Goal: Task Accomplishment & Management: Use online tool/utility

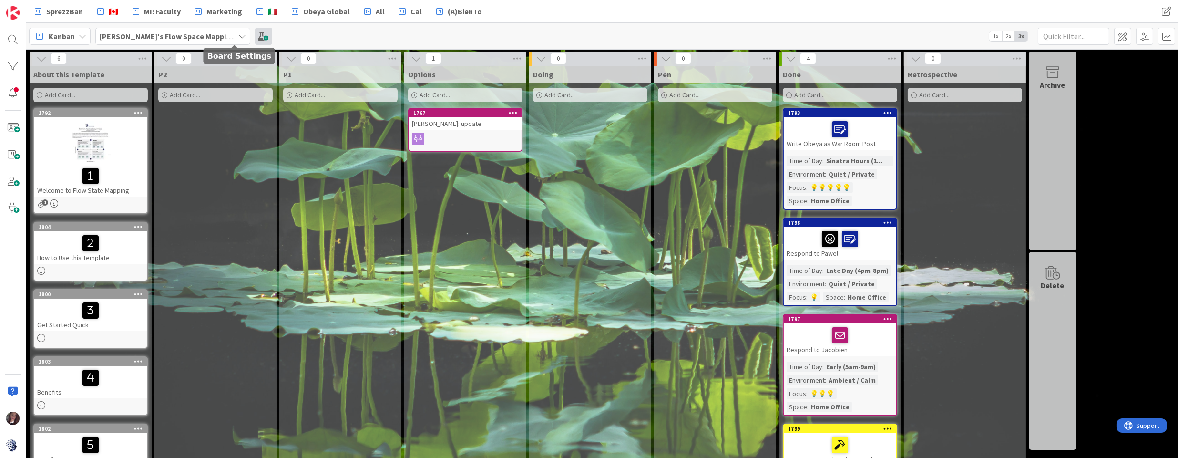
click at [255, 37] on span at bounding box center [263, 36] width 17 height 17
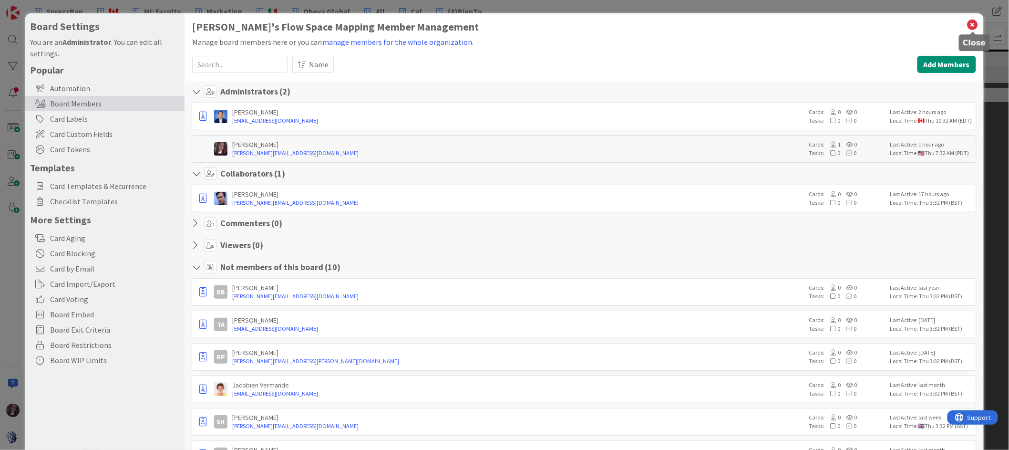
click at [975, 21] on icon at bounding box center [973, 24] width 12 height 13
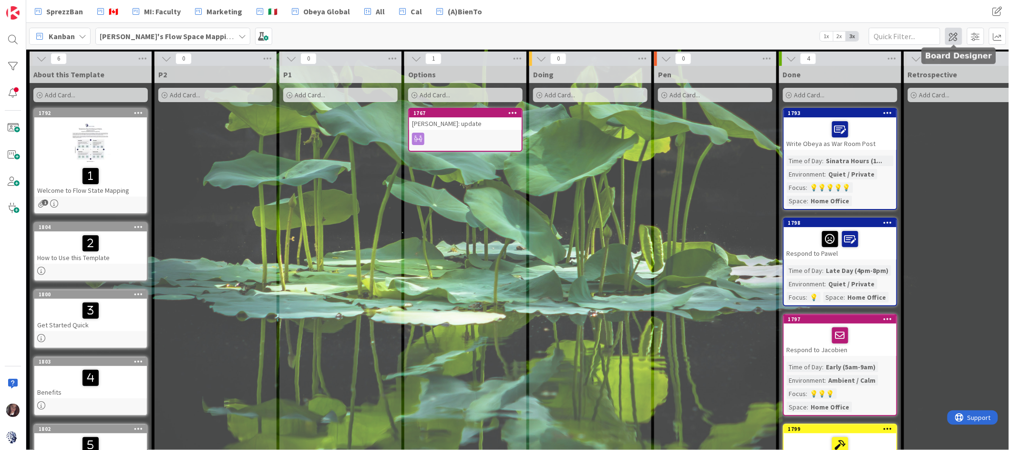
click at [953, 34] on span at bounding box center [953, 36] width 17 height 17
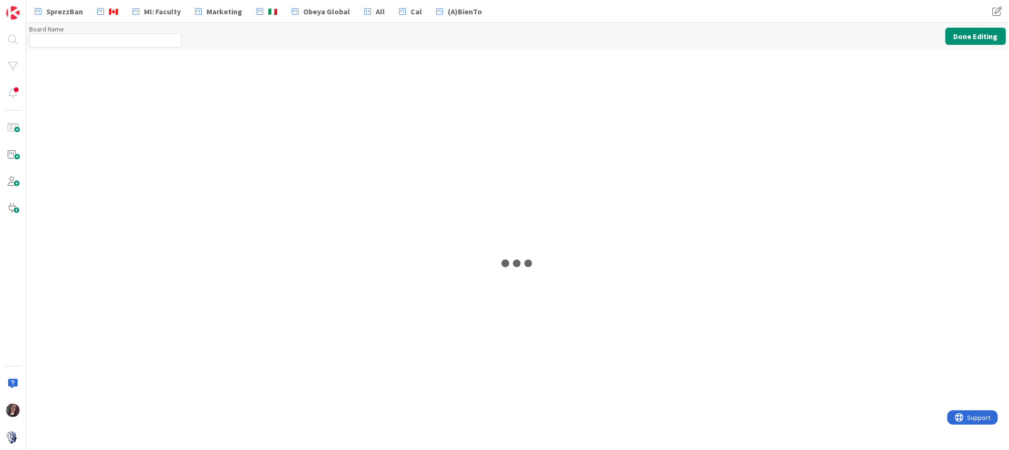
type input "[PERSON_NAME]'s Flow Space Mapping"
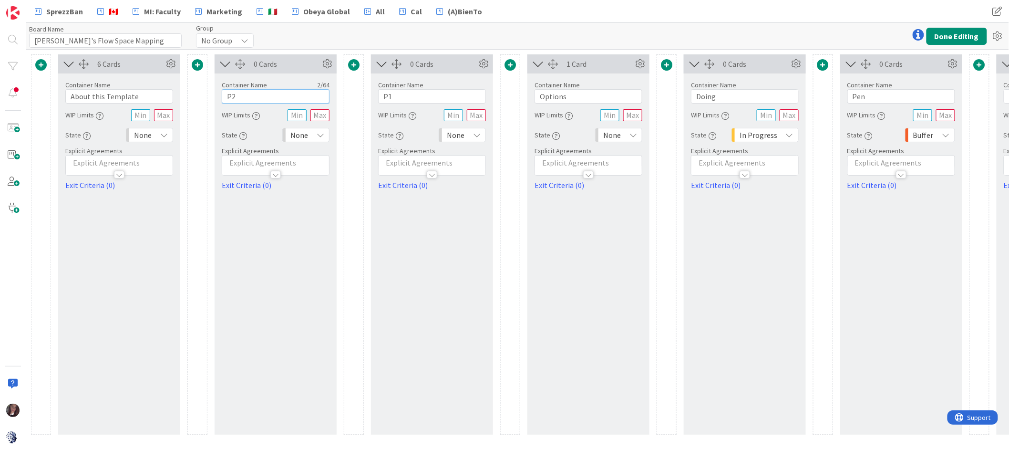
click at [293, 95] on input "P2" at bounding box center [276, 96] width 108 height 14
drag, startPoint x: 252, startPoint y: 97, endPoint x: 222, endPoint y: 99, distance: 30.1
click at [222, 99] on input "P2" at bounding box center [276, 96] width 108 height 14
type input "Deep Think 🧠"
click at [299, 71] on div "0 Cards" at bounding box center [276, 63] width 122 height 19
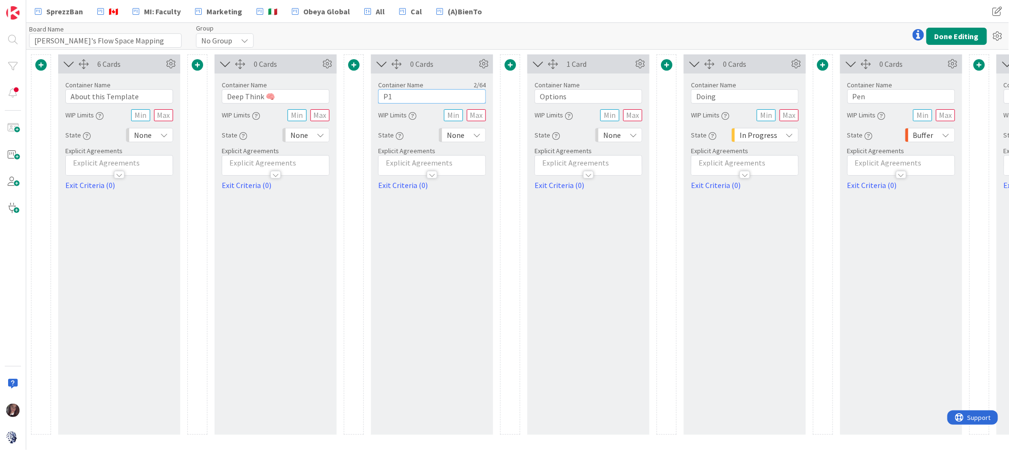
drag, startPoint x: 394, startPoint y: 98, endPoint x: 381, endPoint y: 98, distance: 13.8
click at [382, 98] on input "P1" at bounding box center [432, 96] width 108 height 14
type input "Flow State 🛶"
click at [484, 63] on icon at bounding box center [483, 64] width 14 height 14
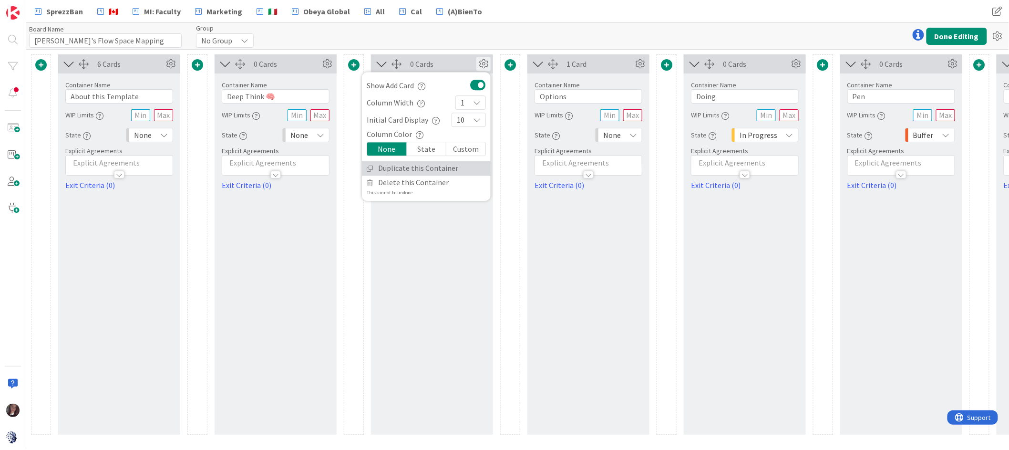
click at [411, 168] on link "Duplicate this Container" at bounding box center [426, 168] width 129 height 14
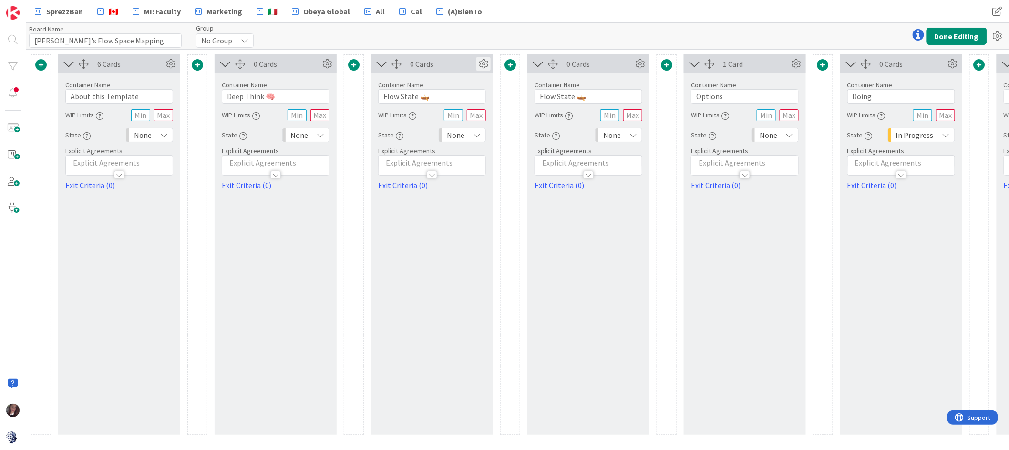
click at [482, 60] on icon at bounding box center [483, 64] width 14 height 14
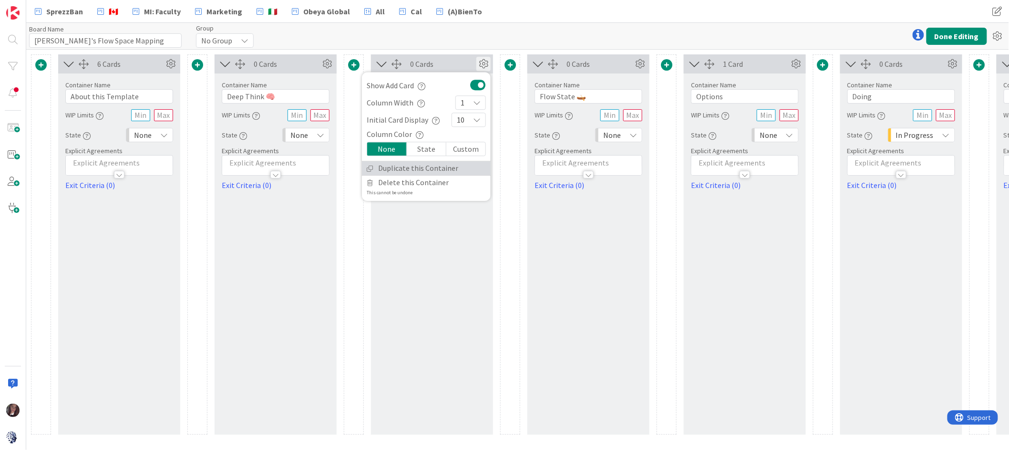
click at [429, 165] on link "Duplicate this Container" at bounding box center [426, 168] width 129 height 14
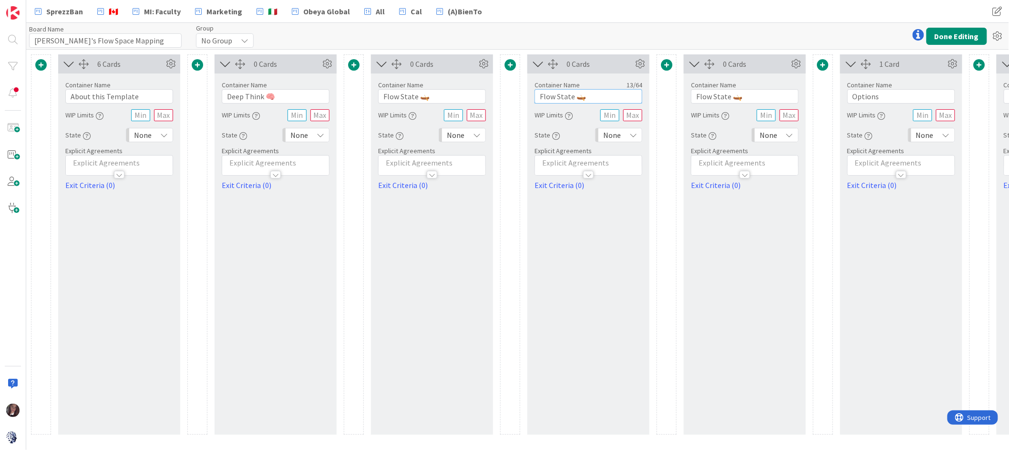
drag, startPoint x: 578, startPoint y: 97, endPoint x: 532, endPoint y: 95, distance: 45.8
click at [532, 95] on div "Container Name 13 / 64 Flow State 🛶 WIP Limits State None Explicit Agreements E…" at bounding box center [588, 131] width 122 height 117
type input "Execution Mode 🎯"
drag, startPoint x: 749, startPoint y: 96, endPoint x: 684, endPoint y: 98, distance: 64.9
click at [688, 98] on div "Container Name 13 / 64 Flow State 🛶 WIP Limits State None Explicit Agreements E…" at bounding box center [745, 131] width 122 height 117
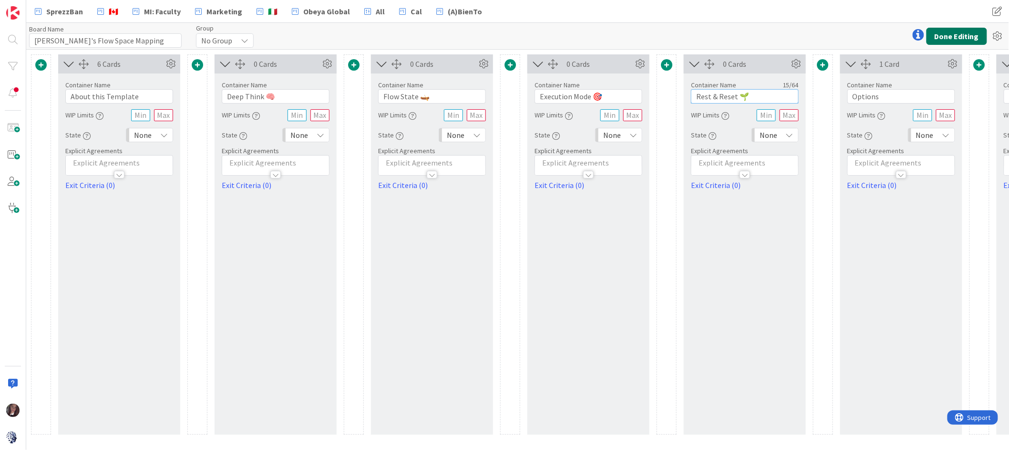
type input "Rest & Reset 🌱"
click at [960, 34] on button "Done Editing" at bounding box center [957, 36] width 61 height 17
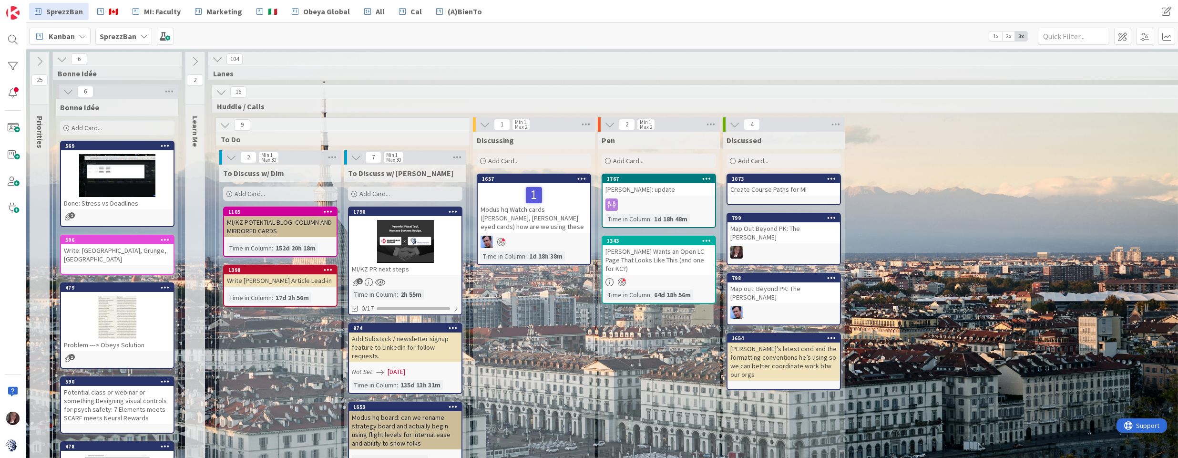
click at [115, 33] on b "SprezzBan" at bounding box center [118, 36] width 37 height 10
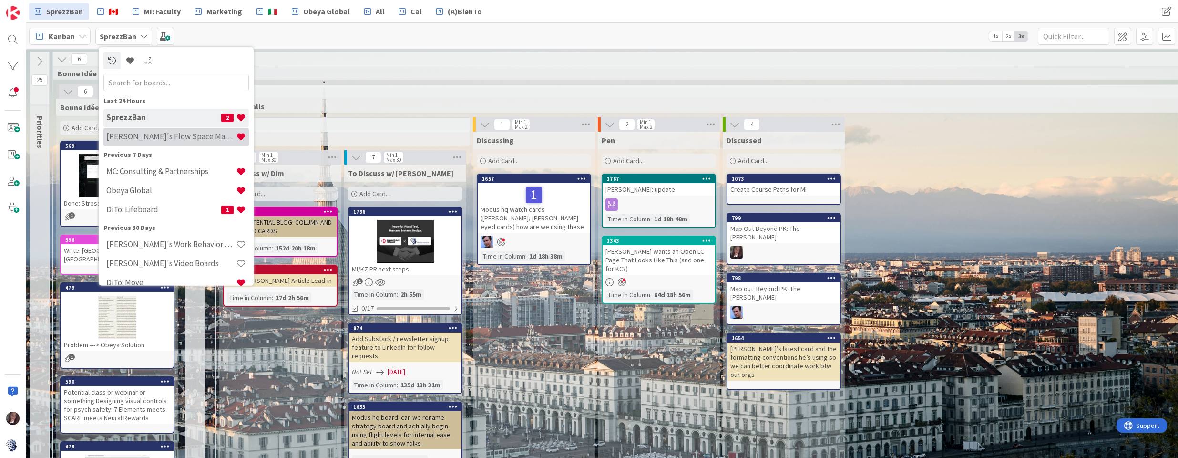
click at [143, 136] on h4 "[PERSON_NAME]'s Flow Space Mapping" at bounding box center [171, 137] width 130 height 10
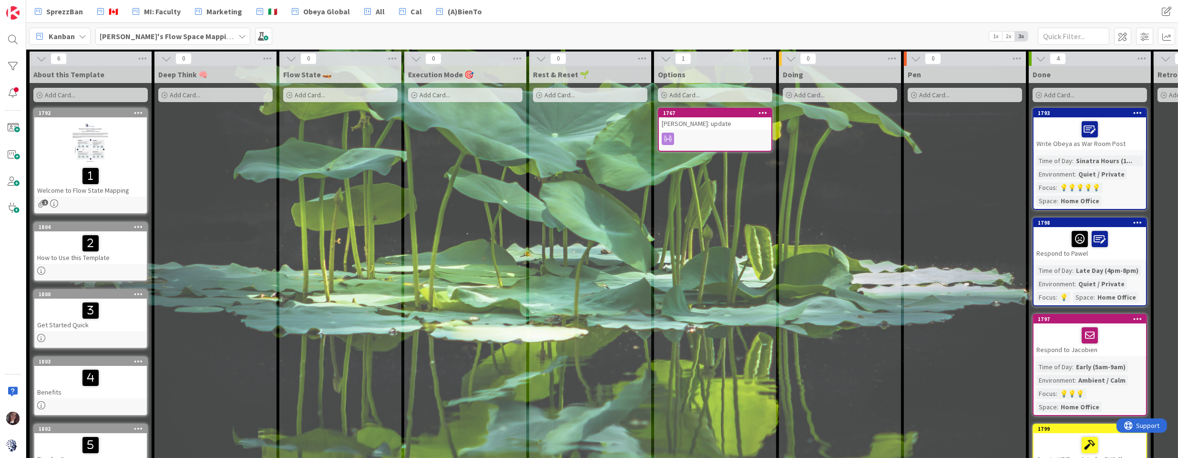
click at [76, 148] on div at bounding box center [90, 142] width 113 height 43
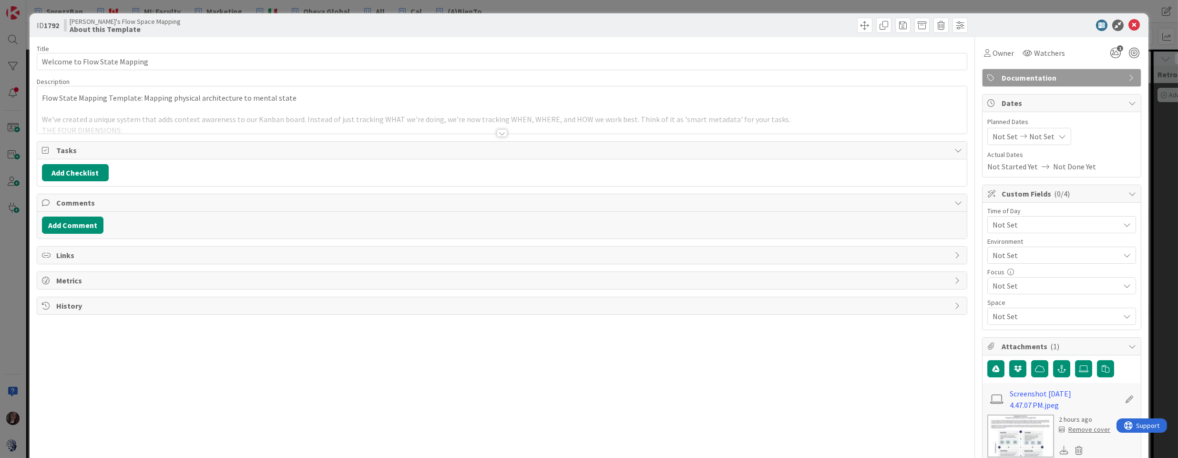
click at [130, 122] on div at bounding box center [502, 121] width 930 height 24
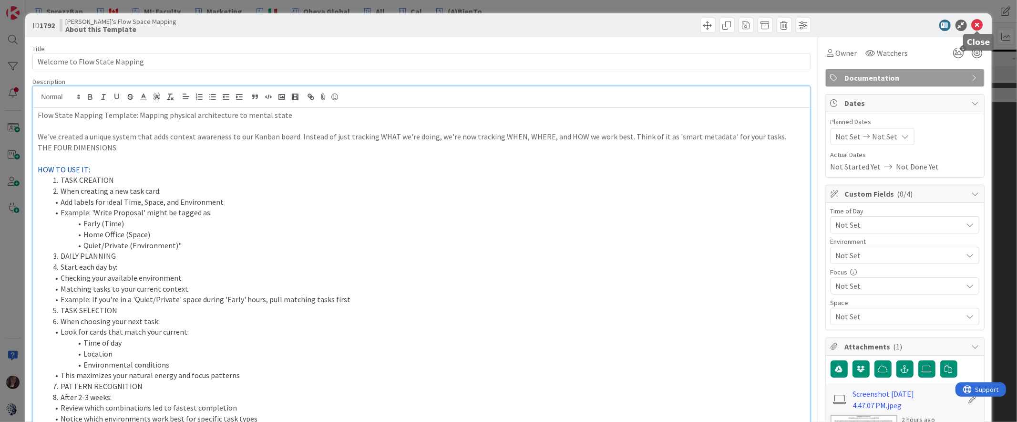
drag, startPoint x: 978, startPoint y: 25, endPoint x: 969, endPoint y: 24, distance: 9.1
click at [978, 25] on icon at bounding box center [977, 25] width 11 height 11
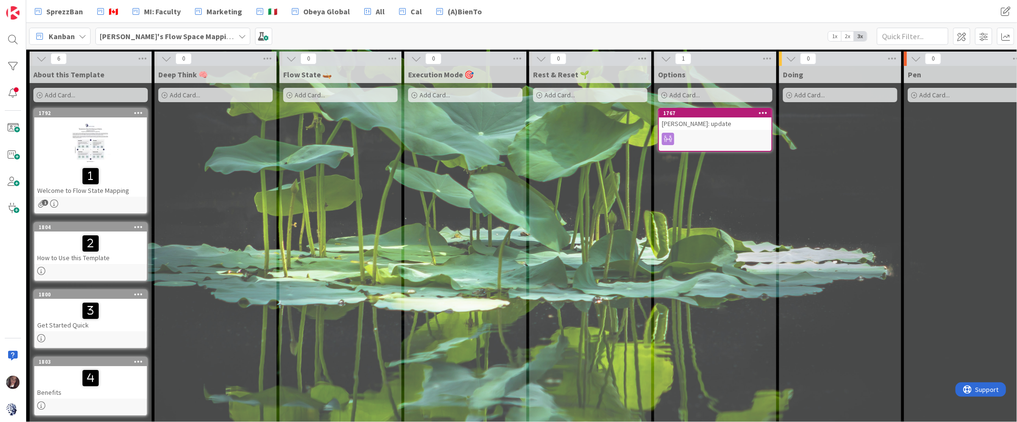
click at [62, 237] on div at bounding box center [90, 243] width 107 height 20
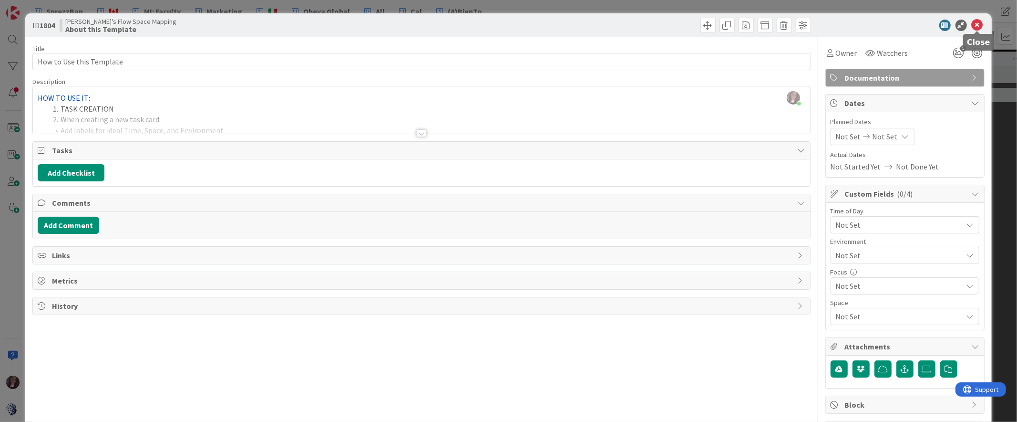
click at [980, 24] on icon at bounding box center [977, 25] width 11 height 11
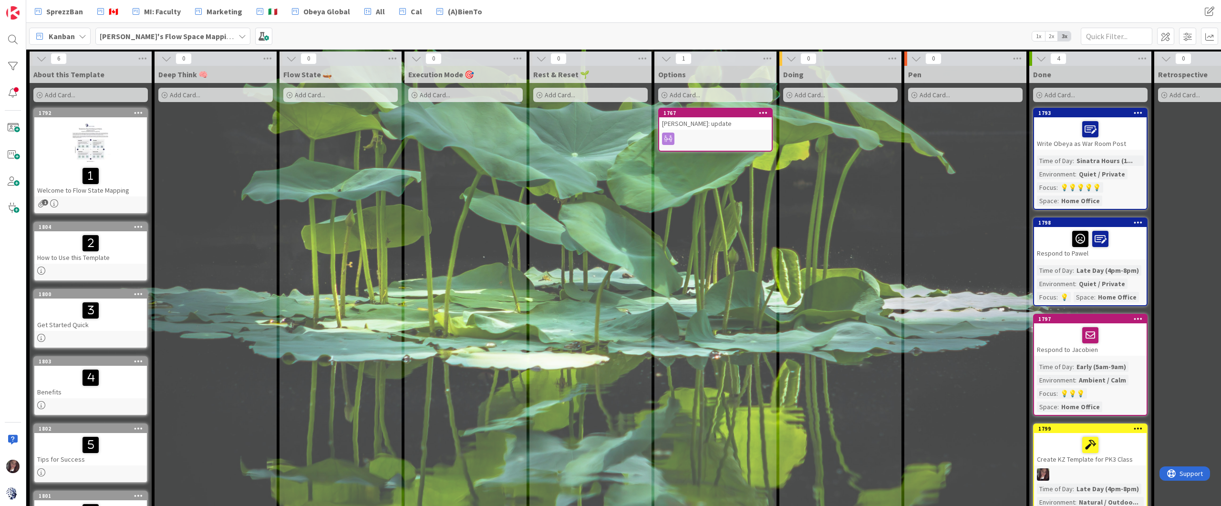
click at [99, 152] on div at bounding box center [90, 142] width 113 height 43
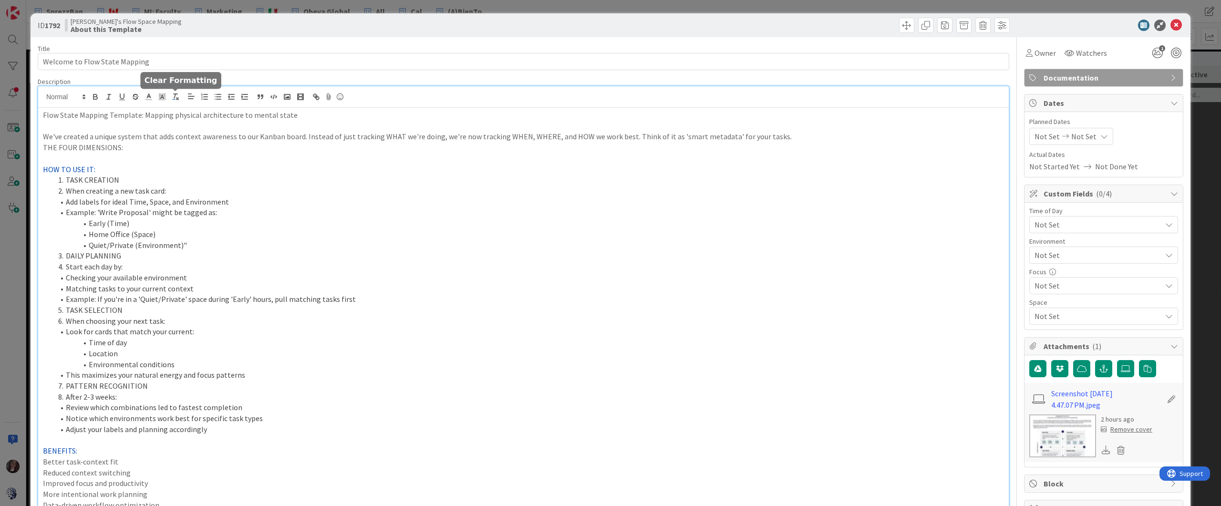
click at [776, 140] on p "We've created a unique system that adds context awareness to our Kanban board. …" at bounding box center [523, 136] width 961 height 11
click at [299, 139] on p "We've created a unique system that adds context awareness to our Kanban board. …" at bounding box center [523, 136] width 961 height 11
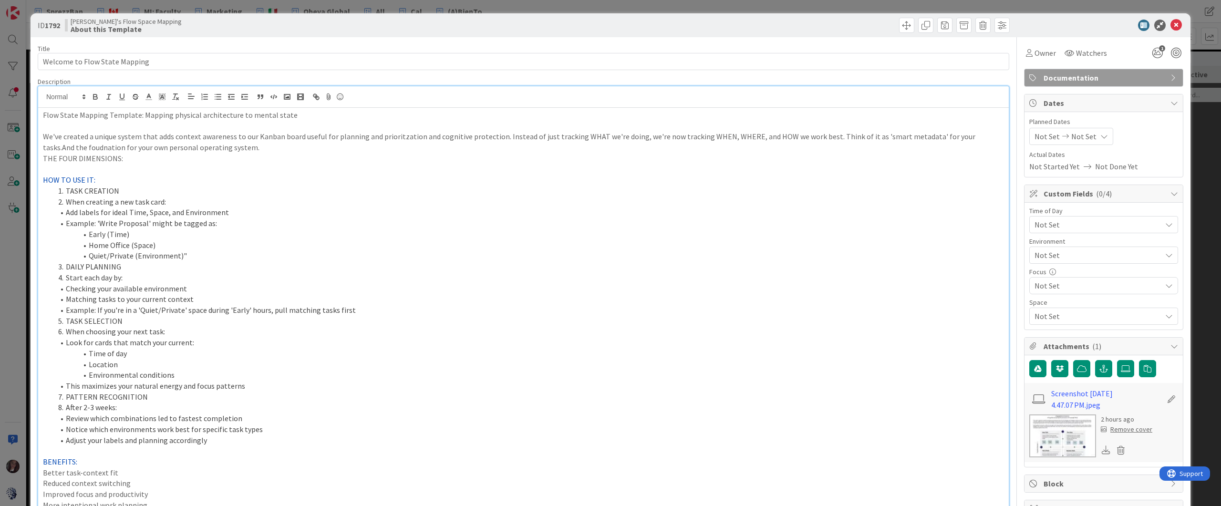
click at [395, 138] on p "We've created a unique system that adds context awareness to our Kanban board u…" at bounding box center [523, 141] width 961 height 21
click at [329, 187] on li "TASK CREATION" at bounding box center [529, 191] width 950 height 11
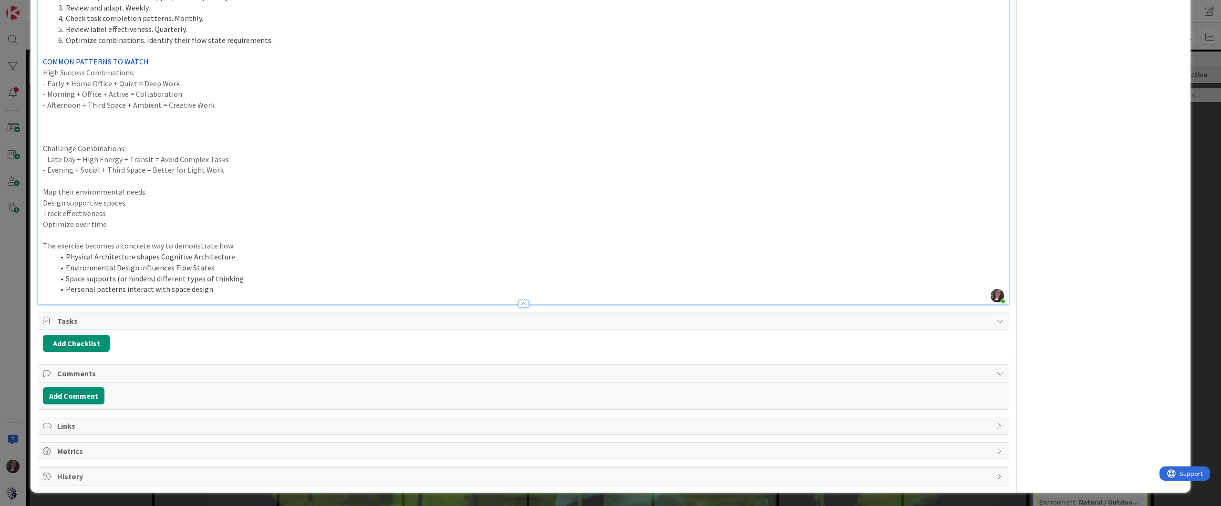
scroll to position [662, 0]
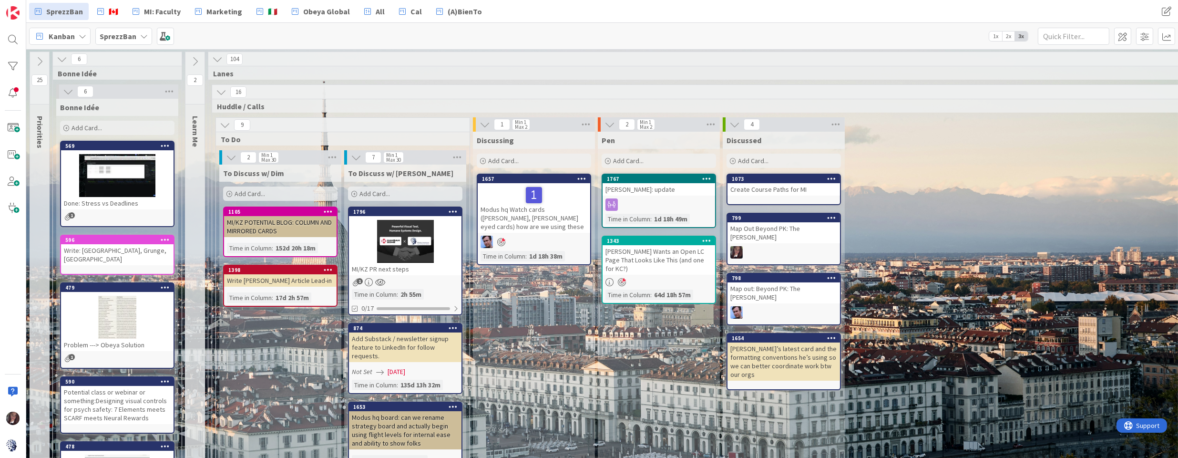
click at [127, 35] on b "SprezzBan" at bounding box center [118, 36] width 37 height 10
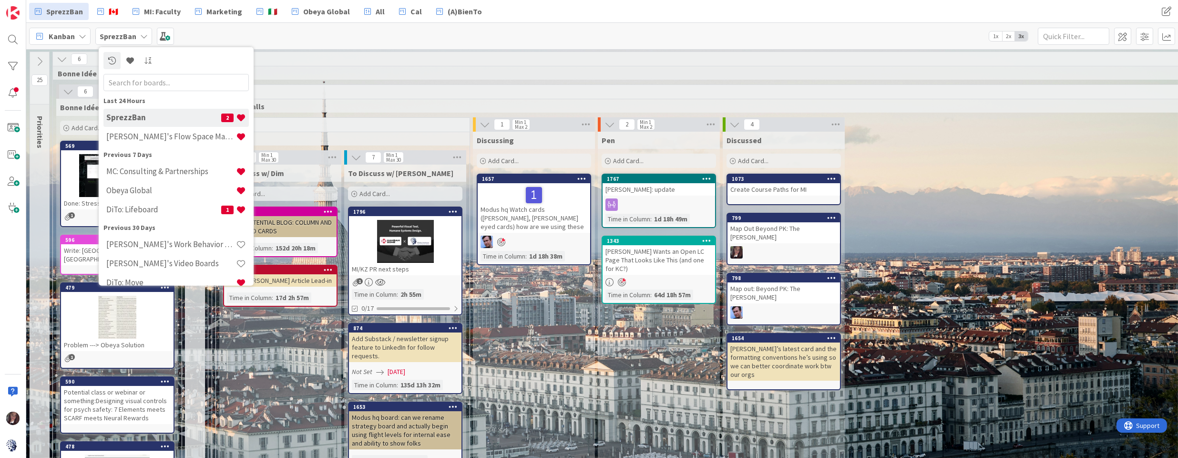
click at [137, 134] on h4 "[PERSON_NAME]'s Flow Space Mapping" at bounding box center [171, 137] width 130 height 10
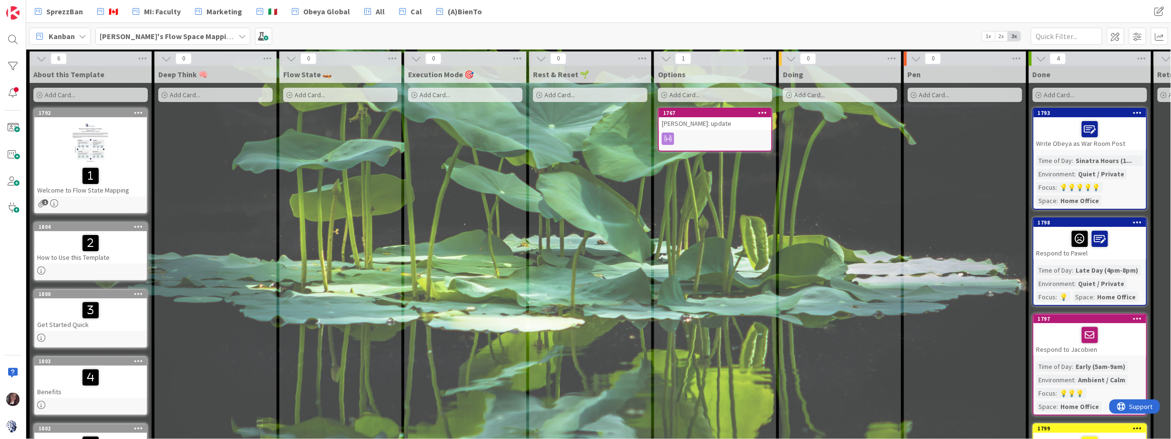
click at [392, 156] on div "Flow State 🛶 Add Card..." at bounding box center [340, 312] width 122 height 492
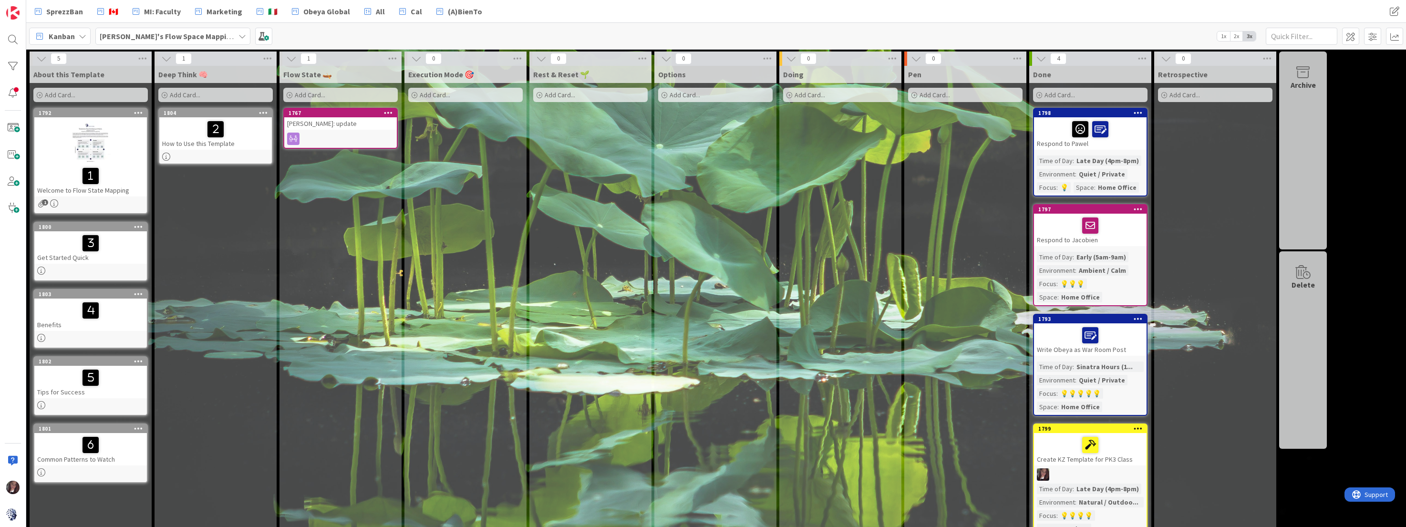
click at [457, 89] on div "Add Card..." at bounding box center [465, 95] width 114 height 14
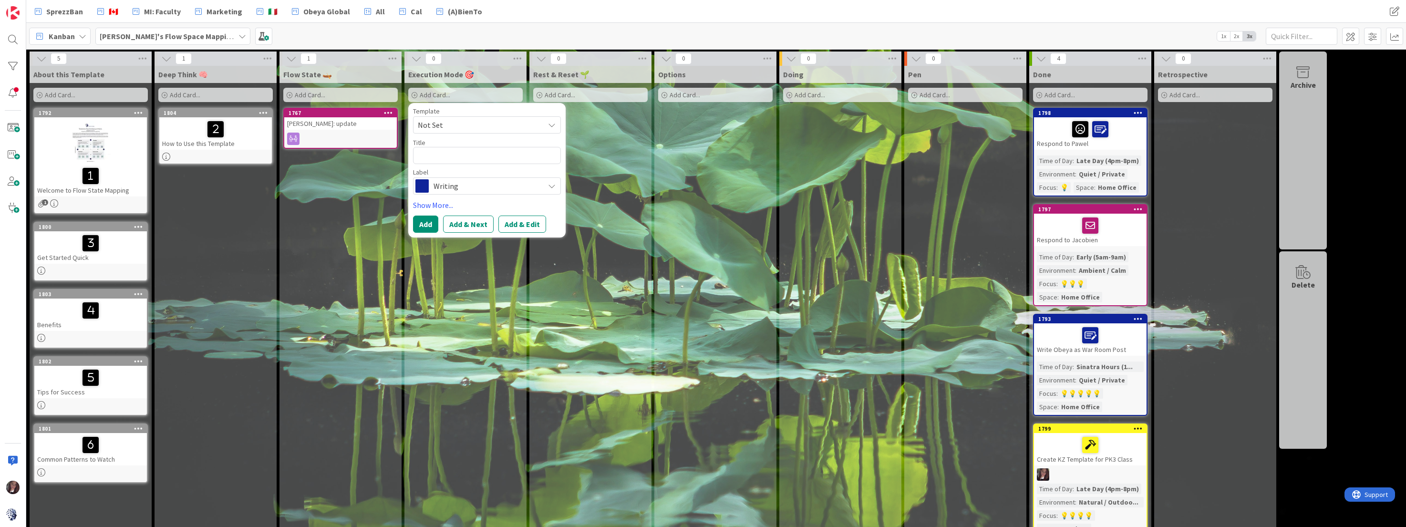
type textarea "T"
type textarea "x"
type textarea "Ti"
type textarea "x"
type textarea "Tim"
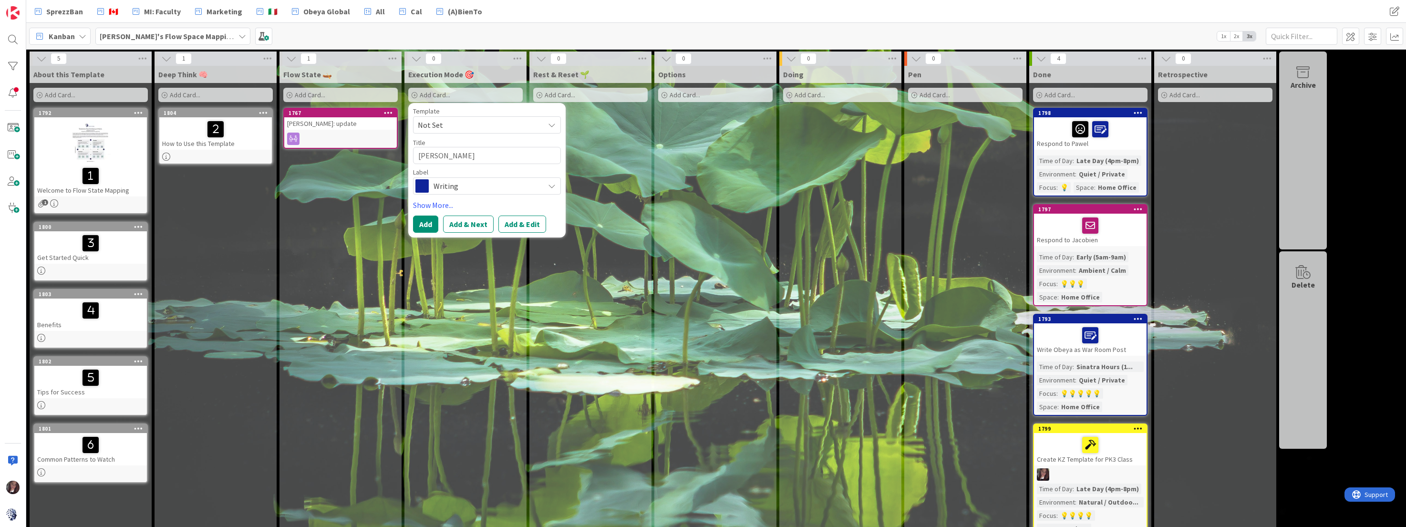
type textarea "x"
type textarea "Tim'"
type textarea "x"
type textarea "Tim's"
type textarea "x"
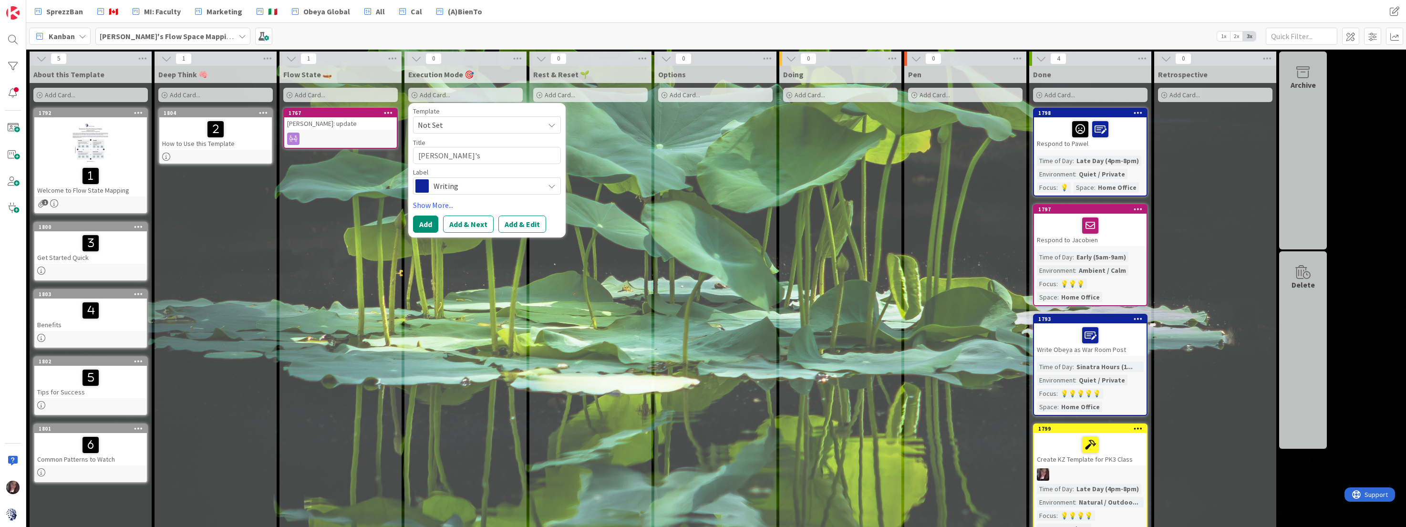
type textarea "Tim's"
type textarea "x"
type textarea "Tim's T"
type textarea "x"
type textarea "Tim's Ta"
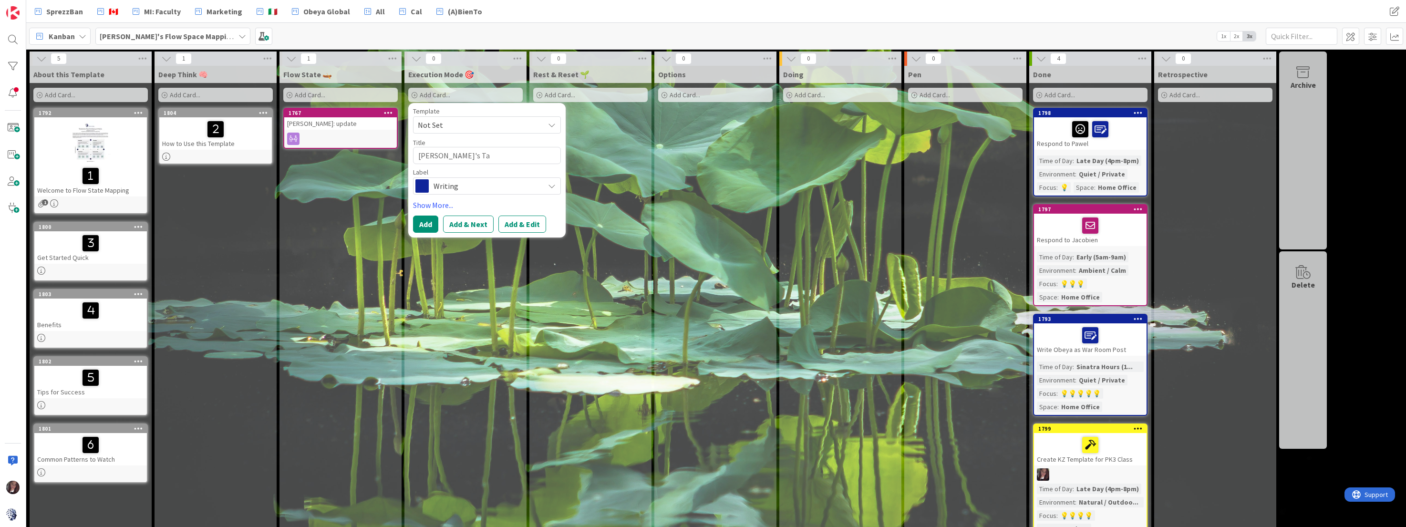
type textarea "x"
type textarea "Tim's Tas"
type textarea "x"
type textarea "Tim's Task"
type textarea "x"
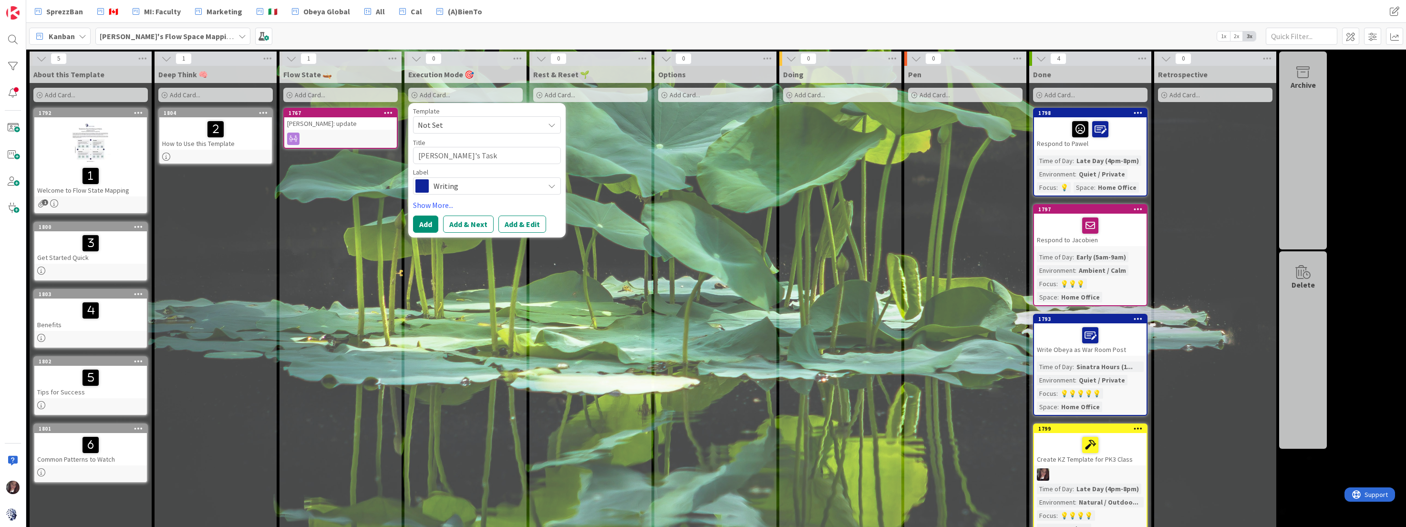
type textarea "Tim's Task"
type textarea "x"
type textarea "[PERSON_NAME]'s Task 1"
click at [488, 186] on span "Writing" at bounding box center [487, 185] width 106 height 13
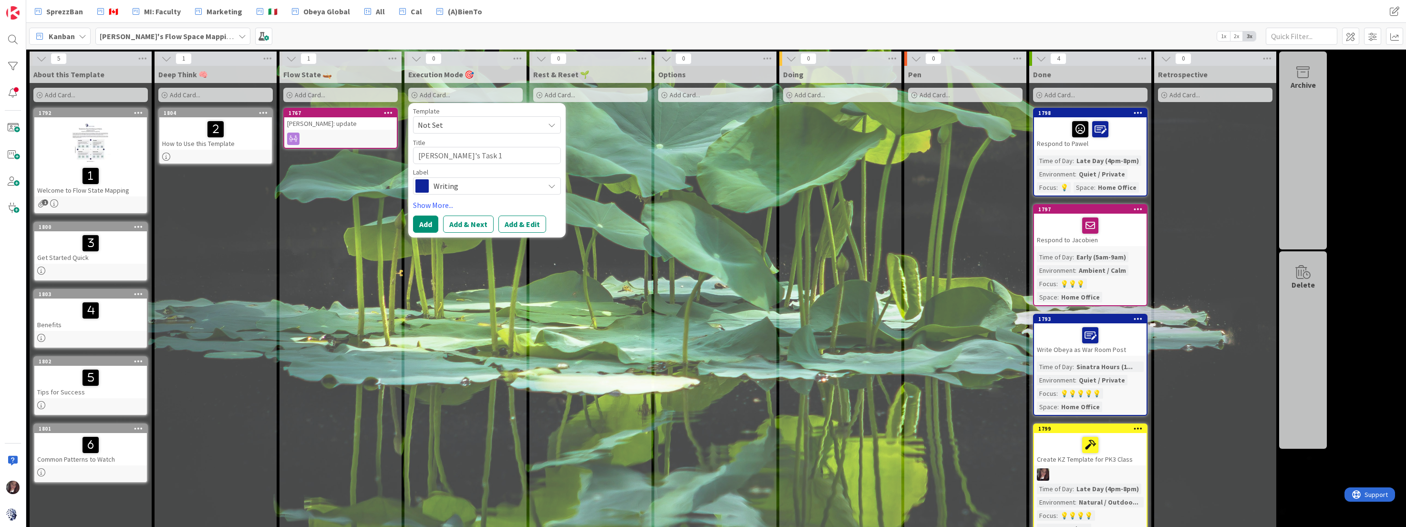
type textarea "x"
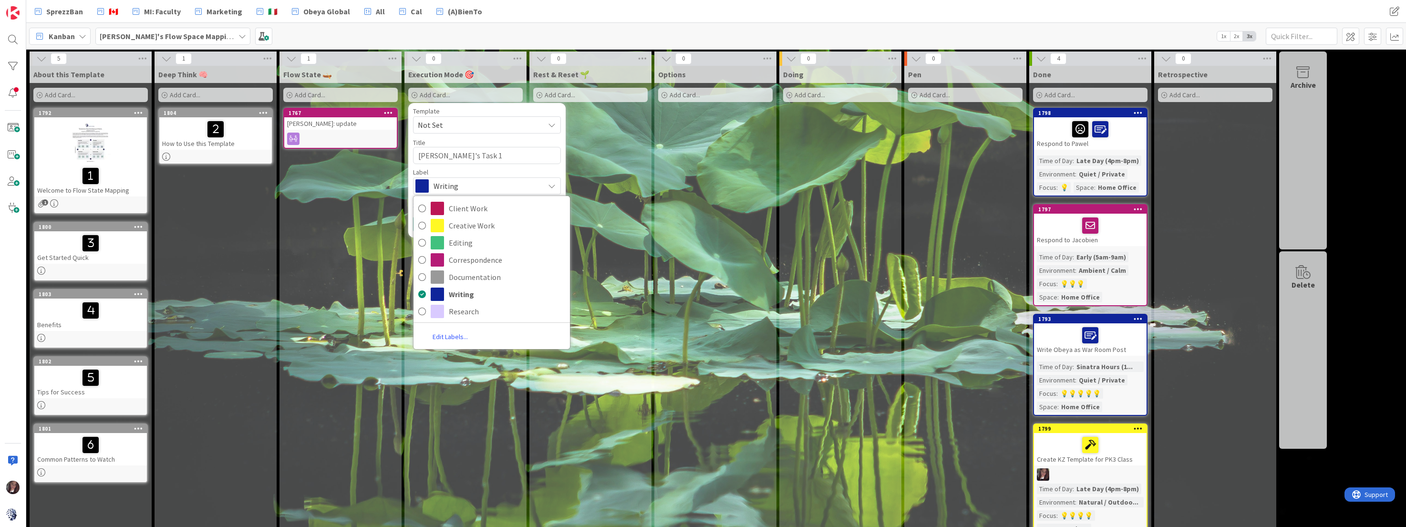
click at [475, 186] on span "Writing" at bounding box center [487, 185] width 106 height 13
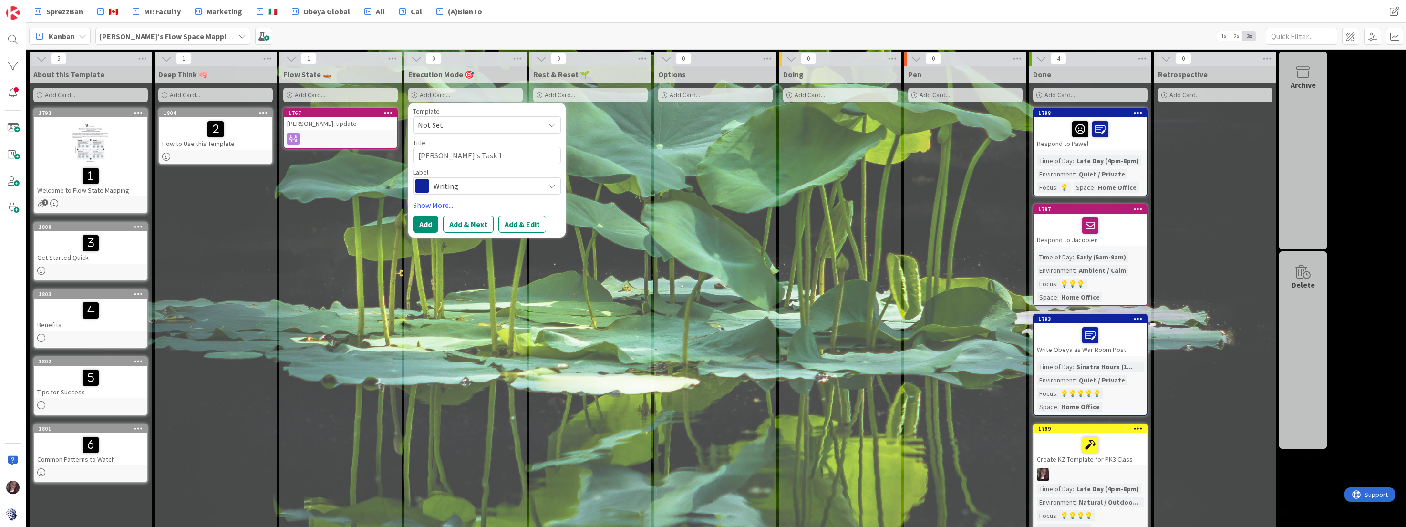
click at [519, 223] on button "Add & Edit" at bounding box center [522, 224] width 48 height 17
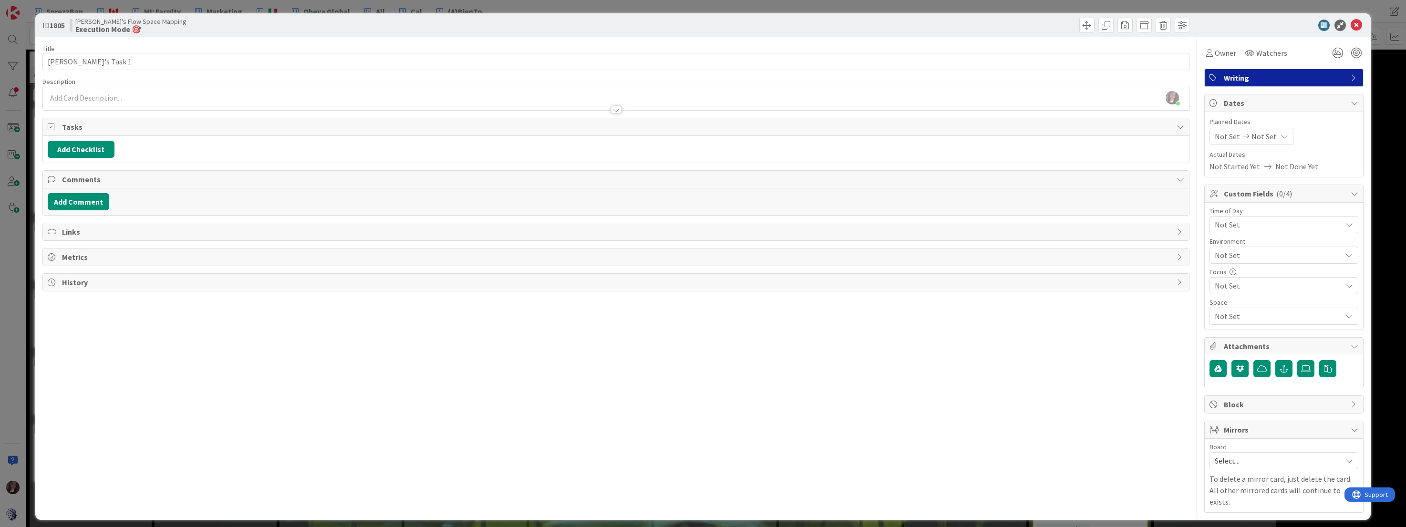
click at [1178, 250] on span "Not Set" at bounding box center [1278, 254] width 127 height 11
click at [1178, 227] on span "Not Set" at bounding box center [1276, 224] width 122 height 13
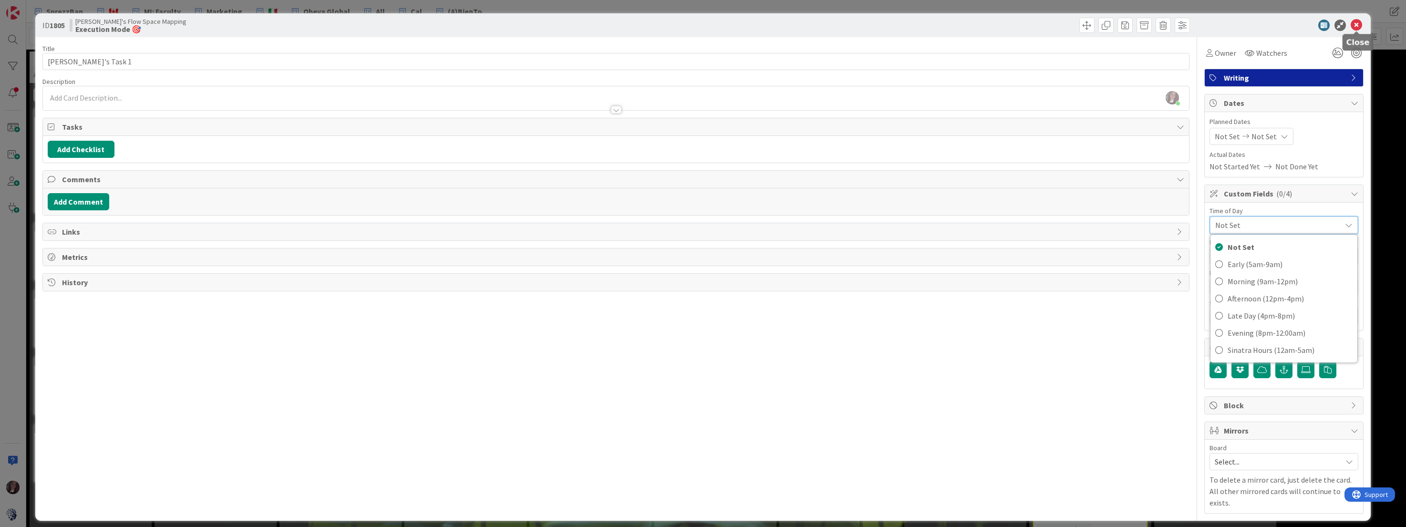
click at [1178, 25] on icon at bounding box center [1356, 25] width 11 height 11
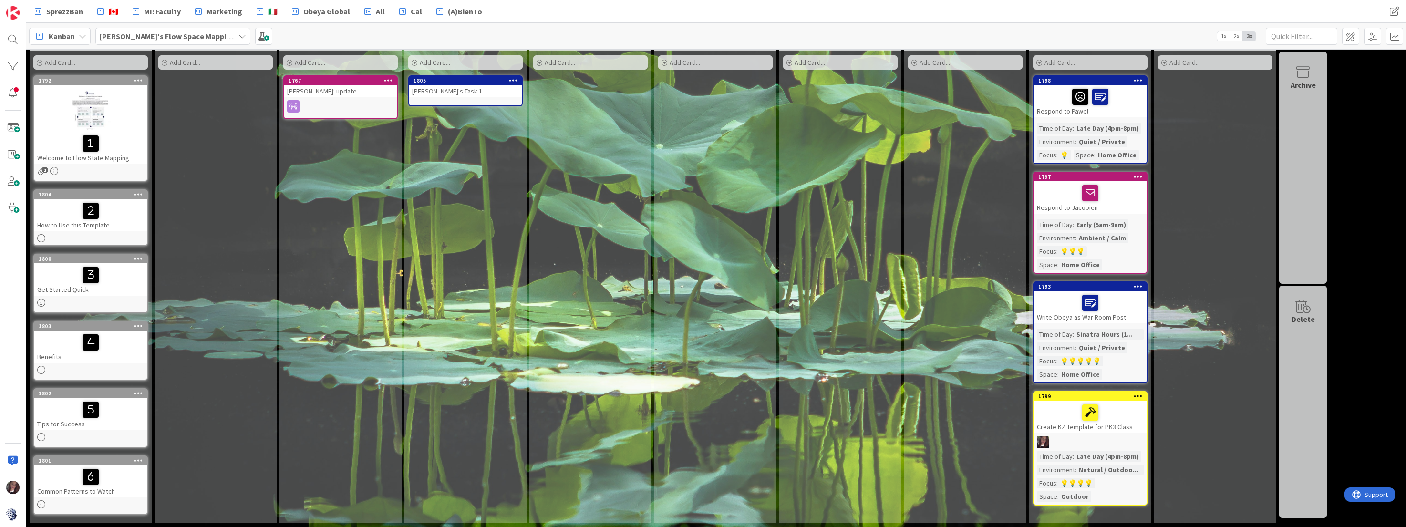
scroll to position [33, 0]
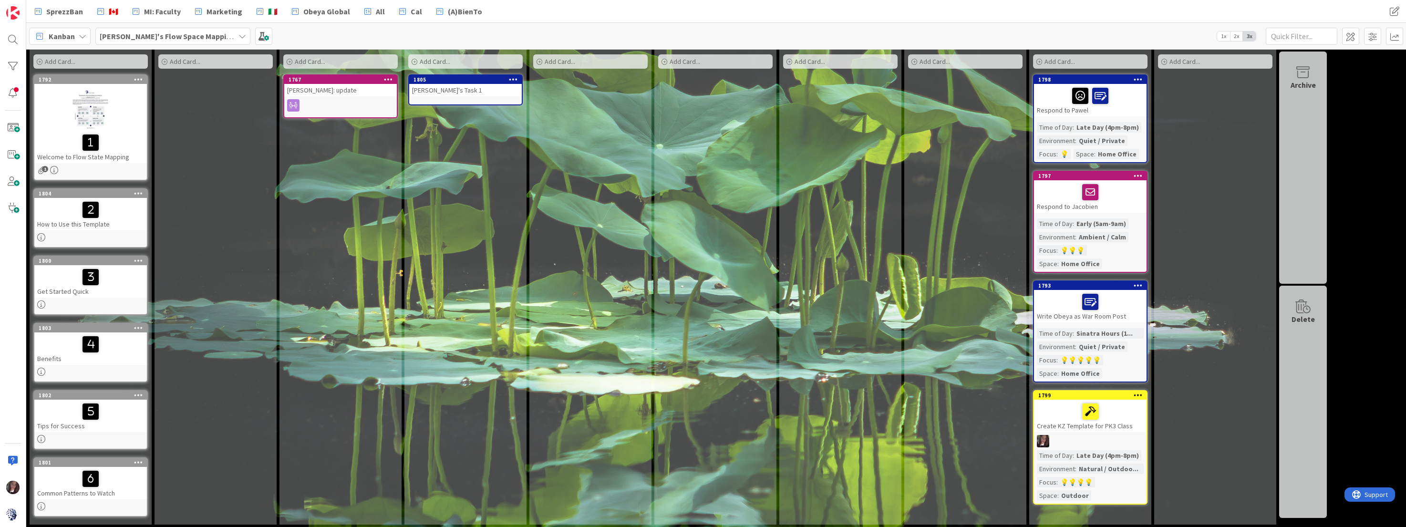
click at [119, 209] on div at bounding box center [90, 210] width 107 height 20
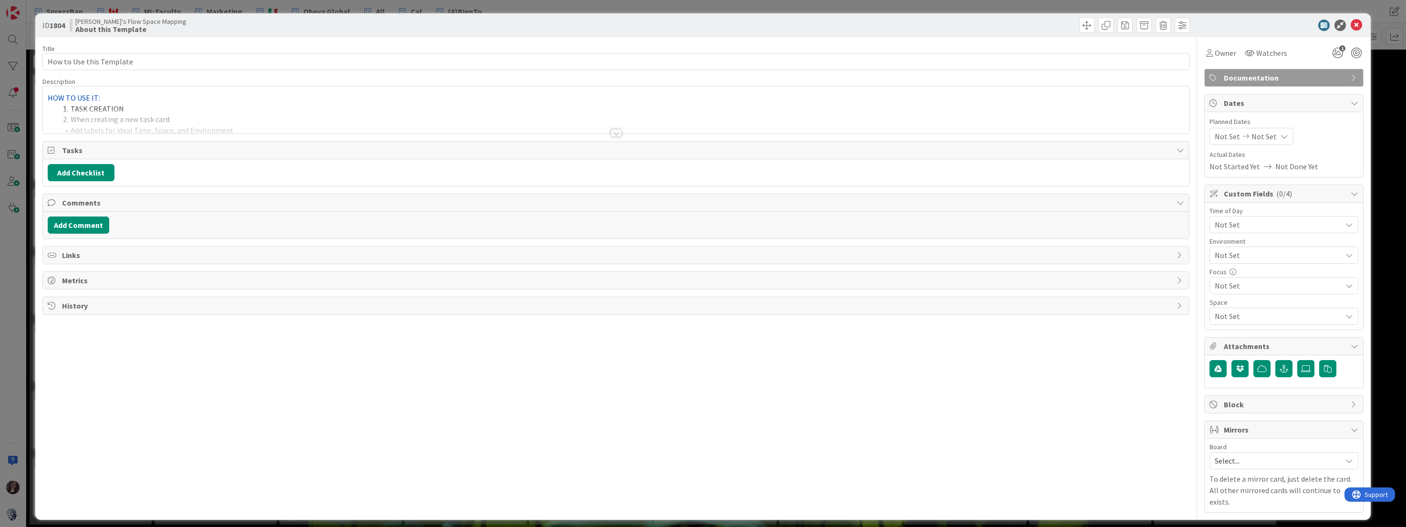
click at [571, 102] on div "HOW TO USE IT: TASK CREATION When creating a new task card: Add labels for idea…" at bounding box center [616, 109] width 1146 height 47
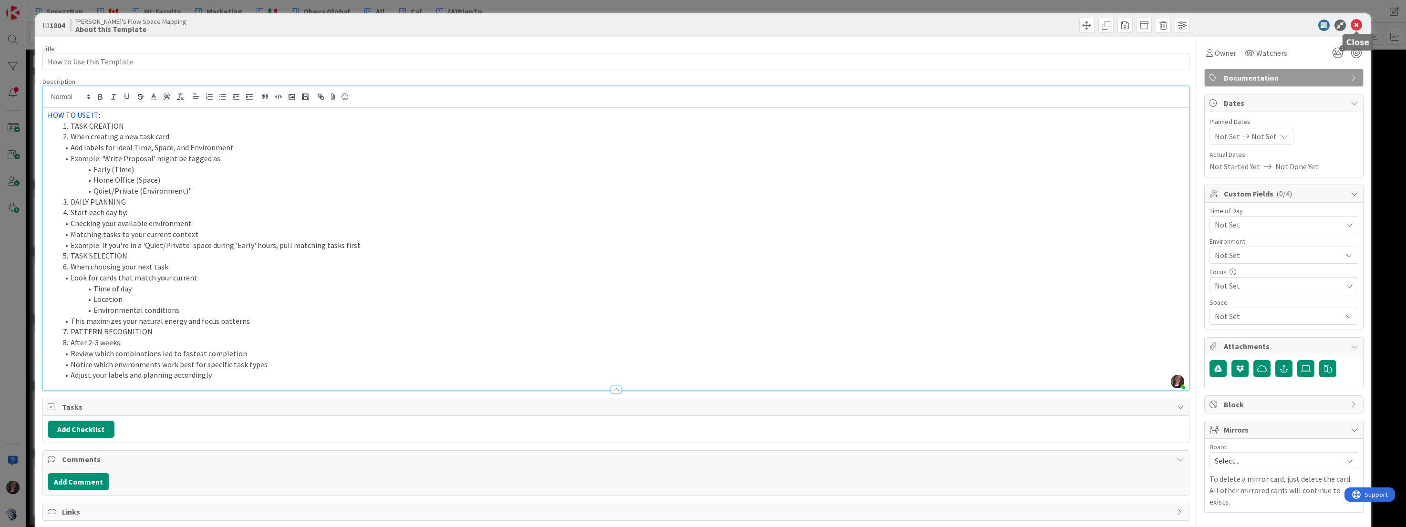
click at [1178, 24] on icon at bounding box center [1356, 25] width 11 height 11
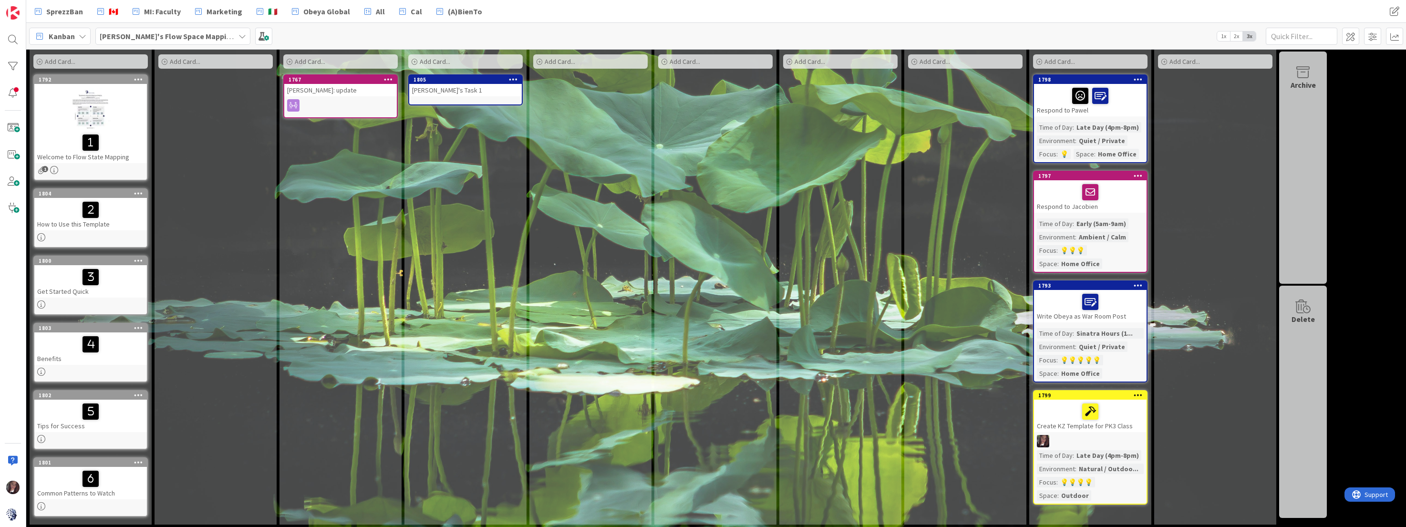
scroll to position [25, 0]
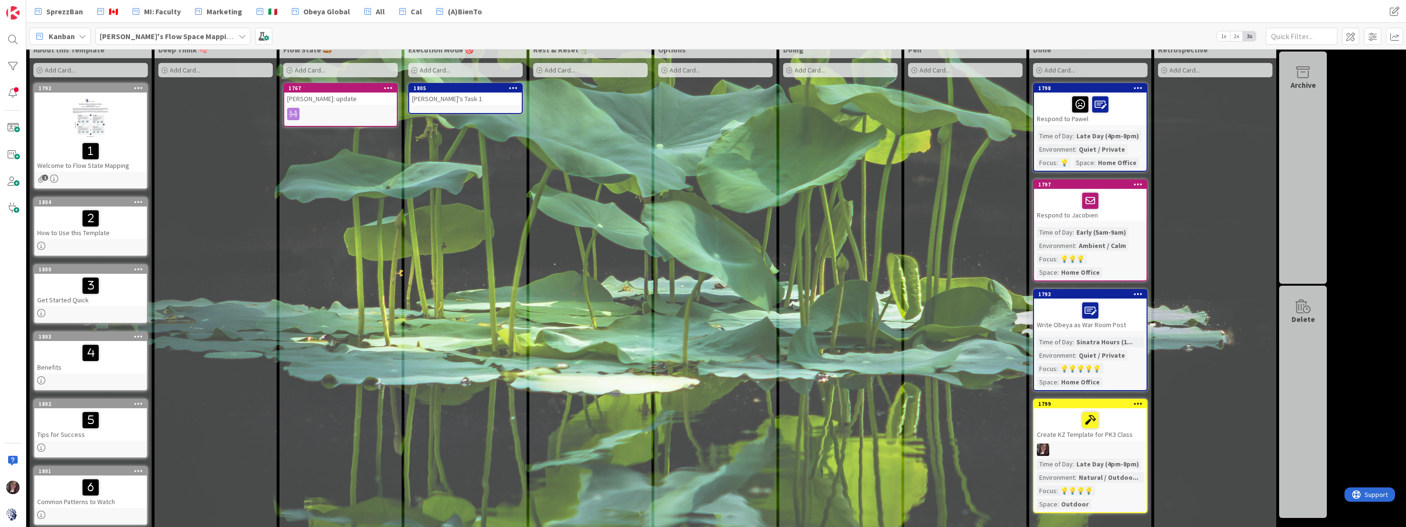
click at [111, 423] on div at bounding box center [90, 420] width 107 height 20
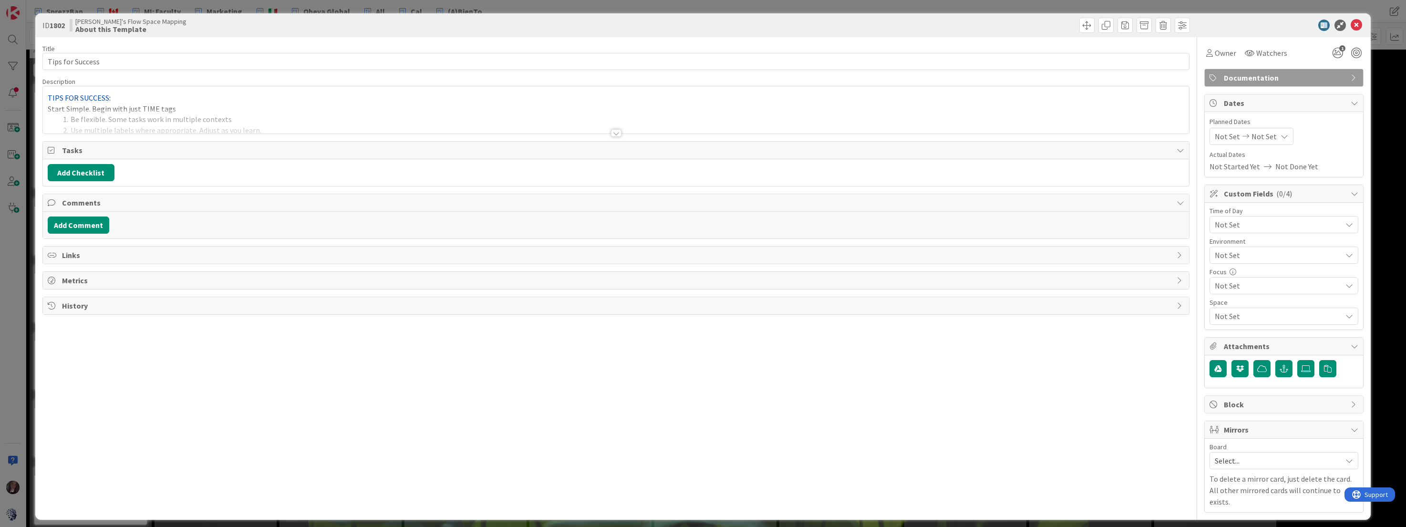
click at [249, 113] on div at bounding box center [616, 121] width 1146 height 24
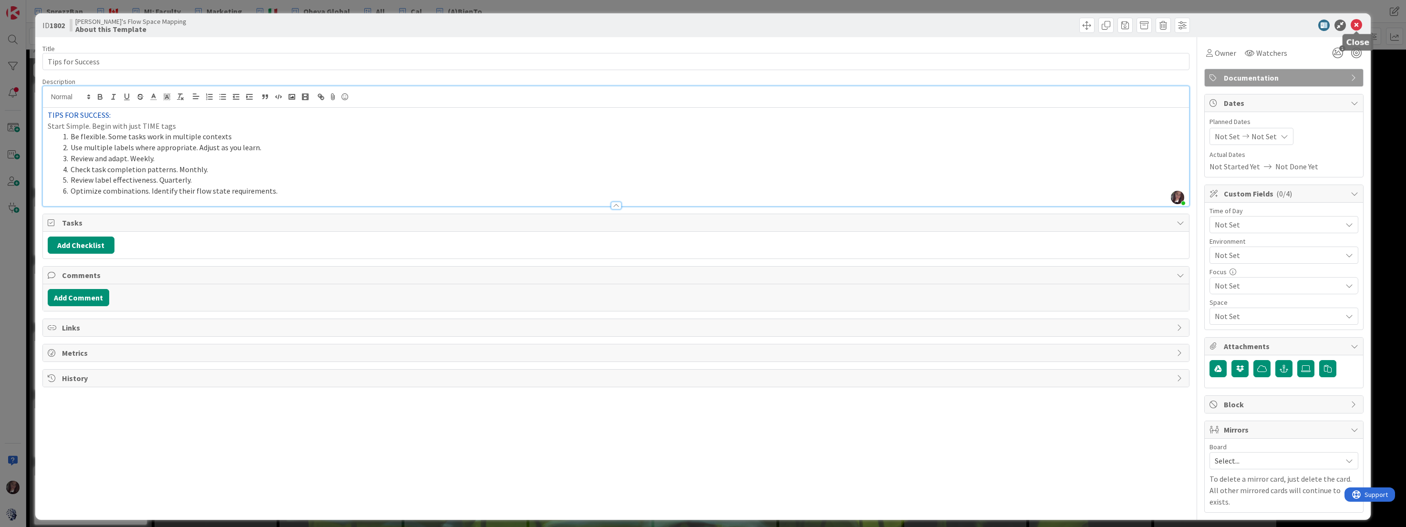
click at [1178, 26] on icon at bounding box center [1356, 25] width 11 height 11
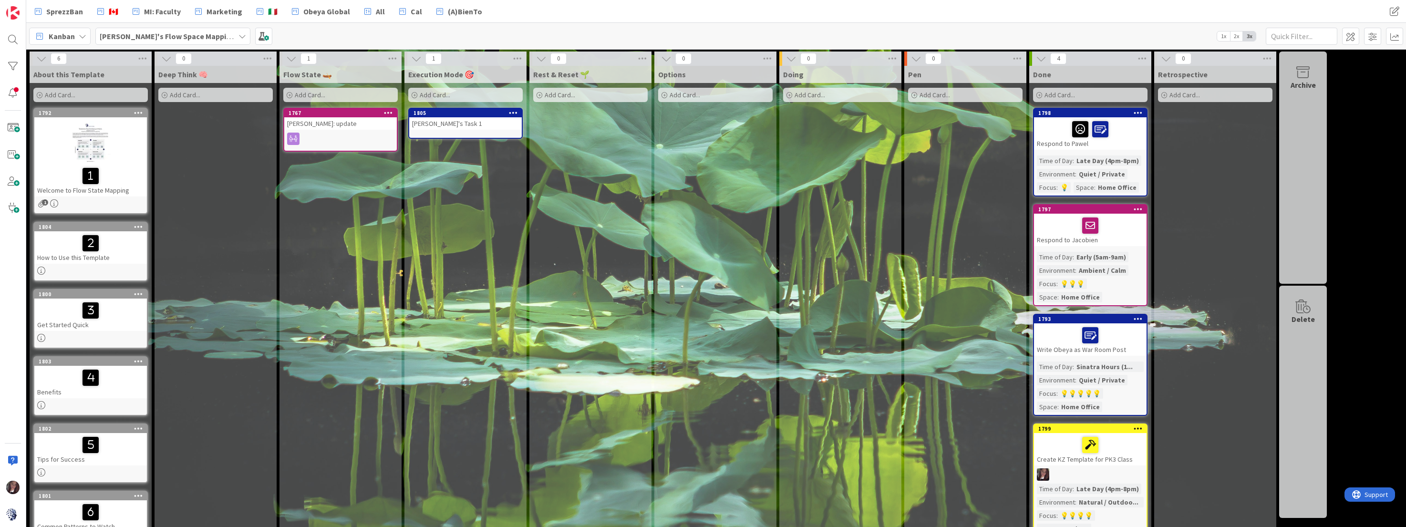
scroll to position [35, 0]
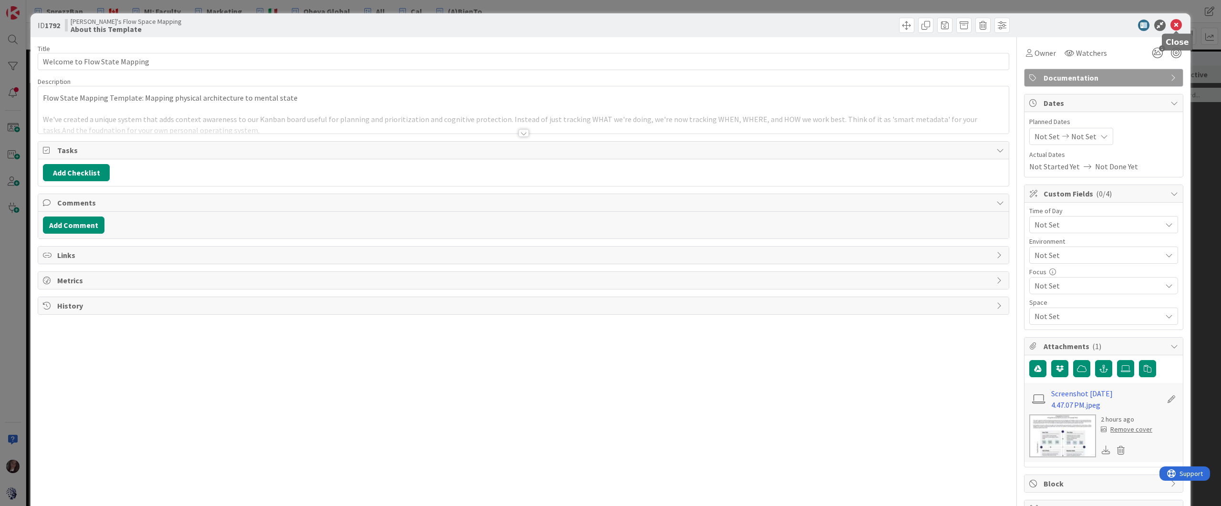
click at [1178, 27] on icon at bounding box center [1175, 25] width 11 height 11
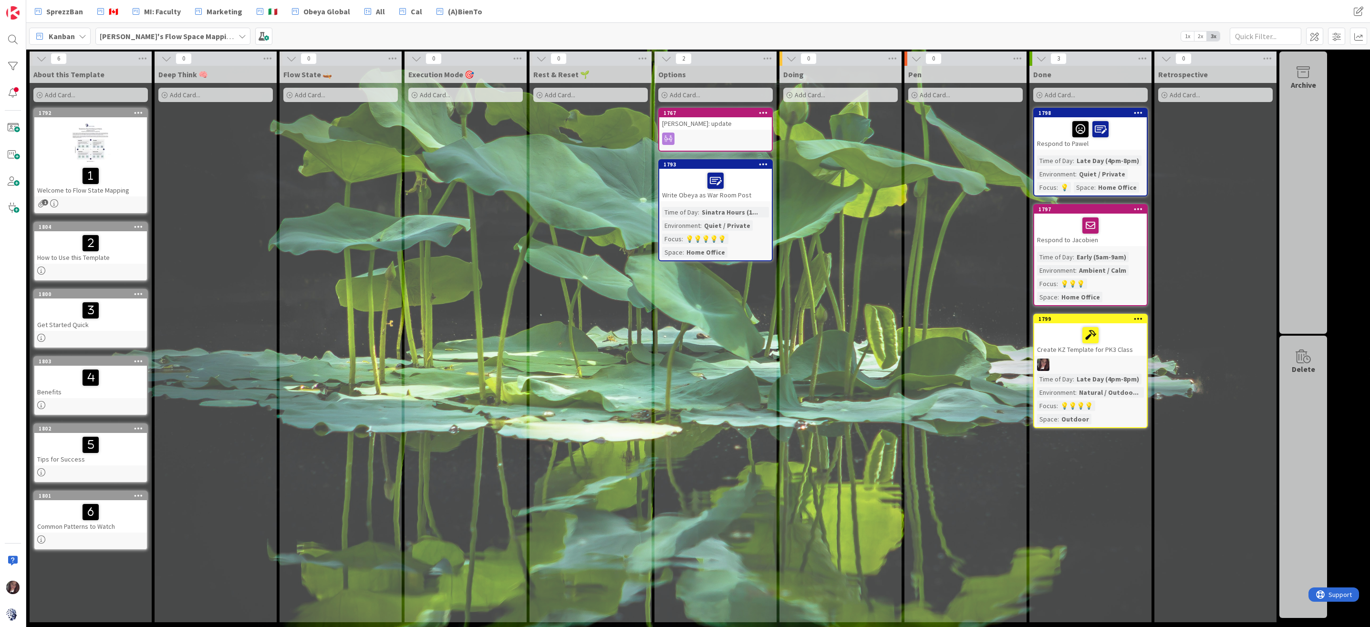
click at [687, 186] on div at bounding box center [715, 181] width 107 height 20
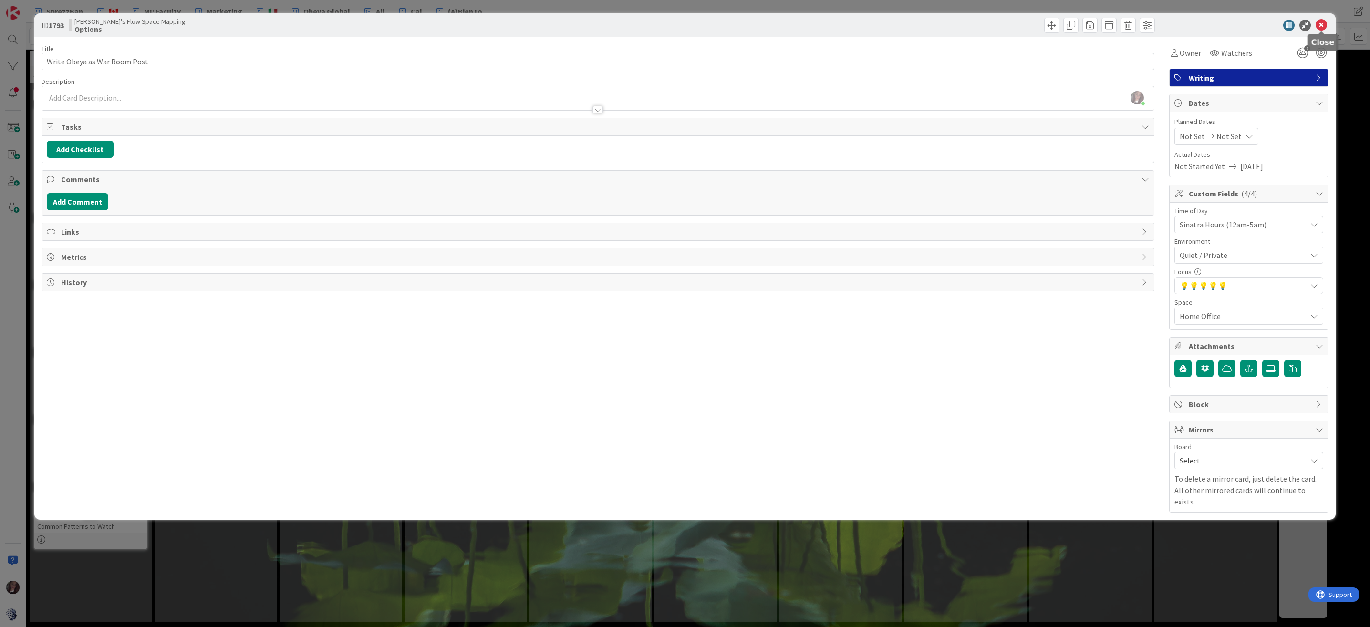
click at [1220, 24] on icon at bounding box center [1320, 25] width 11 height 11
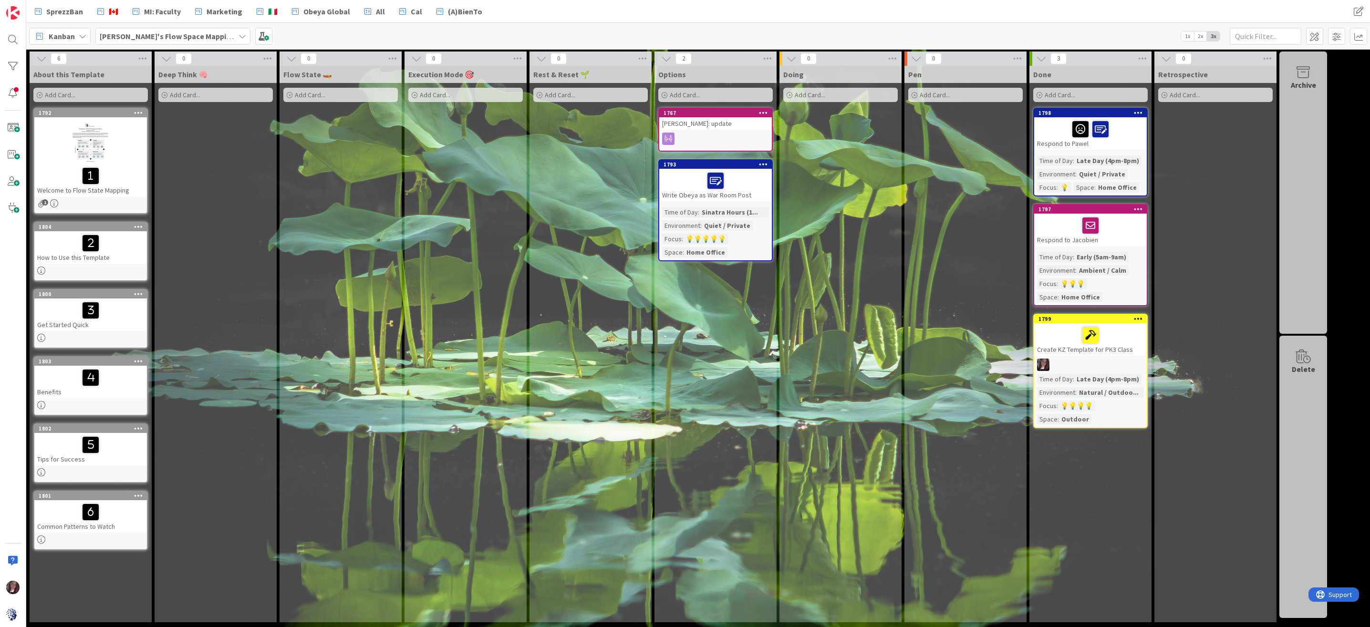
click at [691, 214] on div "Time of Day" at bounding box center [680, 212] width 36 height 10
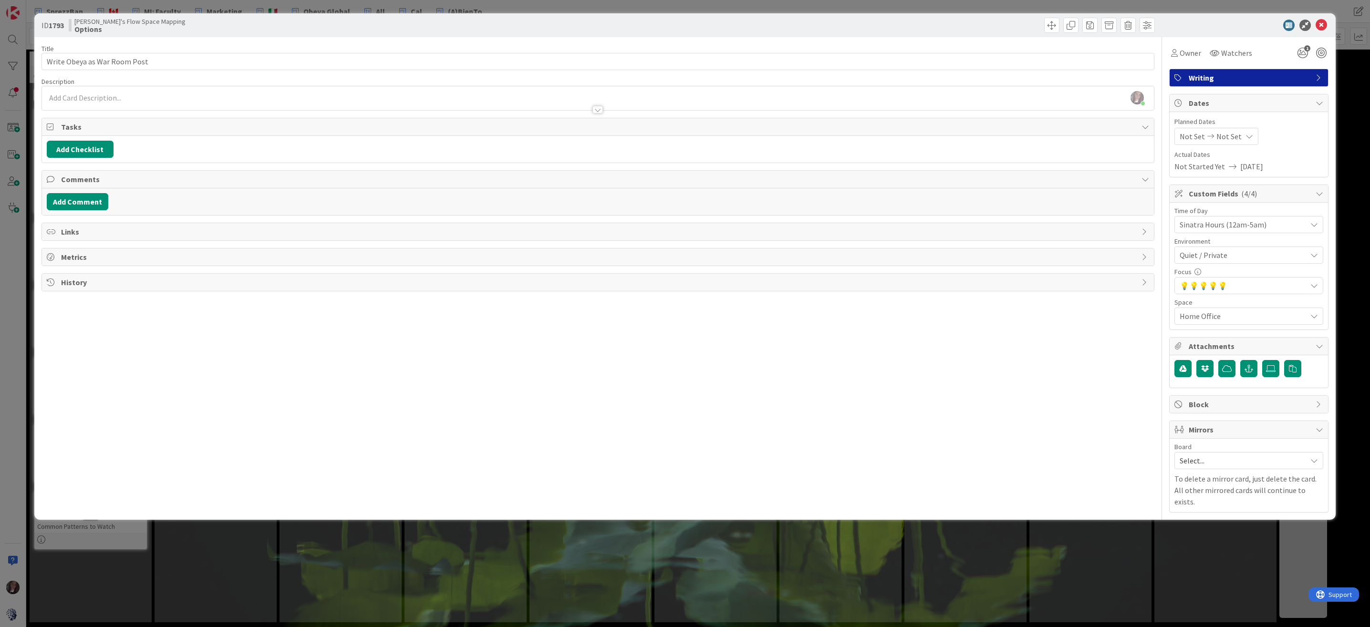
click at [1220, 226] on icon at bounding box center [1314, 225] width 8 height 8
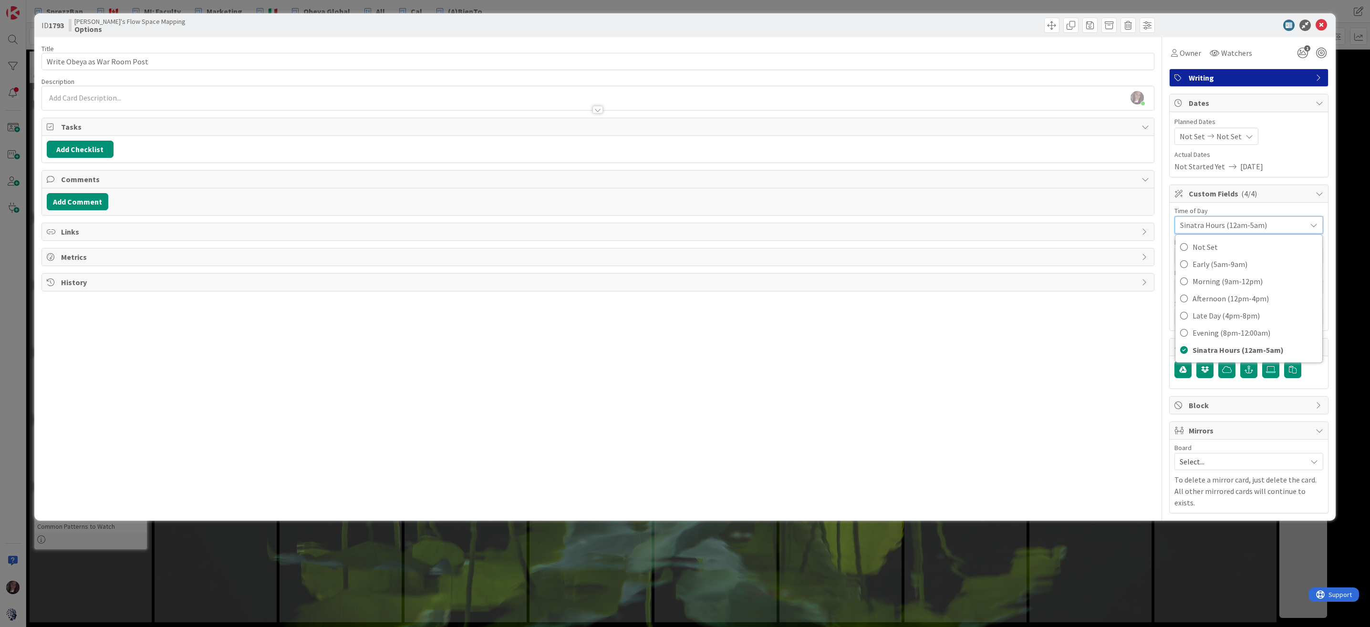
click at [1220, 148] on div "Planned Dates Not Set Not Set Actual Dates Not Started Yet 08/20/2025" at bounding box center [1248, 144] width 149 height 55
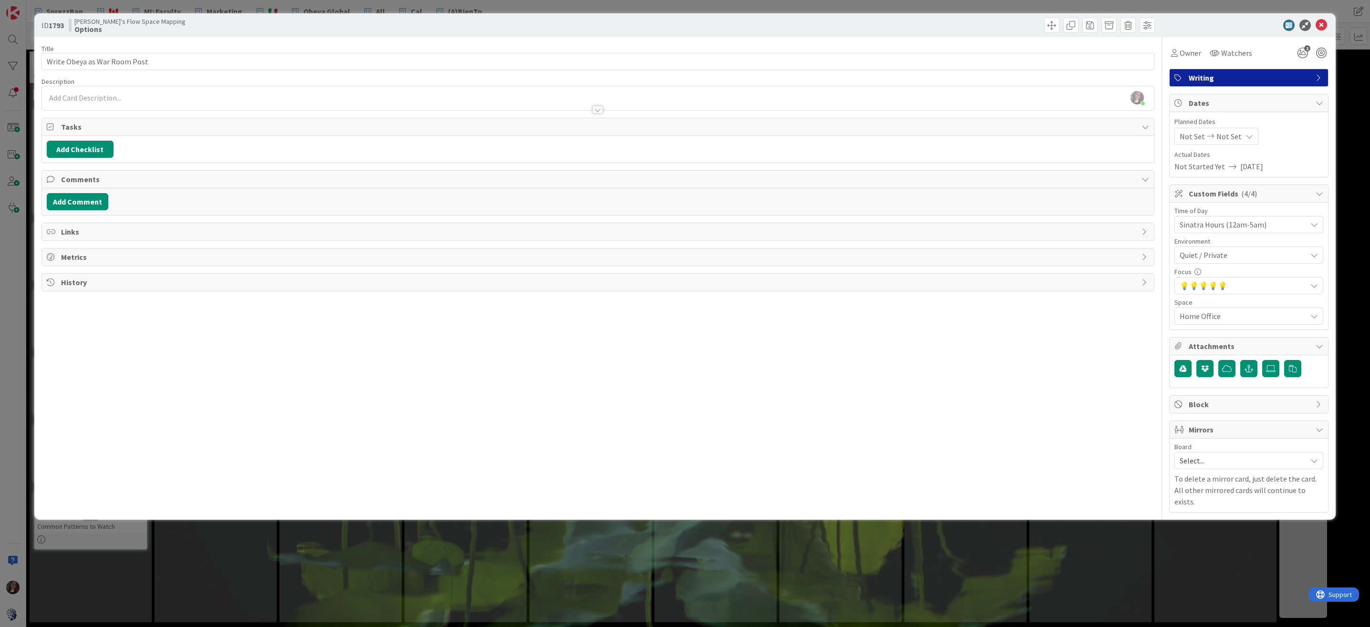
click at [1220, 254] on span "Quiet / Private" at bounding box center [1242, 254] width 127 height 11
click at [1220, 239] on div "Environment" at bounding box center [1248, 241] width 149 height 7
click at [1212, 231] on span "Home Office" at bounding box center [1240, 224] width 122 height 13
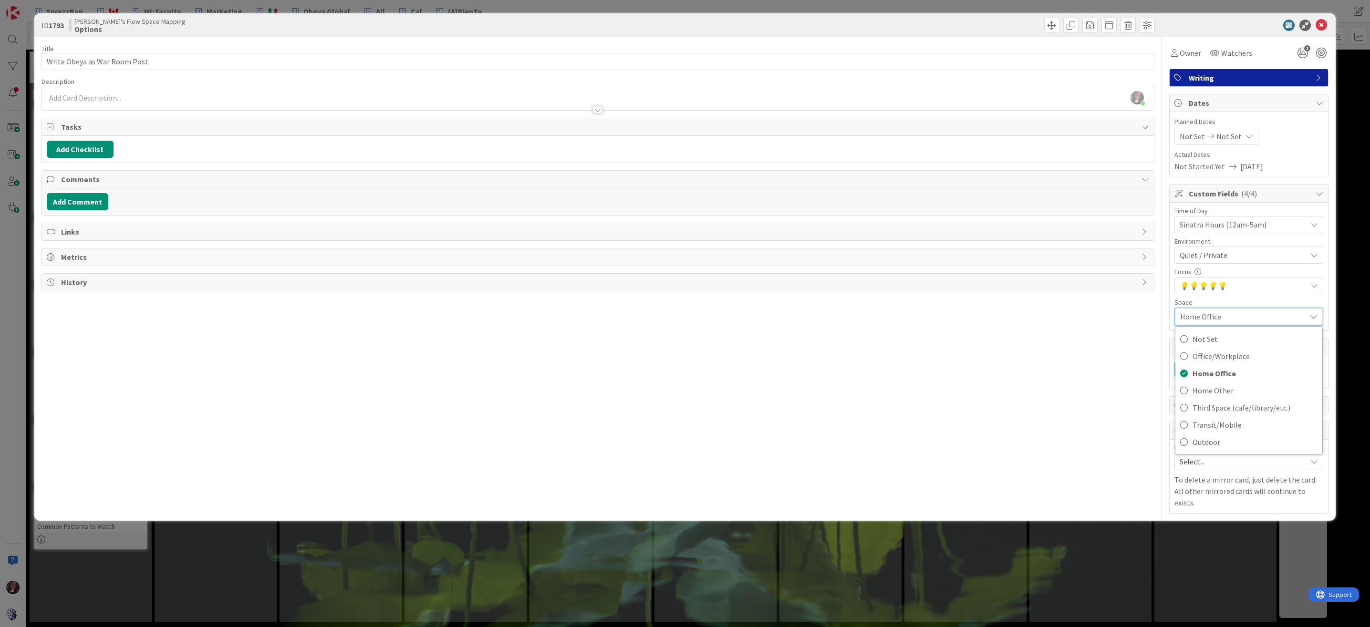
click at [1212, 317] on span "Home Office" at bounding box center [1240, 316] width 121 height 13
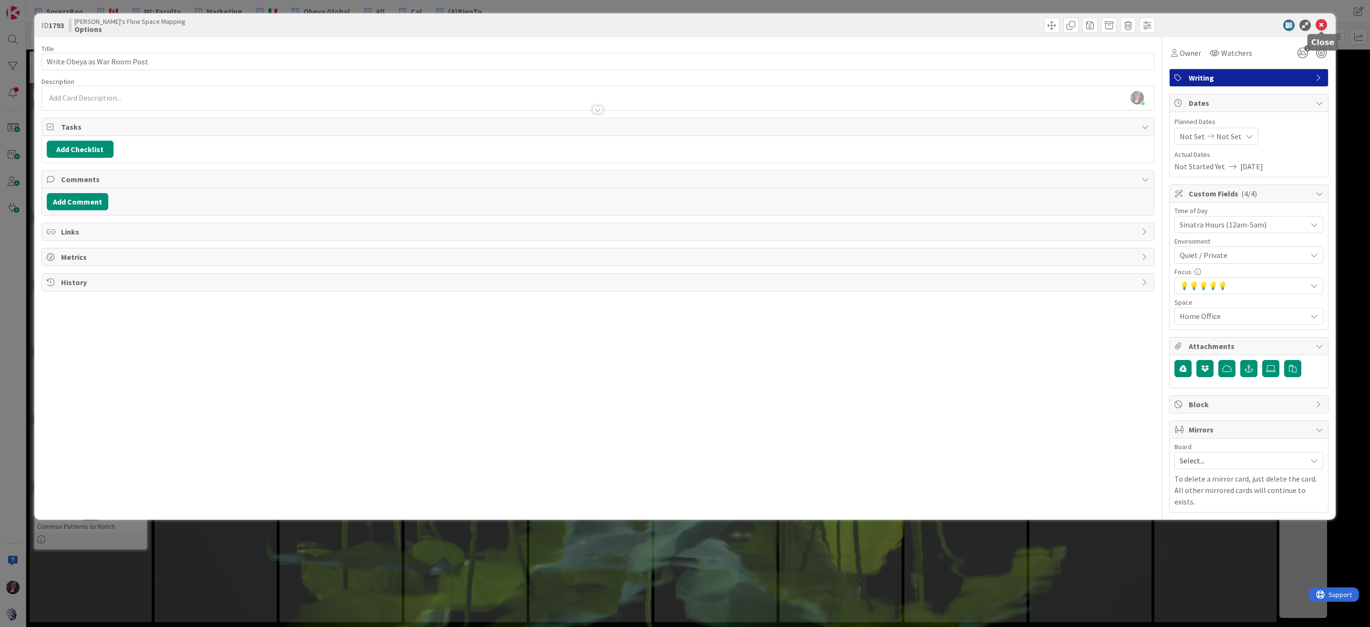
click at [1220, 26] on icon at bounding box center [1320, 25] width 11 height 11
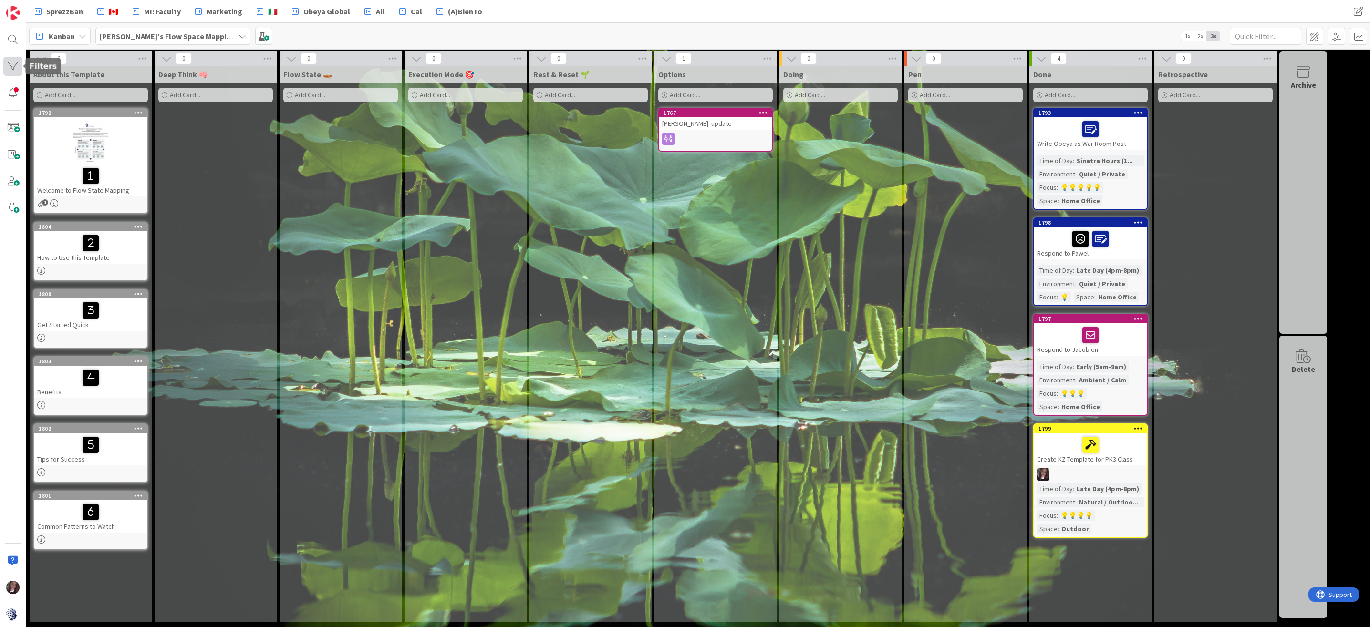
click at [16, 66] on div at bounding box center [12, 66] width 19 height 19
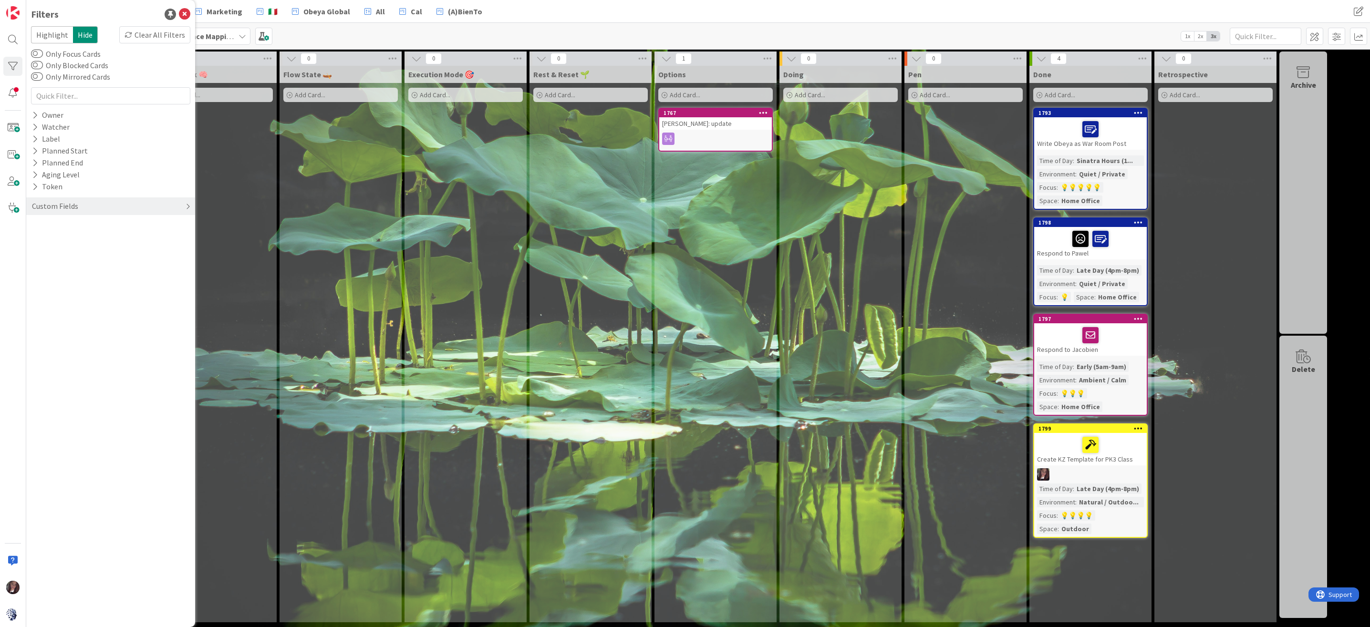
click at [43, 207] on div "Custom Fields" at bounding box center [55, 206] width 48 height 12
click at [42, 249] on button "Focus" at bounding box center [46, 250] width 31 height 12
click at [36, 306] on icon at bounding box center [36, 305] width 7 height 7
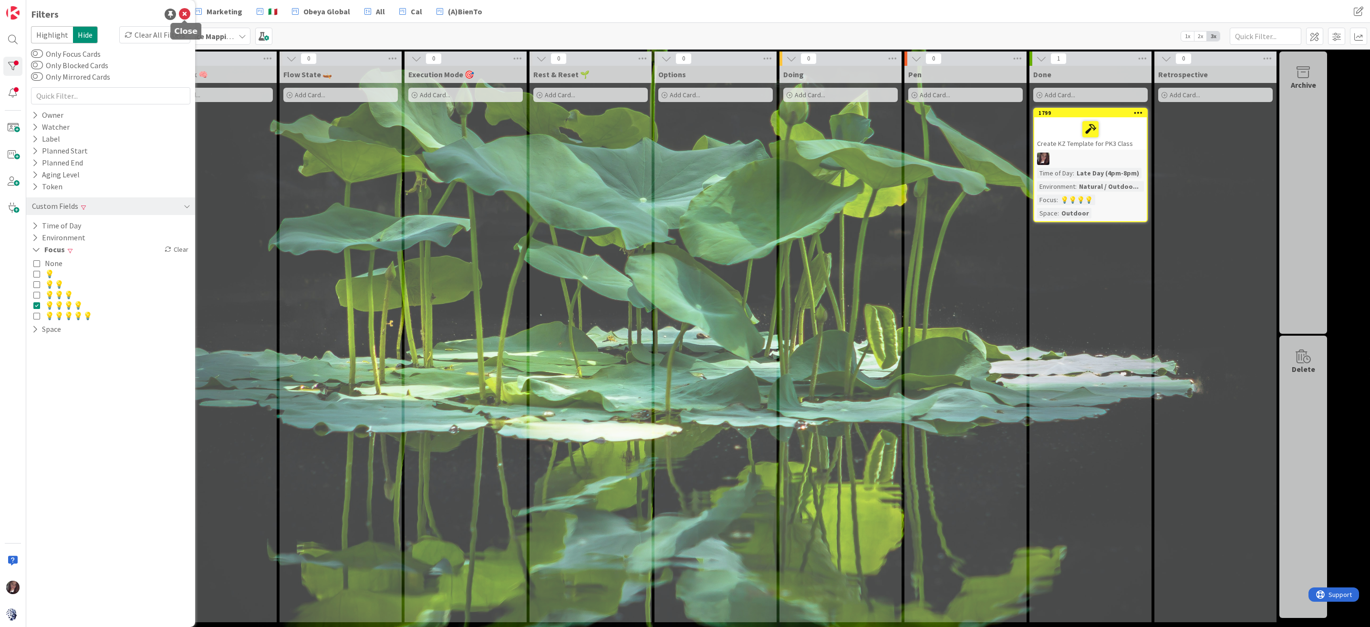
click at [186, 12] on icon at bounding box center [184, 14] width 11 height 11
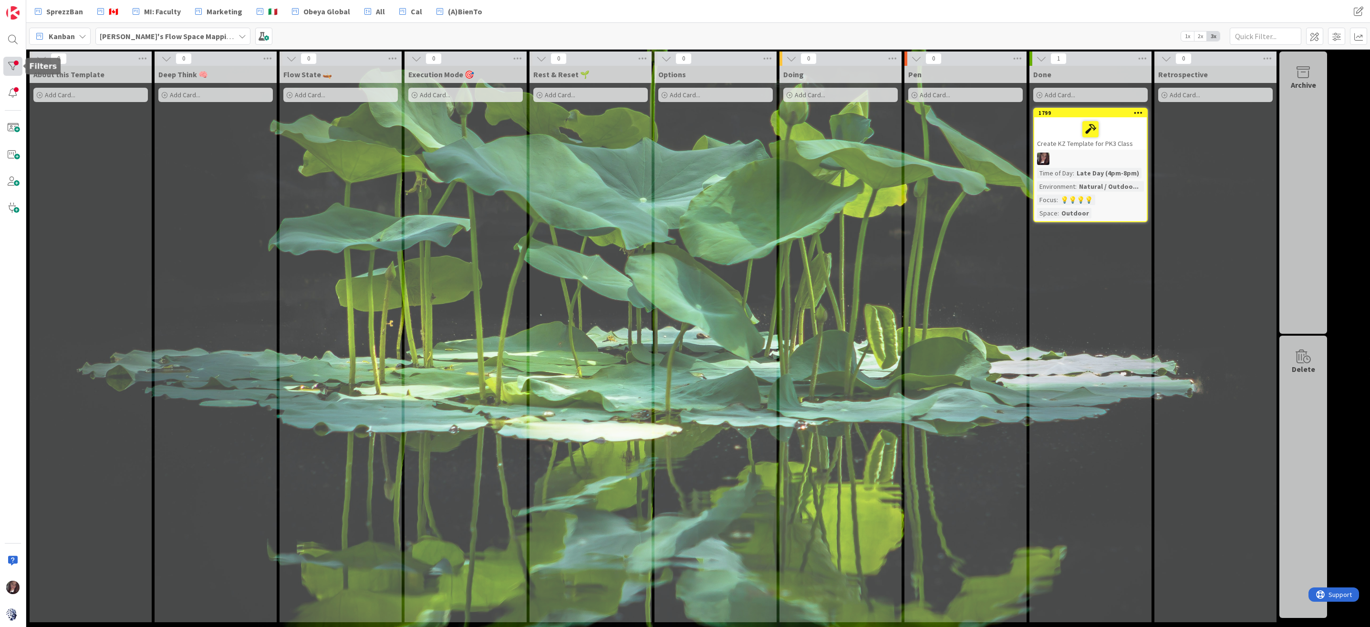
click at [12, 64] on div at bounding box center [12, 66] width 19 height 19
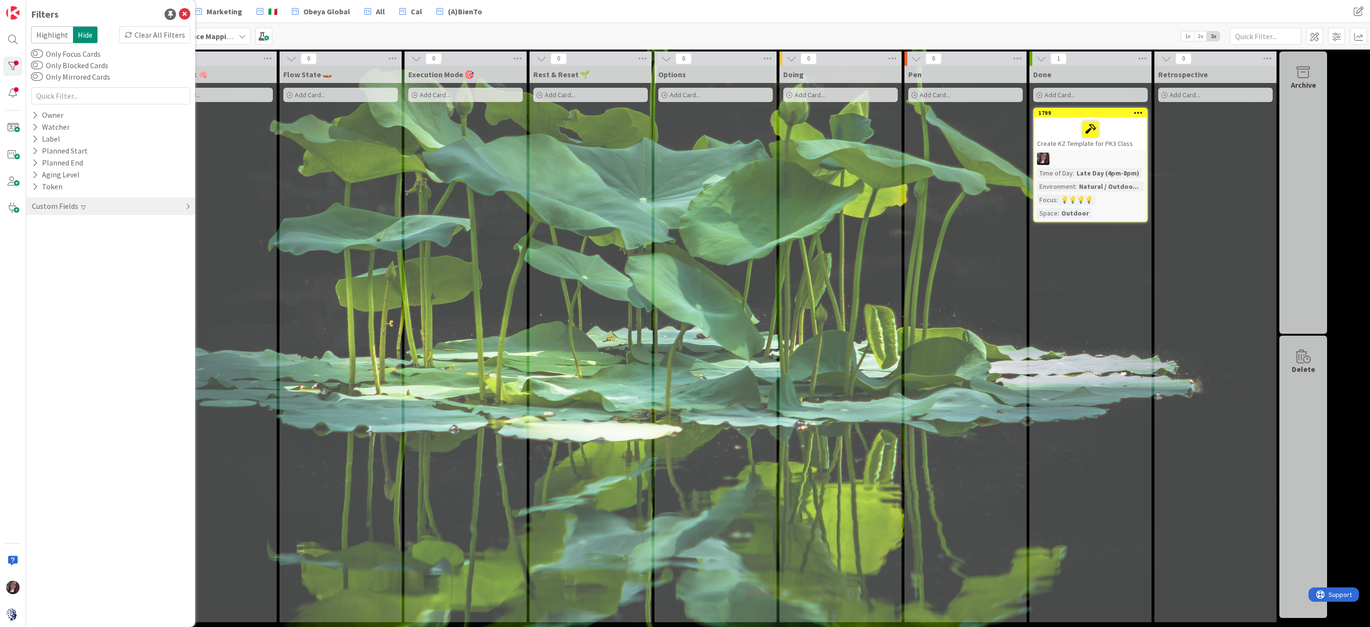
click at [69, 206] on div "Custom Fields" at bounding box center [55, 206] width 48 height 12
click at [32, 248] on icon at bounding box center [35, 250] width 6 height 8
click at [170, 248] on icon at bounding box center [168, 249] width 7 height 7
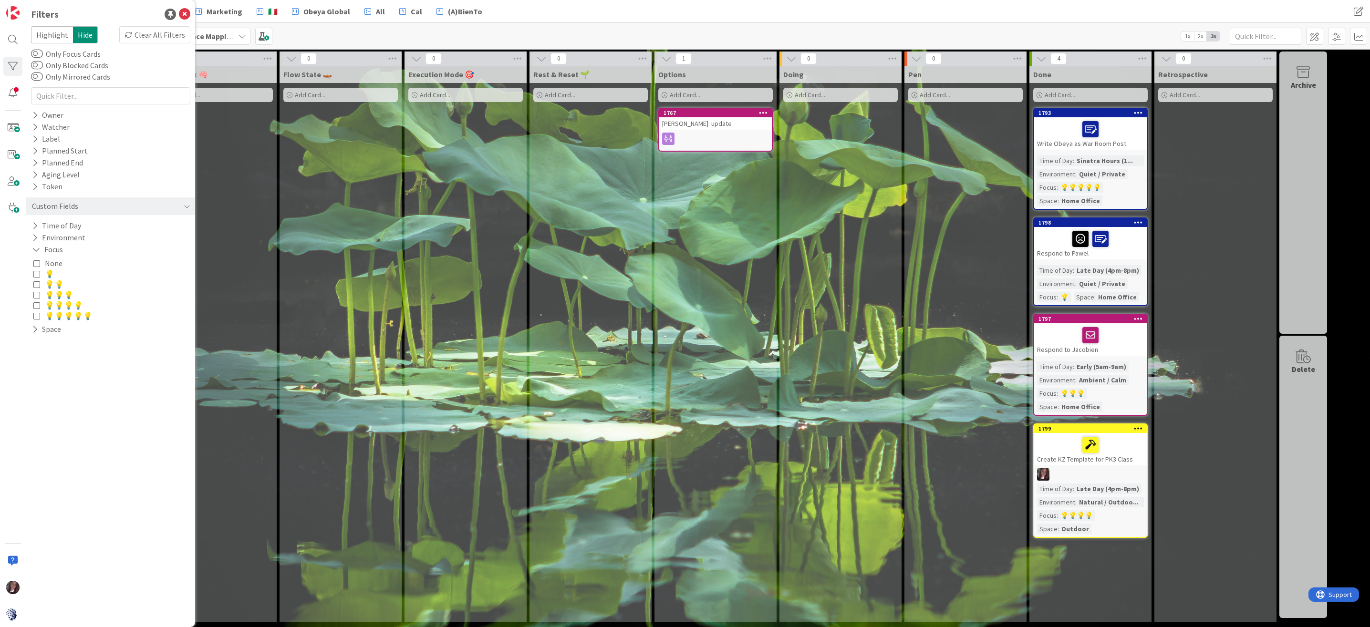
click at [408, 173] on div "Execution Mode 🎯 Add Card..." at bounding box center [465, 344] width 122 height 557
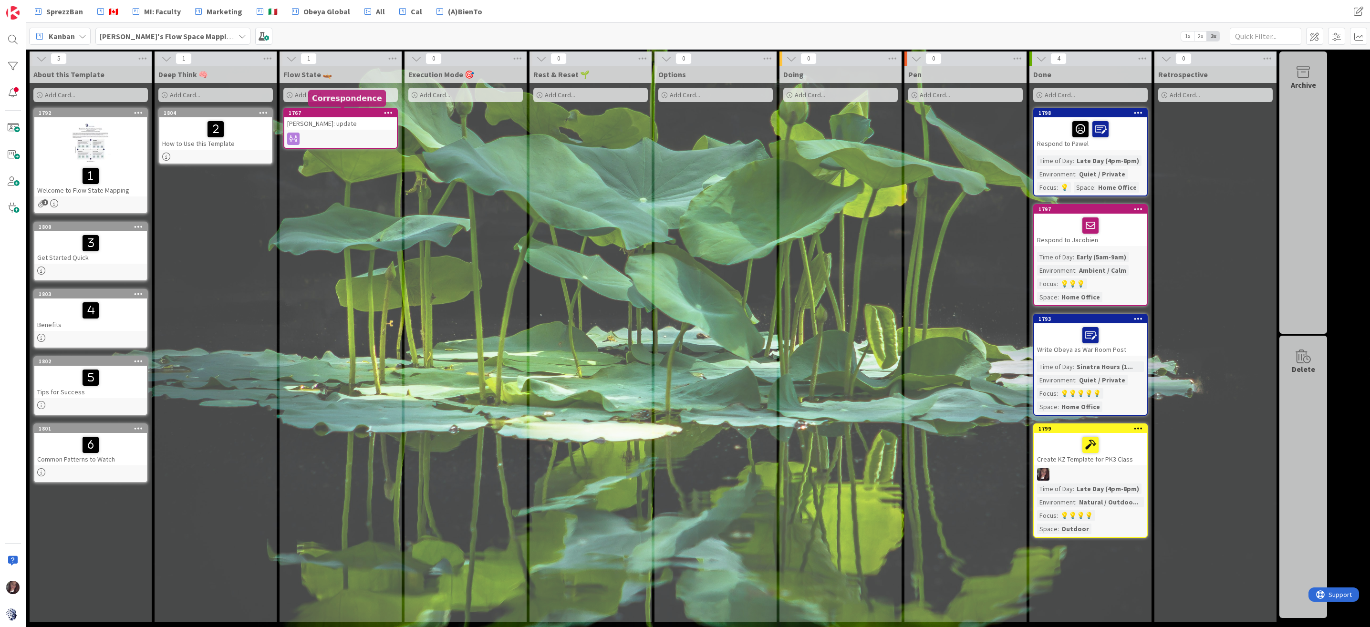
click at [357, 114] on div "1767" at bounding box center [343, 113] width 108 height 7
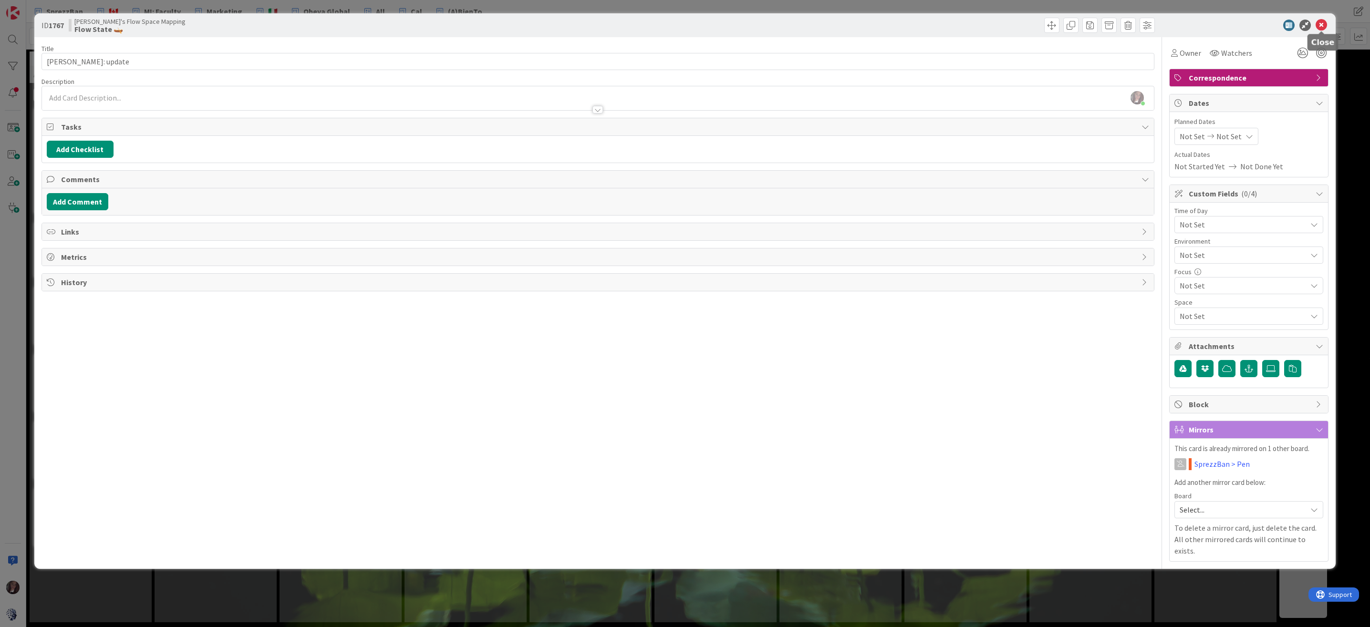
click at [1319, 24] on icon at bounding box center [1320, 25] width 11 height 11
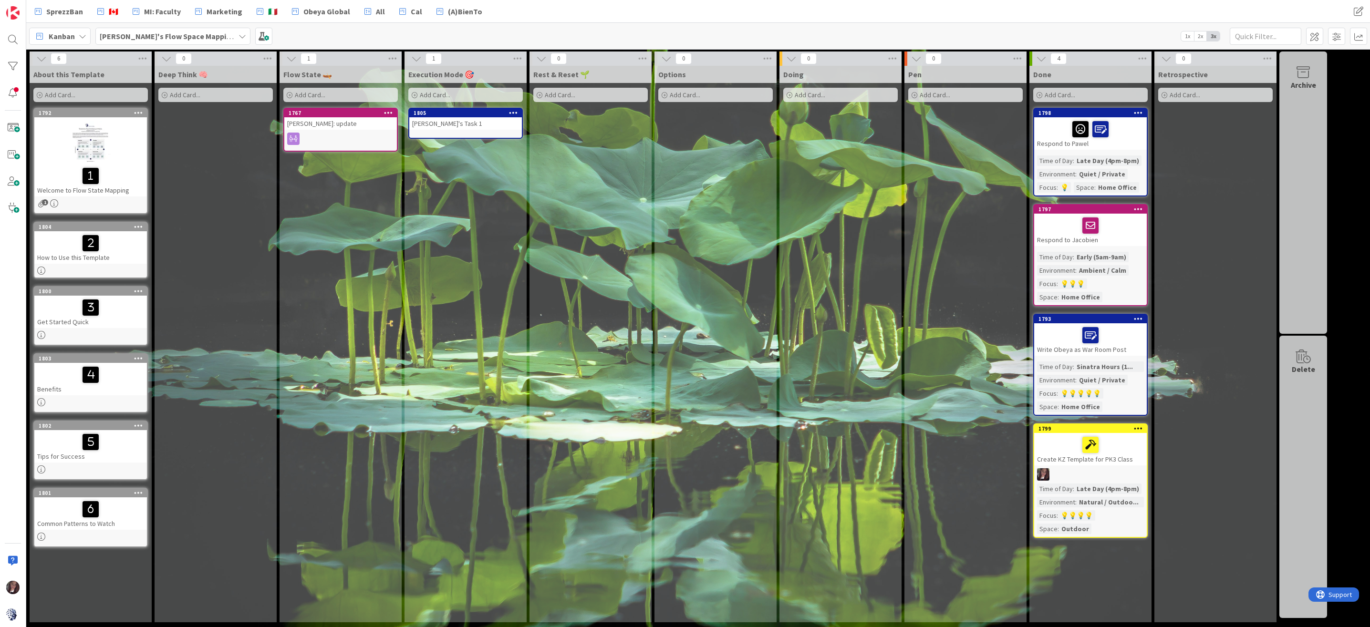
click at [85, 147] on div at bounding box center [90, 142] width 113 height 43
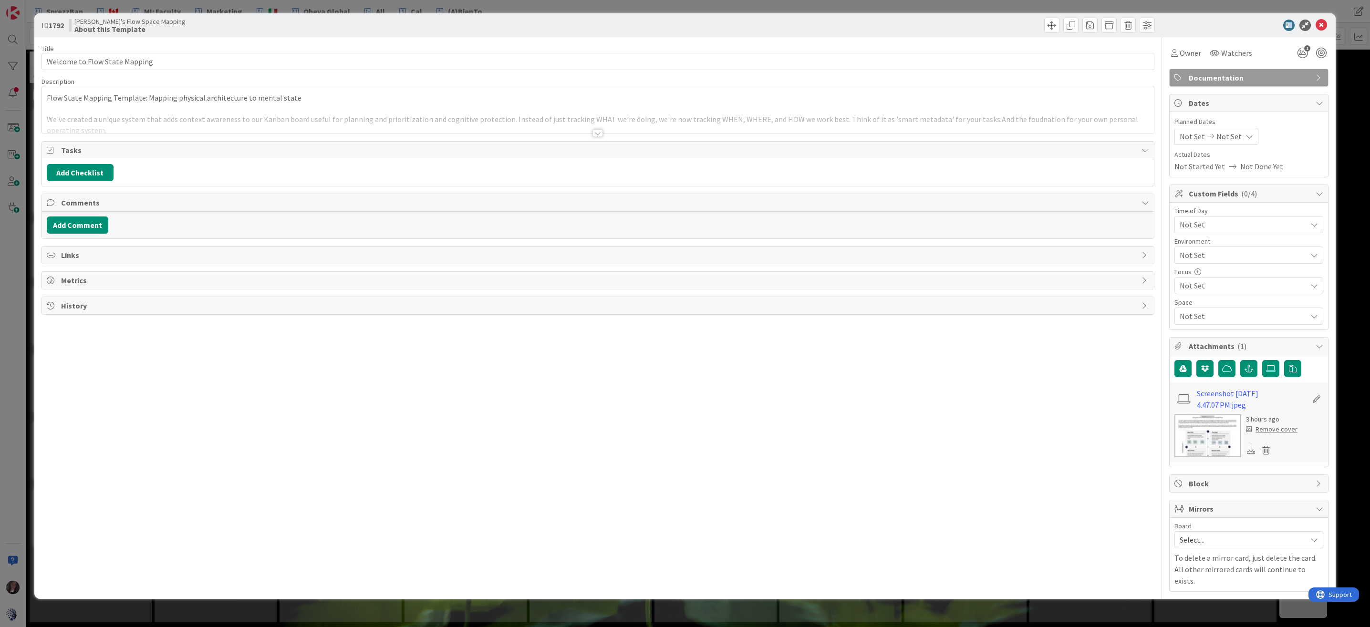
click at [1206, 438] on img at bounding box center [1207, 435] width 67 height 43
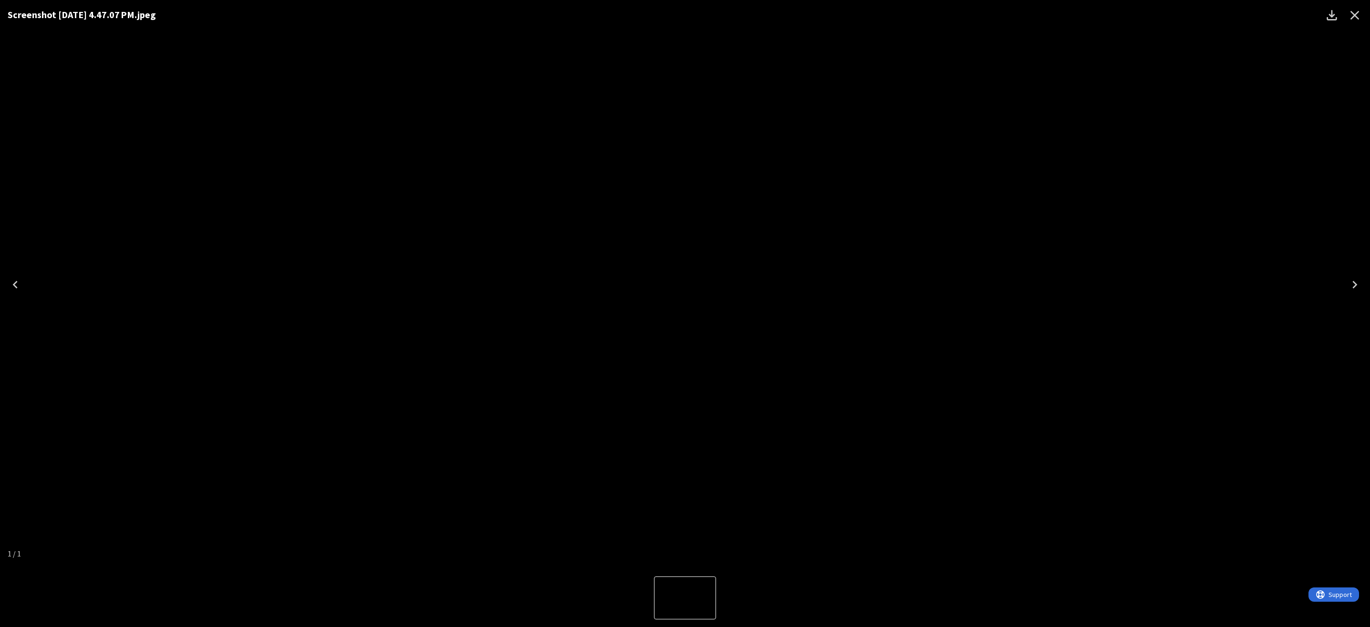
click at [1352, 8] on icon "Close" at bounding box center [1354, 15] width 15 height 15
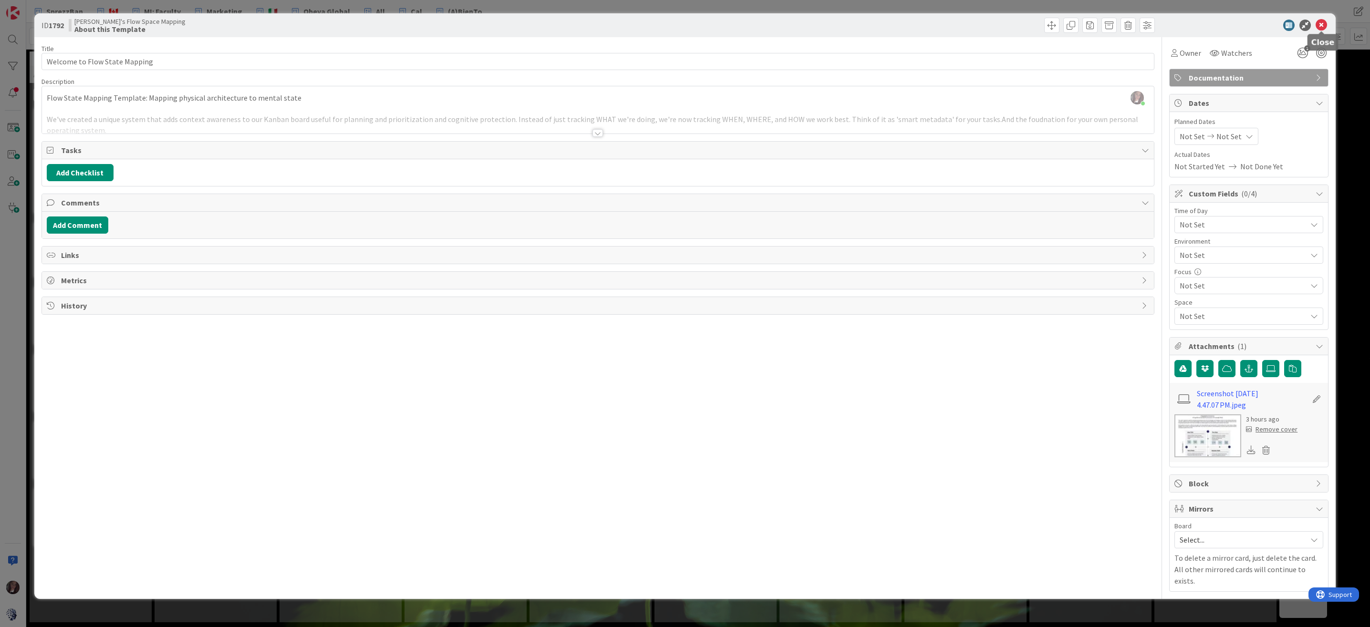
drag, startPoint x: 1327, startPoint y: 27, endPoint x: 1266, endPoint y: 21, distance: 61.4
click at [1327, 27] on div at bounding box center [1243, 25] width 169 height 11
click at [1321, 28] on icon at bounding box center [1320, 25] width 11 height 11
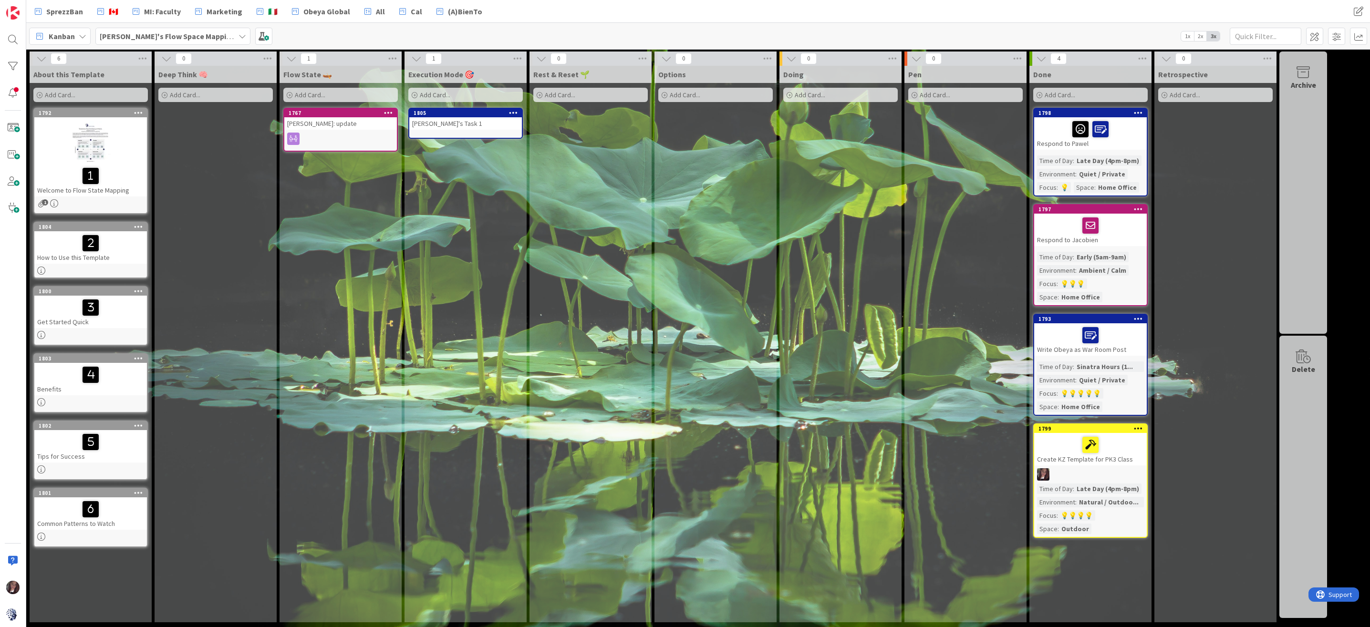
click at [99, 251] on div at bounding box center [90, 243] width 107 height 20
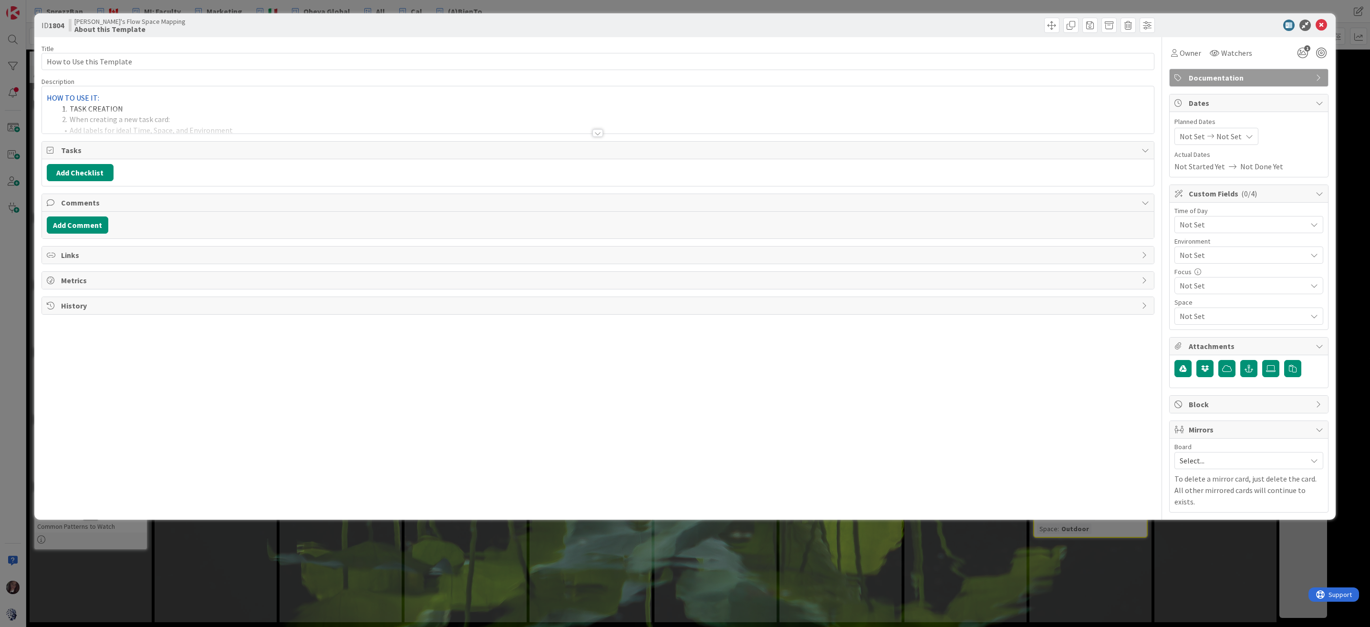
click at [324, 110] on div at bounding box center [598, 121] width 1112 height 24
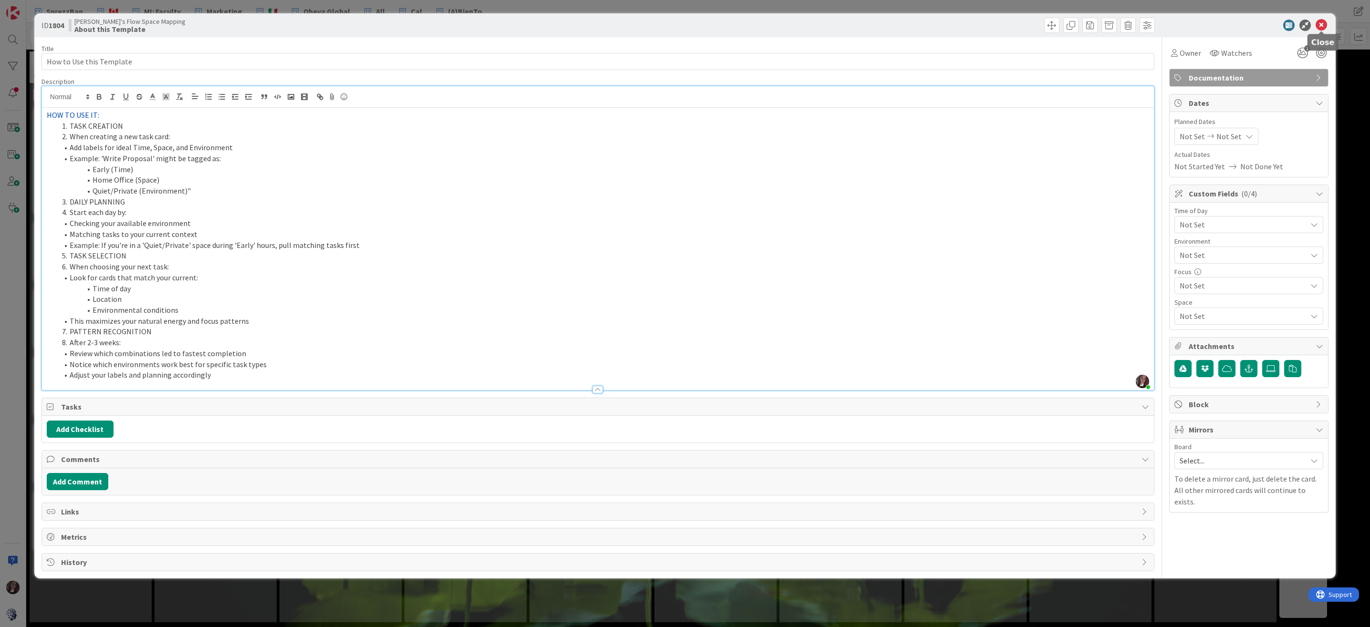
click at [1321, 22] on icon at bounding box center [1320, 25] width 11 height 11
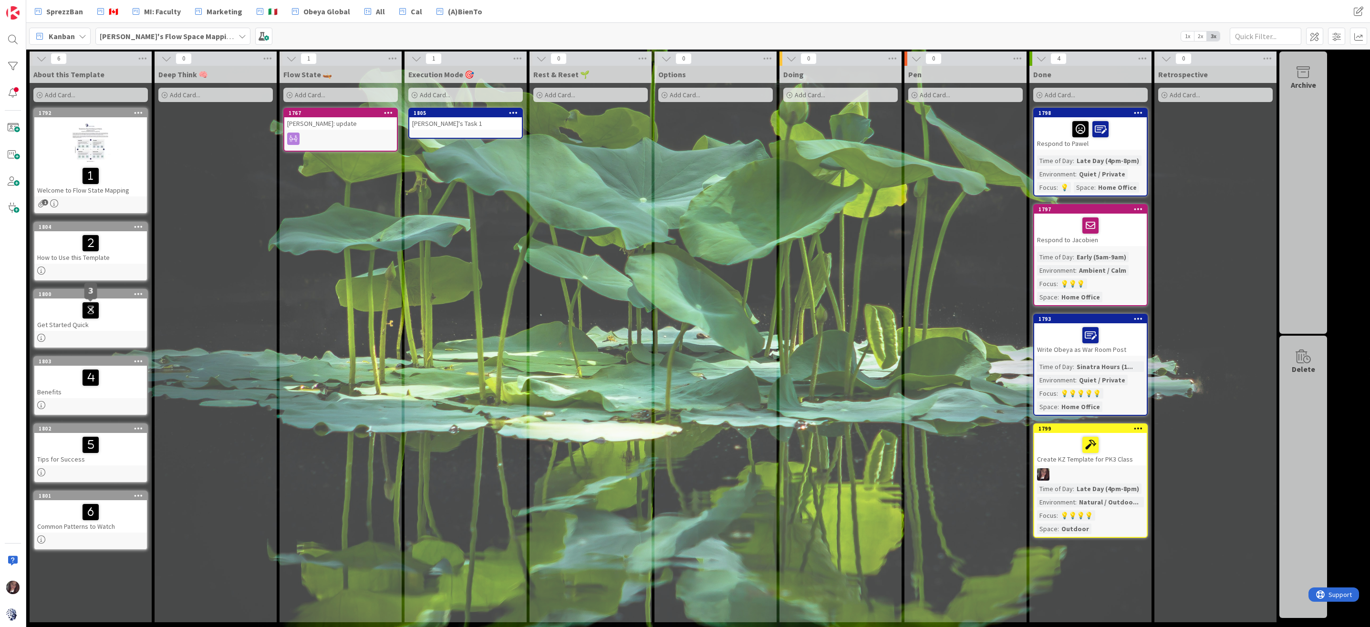
click at [83, 313] on icon at bounding box center [91, 309] width 16 height 15
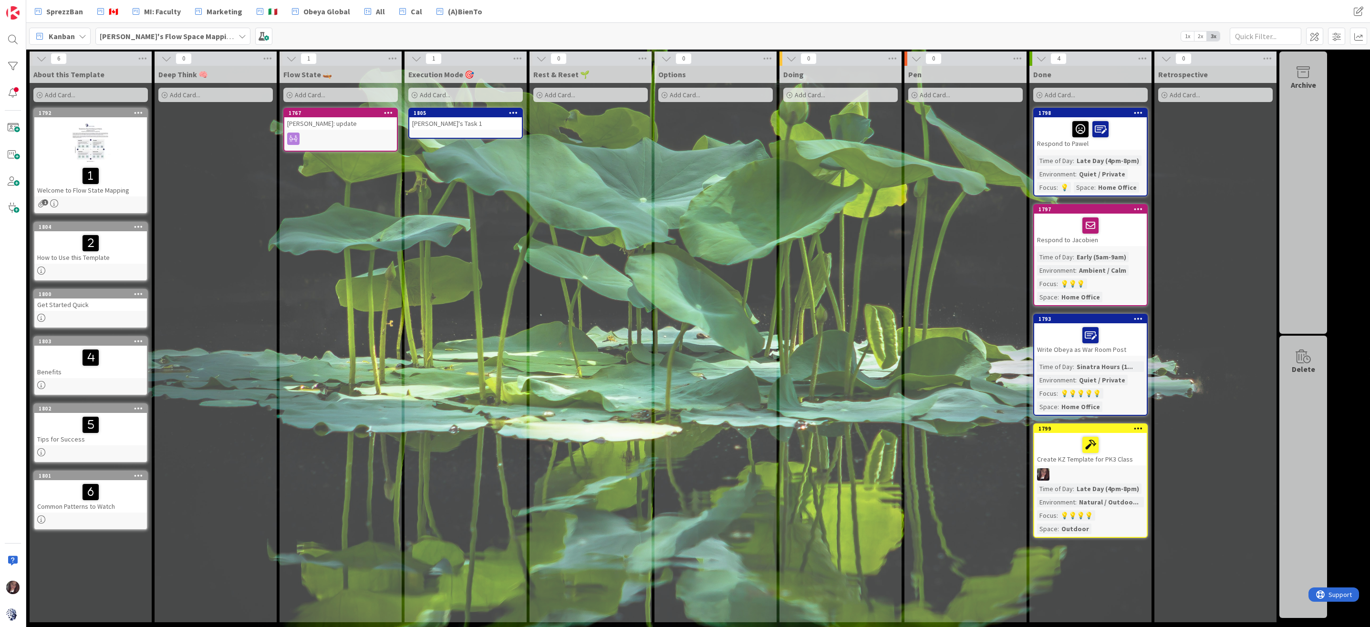
click at [86, 313] on link "1800 Get Started Quick" at bounding box center [90, 309] width 114 height 40
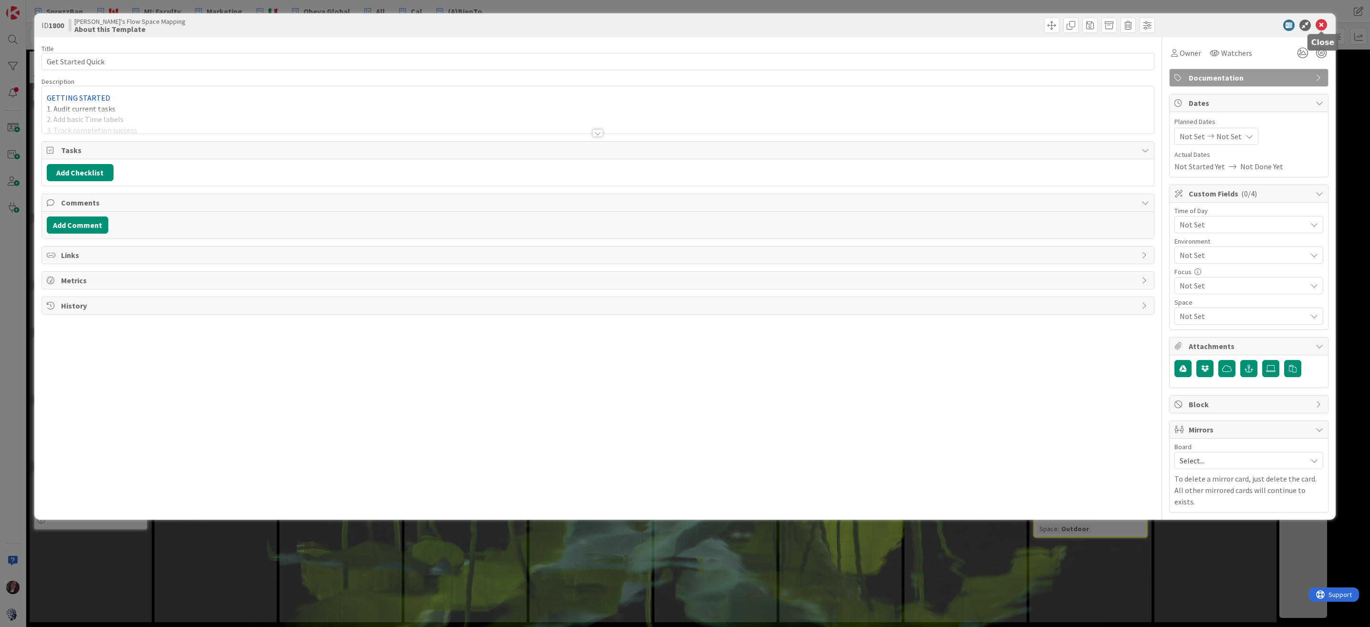
click at [1320, 24] on icon at bounding box center [1320, 25] width 11 height 11
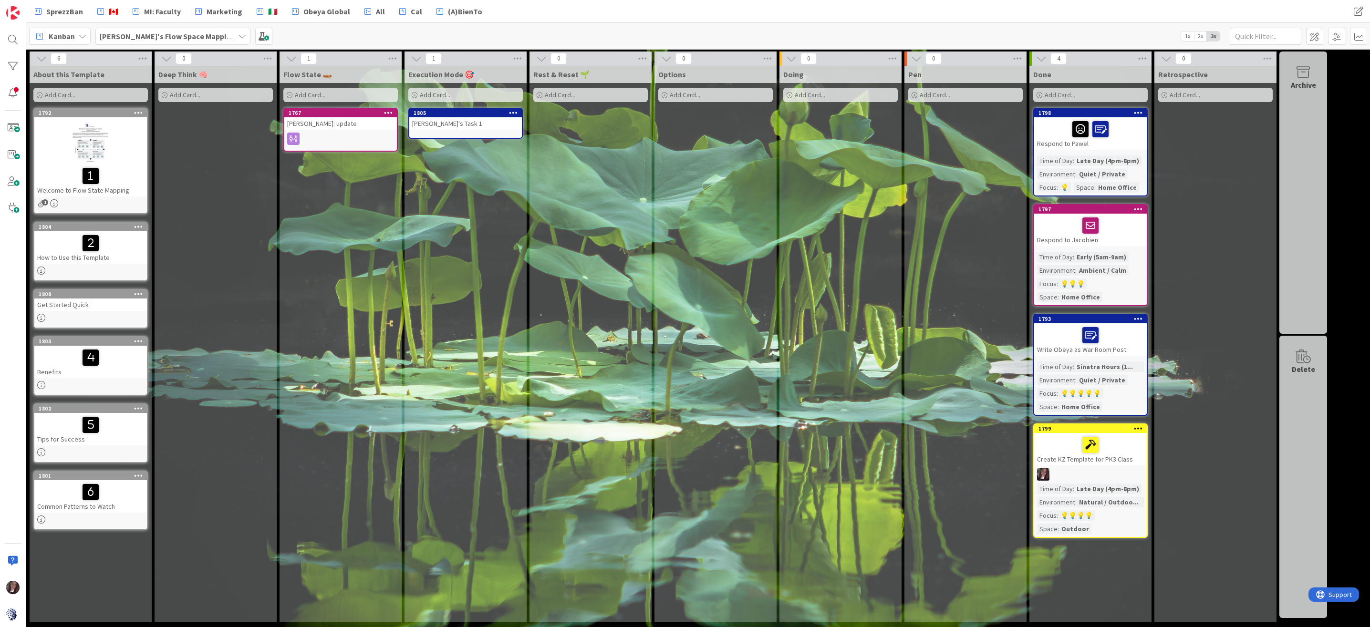
click at [91, 310] on div "Get Started Quick" at bounding box center [90, 305] width 113 height 12
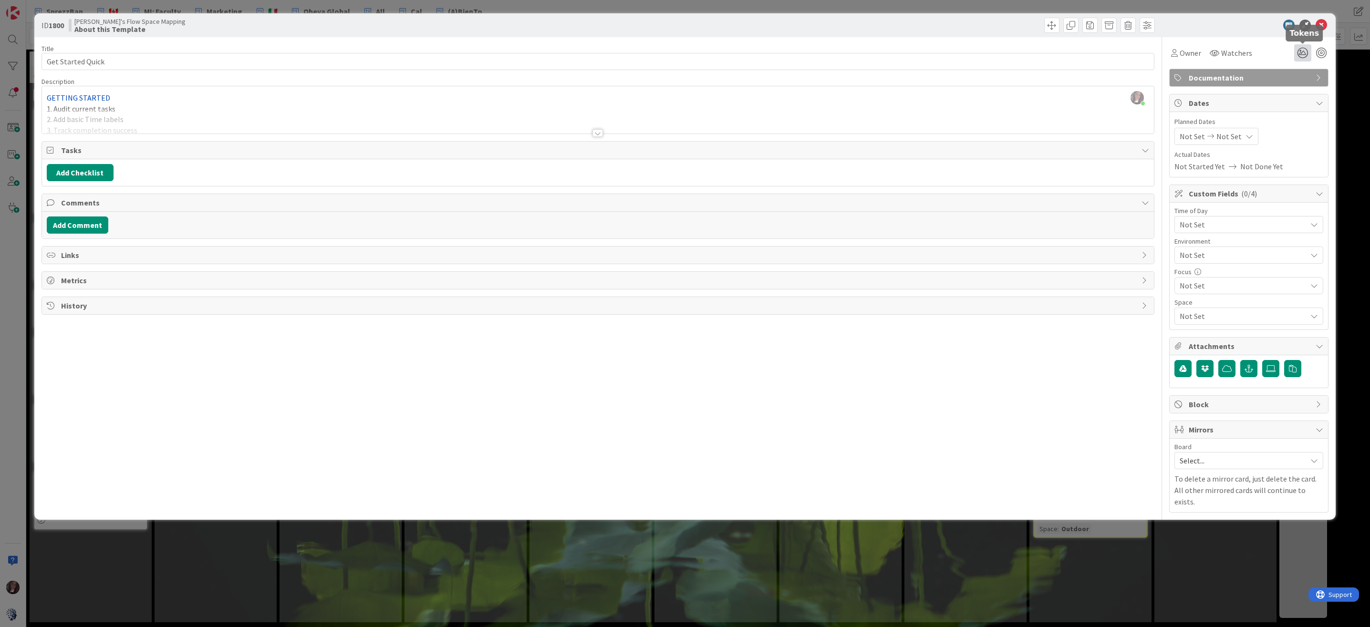
click at [1310, 50] on icon at bounding box center [1302, 52] width 17 height 17
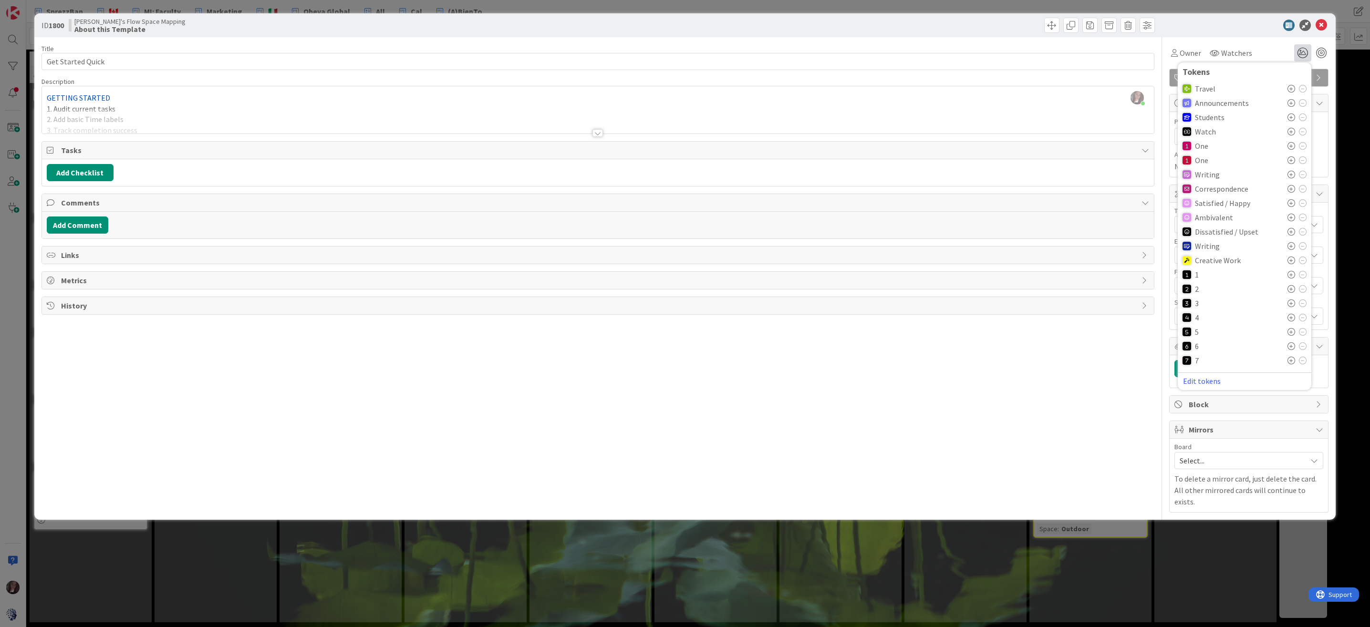
click at [1294, 301] on icon at bounding box center [1291, 303] width 8 height 8
click at [1321, 20] on icon at bounding box center [1320, 25] width 11 height 11
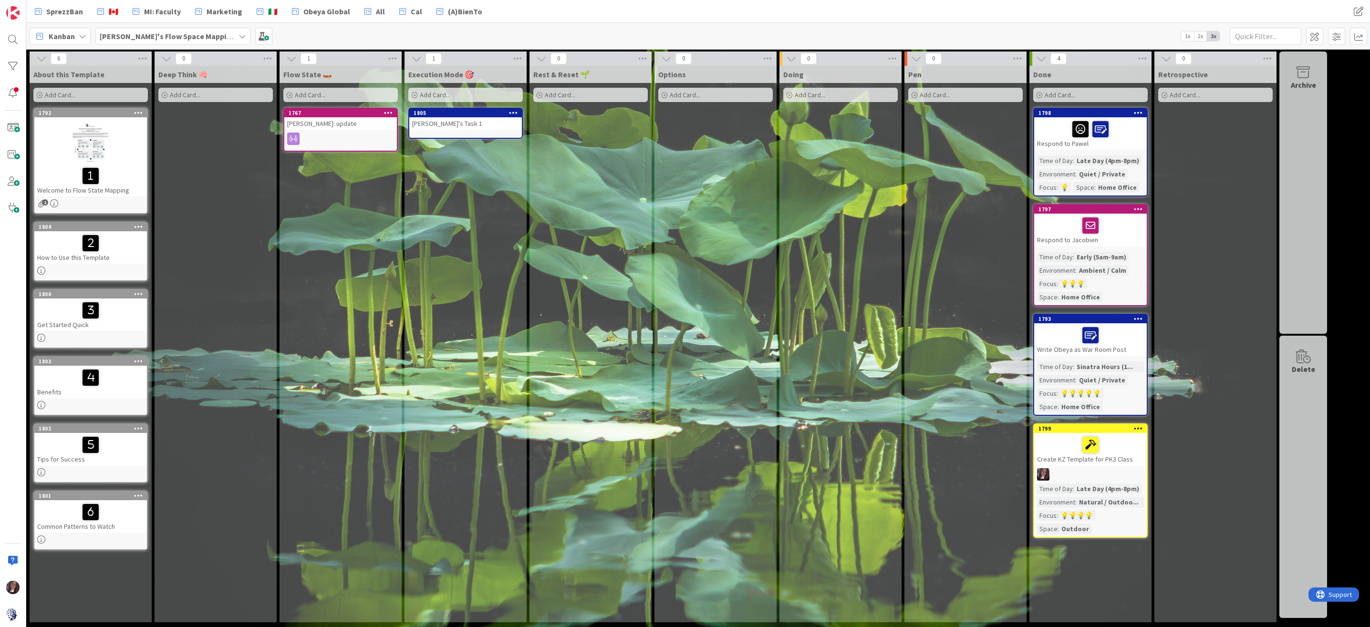
click at [243, 170] on div "Deep Think 🧠 Add Card..." at bounding box center [216, 344] width 122 height 557
click at [233, 118] on div "Deep Think 🧠 Add Card..." at bounding box center [216, 344] width 122 height 557
click at [401, 279] on div "Flow State 🛶 Add Card... 1767 Roby: update" at bounding box center [340, 344] width 122 height 557
click at [152, 32] on b "Tonianne's Flow Space Mapping" at bounding box center [167, 36] width 135 height 10
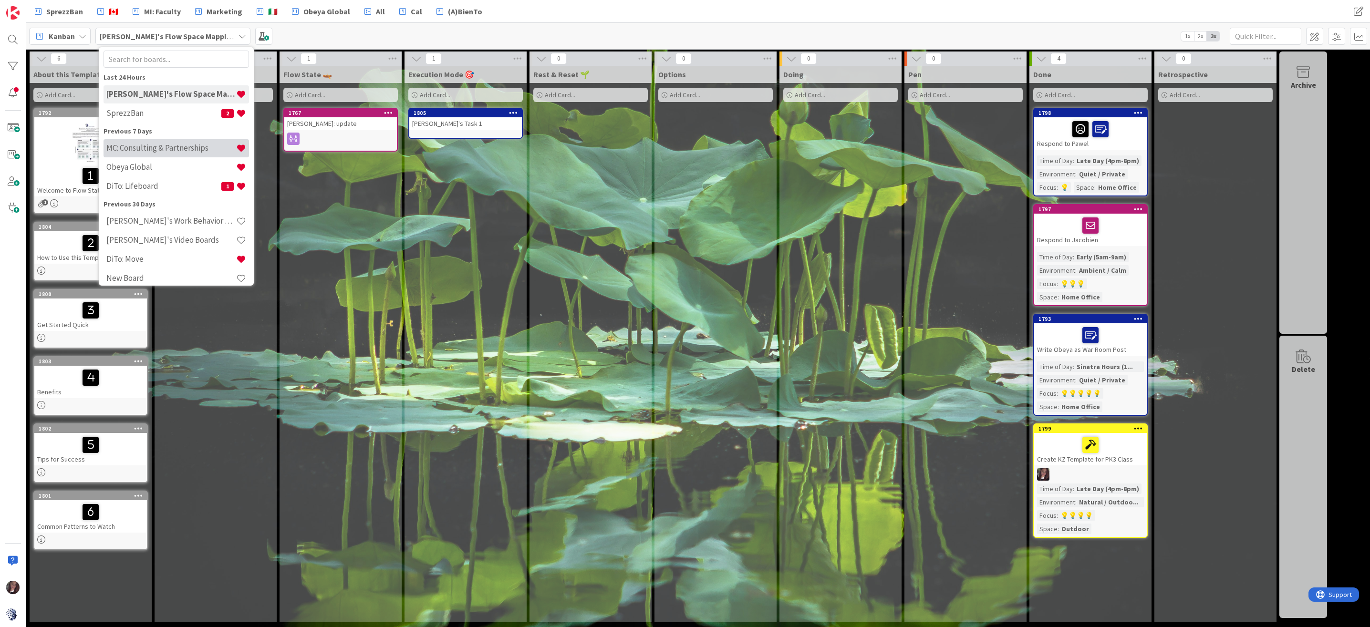
scroll to position [31, 0]
click at [161, 232] on h4 "Jim's Video Boards" at bounding box center [171, 233] width 130 height 10
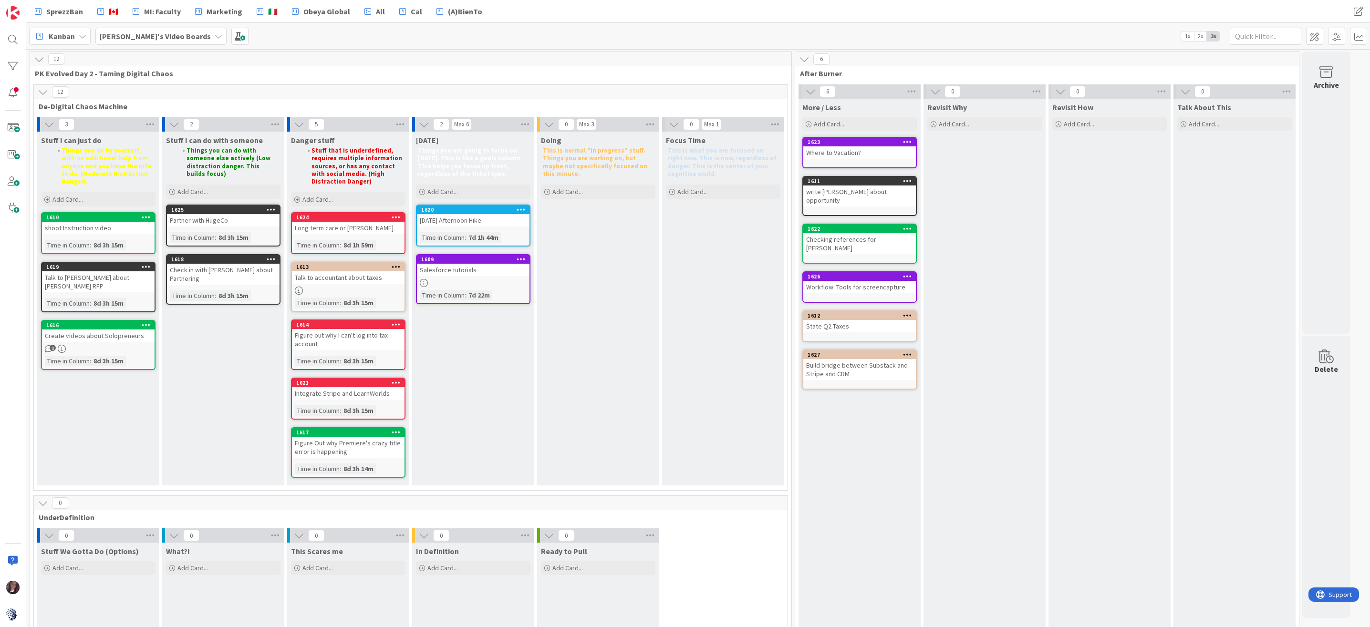
click at [143, 32] on b "Jim's Video Boards" at bounding box center [155, 36] width 111 height 10
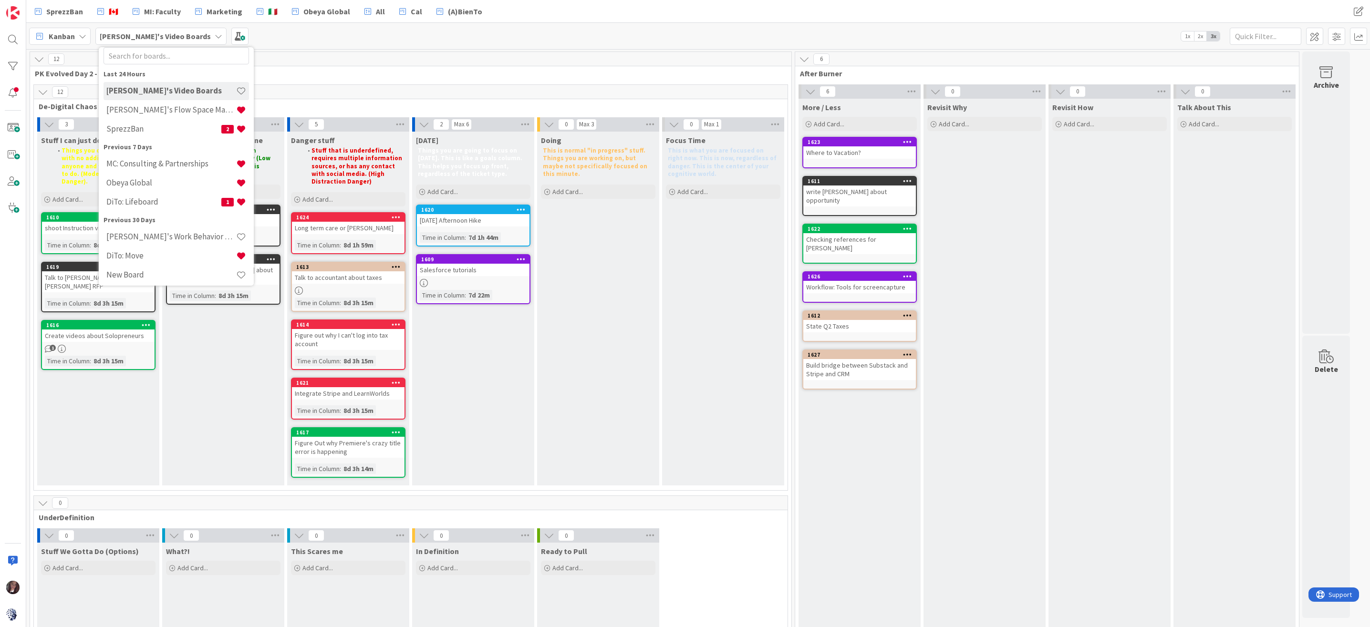
click at [148, 103] on div "Tonianne's Flow Space Mapping" at bounding box center [175, 110] width 145 height 18
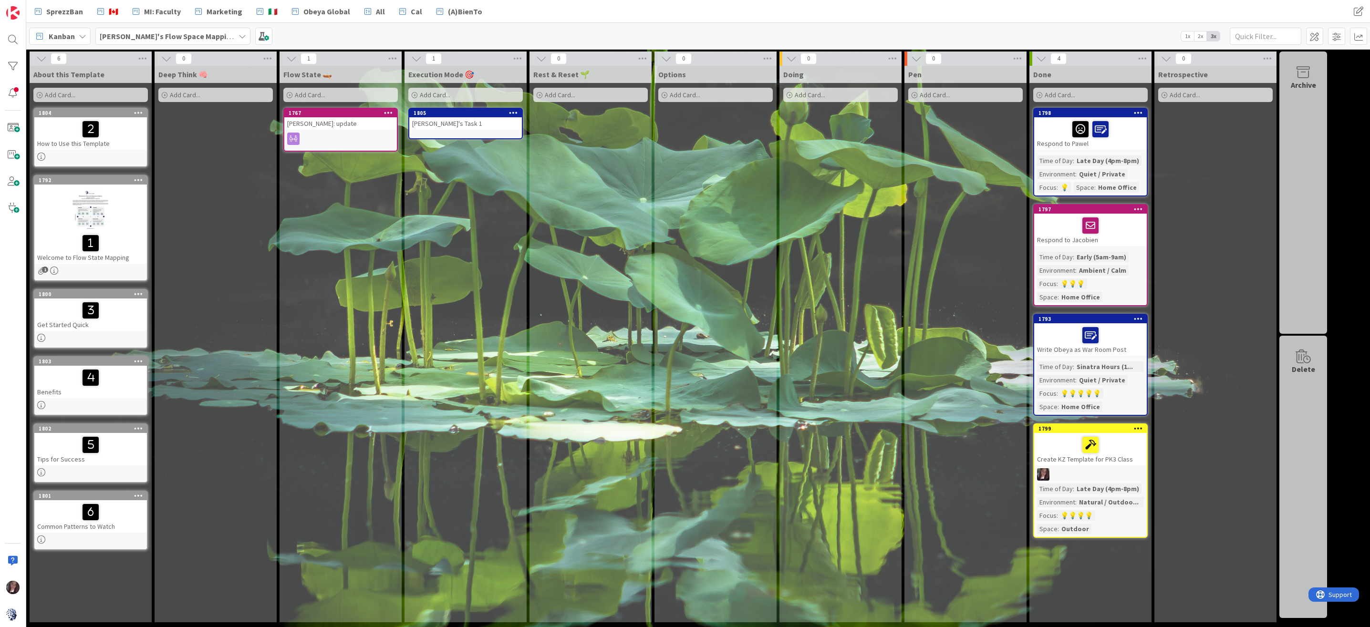
click at [169, 36] on b "Tonianne's Flow Space Mapping" at bounding box center [167, 36] width 135 height 10
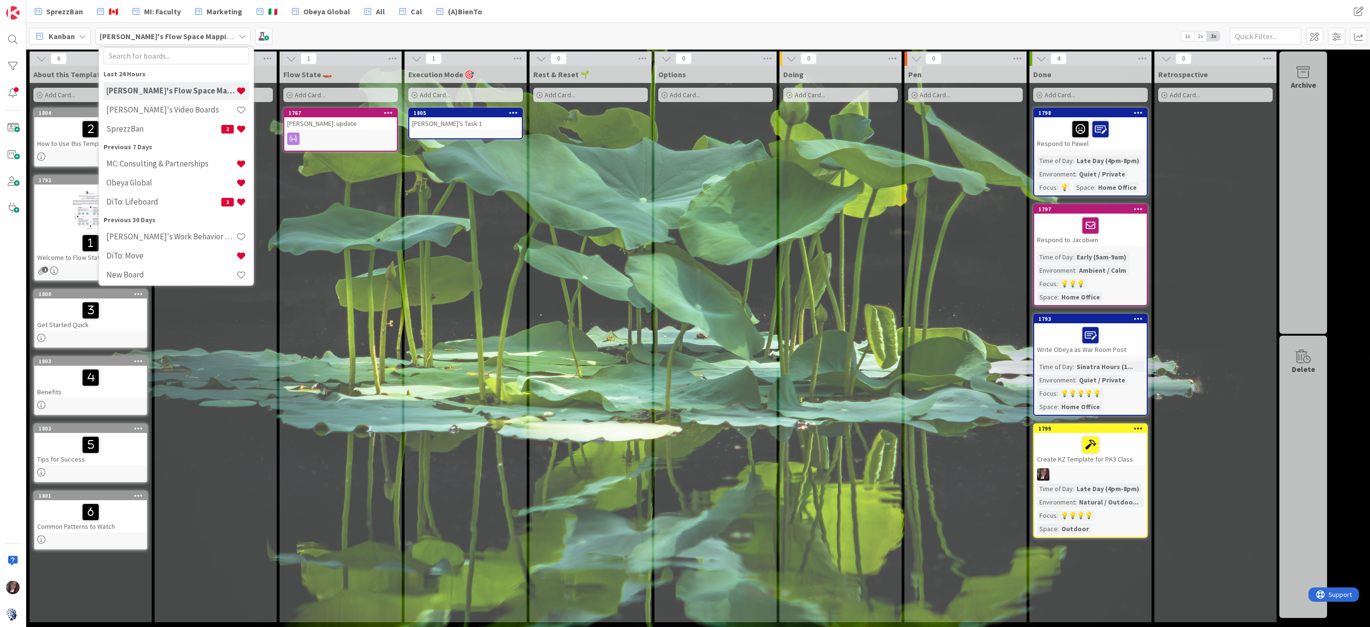
click at [152, 106] on h4 "Jim's Video Boards" at bounding box center [171, 110] width 130 height 10
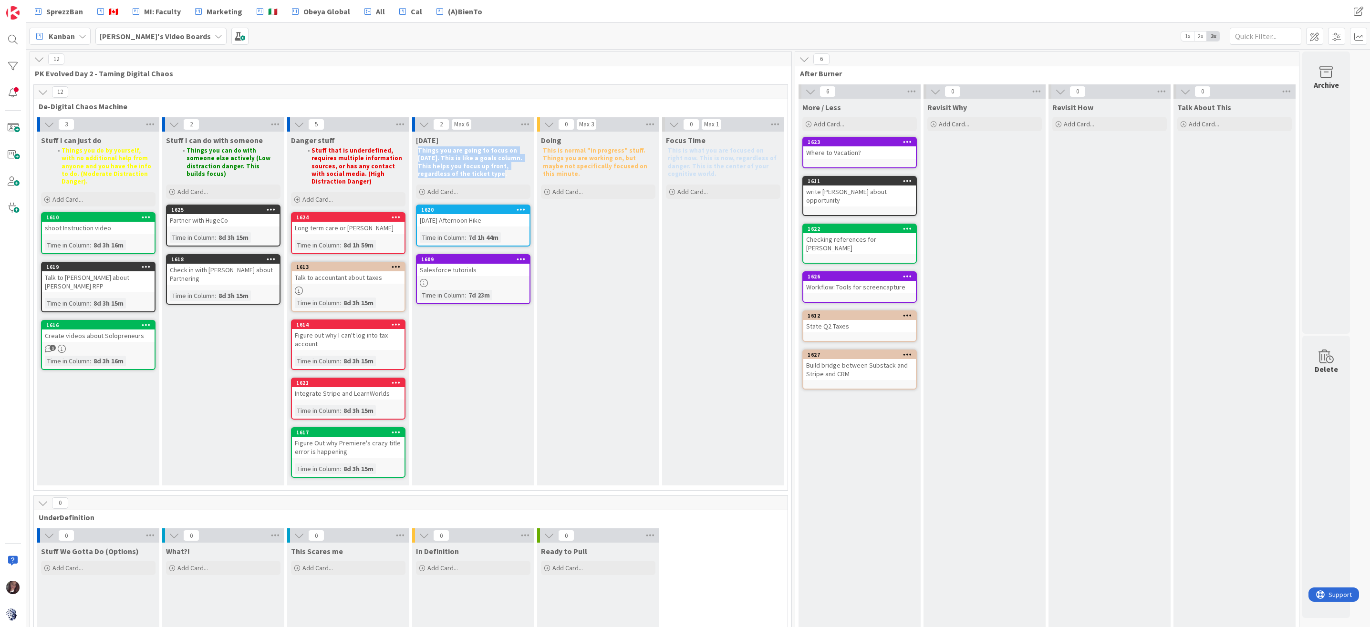
drag, startPoint x: 452, startPoint y: 174, endPoint x: 416, endPoint y: 148, distance: 43.7
click at [412, 146] on div "Today Things you are going to focus on today. This is like a goals column. This…" at bounding box center [473, 156] width 122 height 48
click at [462, 174] on p "Things you are going to focus on today. This is like a goals column. This helps…" at bounding box center [473, 162] width 111 height 31
click at [143, 35] on b "Jim's Video Boards" at bounding box center [155, 36] width 111 height 10
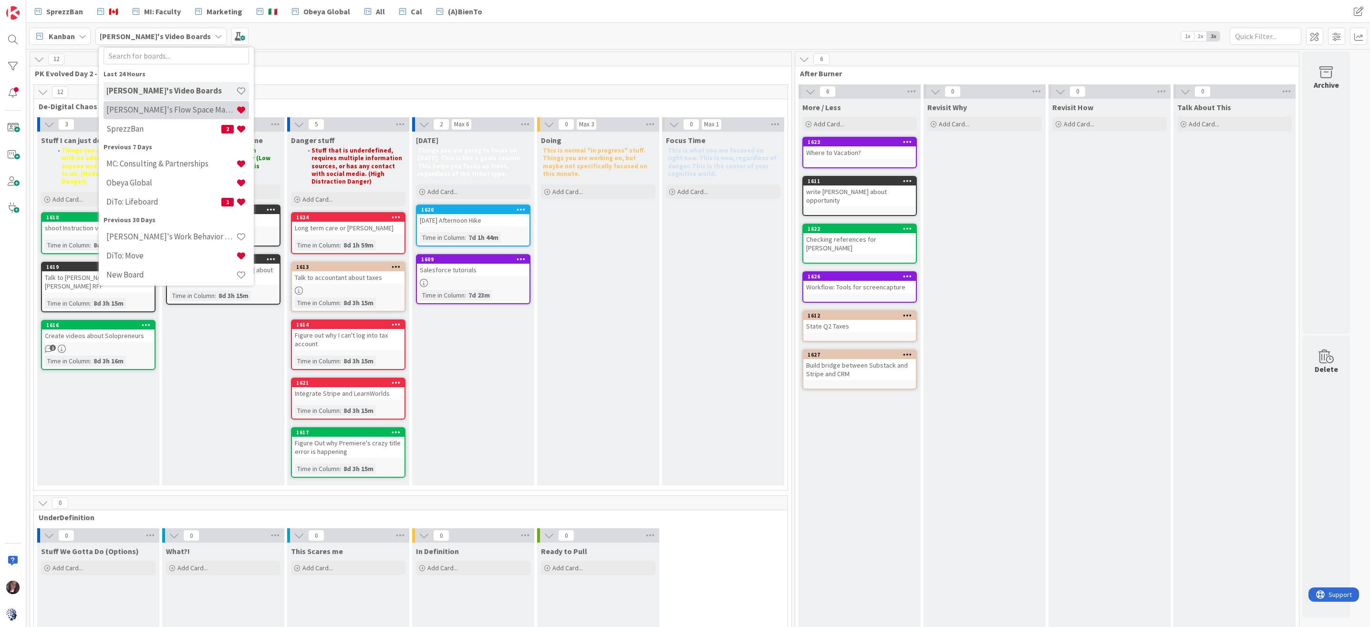
click at [157, 109] on h4 "Tonianne's Flow Space Mapping" at bounding box center [171, 110] width 130 height 10
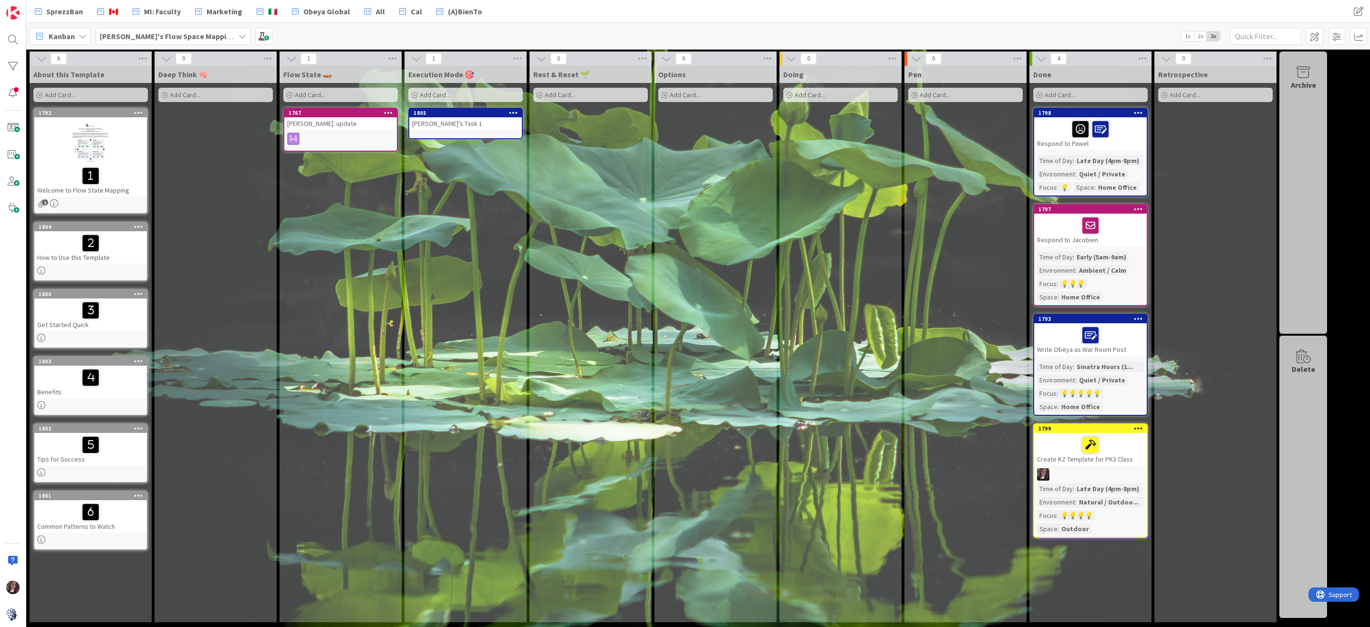
click at [88, 93] on div "Add Card..." at bounding box center [90, 95] width 114 height 14
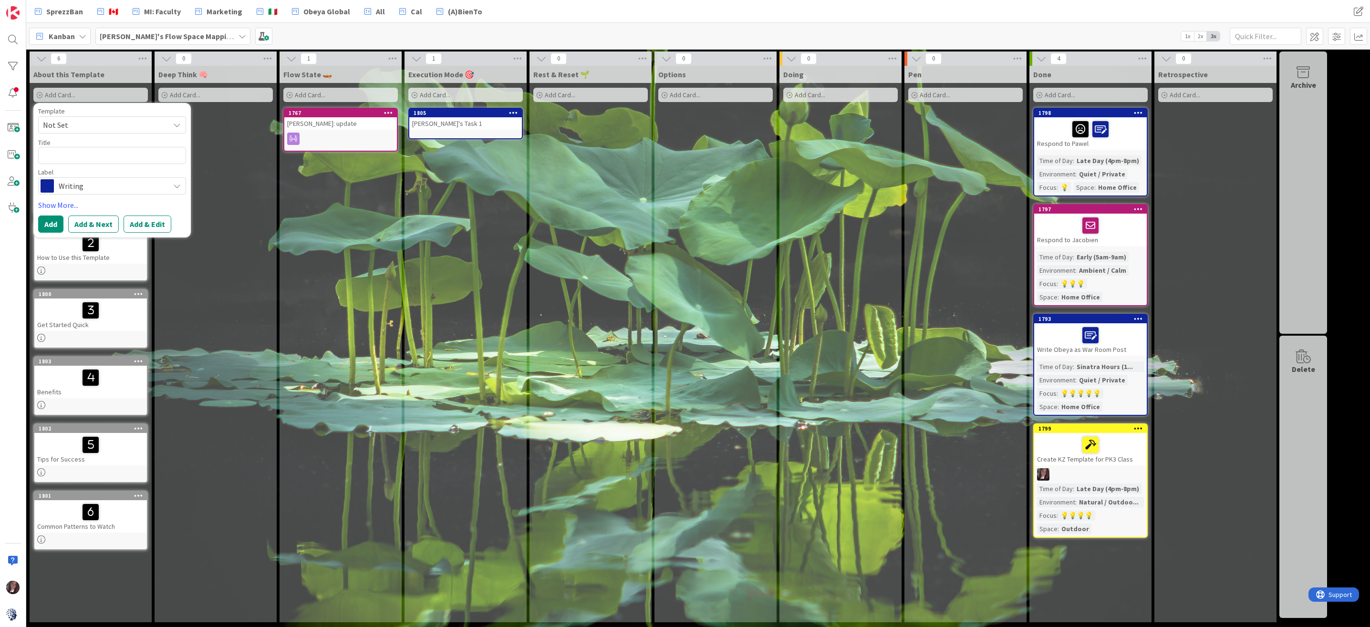
click at [75, 155] on textarea at bounding box center [112, 155] width 148 height 17
type textarea "We"
type textarea "x"
type textarea "Wel"
type textarea "x"
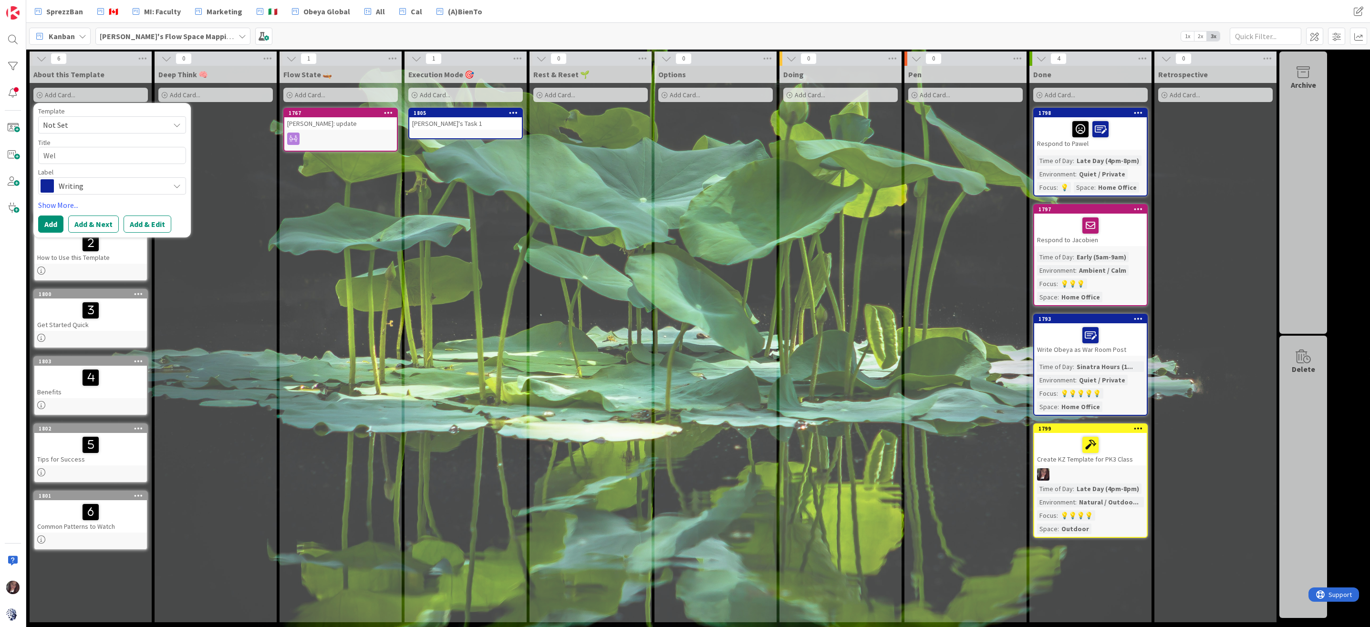
type textarea "Welc"
type textarea "x"
type textarea "Welco"
type textarea "x"
type textarea "Welcom"
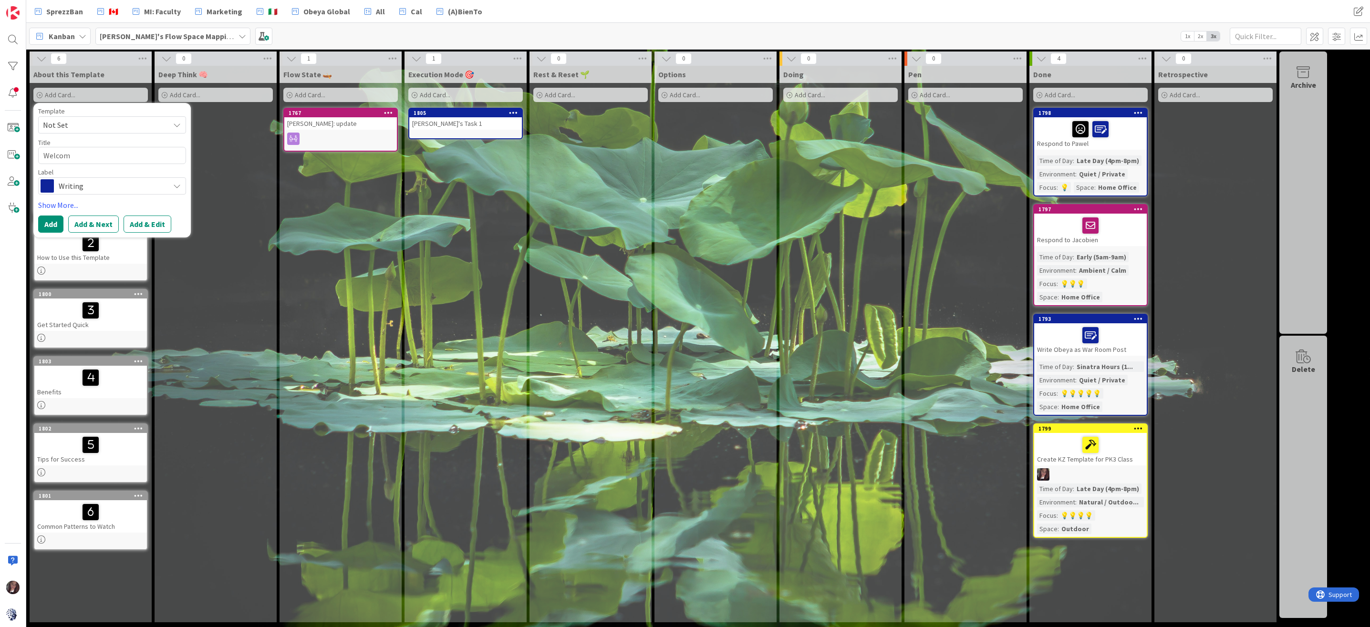
type textarea "x"
type textarea "Welcome"
type textarea "x"
type textarea "Welcome"
type textarea "x"
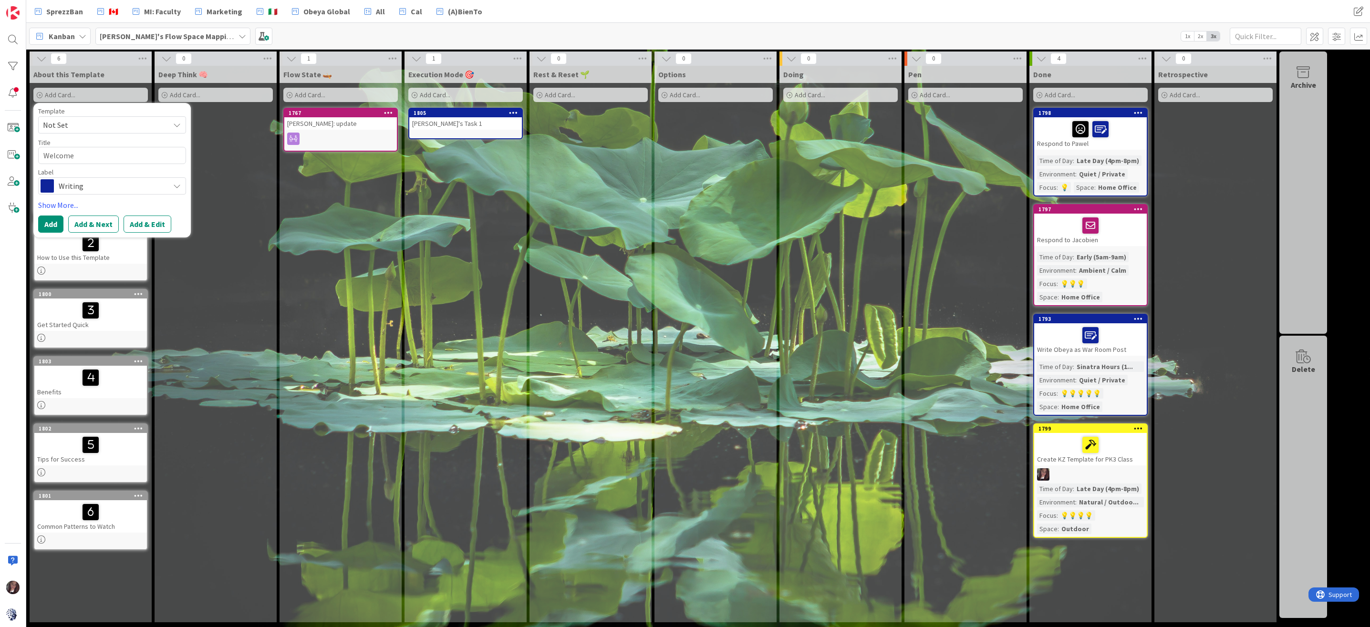
type textarea "Welcome t"
type textarea "x"
type textarea "Welcome to"
type textarea "x"
type textarea "Welcome to"
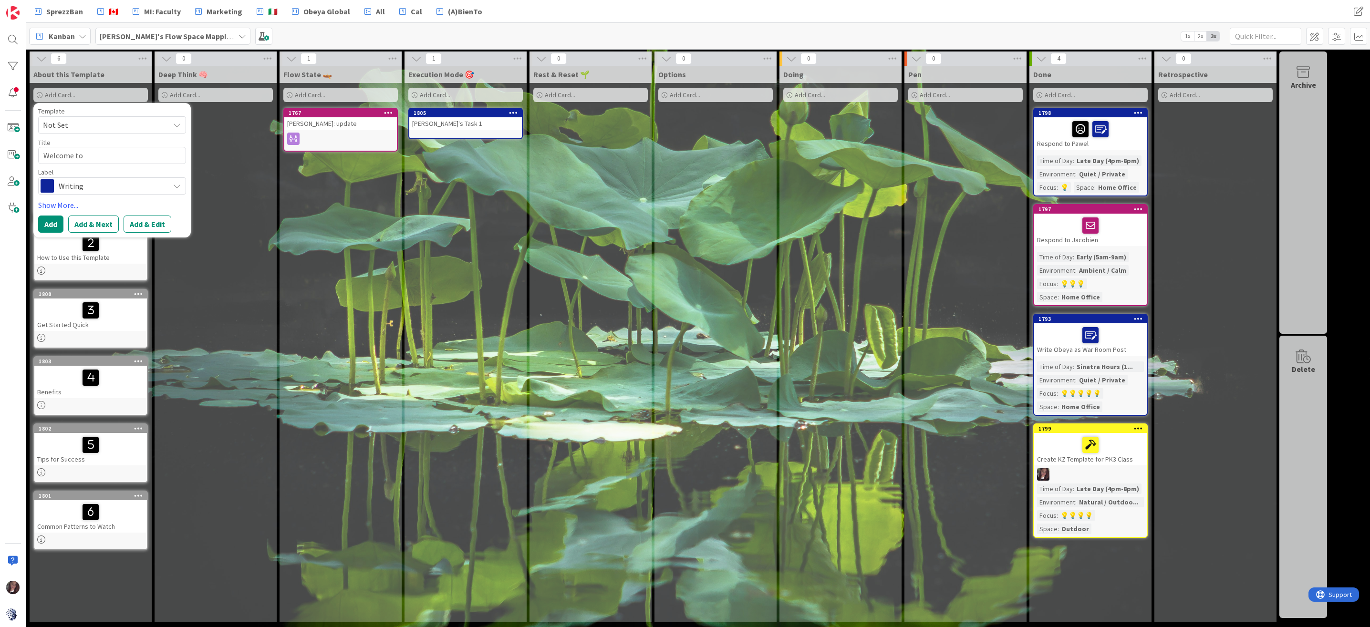
type textarea "x"
type textarea "Welcome to F"
type textarea "x"
type textarea "Welcome to Fl"
type textarea "x"
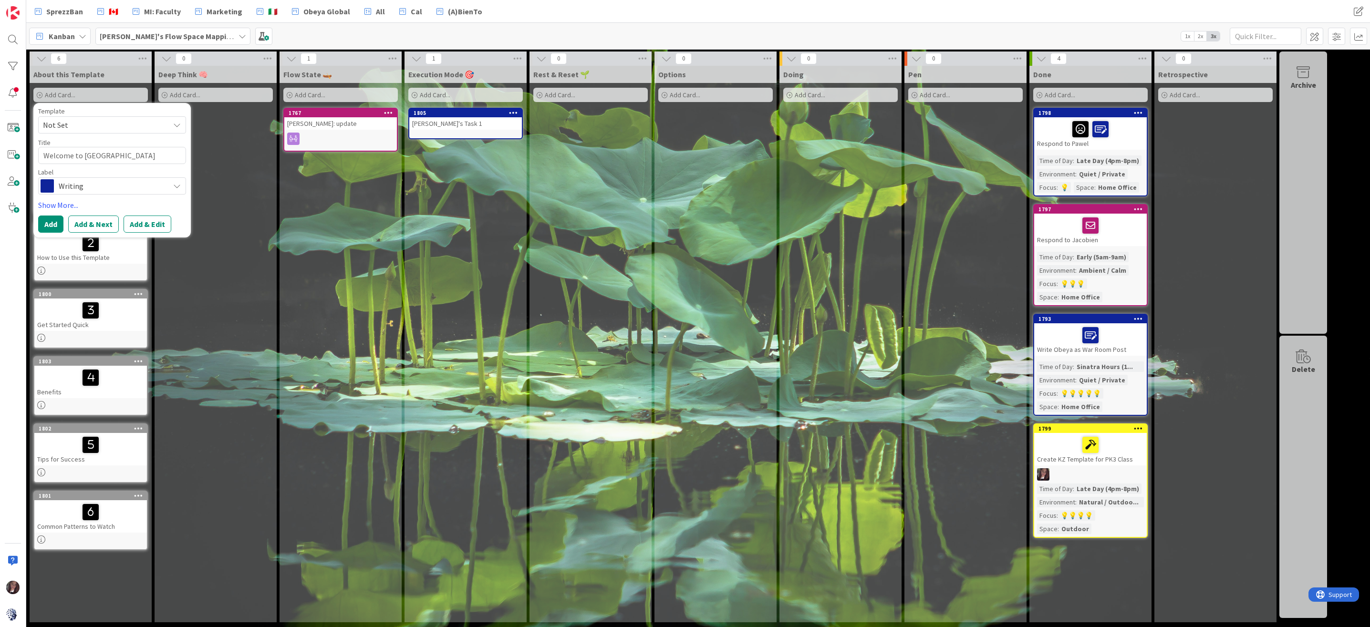
type textarea "Welcome to Flo"
type textarea "x"
type textarea "Welcome to Flow"
type textarea "x"
type textarea "Welcome to Flow"
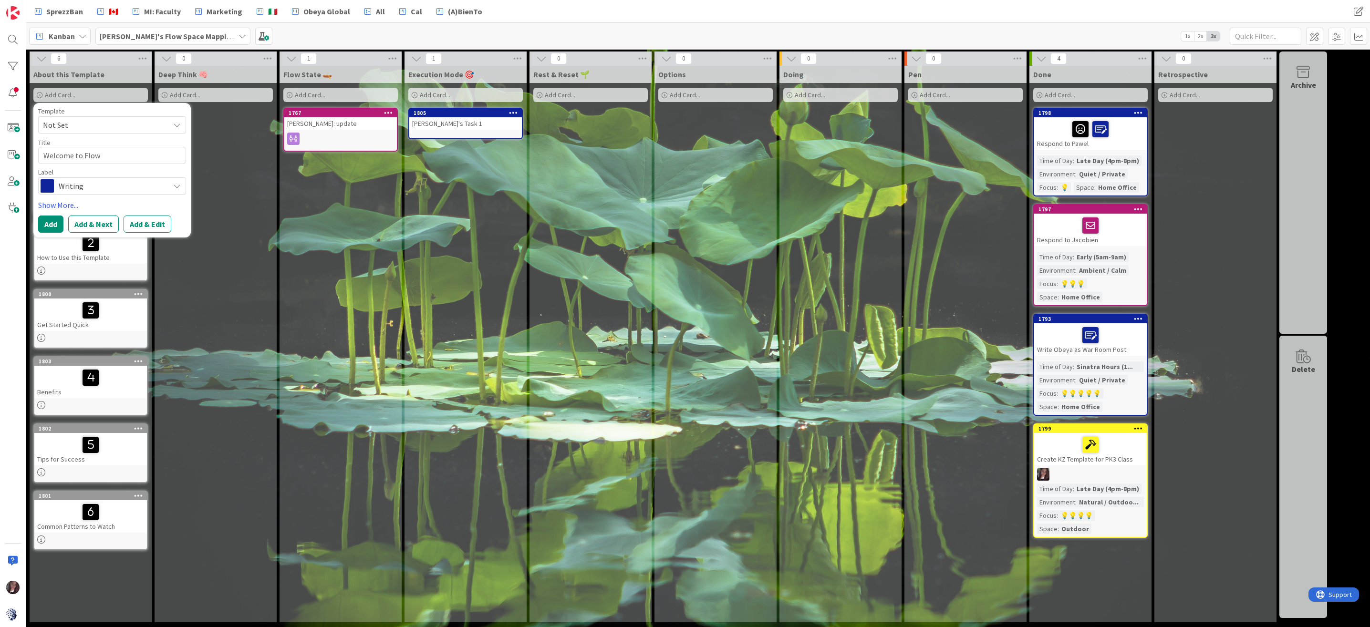
type textarea "x"
type textarea "Welcome to Flow S"
type textarea "x"
type textarea "Welcome to Flow Sp"
type textarea "x"
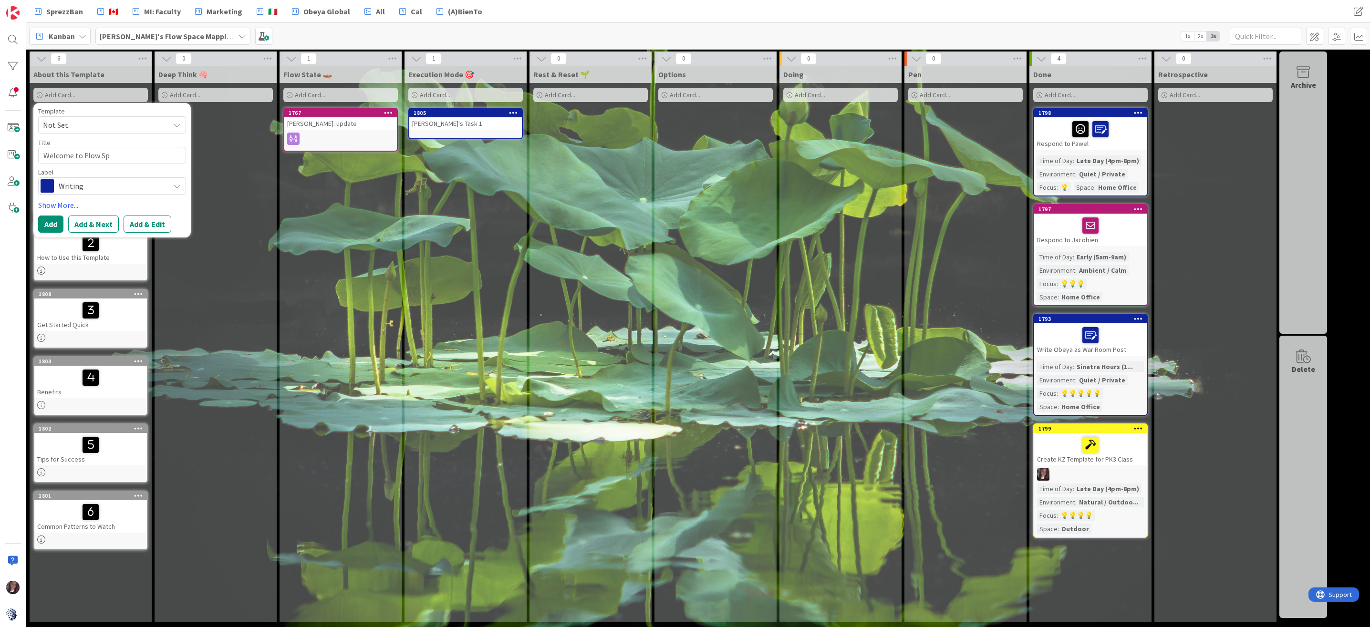
type textarea "Welcome to Flow Spa"
type textarea "x"
type textarea "Welcome to Flow Spac"
type textarea "x"
type textarea "Welcome to Flow Space"
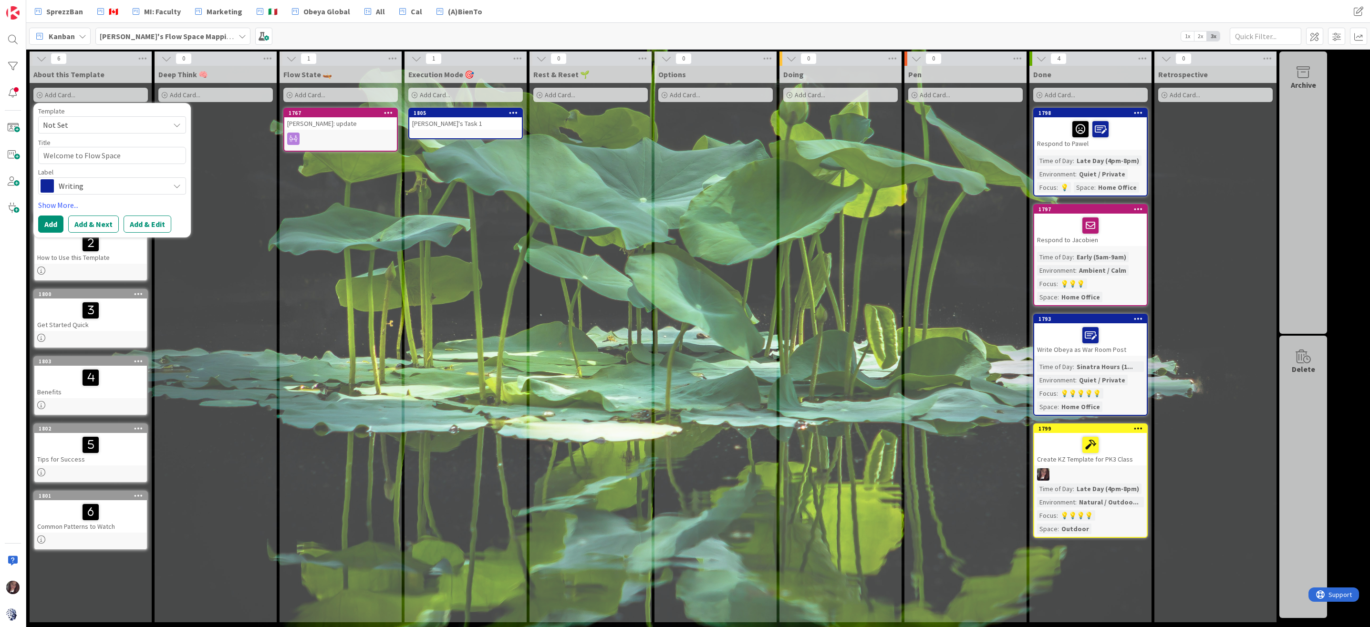
type textarea "x"
type textarea "Welcome to Flow Space"
type textarea "x"
type textarea "Welcome to Flow Space M"
type textarea "x"
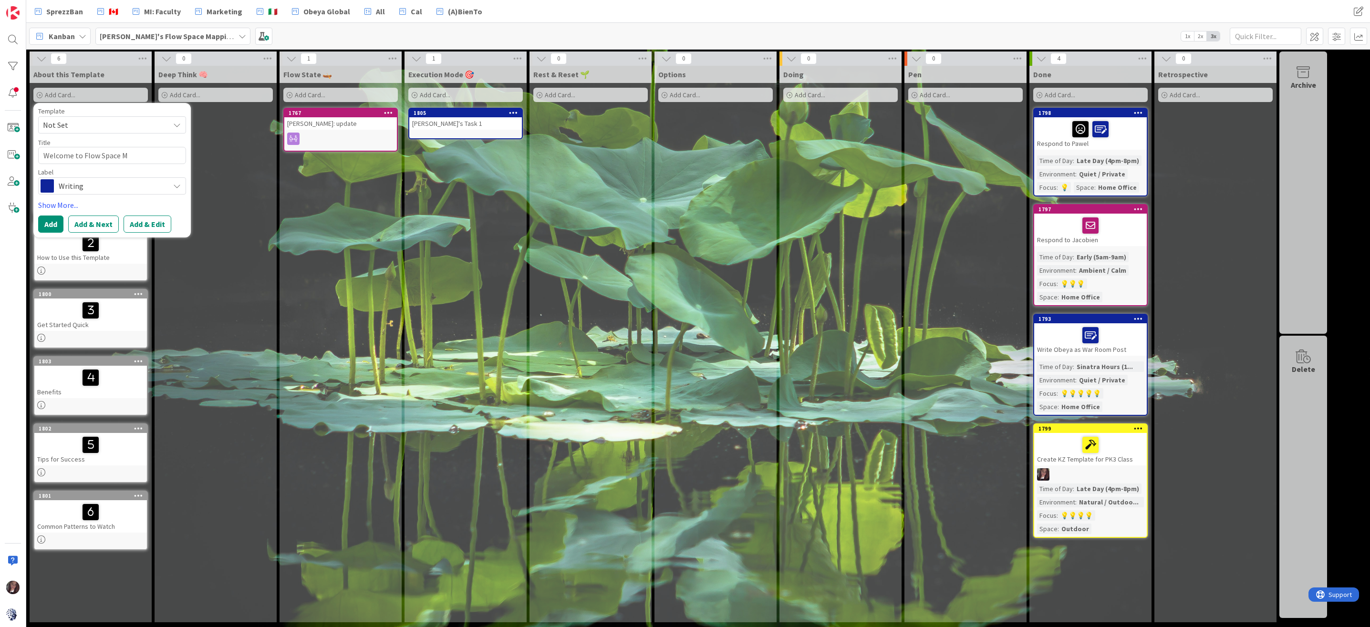
type textarea "Welcome to Flow Space Ma"
type textarea "x"
type textarea "Welcome to Flow Space Map"
type textarea "x"
type textarea "Welcome to Flow Space Mapp"
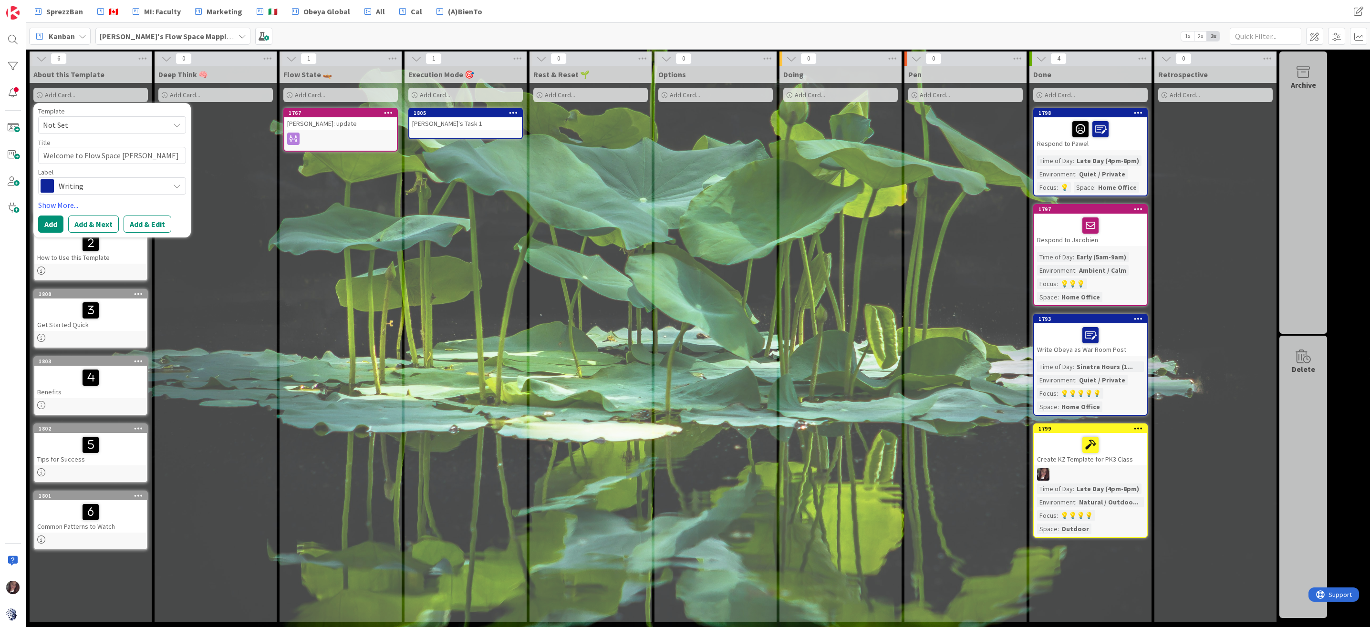
type textarea "x"
type textarea "Welcome to Flow Space Mappi"
type textarea "x"
type textarea "Welcome to Flow Space Mappin"
type textarea "x"
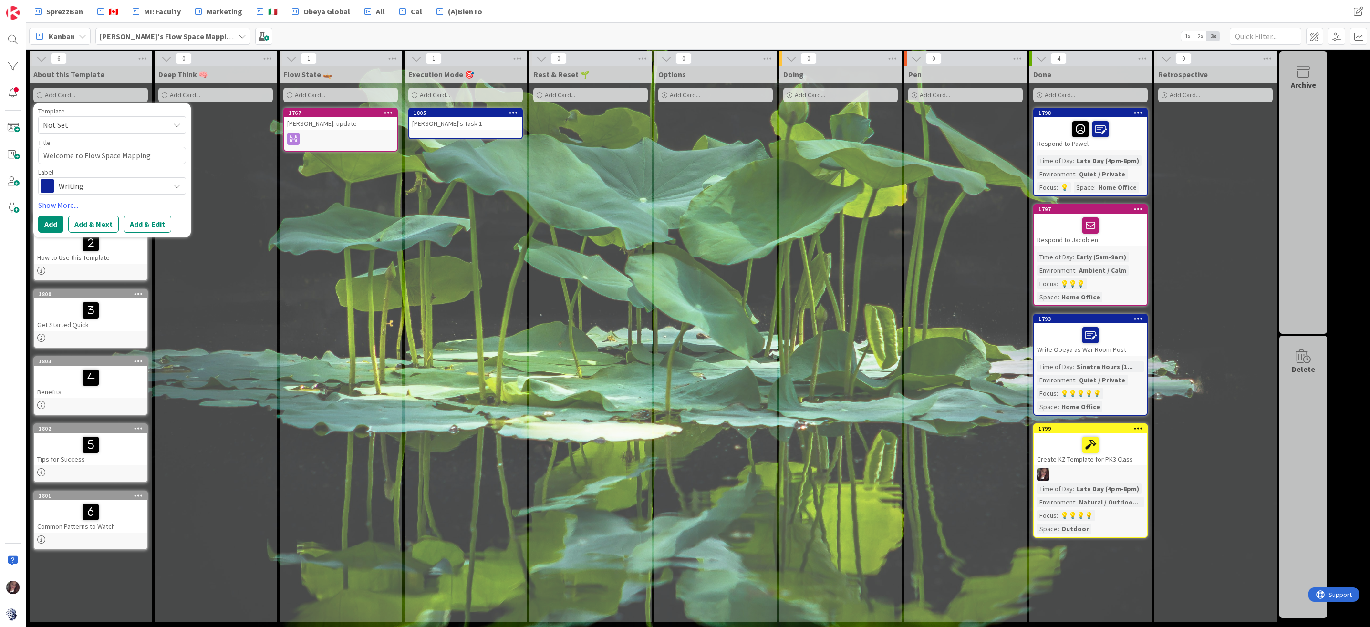
type textarea "Welcome to Flow Space Mapping"
click at [138, 225] on button "Add & Edit" at bounding box center [148, 224] width 48 height 17
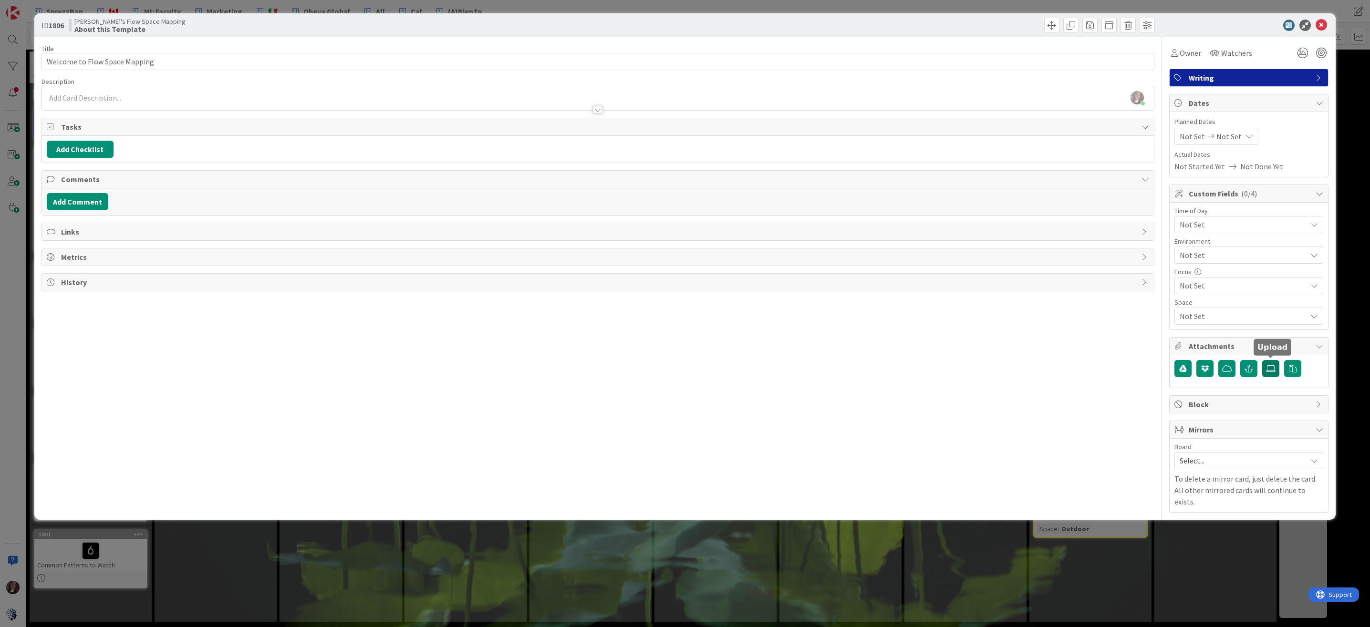
click at [1270, 365] on icon at bounding box center [1271, 369] width 10 height 8
click at [1262, 360] on input "file" at bounding box center [1262, 360] width 0 height 0
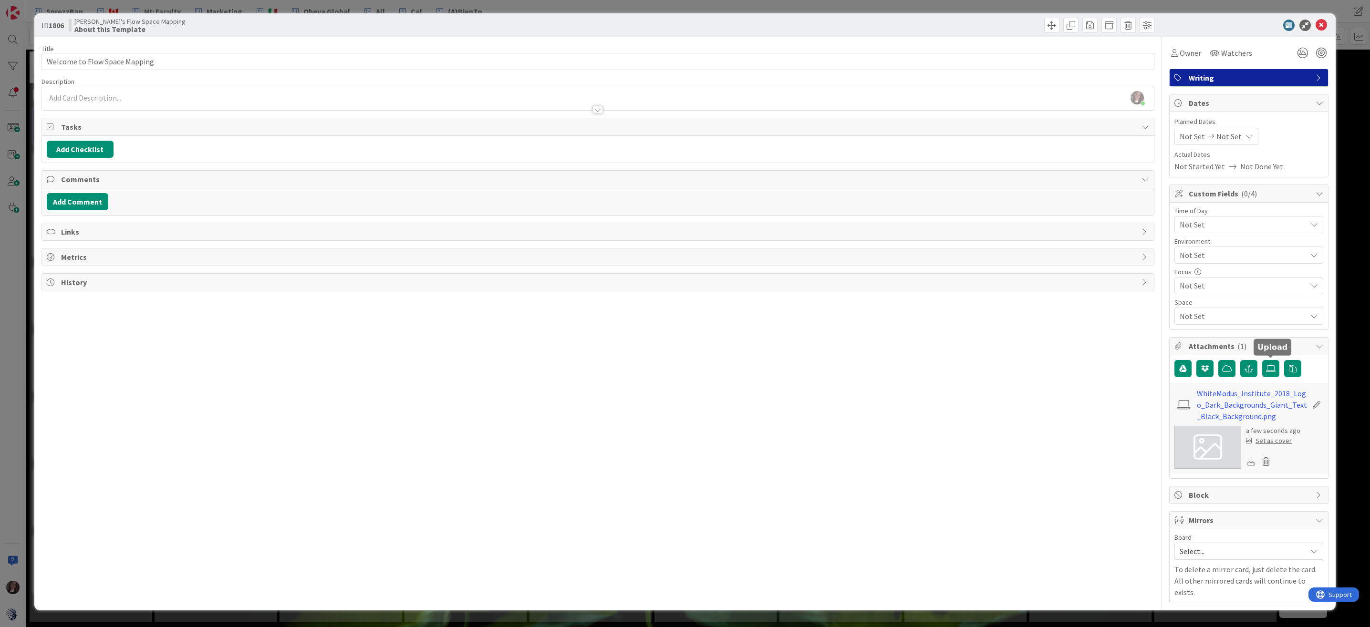
click at [1261, 439] on div "Set as cover" at bounding box center [1269, 441] width 46 height 10
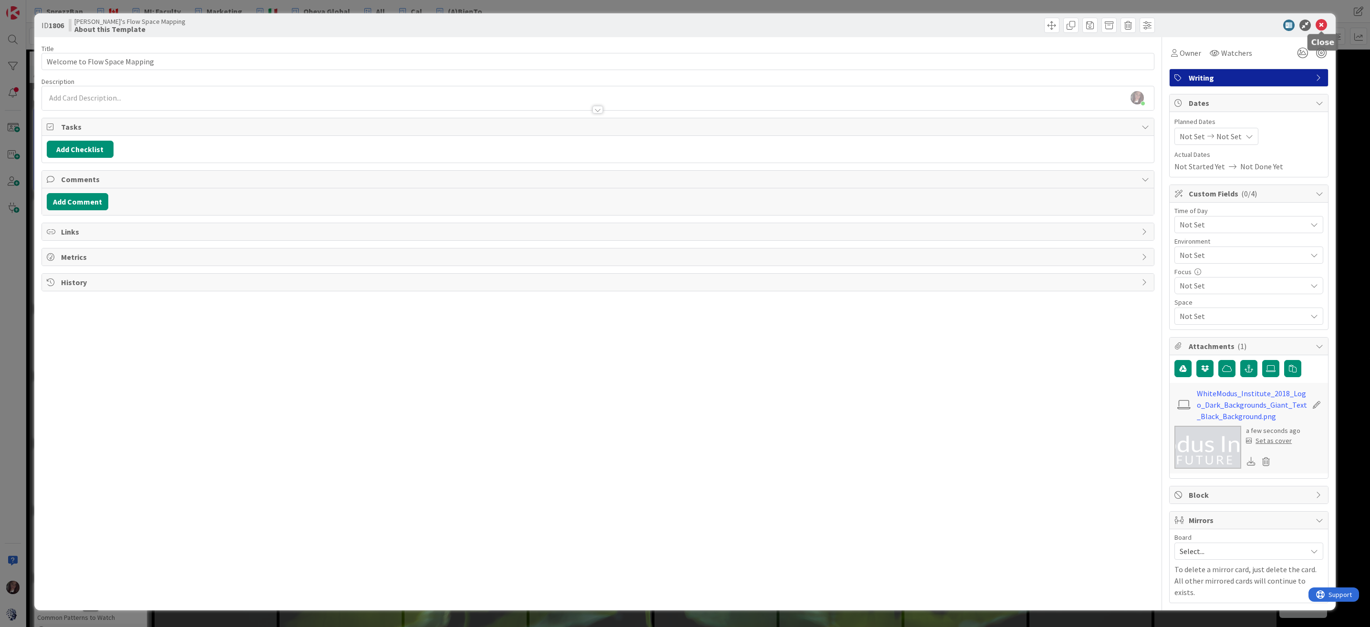
click at [1322, 25] on icon at bounding box center [1320, 25] width 11 height 11
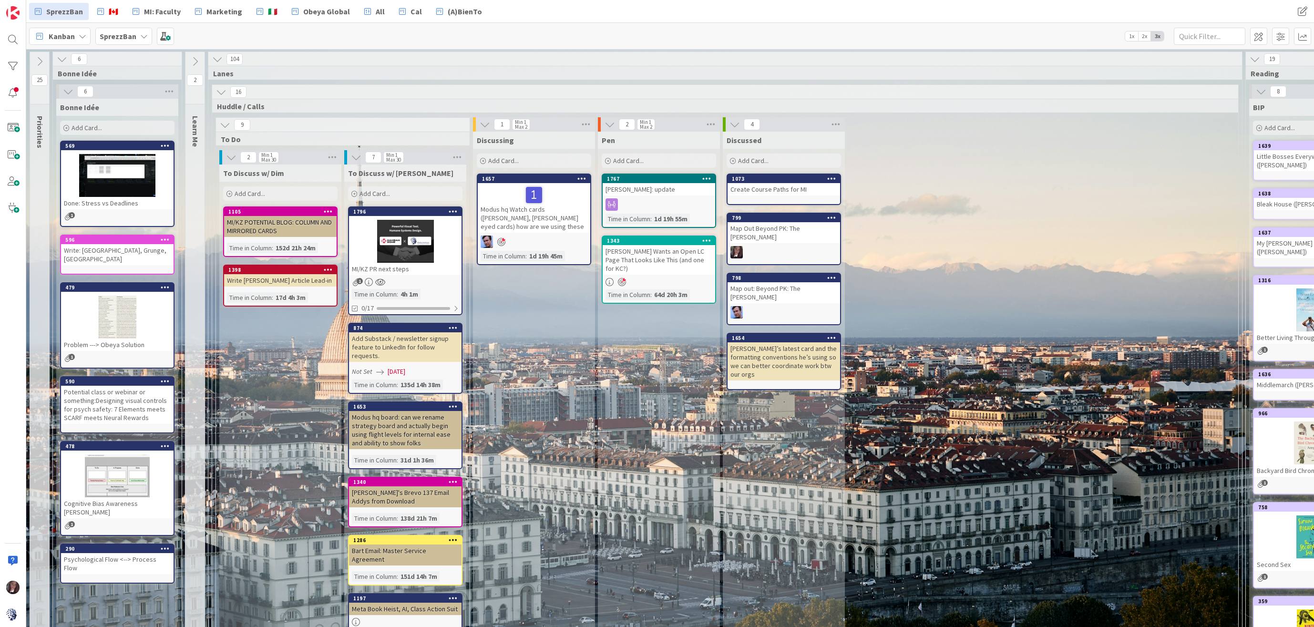
click at [1132, 35] on span "1x" at bounding box center [1131, 36] width 13 height 10
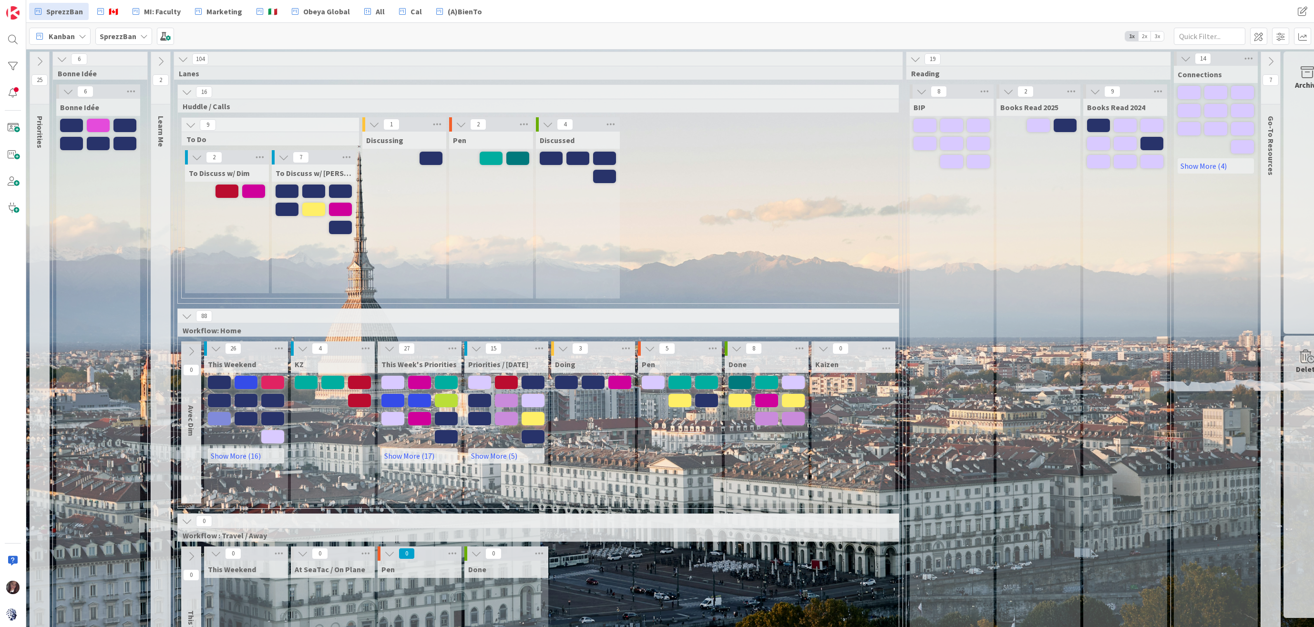
click at [1144, 36] on span "2x" at bounding box center [1144, 36] width 13 height 10
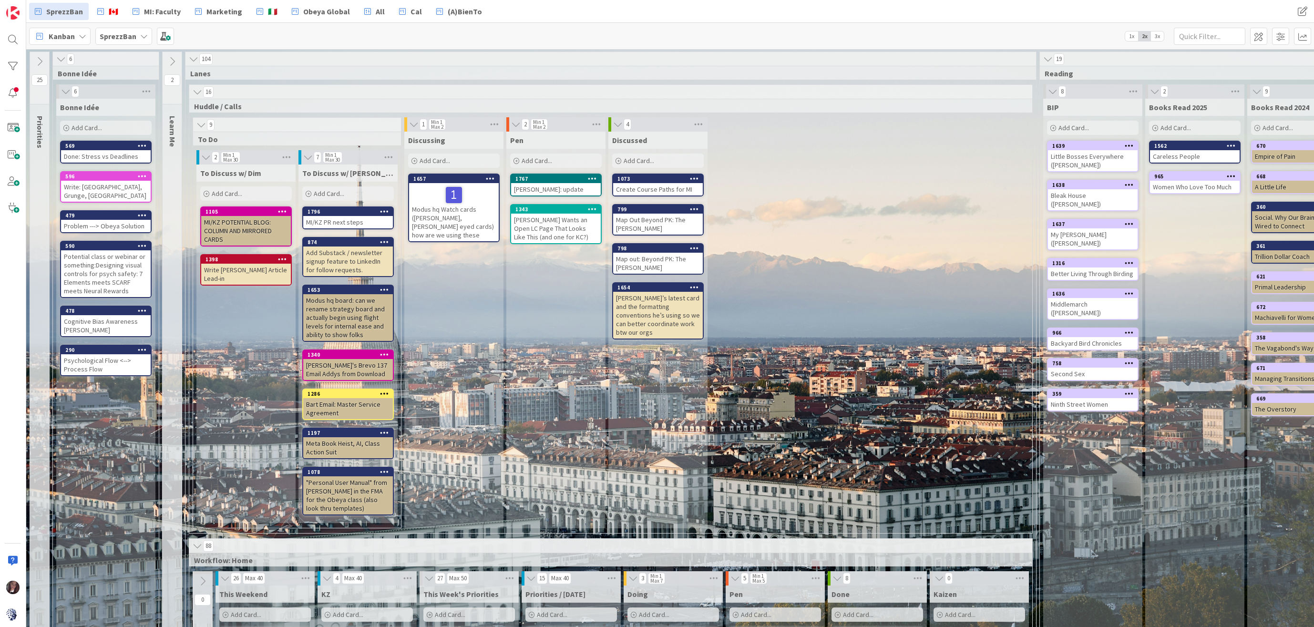
click at [1130, 38] on span "1x" at bounding box center [1131, 36] width 13 height 10
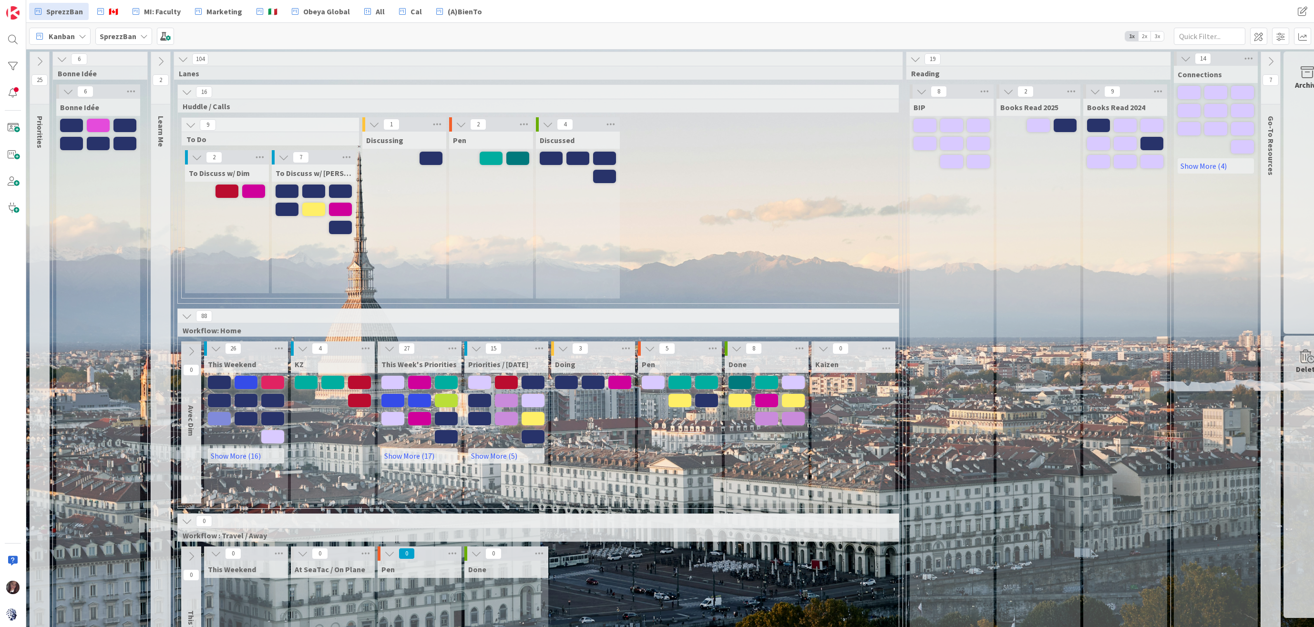
click at [1146, 37] on span "2x" at bounding box center [1144, 36] width 13 height 10
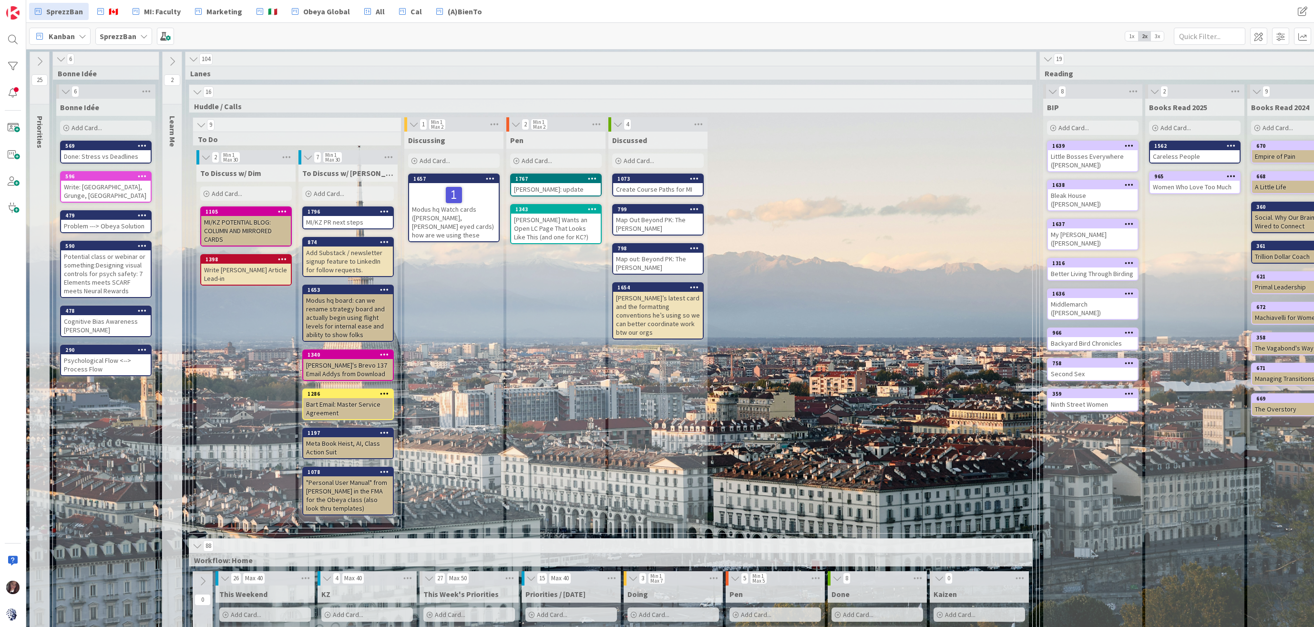
click at [1162, 36] on span "3x" at bounding box center [1157, 36] width 13 height 10
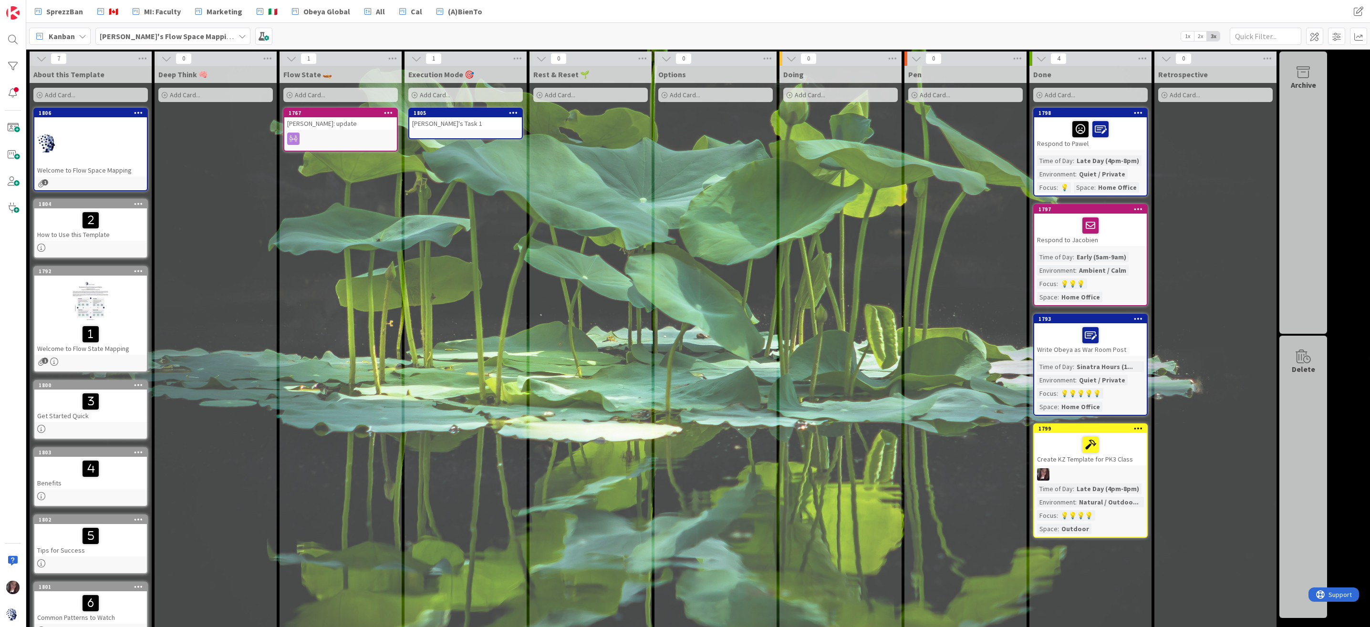
click at [98, 144] on div at bounding box center [90, 142] width 113 height 43
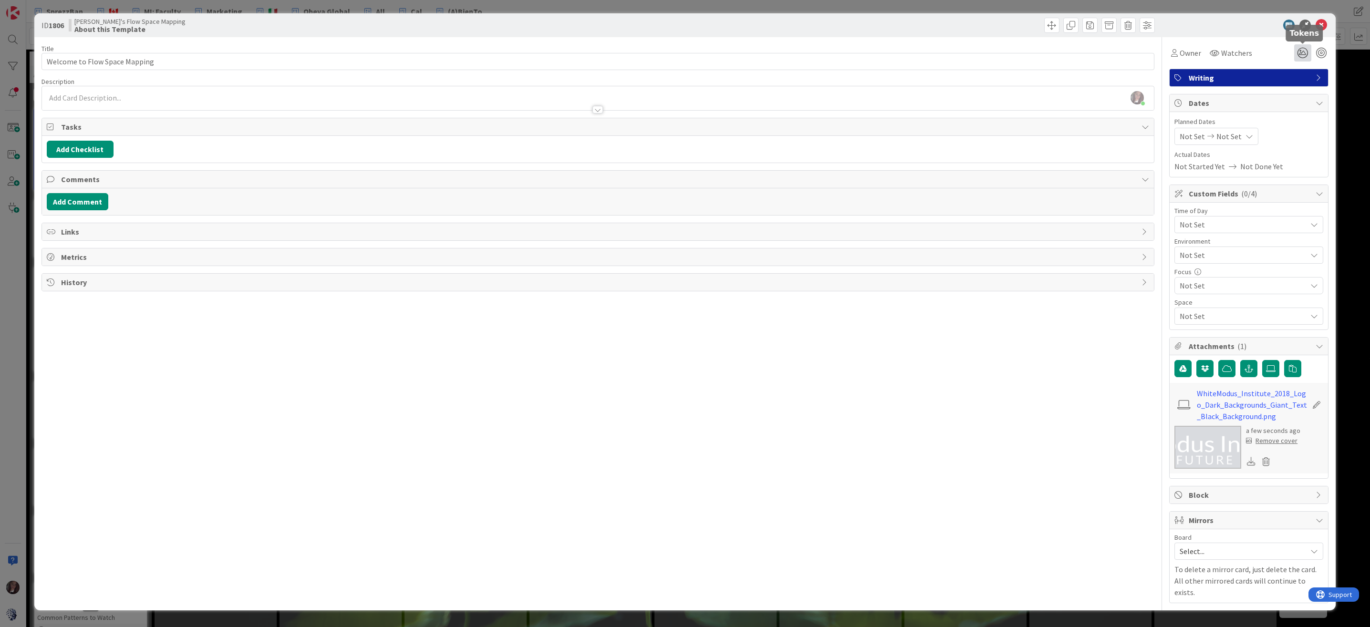
click at [1304, 54] on icon at bounding box center [1302, 52] width 17 height 17
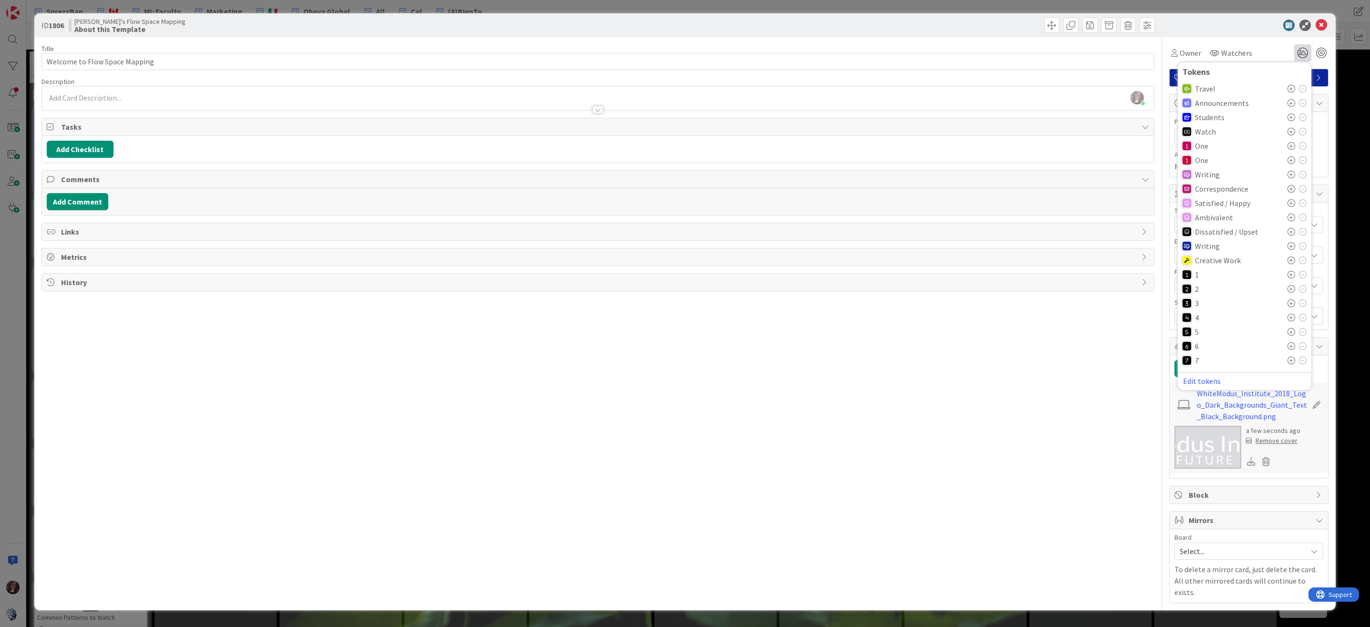
click at [1292, 273] on icon at bounding box center [1291, 275] width 8 height 8
click at [1321, 22] on icon at bounding box center [1320, 25] width 11 height 11
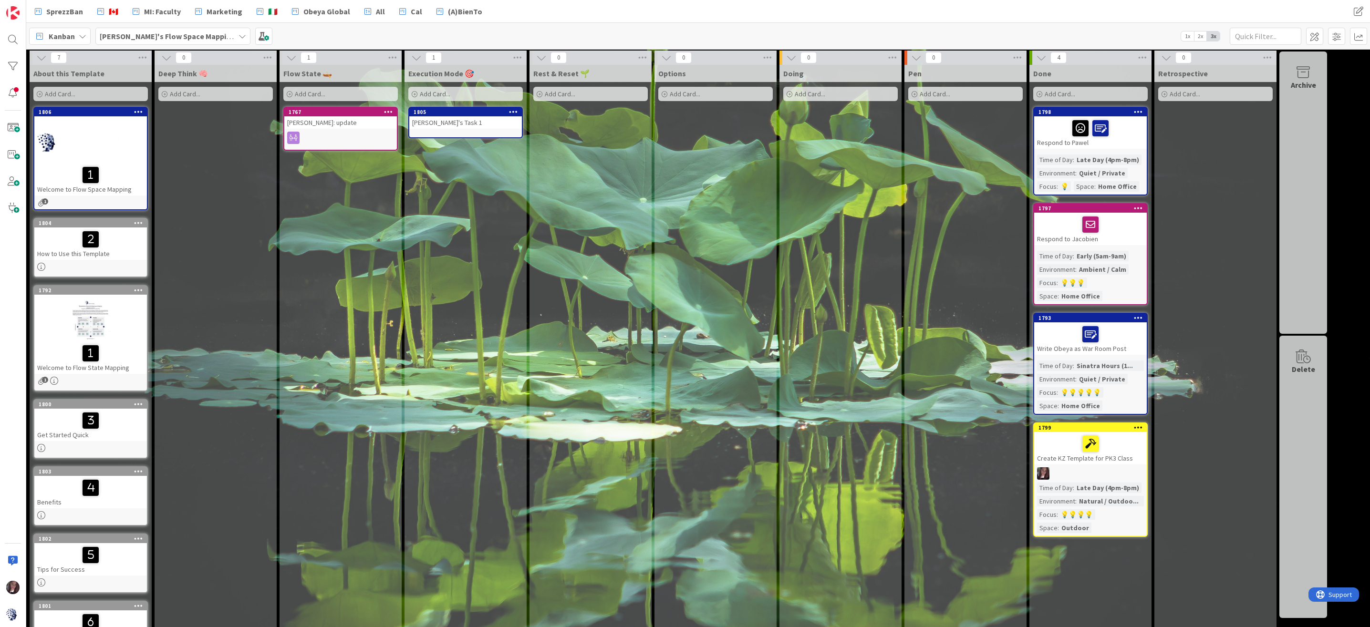
scroll to position [3, 0]
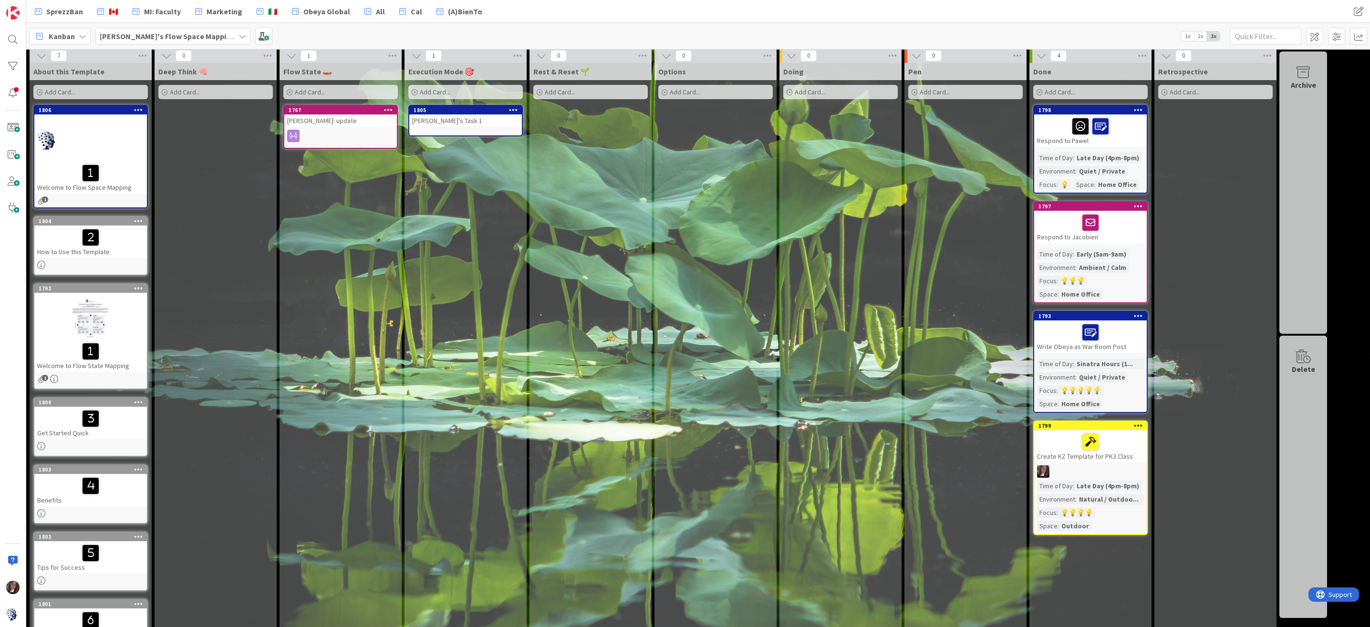
click at [88, 93] on div "Add Card..." at bounding box center [90, 92] width 114 height 14
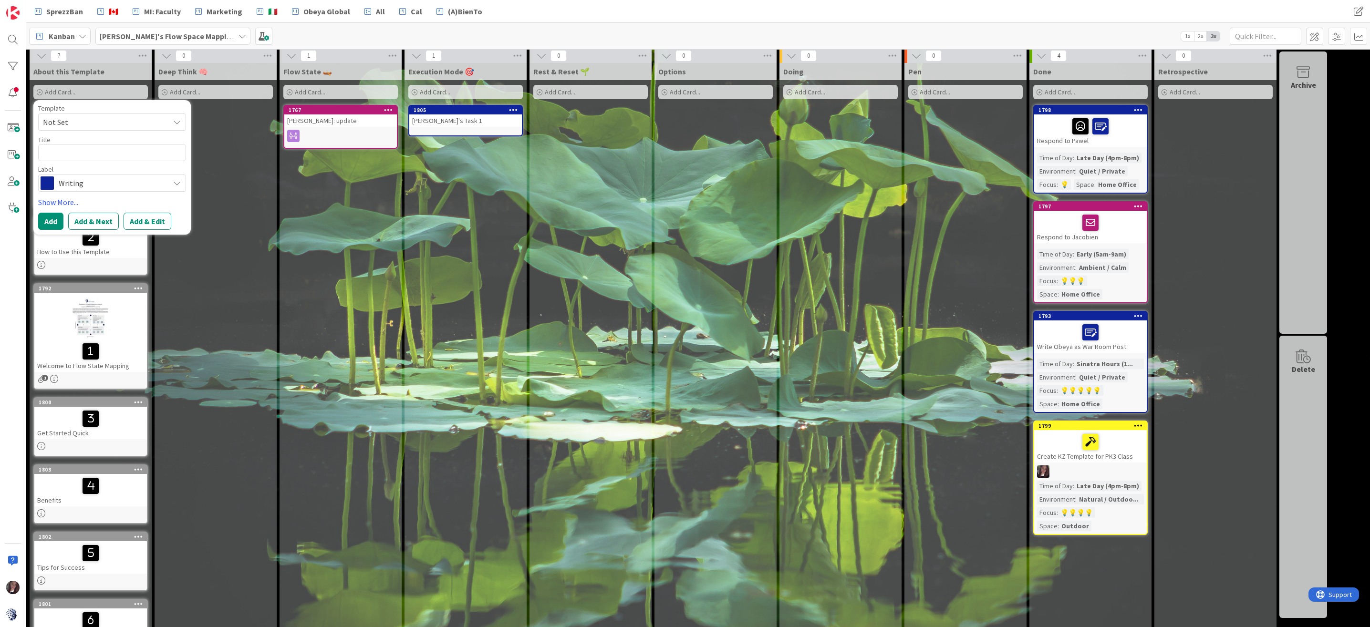
type textarea "A"
type textarea "x"
type textarea "Ab"
type textarea "x"
type textarea "Abo"
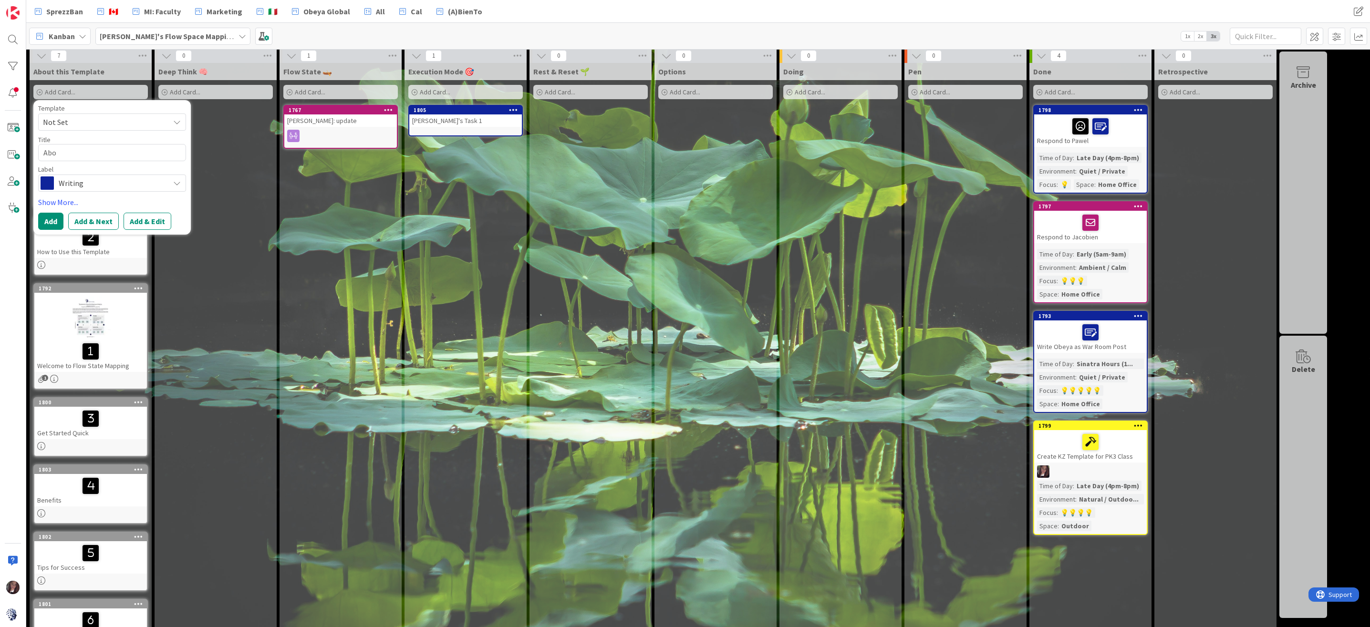
type textarea "x"
type textarea "Abou"
type textarea "x"
type textarea "About"
type textarea "x"
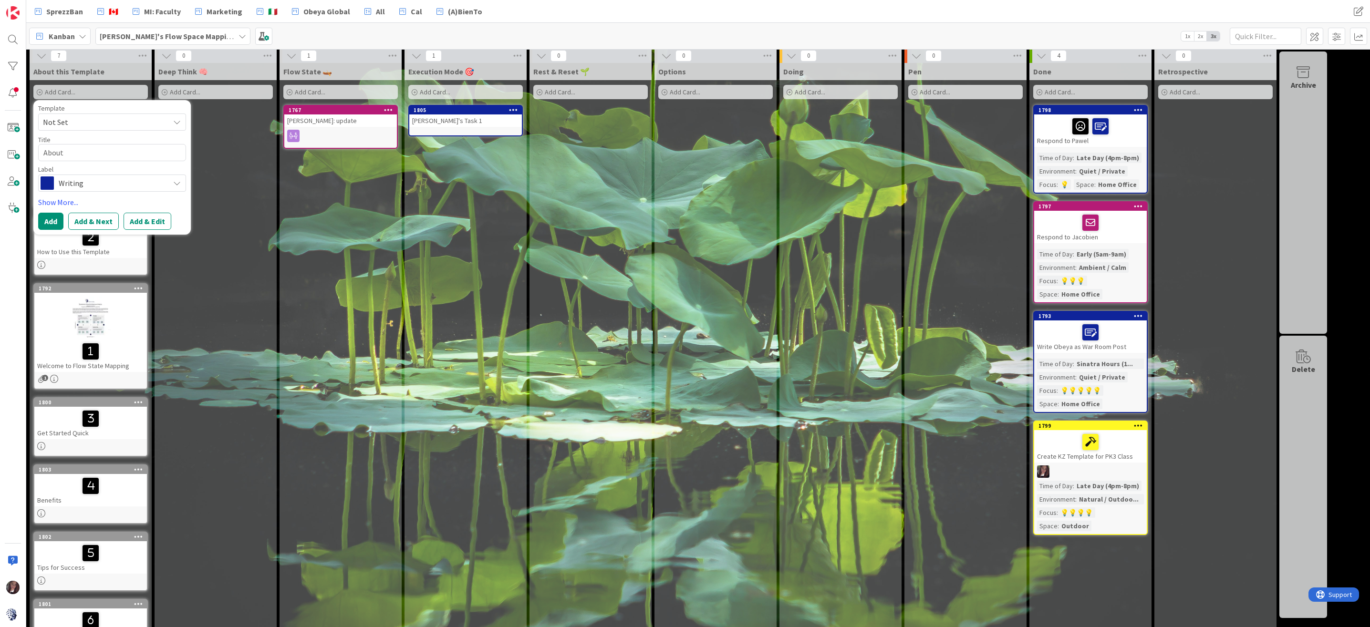
type textarea "About"
type textarea "x"
type textarea "About M"
type textarea "x"
type textarea "About Mo"
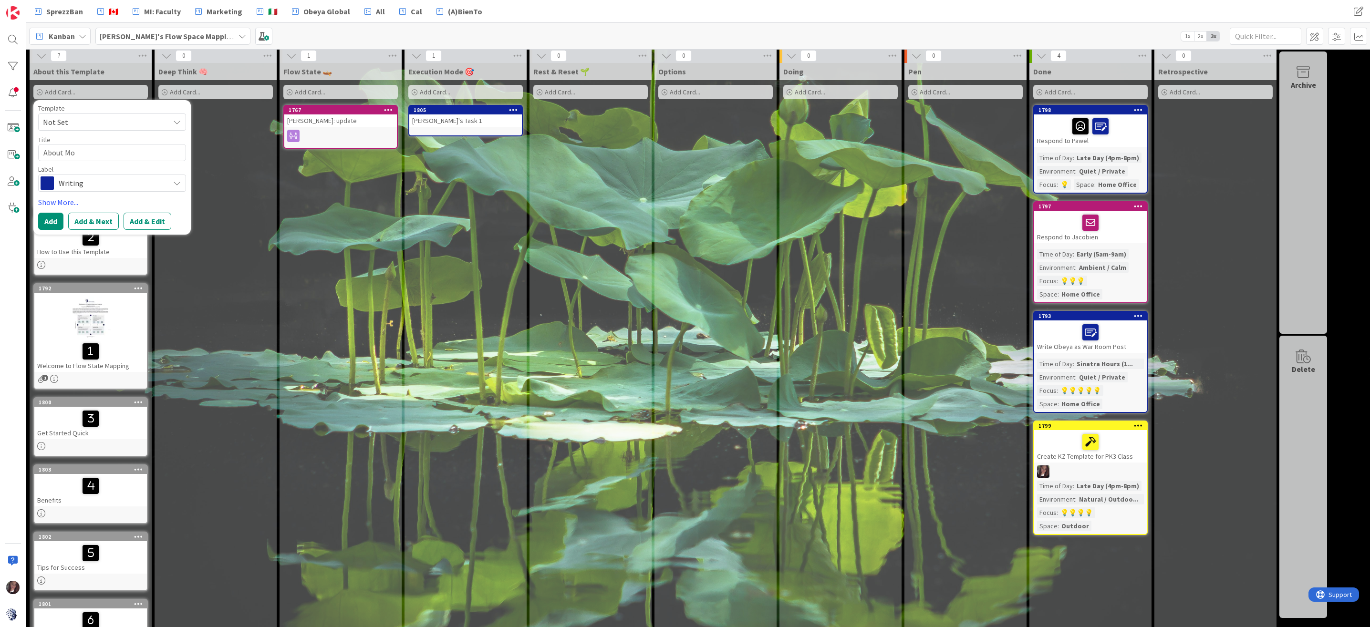
type textarea "x"
type textarea "About Mod"
type textarea "x"
type textarea "About Modu"
type textarea "x"
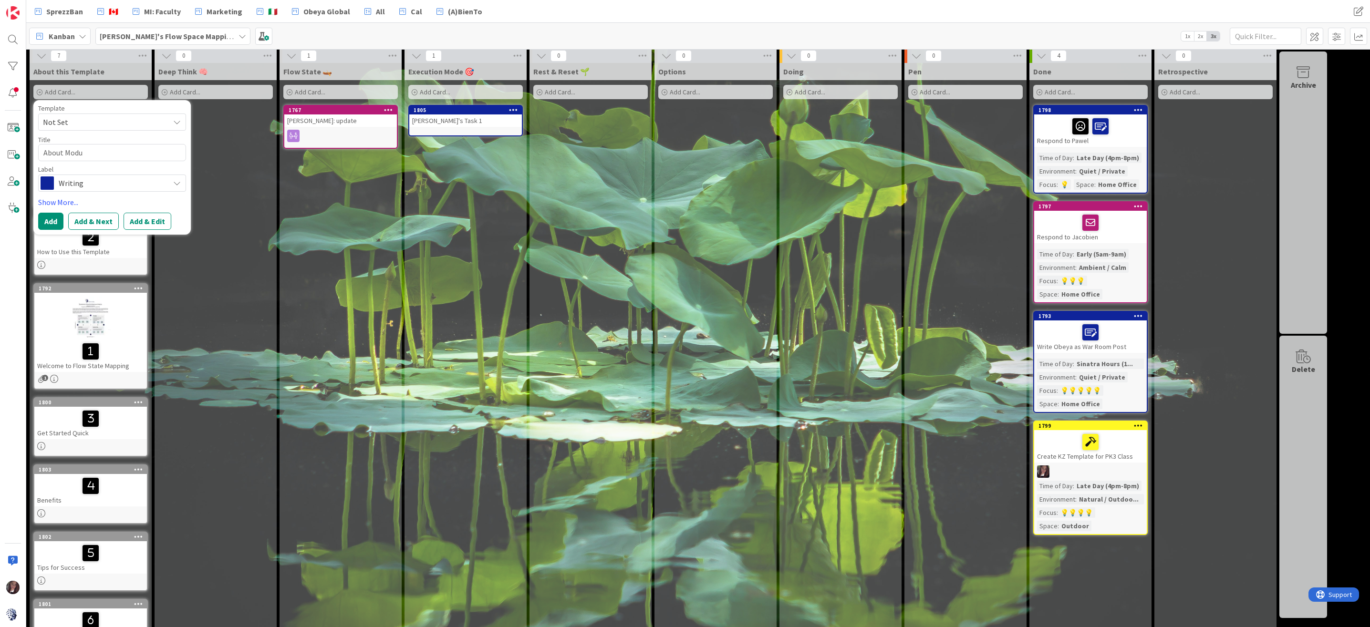
type textarea "About Modus"
type textarea "x"
type textarea "About Modus"
type textarea "x"
type textarea "About Modus I"
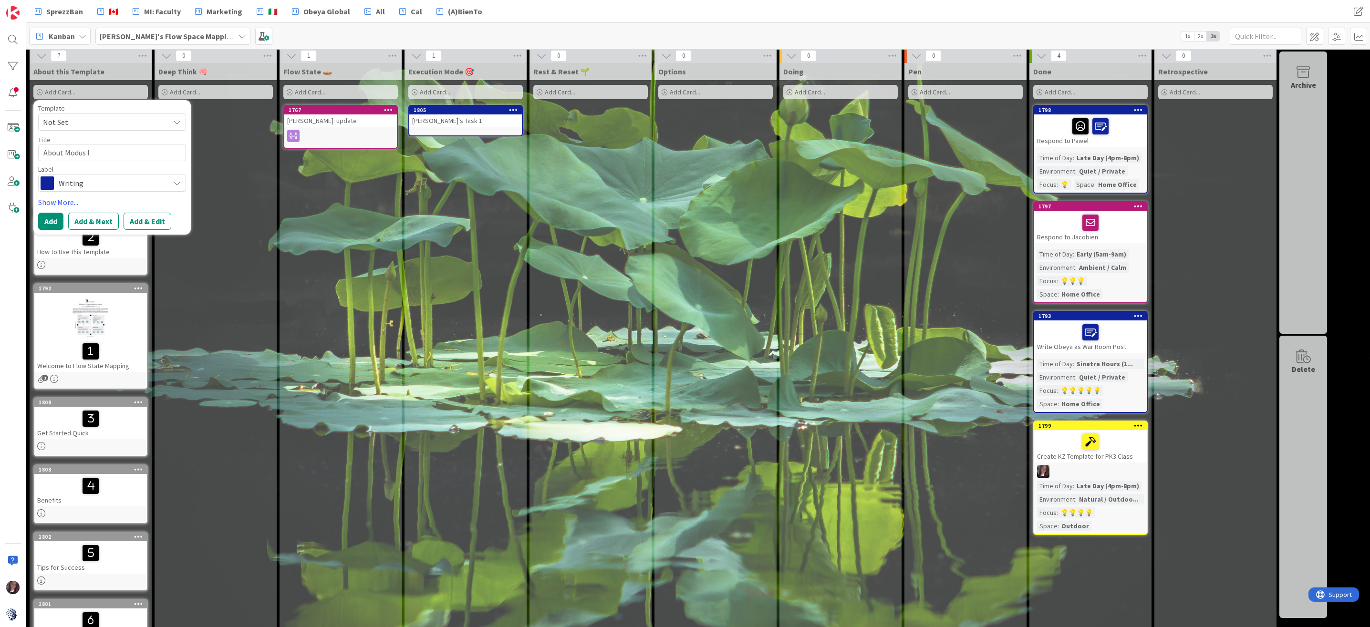
type textarea "x"
type textarea "About Modus In"
type textarea "x"
type textarea "About Modus Ins"
type textarea "x"
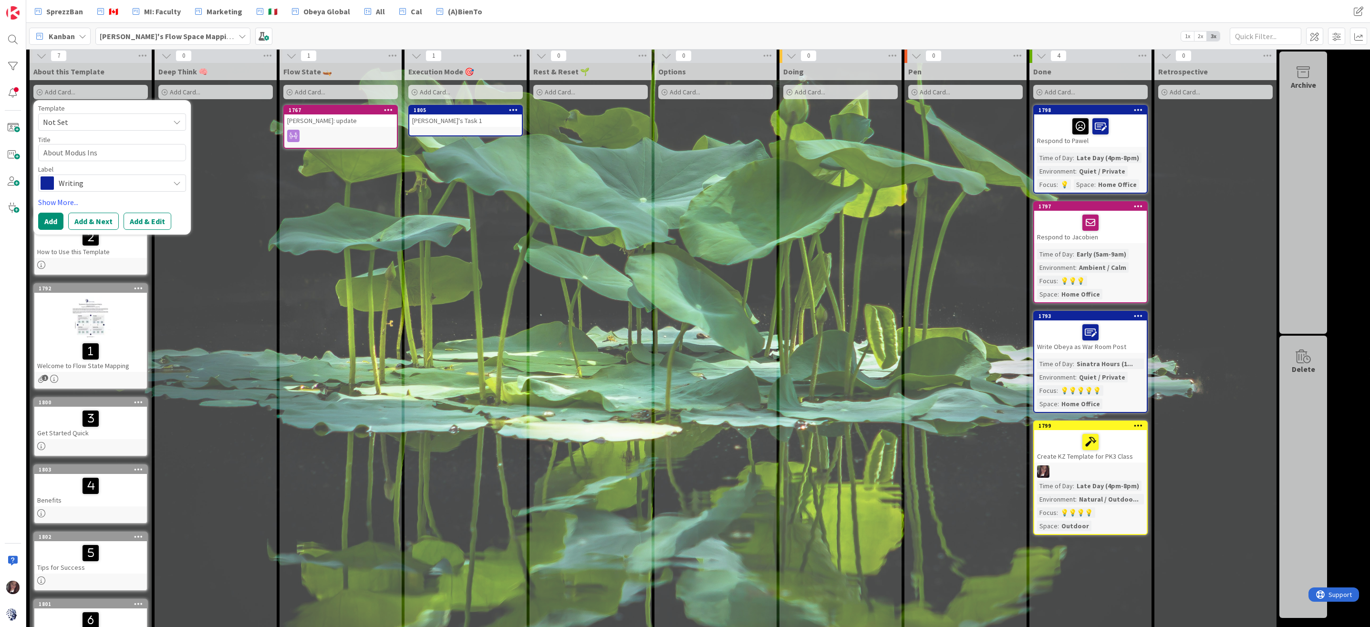
type textarea "About Modus Inst"
type textarea "x"
type textarea "About Modus Insti"
type textarea "x"
type textarea "About Modus Instit"
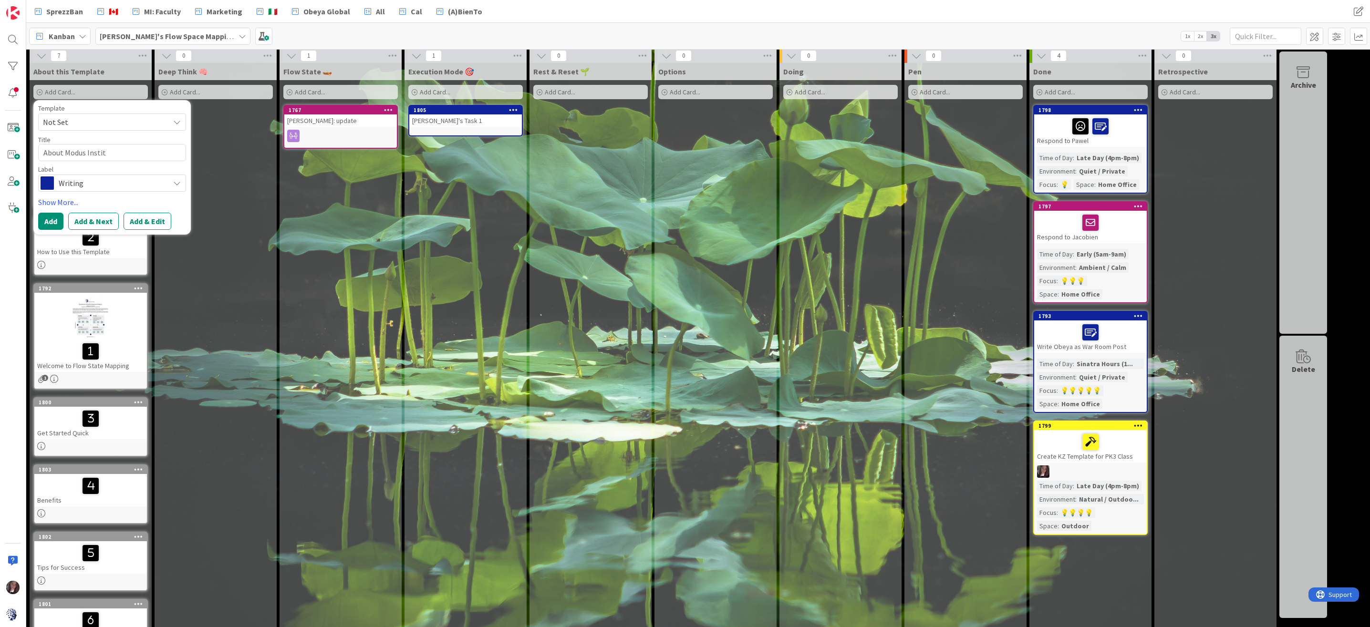
type textarea "x"
type textarea "About Modus Institu"
type textarea "x"
type textarea "About Modus Institut"
type textarea "x"
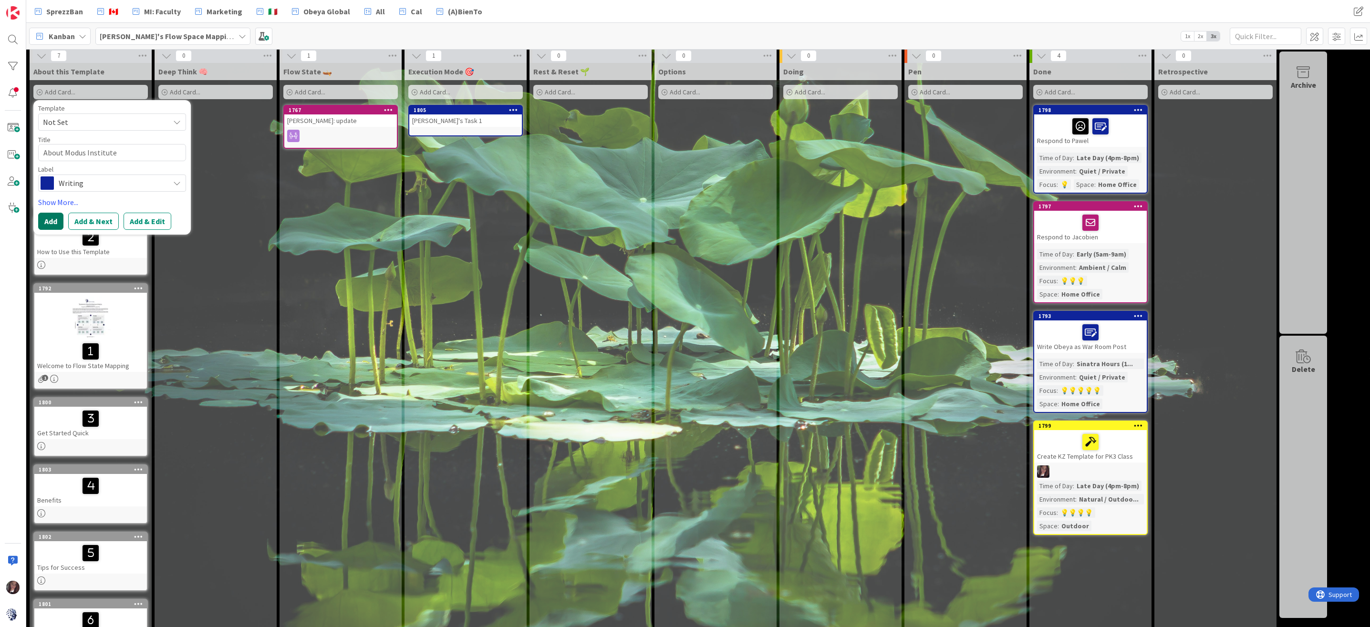
click at [54, 221] on button "Add" at bounding box center [50, 221] width 25 height 17
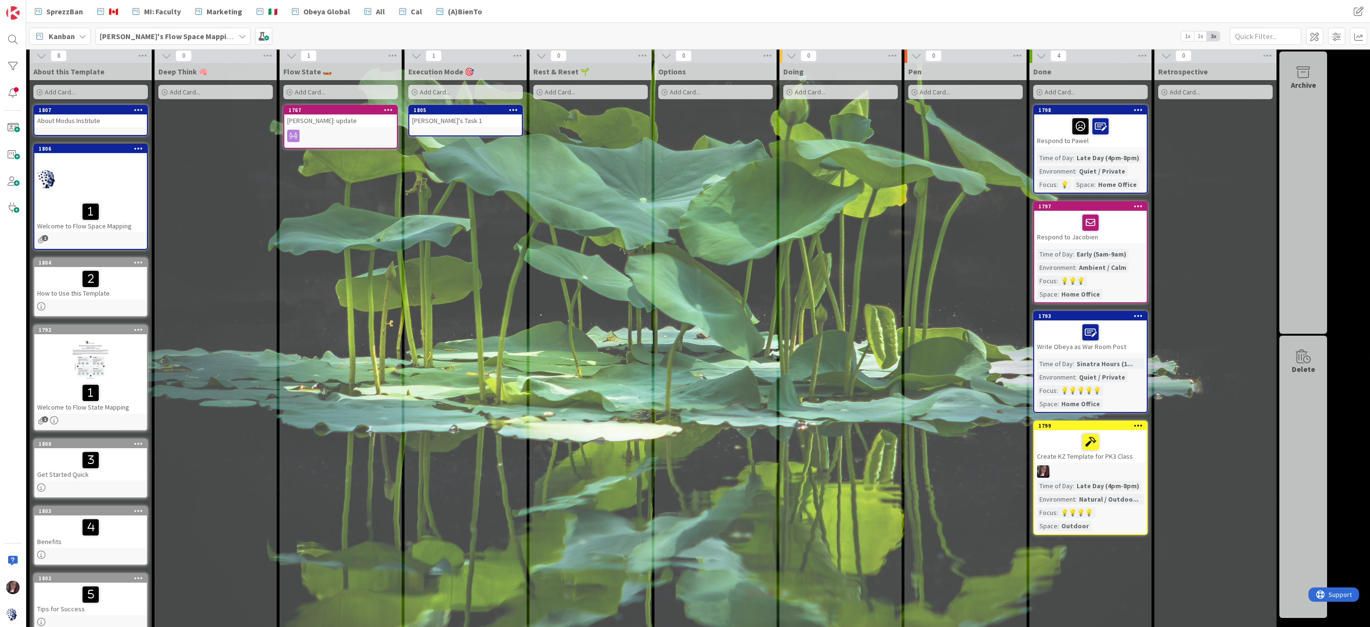
click at [89, 93] on div "Add Card..." at bounding box center [90, 92] width 114 height 14
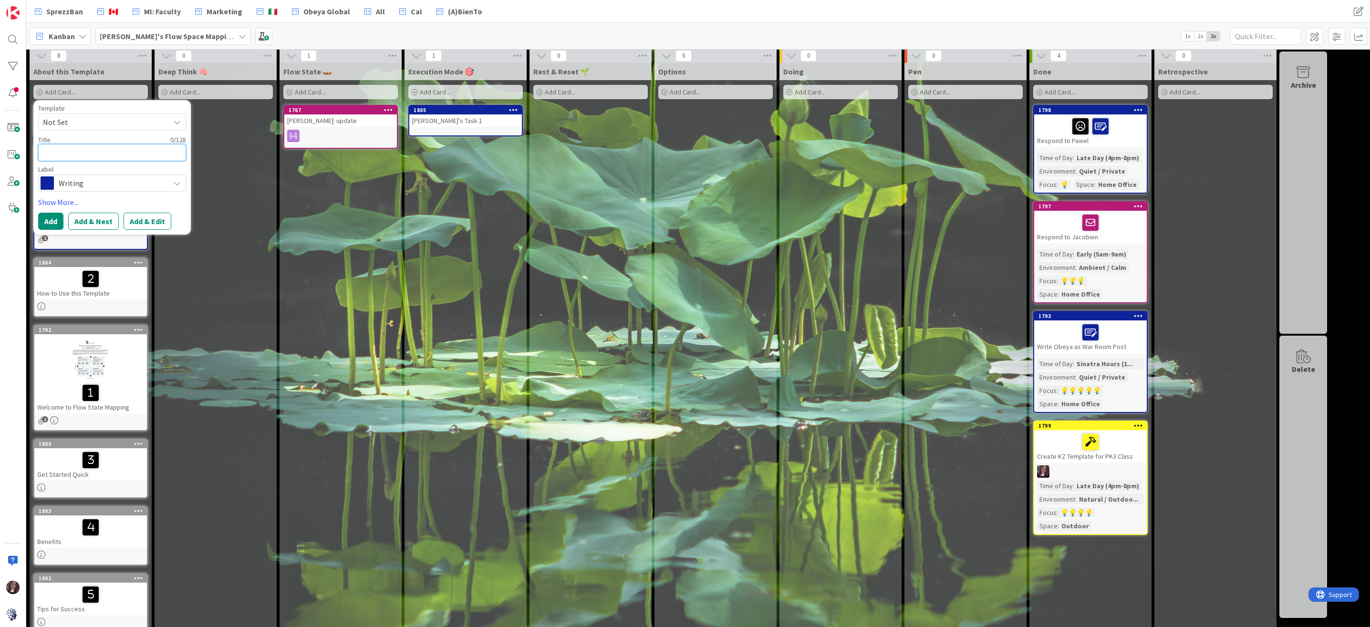
type textarea "A"
type textarea "x"
type textarea "Ab"
type textarea "x"
type textarea "Abo"
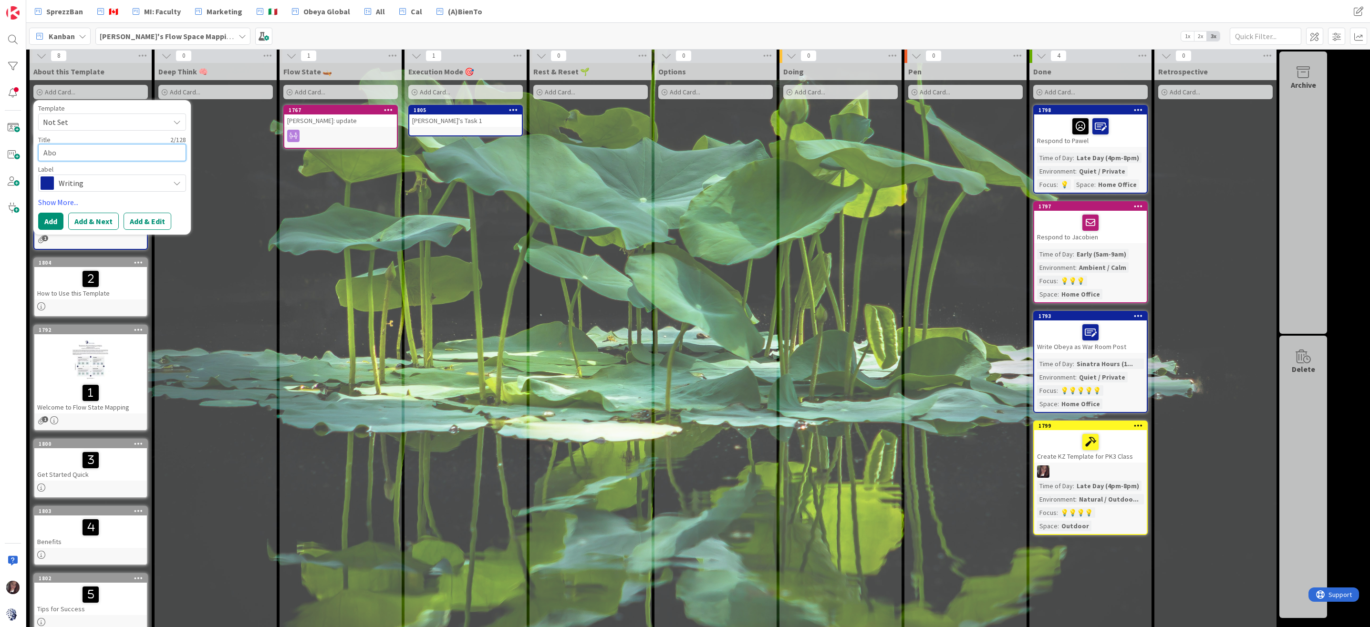
type textarea "x"
type textarea "Abou"
type textarea "x"
type textarea "About"
type textarea "x"
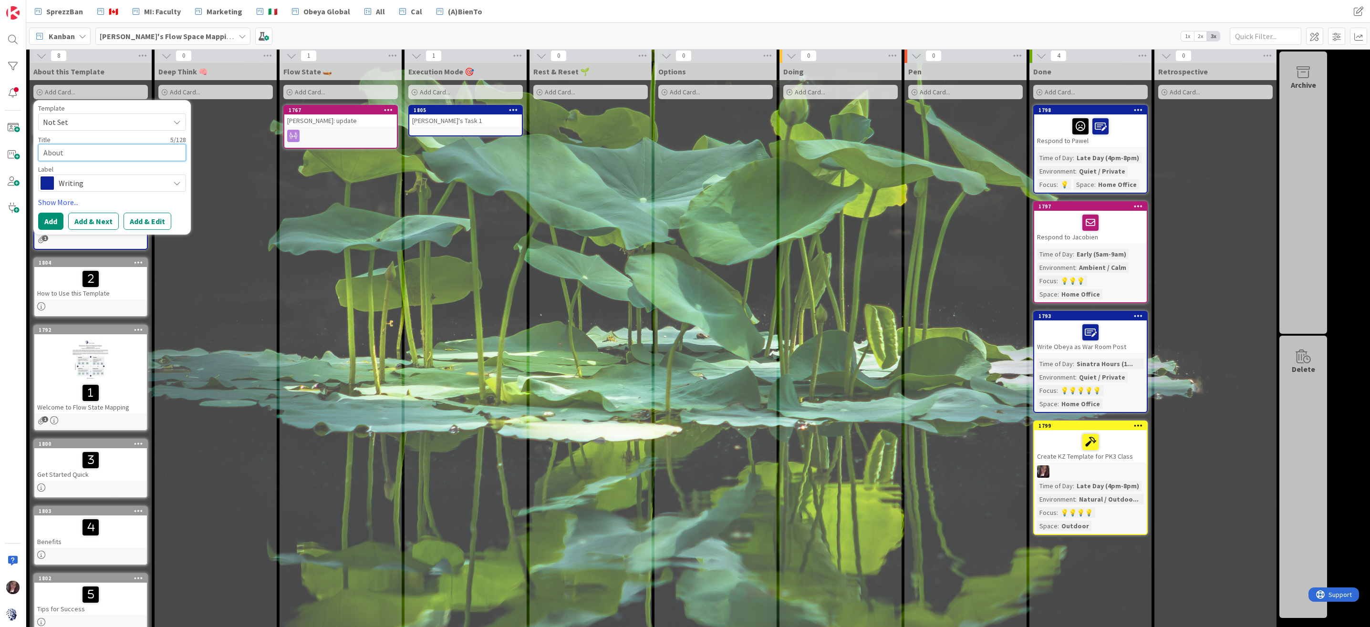
type textarea "About"
type textarea "x"
type textarea "About t"
type textarea "x"
type textarea "About th"
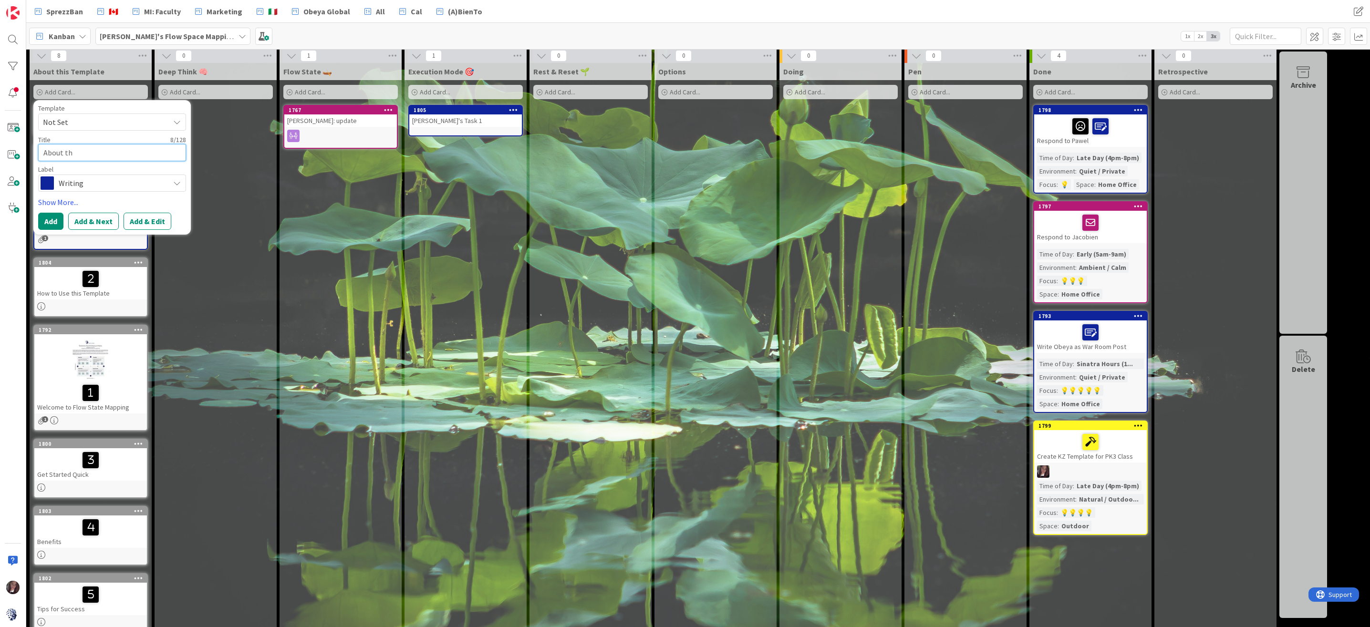
type textarea "x"
type textarea "About thi"
type textarea "x"
type textarea "About this"
type textarea "x"
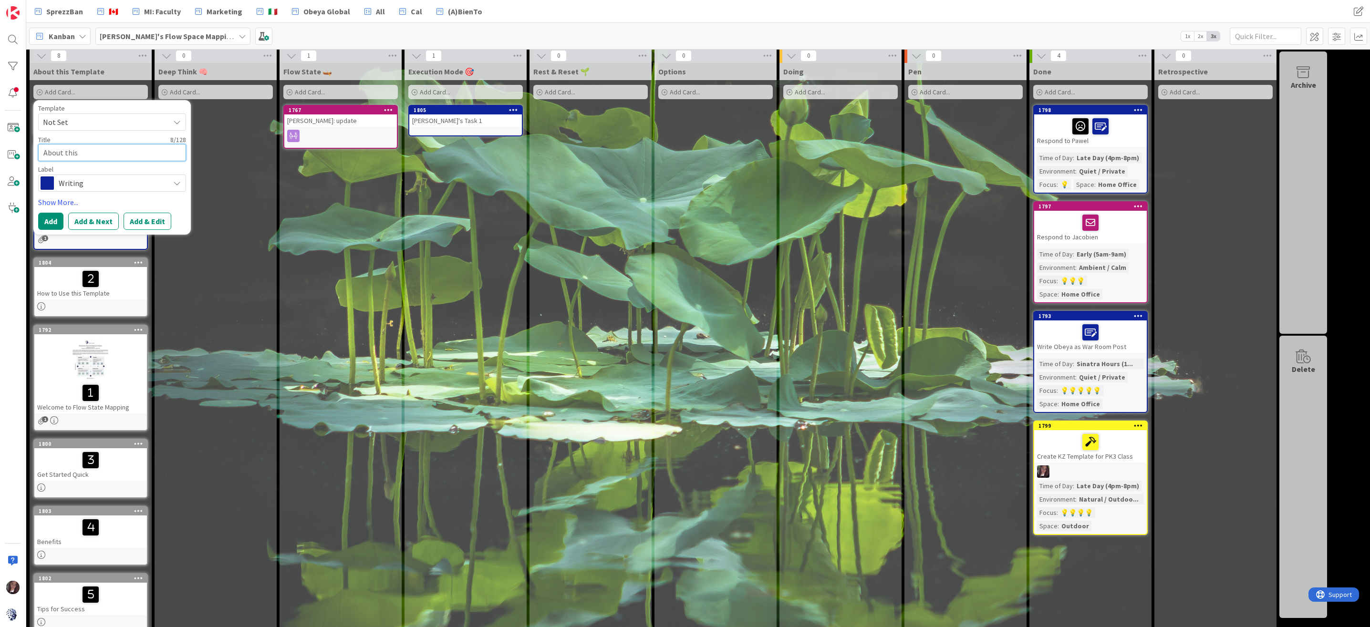
type textarea "About this"
type textarea "x"
type textarea "About this t"
type textarea "x"
type textarea "About this te"
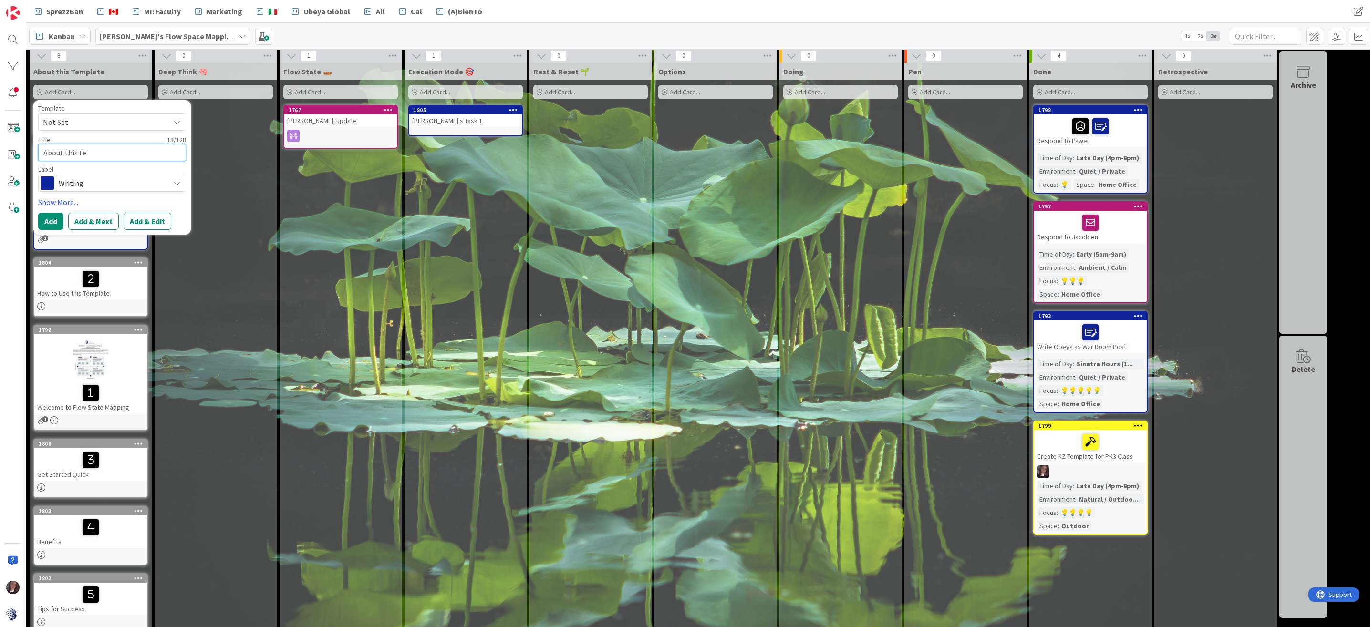
type textarea "x"
type textarea "About this tem"
type textarea "x"
type textarea "About this temp"
type textarea "x"
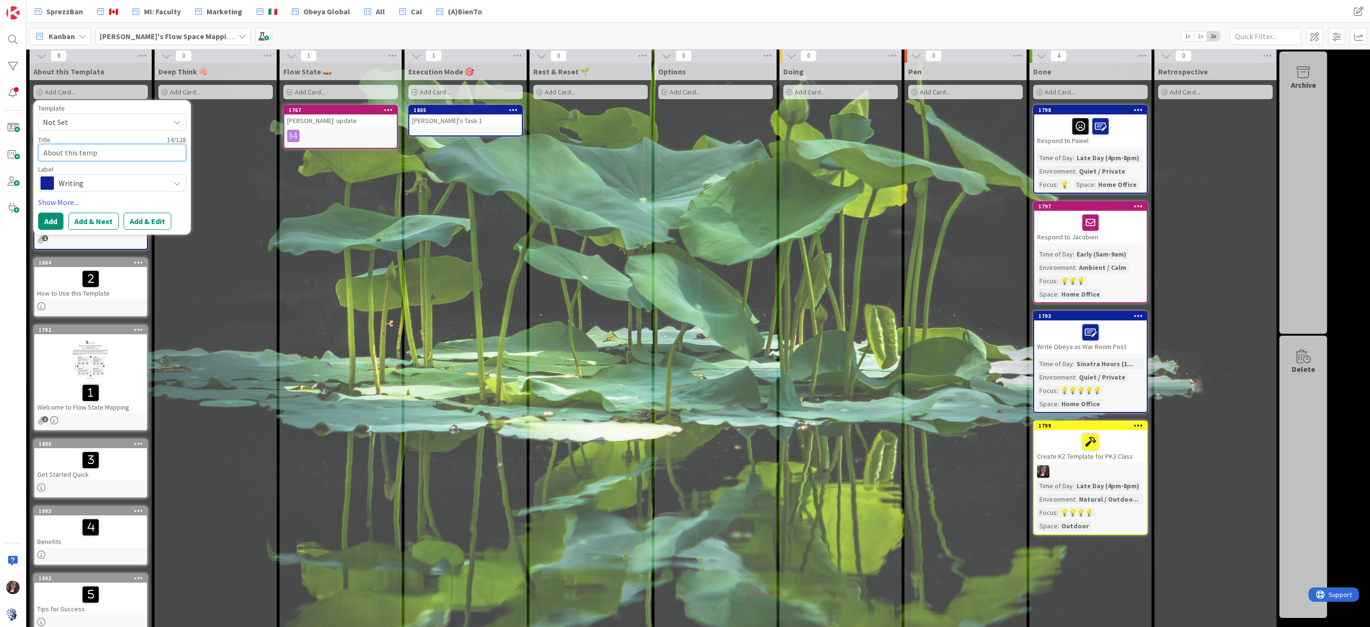
type textarea "About this templ"
type textarea "x"
type textarea "About this templa"
type textarea "x"
type textarea "About this templat"
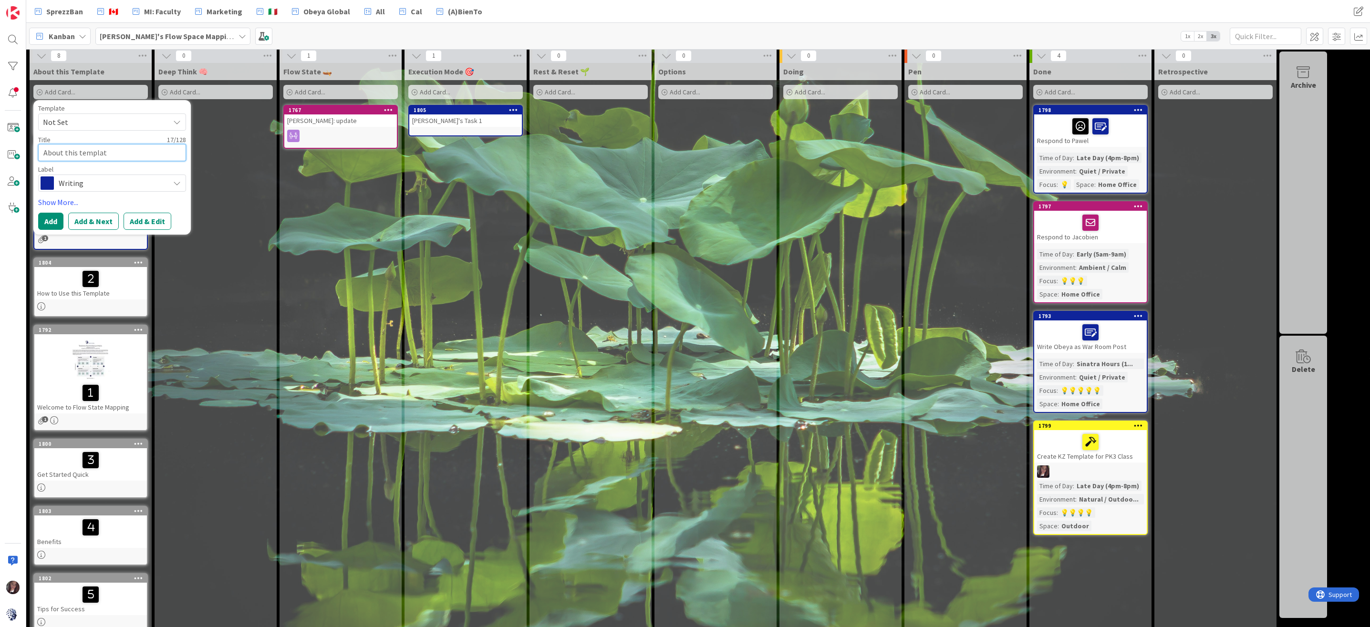
type textarea "x"
type textarea "About this template"
click at [80, 150] on textarea "About this template" at bounding box center [112, 152] width 148 height 17
type textarea "x"
type textarea "About this emplate"
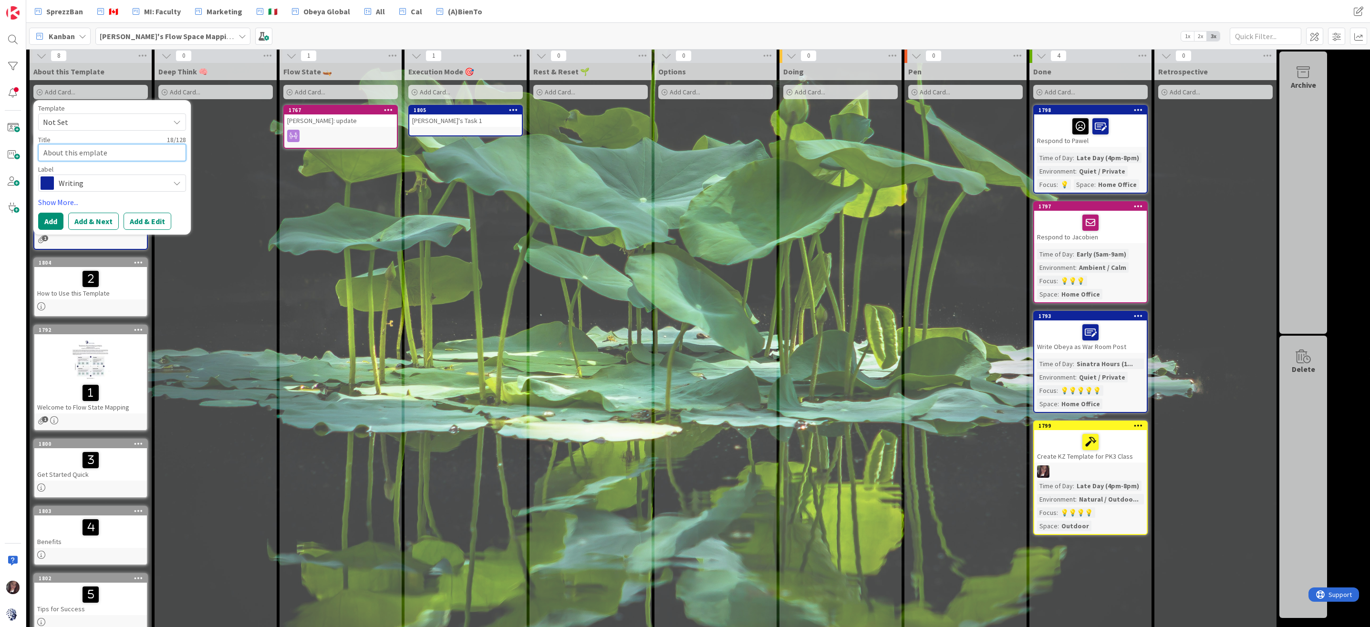
type textarea "x"
type textarea "About this Template"
drag, startPoint x: 65, startPoint y: 154, endPoint x: 77, endPoint y: 152, distance: 12.5
click at [66, 154] on textarea "About this Template" at bounding box center [112, 152] width 148 height 17
type textarea "x"
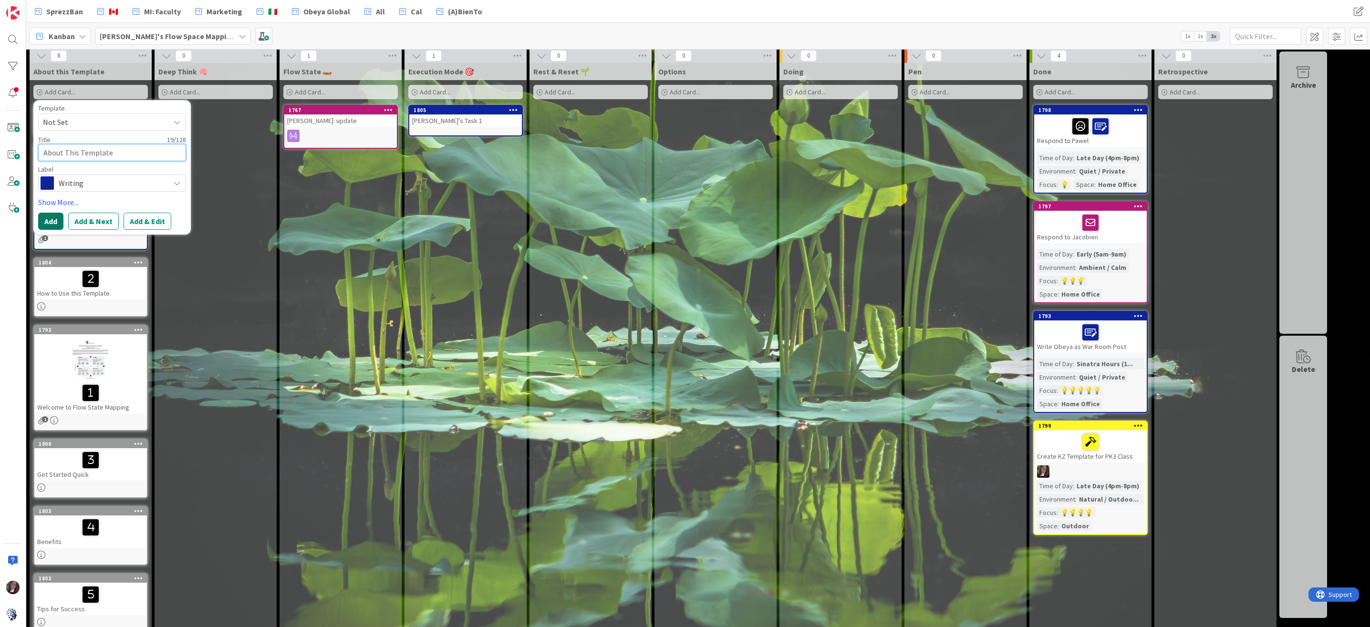
type textarea "About This Template"
click at [54, 219] on button "Add" at bounding box center [50, 221] width 25 height 17
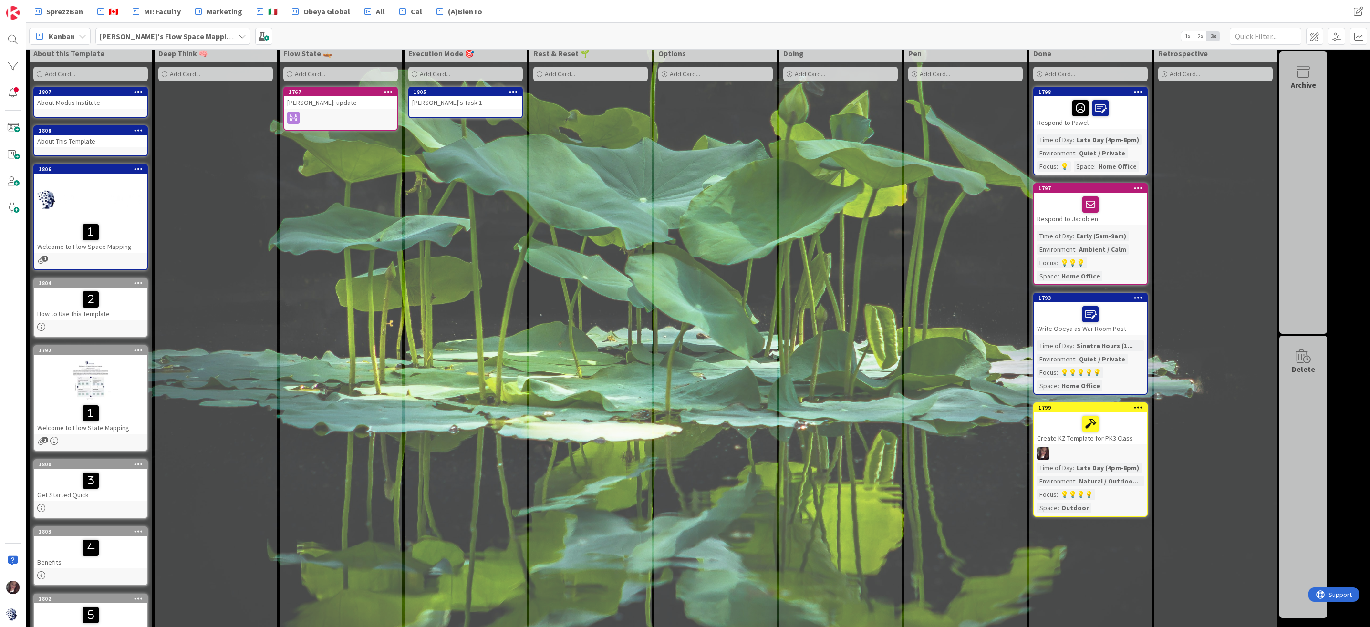
scroll to position [0, 0]
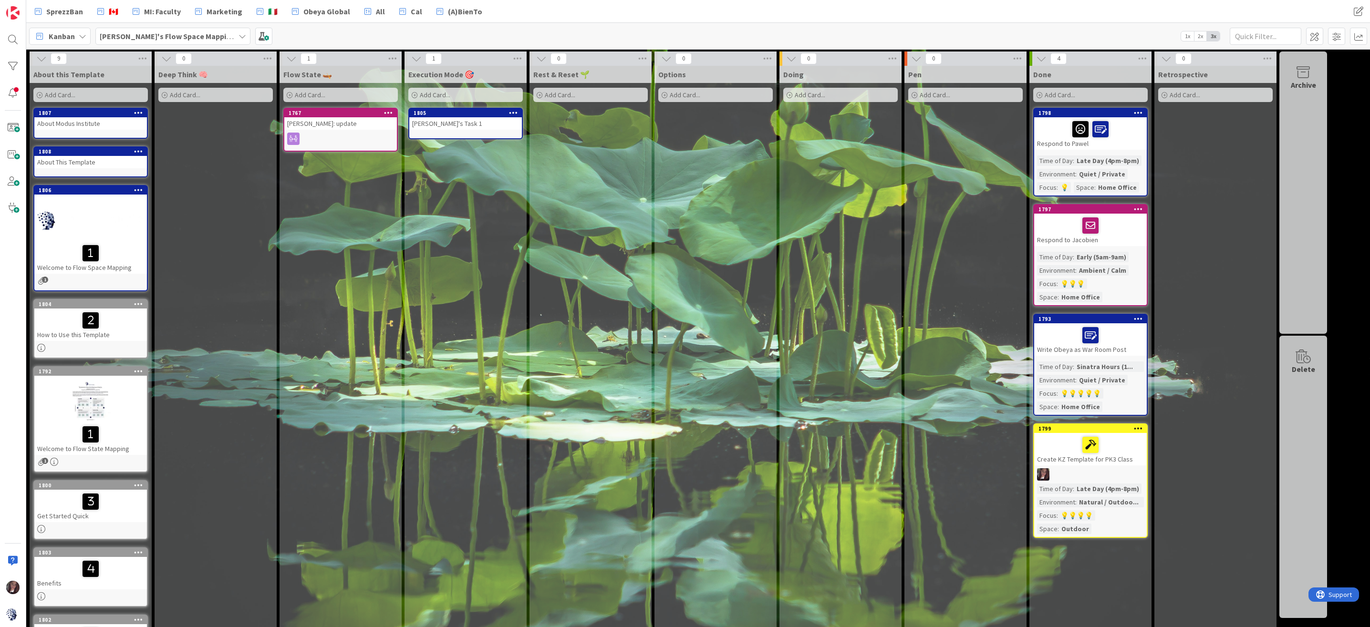
click at [716, 98] on div "Add Card..." at bounding box center [715, 95] width 114 height 14
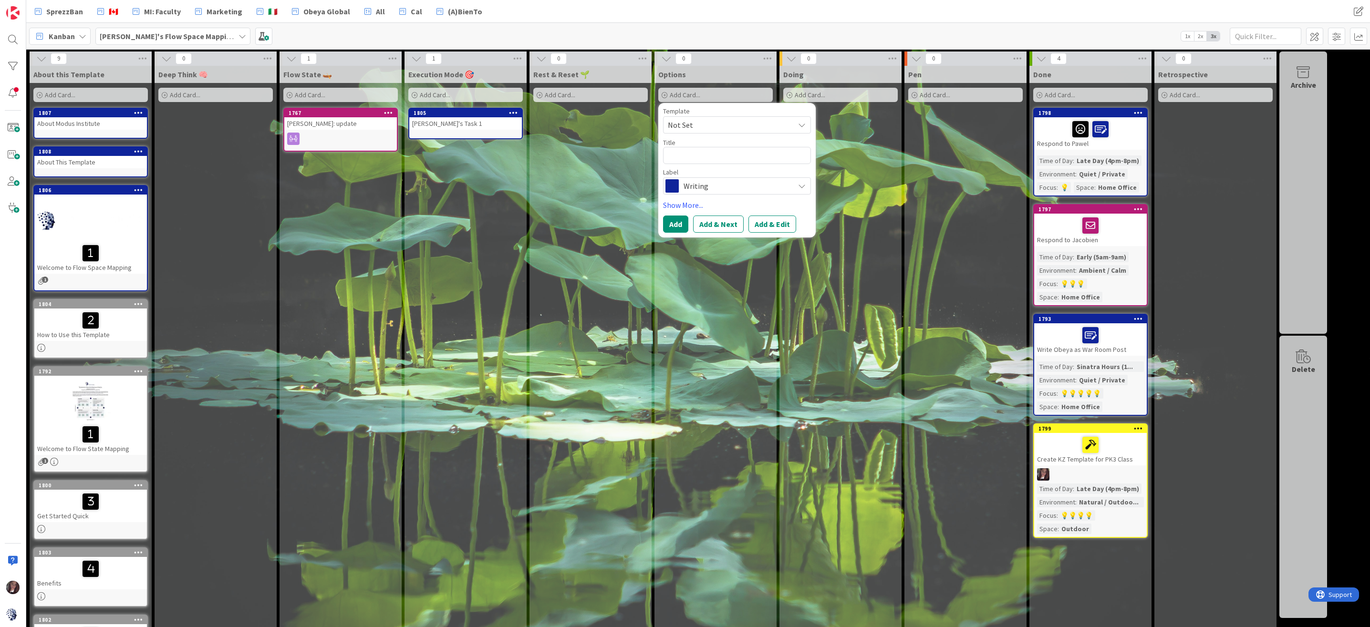
click at [688, 154] on textarea at bounding box center [737, 155] width 148 height 17
type textarea "x"
type textarea "c"
type textarea "x"
type textarea "cR"
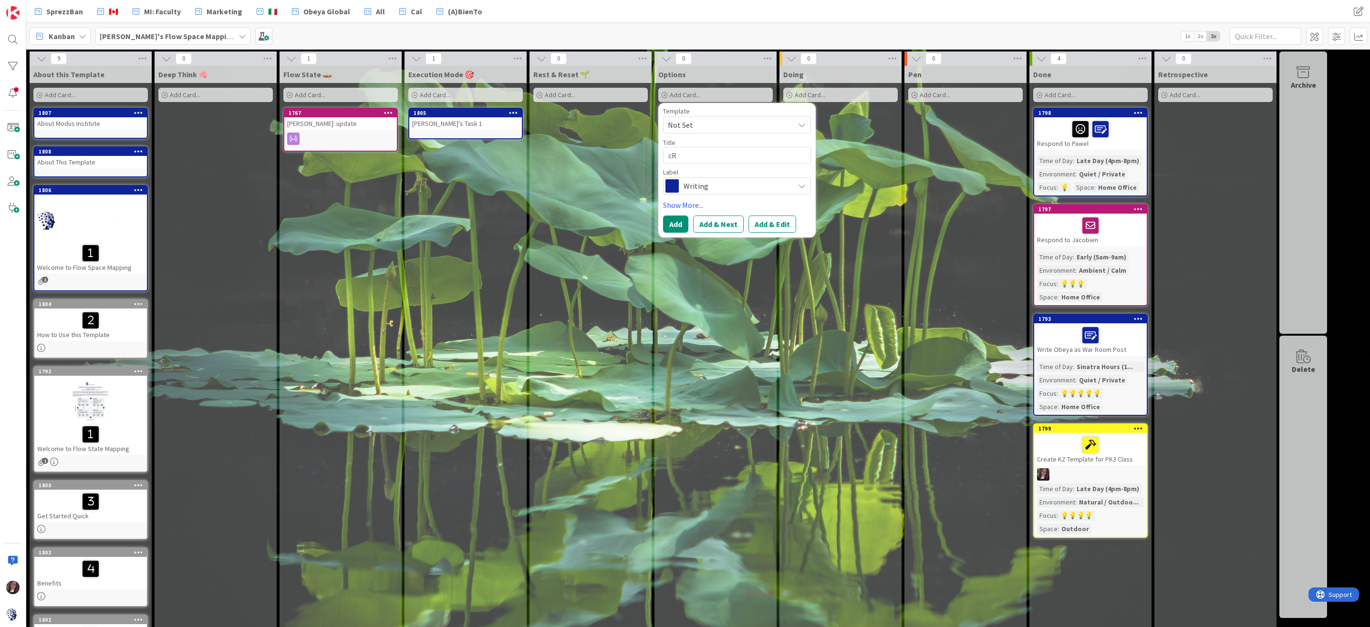
type textarea "x"
type textarea "cRE"
type textarea "x"
type textarea "cREA"
type textarea "x"
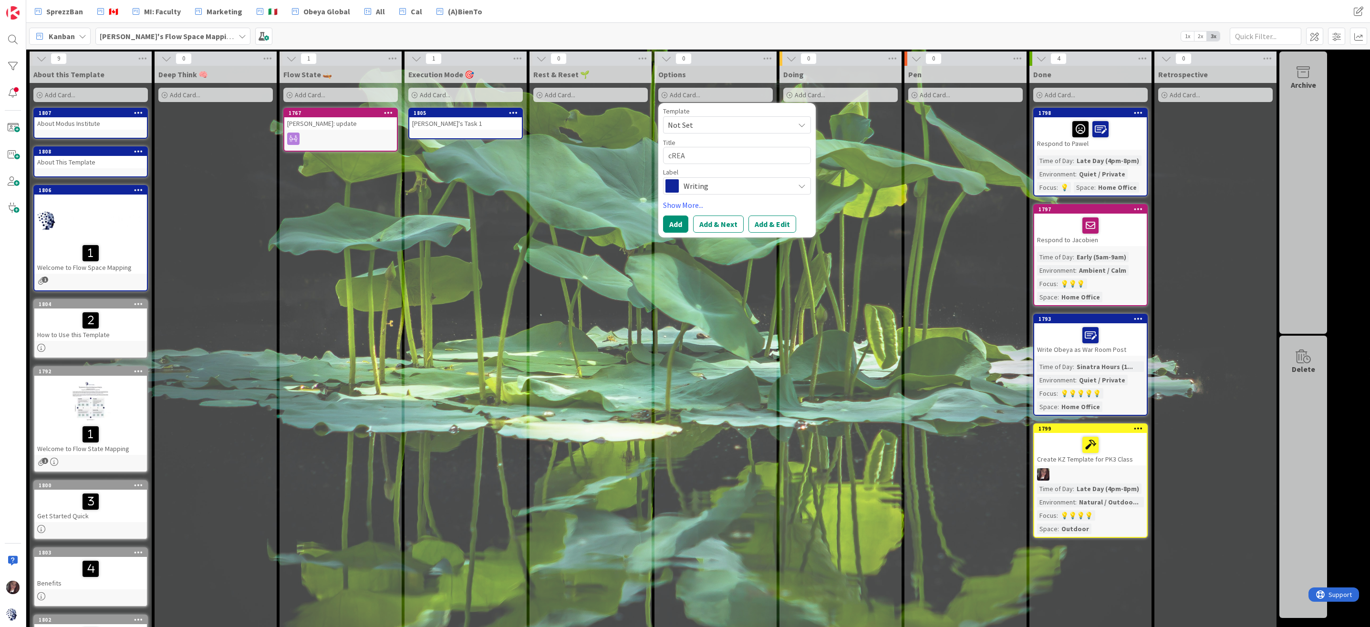
type textarea "cREAT"
type textarea "x"
type textarea "cREATE"
type textarea "x"
type textarea "cREATE"
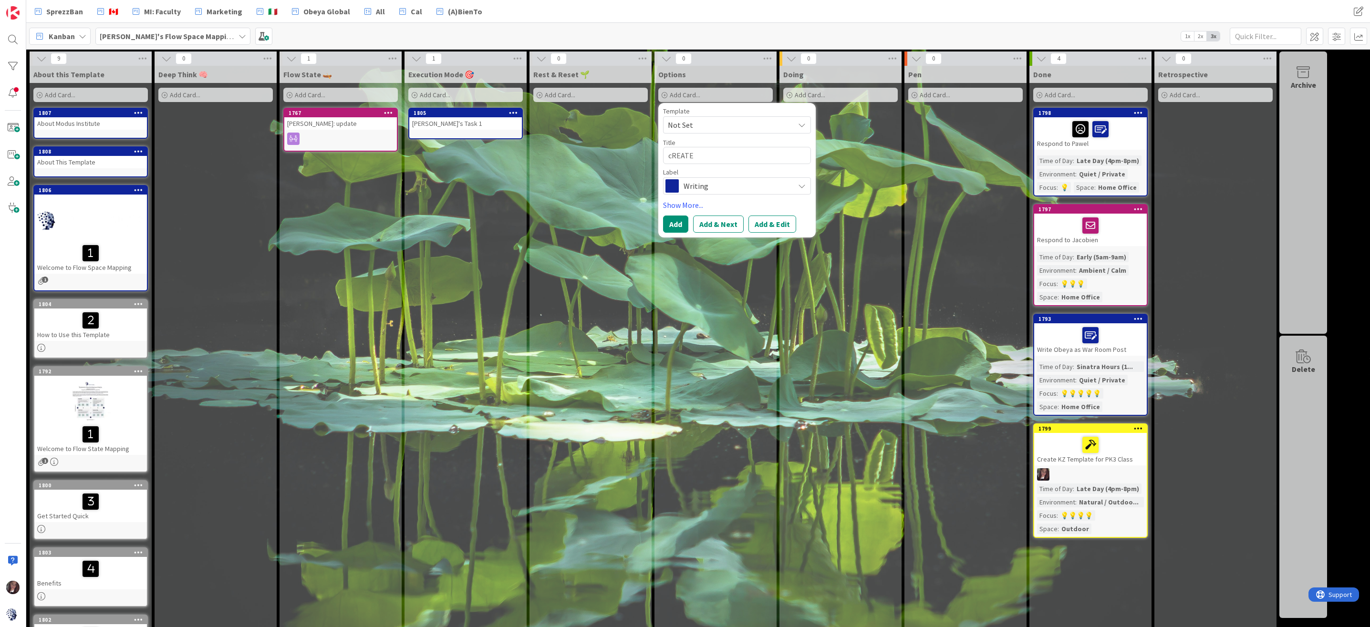
type textarea "x"
type textarea "cREATE C"
type textarea "x"
type textarea "cREATE CO"
type textarea "x"
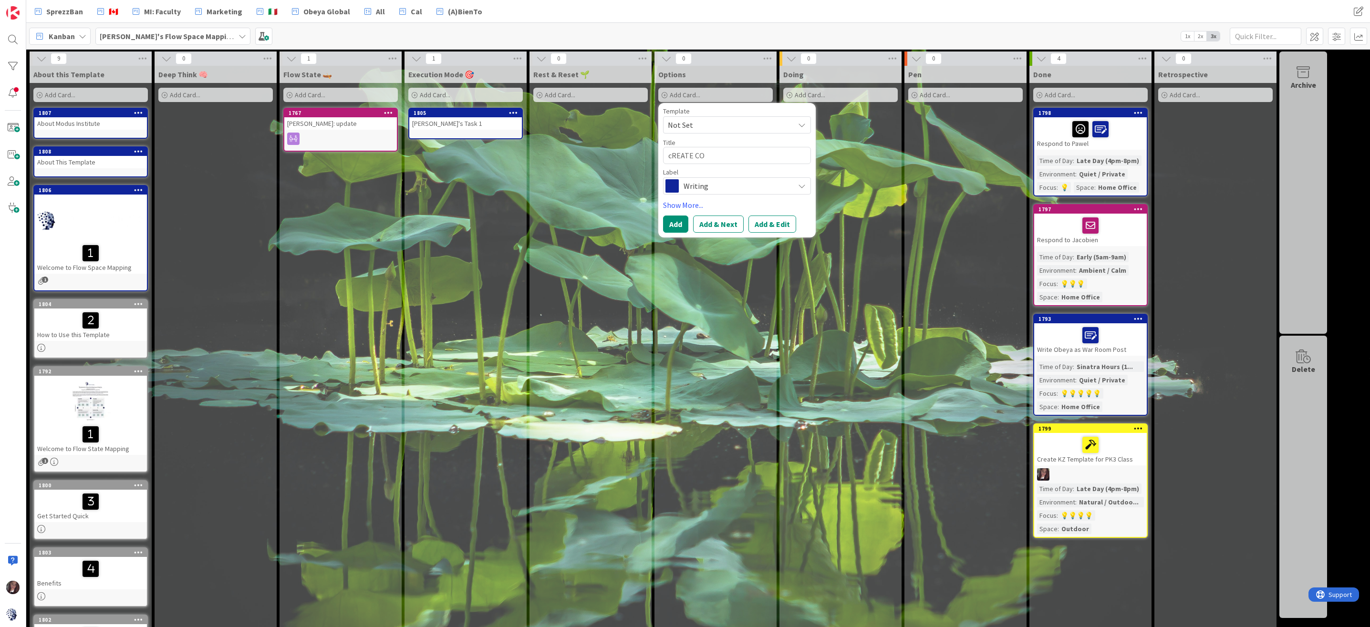
type textarea "cREATE CON"
type textarea "x"
type textarea "cREATE CONT"
type textarea "x"
type textarea "cREATE CONTA"
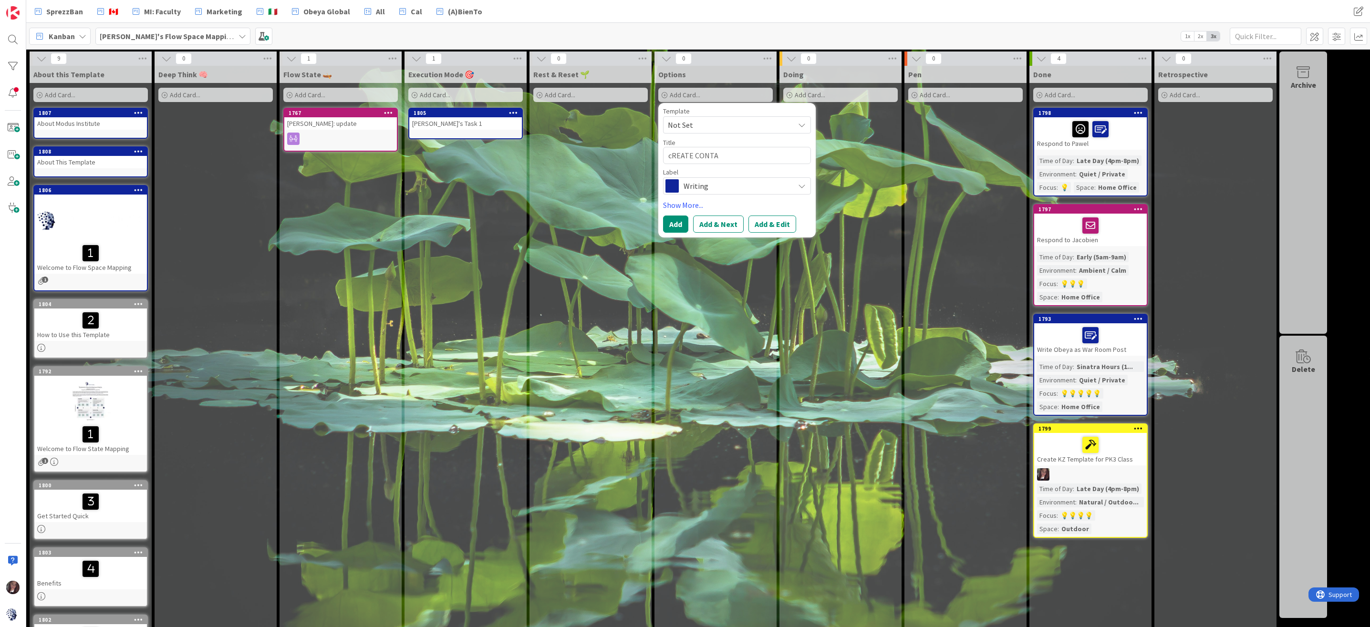
type textarea "x"
type textarea "cREATE CONTAI"
type textarea "x"
type textarea "cREATE CONTAIN"
type textarea "x"
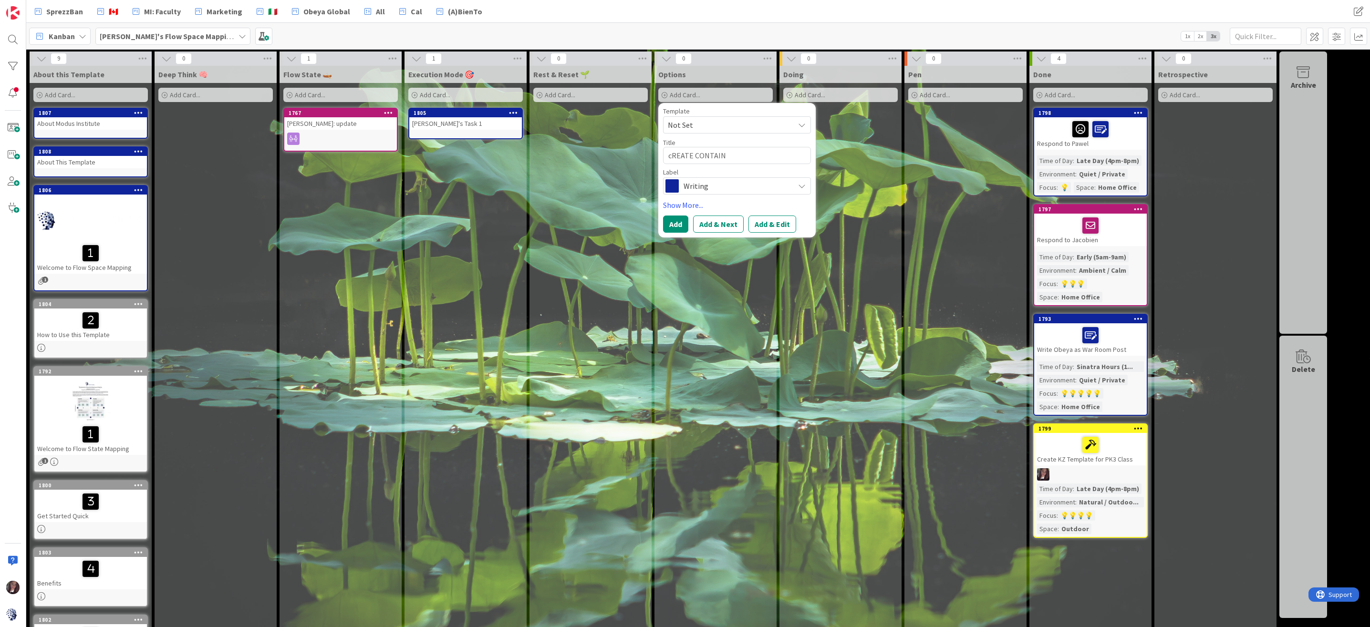
type textarea "cREATE CONTAINE"
type textarea "x"
type textarea "cREATE CONTAINER"
type textarea "x"
type textarea "cREATE CONTAINER"
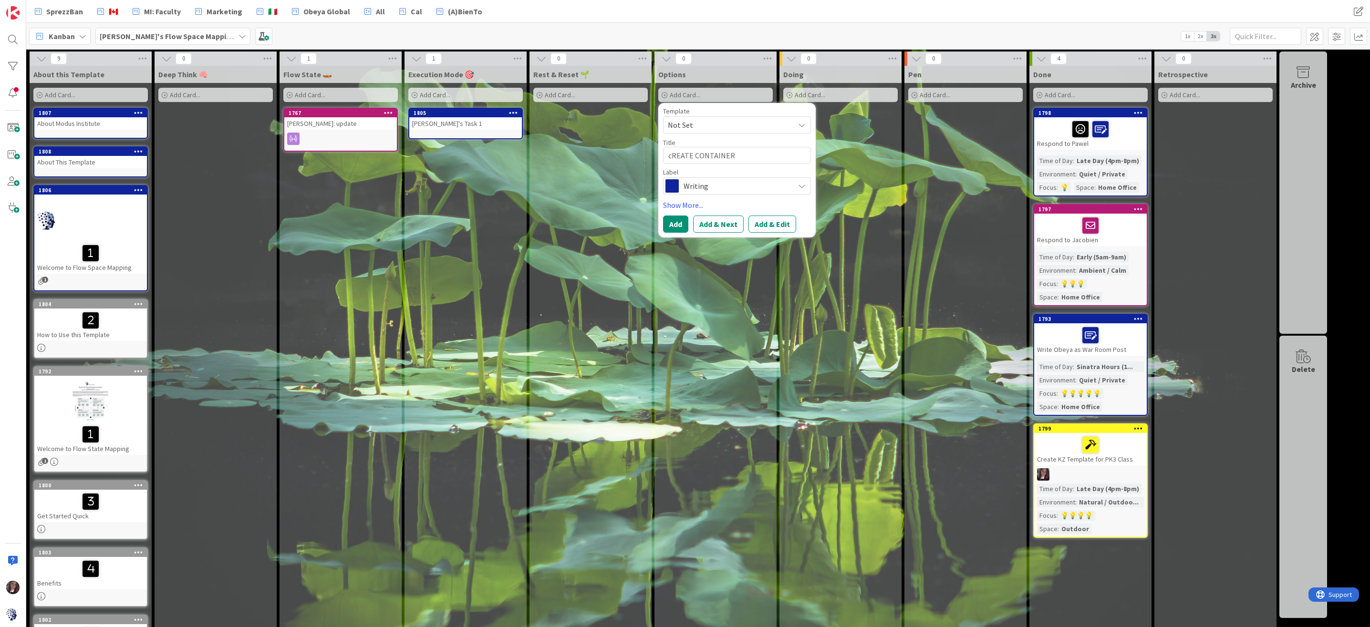
type textarea "x"
type textarea "cREATE CONTAINER F"
type textarea "x"
type textarea "cREATE CONTAINER FO"
type textarea "x"
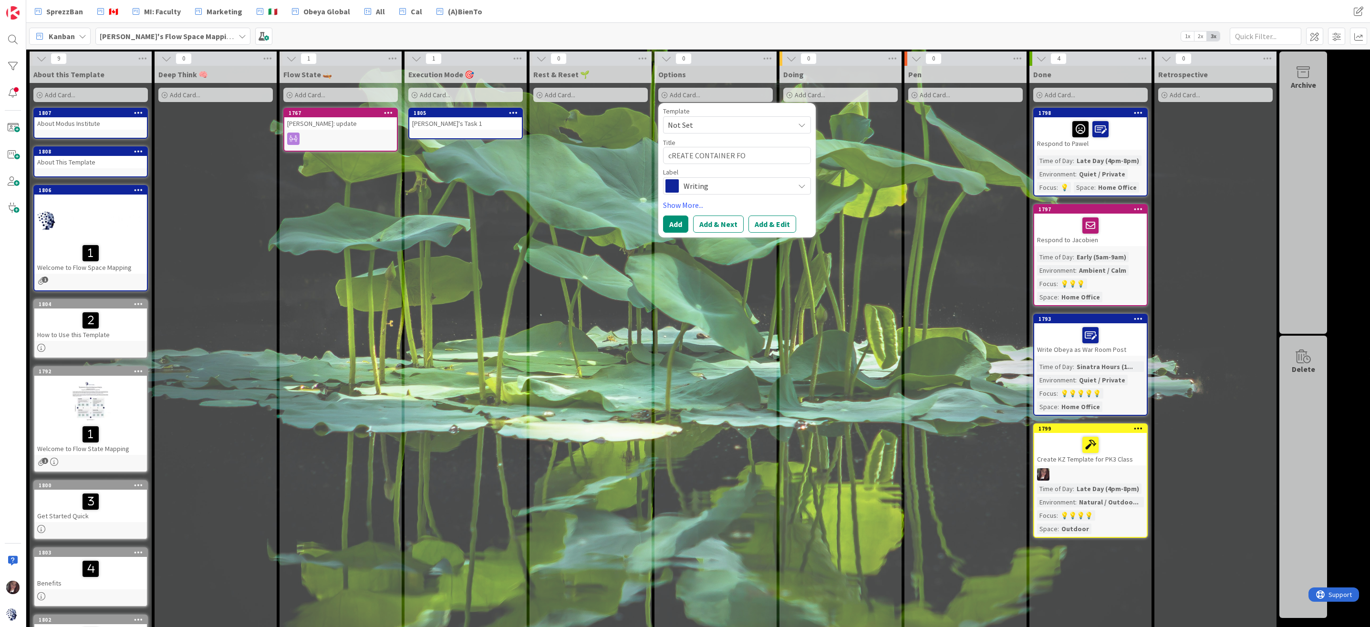
type textarea "cREATE CONTAINER FOR"
type textarea "x"
type textarea "cREATE CONTAINER FOR"
type textarea "x"
type textarea "cREATE CONTAINER FOR 4"
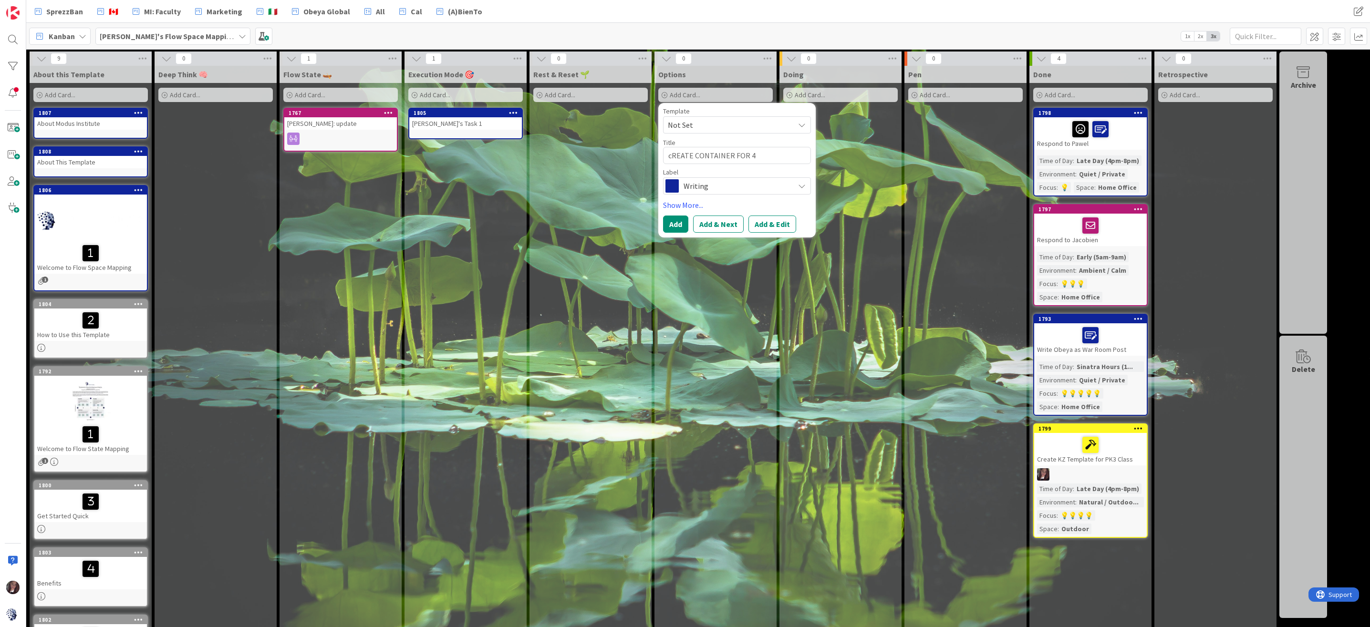
type textarea "x"
type textarea "cREATE CONTAINER FOR 4 S"
type textarea "x"
type textarea "cREATE CONTAINER FOR 4 ST"
type textarea "x"
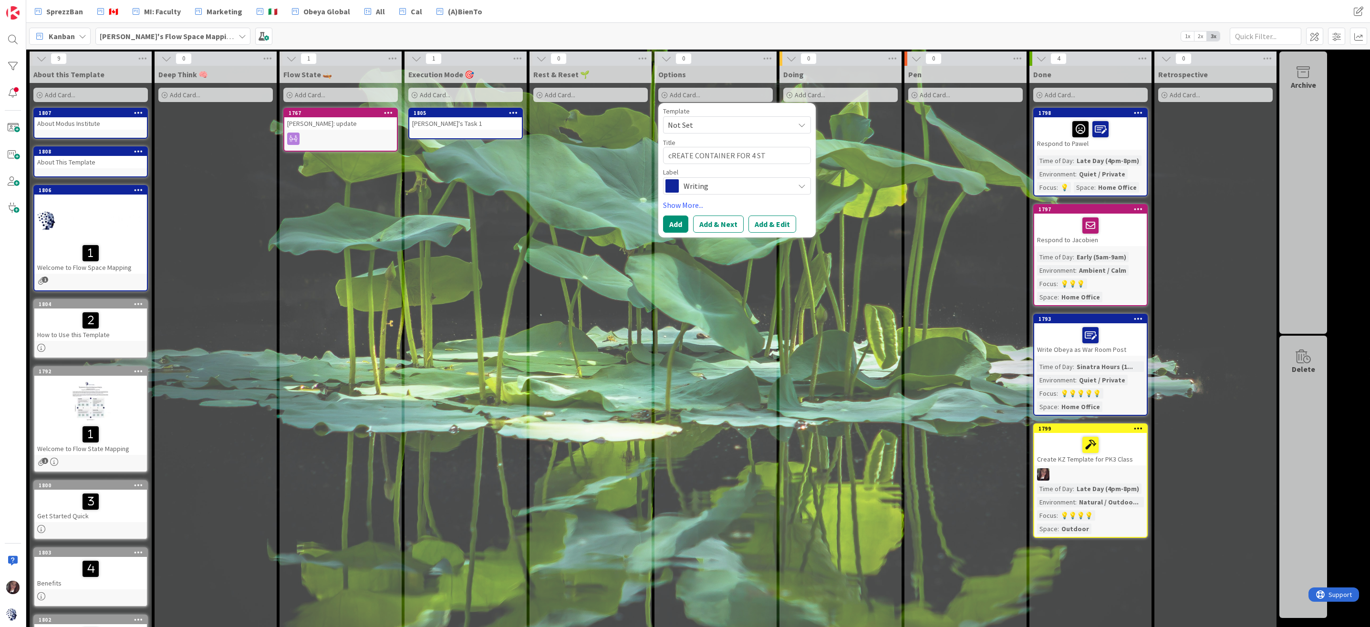
type textarea "cREATE CONTAINER FOR 4 STA"
type textarea "x"
type textarea "cREATE CONTAINER FOR 4 STAT"
type textarea "x"
type textarea "cREATE CONTAINER FOR 4 STATE"
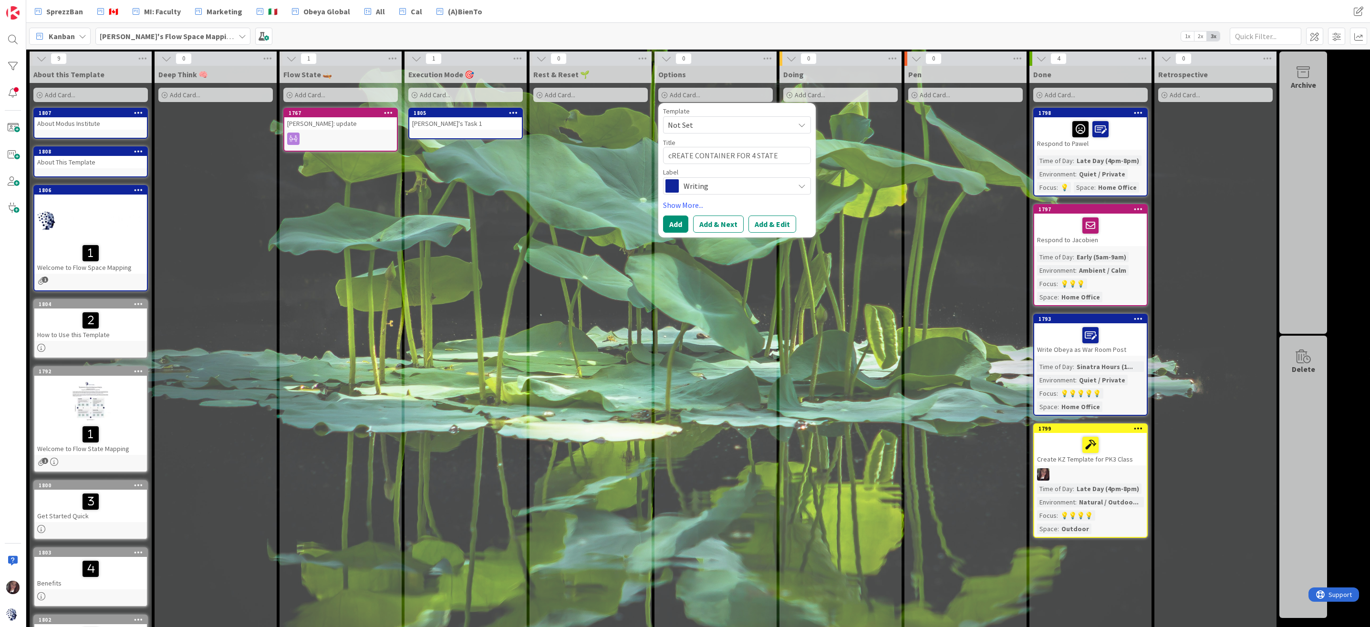
type textarea "x"
type textarea "cREATE CONTAINER FOR 4 STATES"
type textarea "x"
type textarea "cREATE CONTAINER FOR 4 STATES"
type textarea "x"
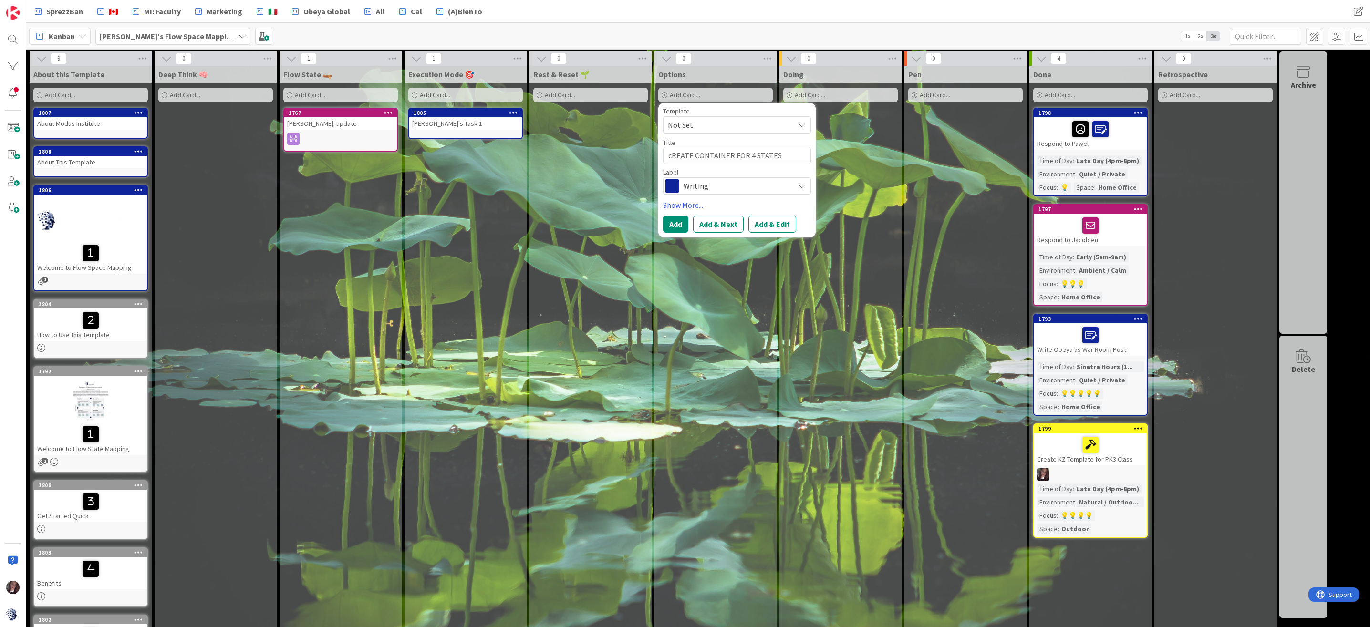
type textarea "cREATE CONTAINER FOR 4 STATES T"
type textarea "x"
type textarea "cREATE CONTAINER FOR 4 STATES TO"
type textarea "x"
type textarea "cREATE CONTAINER FOR 4 STATES TO"
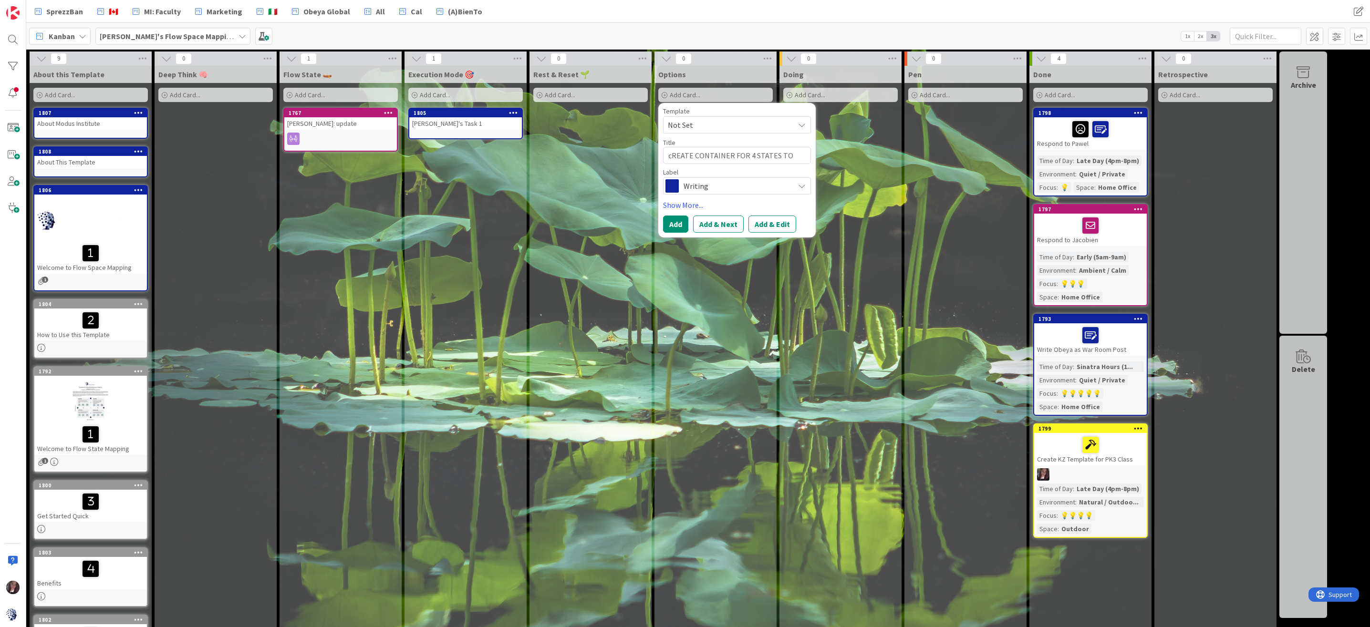
type textarea "x"
type textarea "cREATE CONTAINER FOR 4 STATES TO T"
type textarea "x"
type textarea "cREATE CONTAINER FOR 4 STATES TO TH"
type textarea "x"
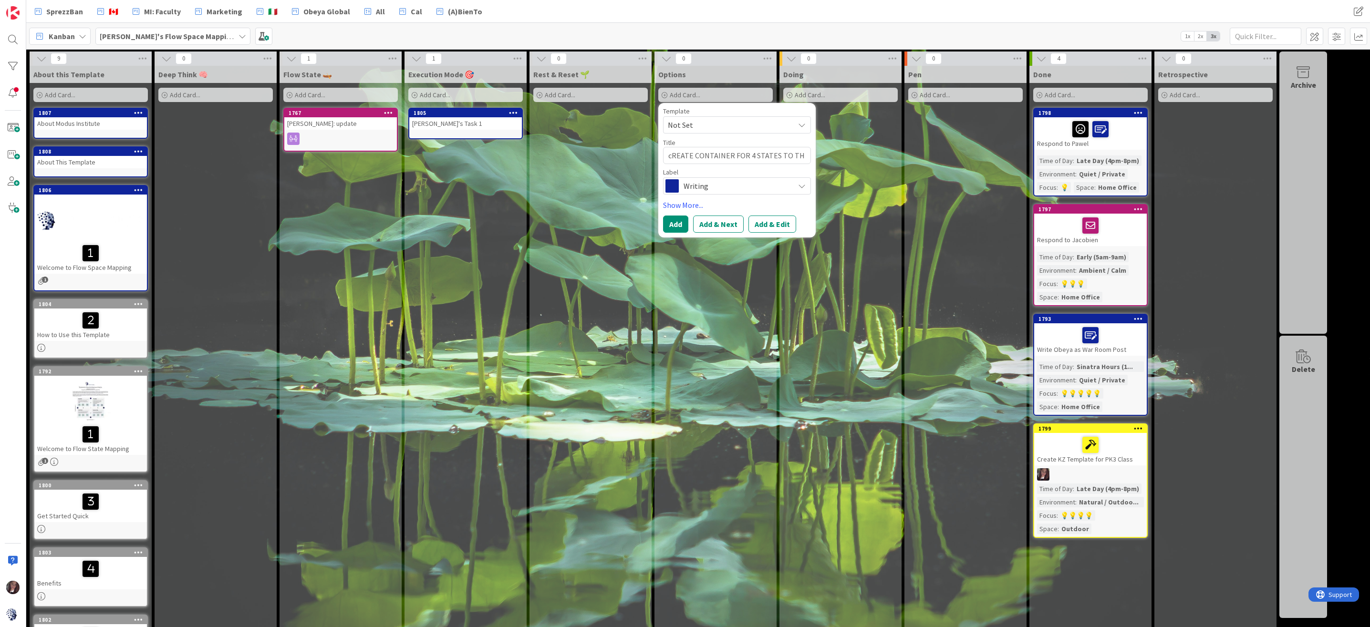
type textarea "cREATE CONTAINER FOR 4 STATES TO THE"
type textarea "x"
type textarea "cREATE CONTAINER FOR 4 STATES TO THE"
type textarea "x"
type textarea "cREATE CONTAINER FOR 4 STATES TO THE L"
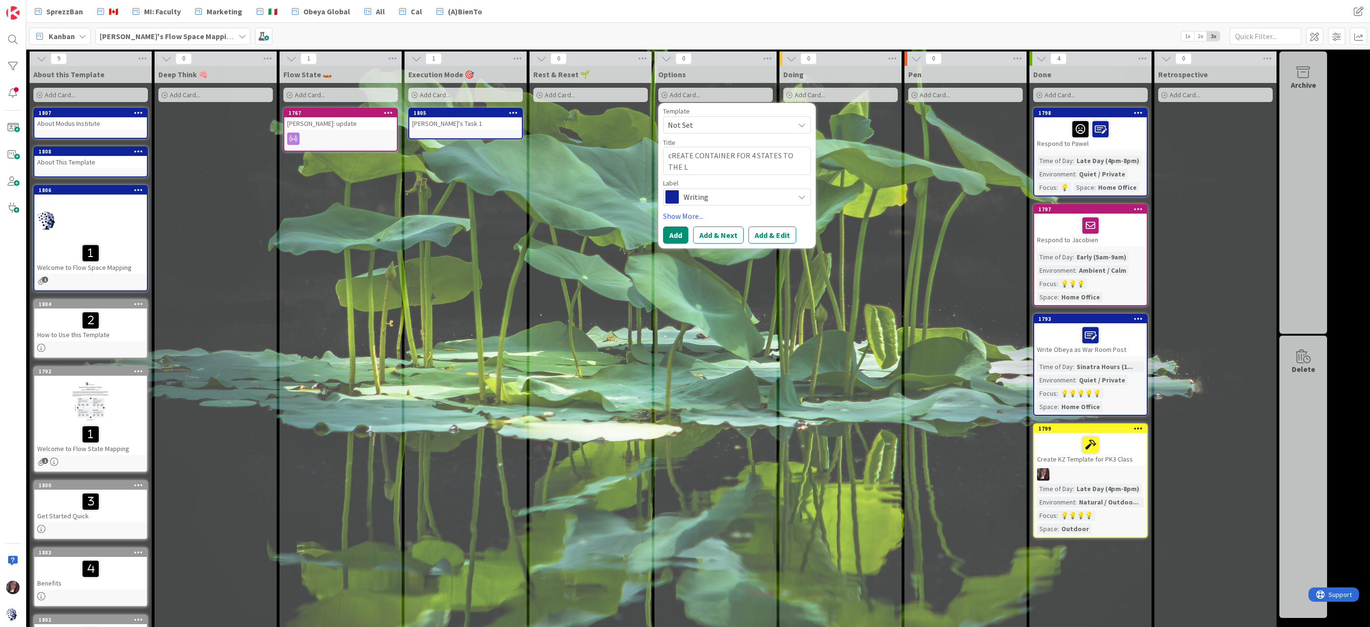
type textarea "x"
type textarea "cREATE CONTAINER FOR 4 STATES TO THE LE"
type textarea "x"
type textarea "cREATE CONTAINER FOR 4 STATES TO THE LEFT"
type textarea "x"
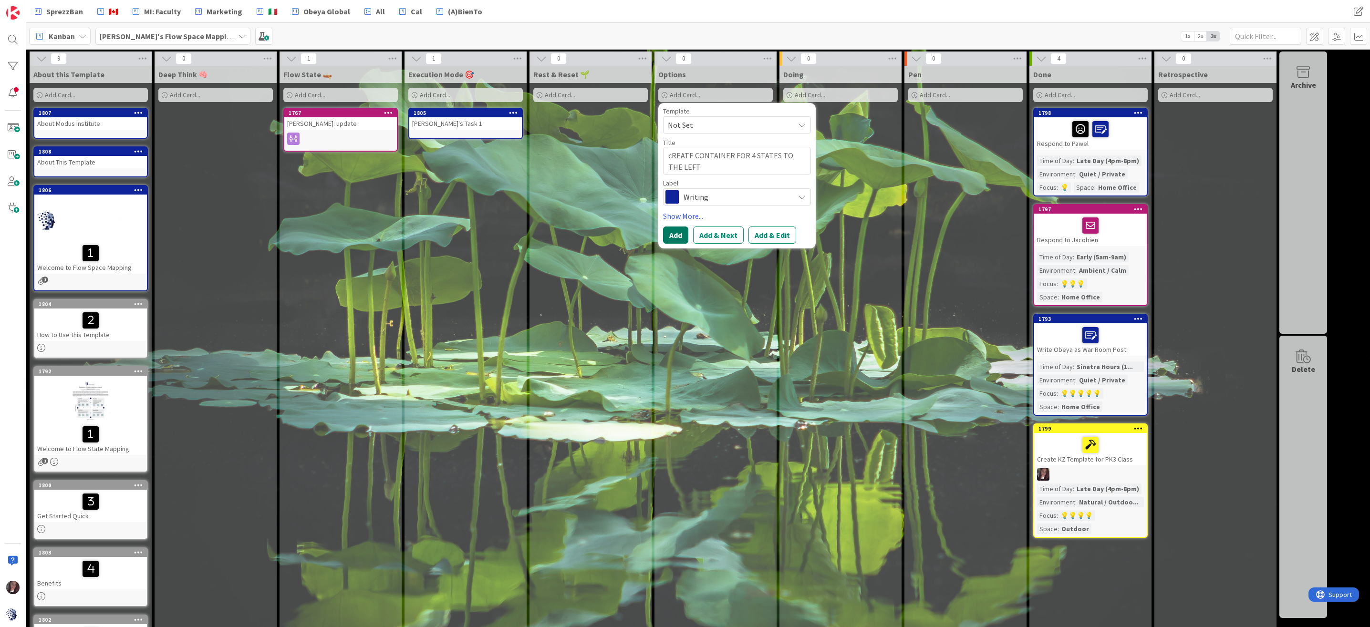
type textarea "cREATE CONTAINER FOR 4 STATES TO THE LEFT"
click at [677, 232] on button "Add" at bounding box center [675, 235] width 25 height 17
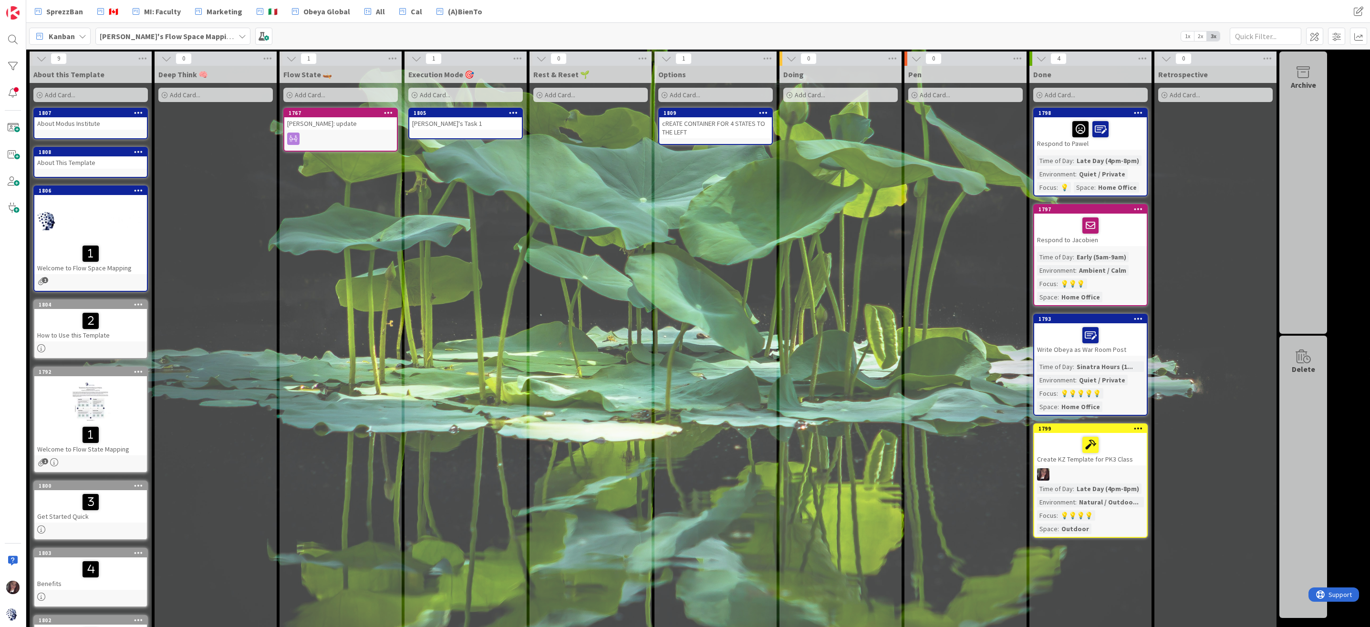
click at [677, 94] on span "Add Card..." at bounding box center [685, 95] width 31 height 9
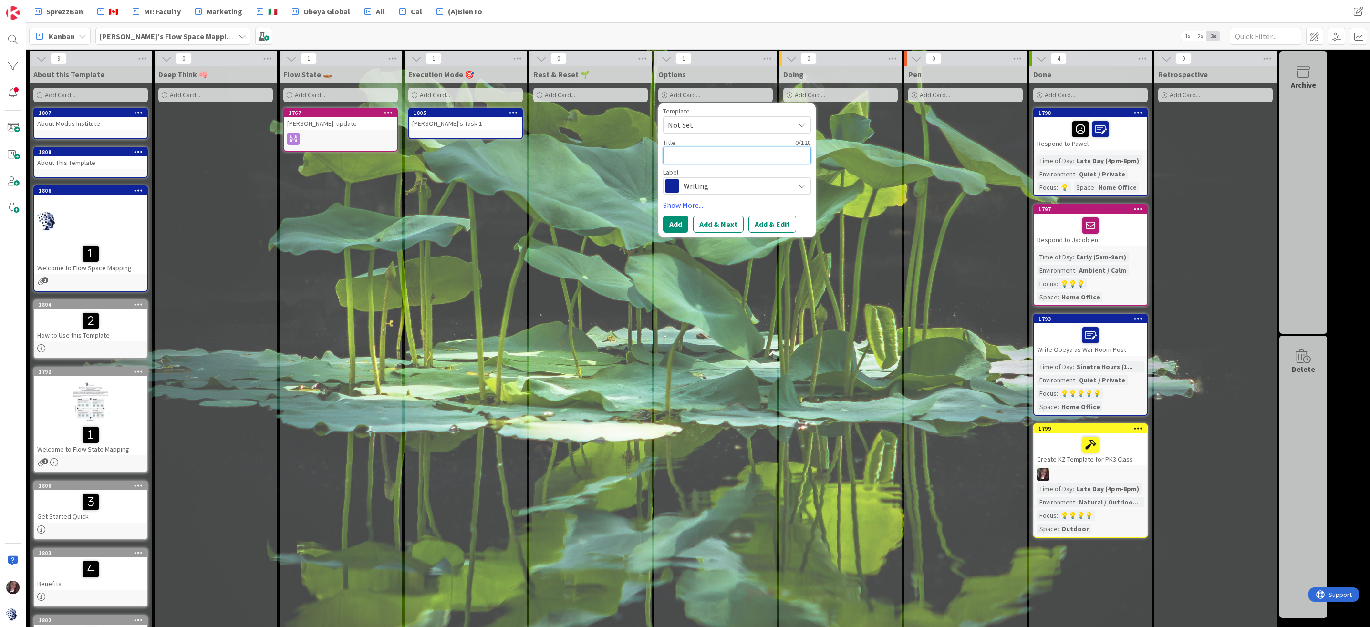
type textarea "x"
type textarea "C"
type textarea "x"
type textarea "CR"
type textarea "x"
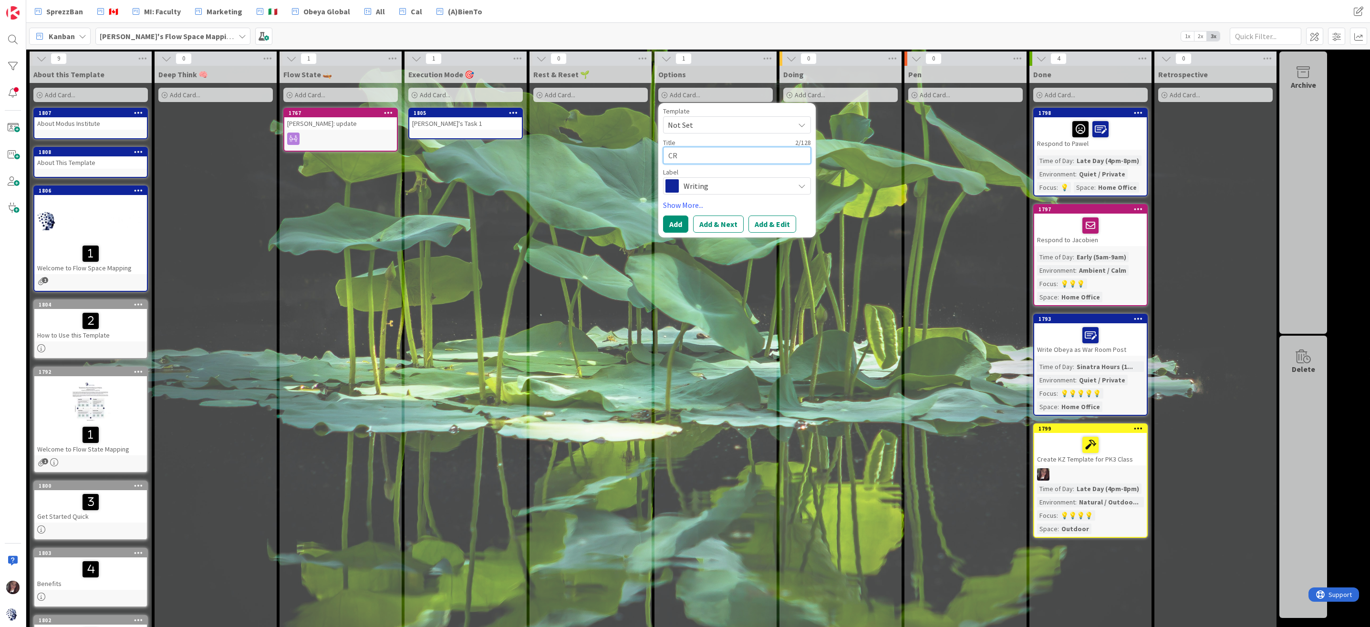
type textarea "CRE"
type textarea "x"
type textarea "CREA"
type textarea "x"
type textarea "CREAT"
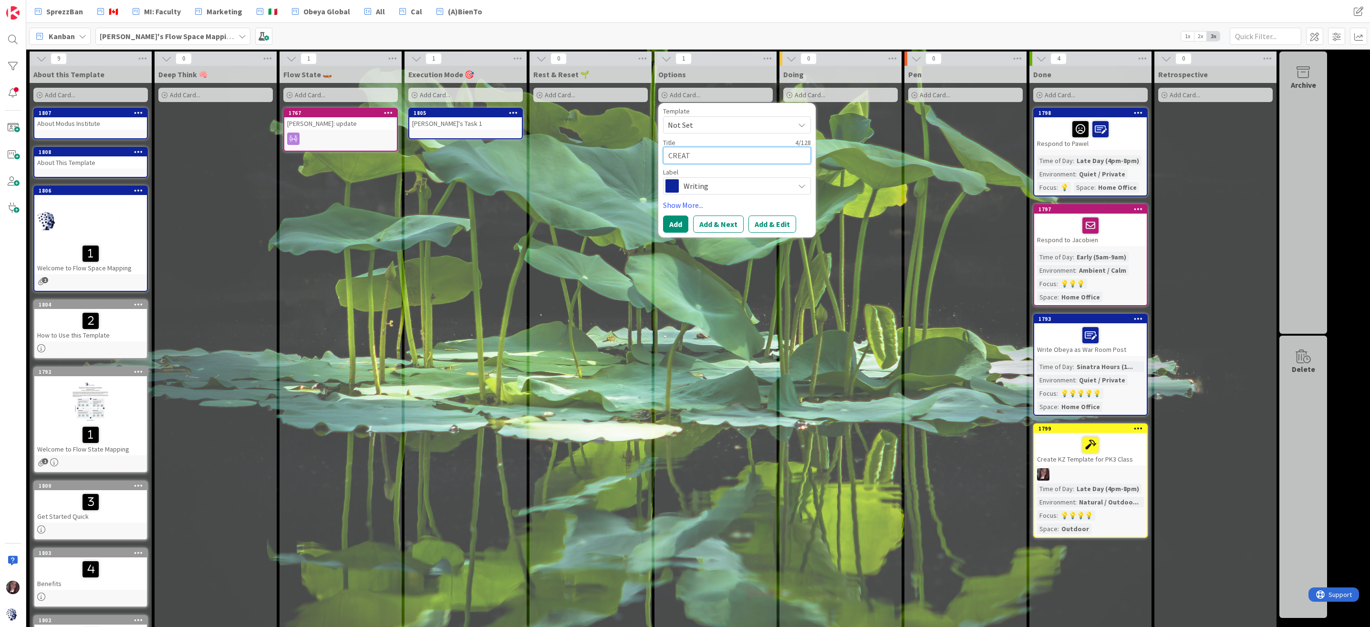
type textarea "x"
type textarea "CREAT"
type textarea "x"
type textarea "CREAT S"
type textarea "x"
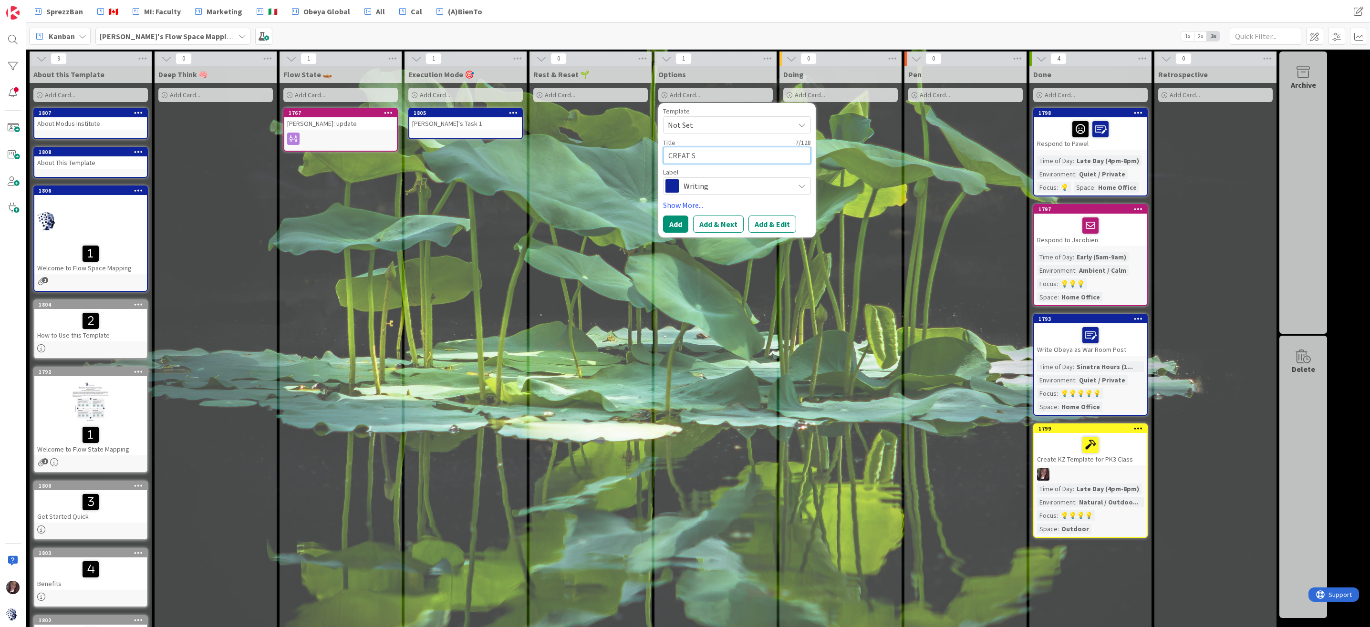
type textarea "CREAT SL"
type textarea "x"
type textarea "CREAT SLE"
type textarea "x"
type textarea "CREAT SLEs"
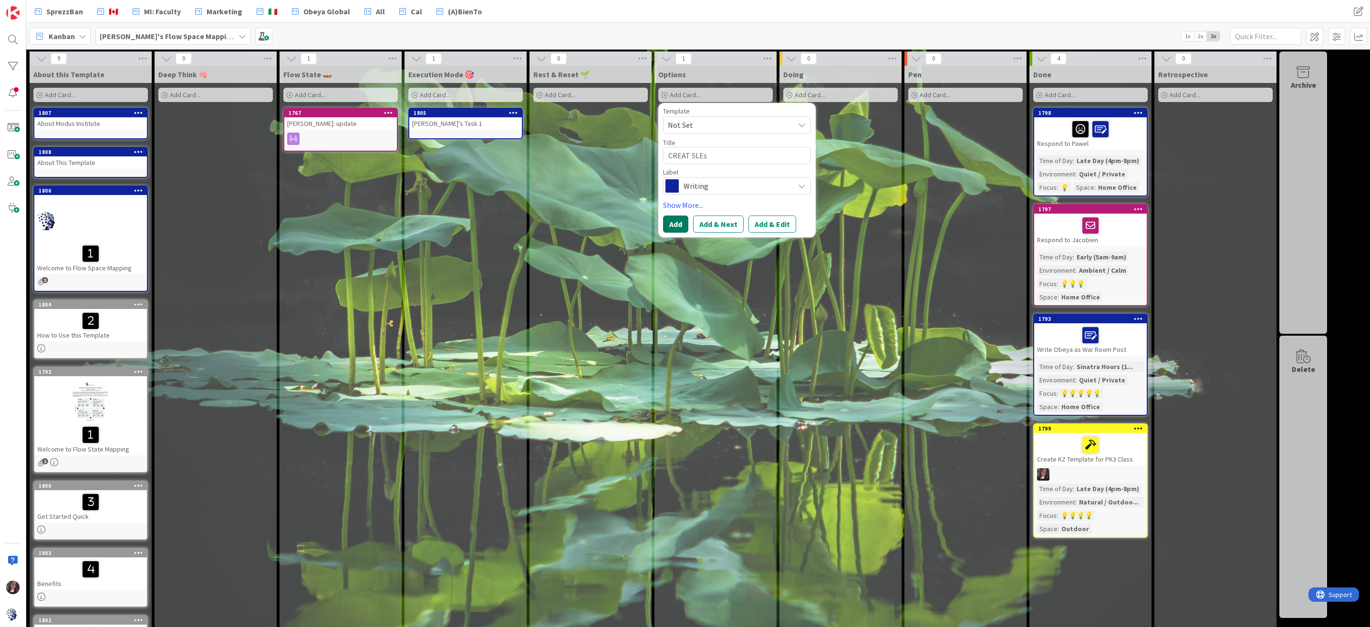
click at [677, 225] on button "Add" at bounding box center [675, 224] width 25 height 17
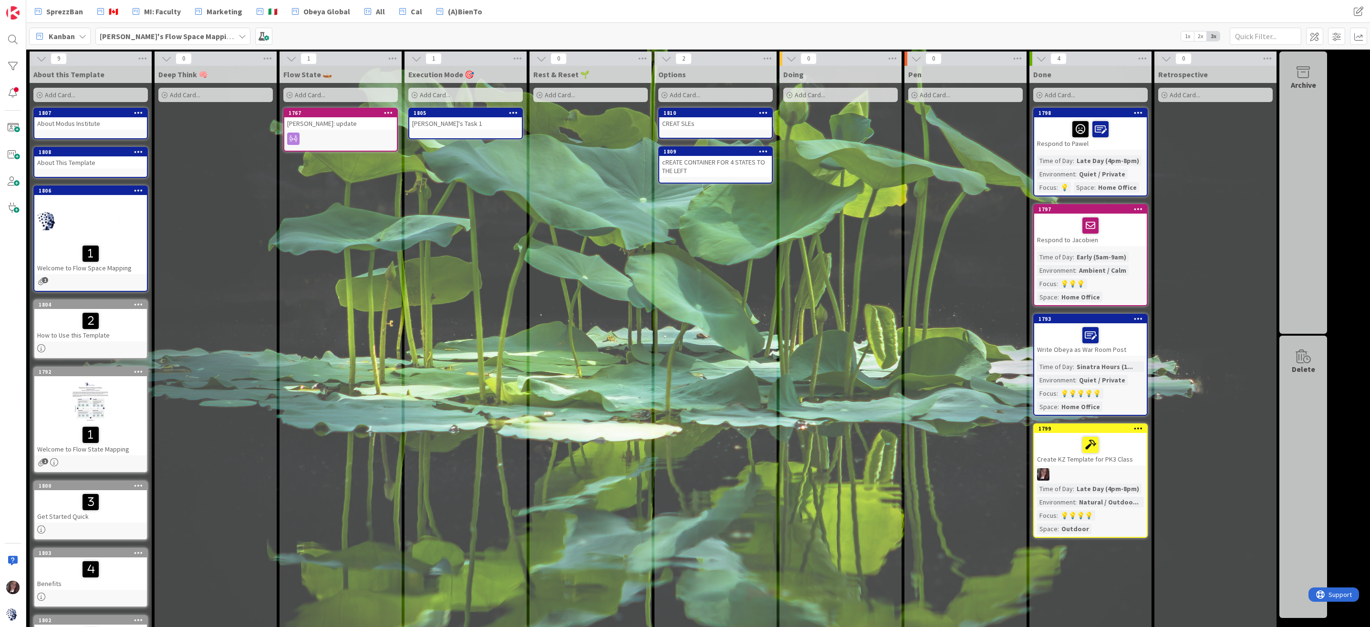
click at [685, 93] on span "Add Card..." at bounding box center [685, 95] width 31 height 9
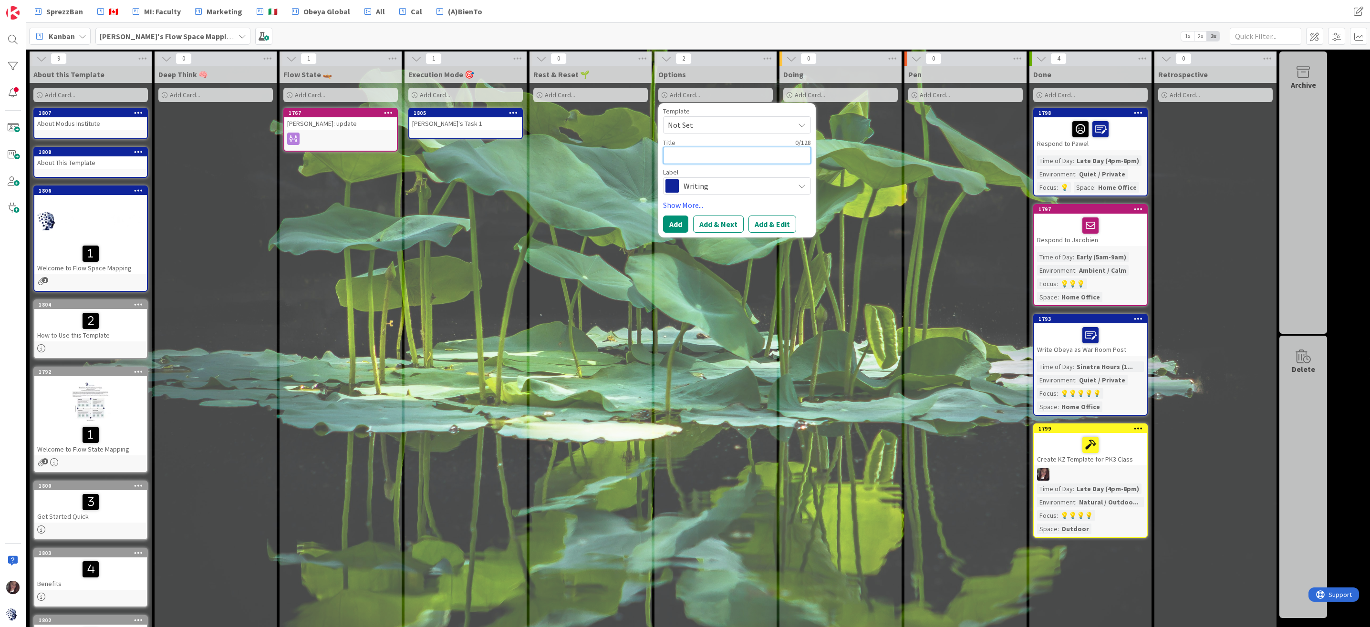
type textarea "A"
type textarea "x"
type textarea "Ad"
type textarea "x"
type textarea "Add"
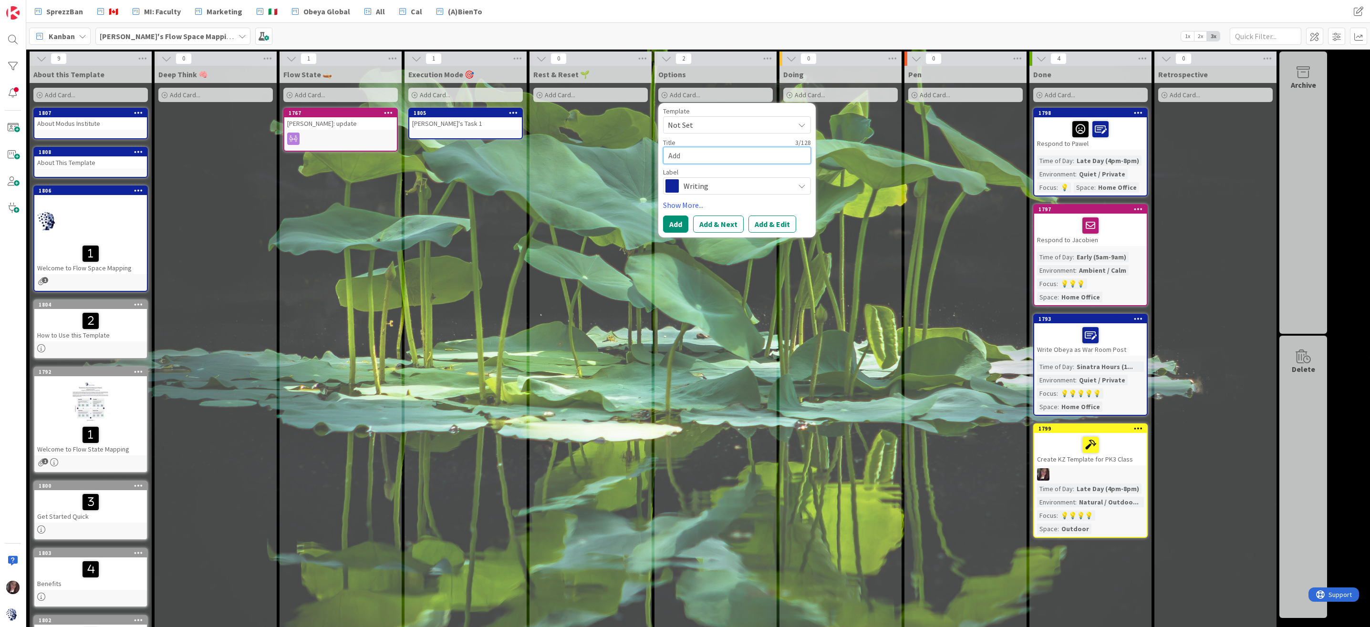
type textarea "x"
type textarea "Add A"
type textarea "x"
type textarea "Add Af"
type textarea "x"
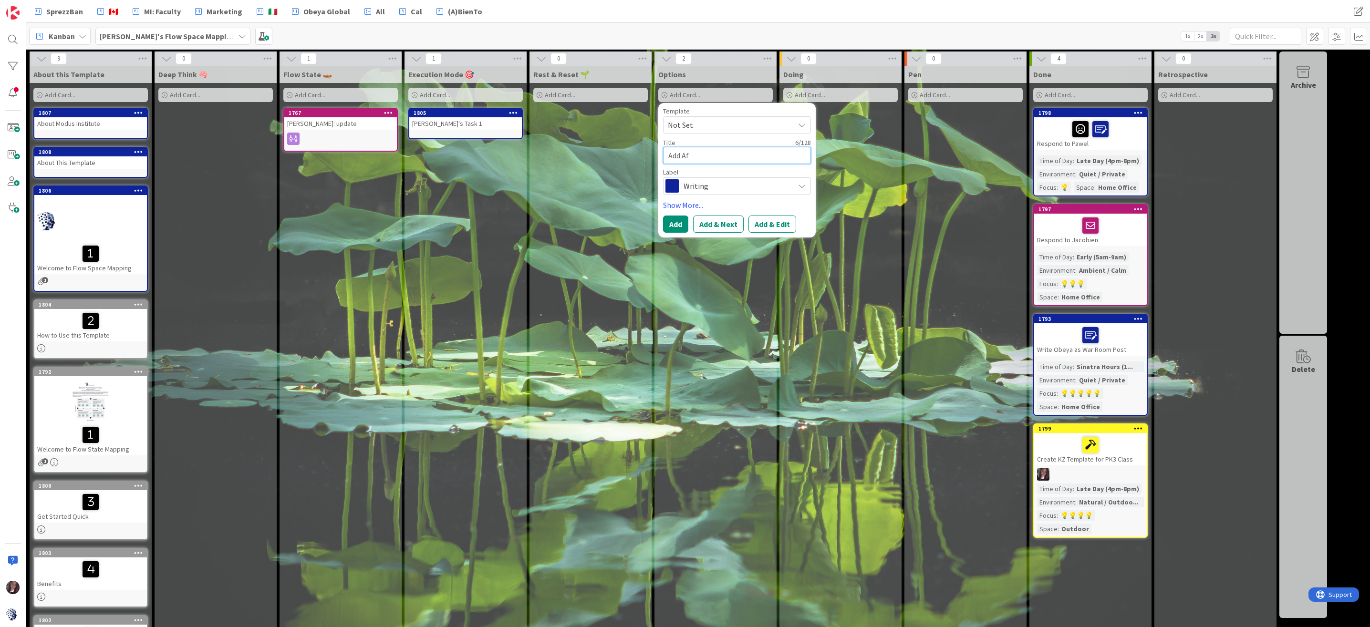
type textarea "Add Aft"
type textarea "x"
type textarea "Add Afte"
type textarea "x"
type textarea "Add After"
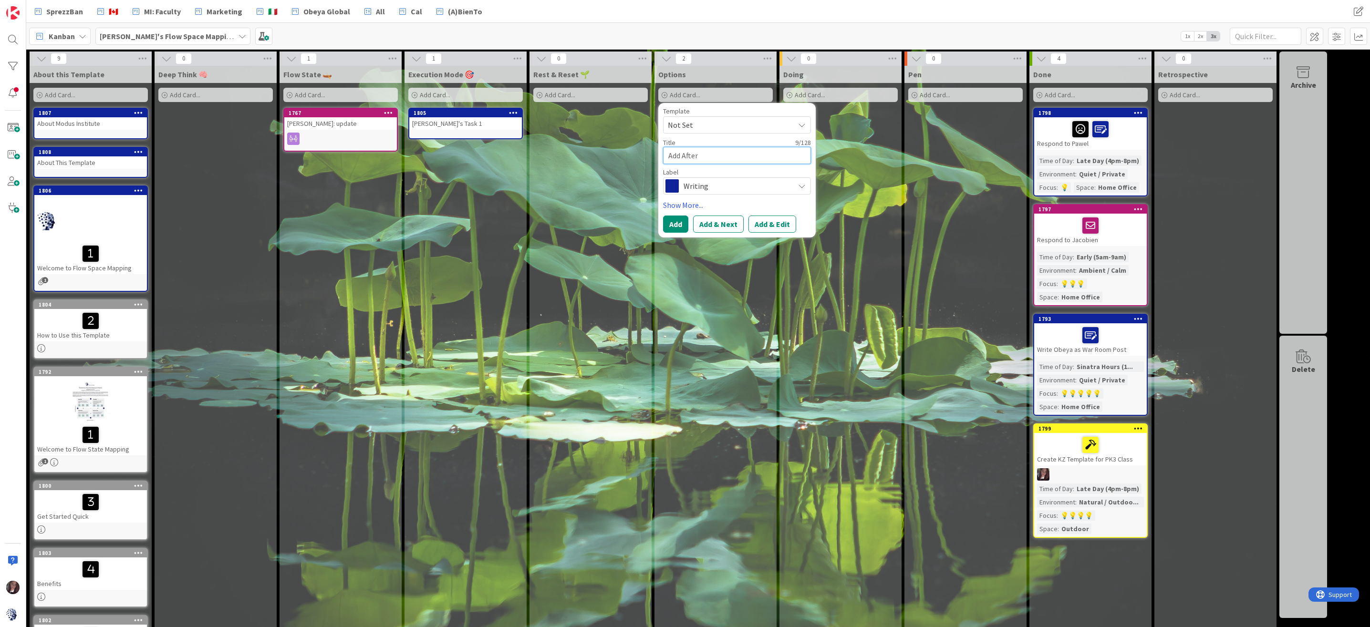
type textarea "x"
type textarea "Add Afterb"
click at [676, 222] on button "Add" at bounding box center [675, 224] width 25 height 17
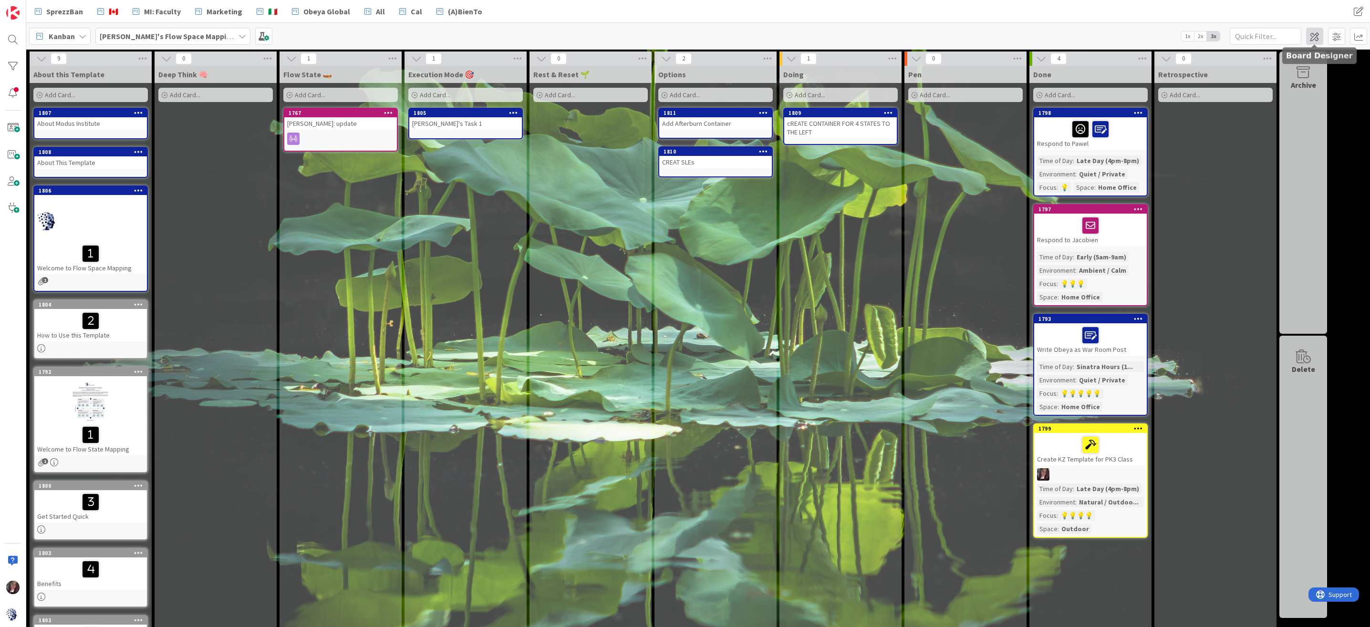
click at [1315, 35] on span at bounding box center [1314, 36] width 17 height 17
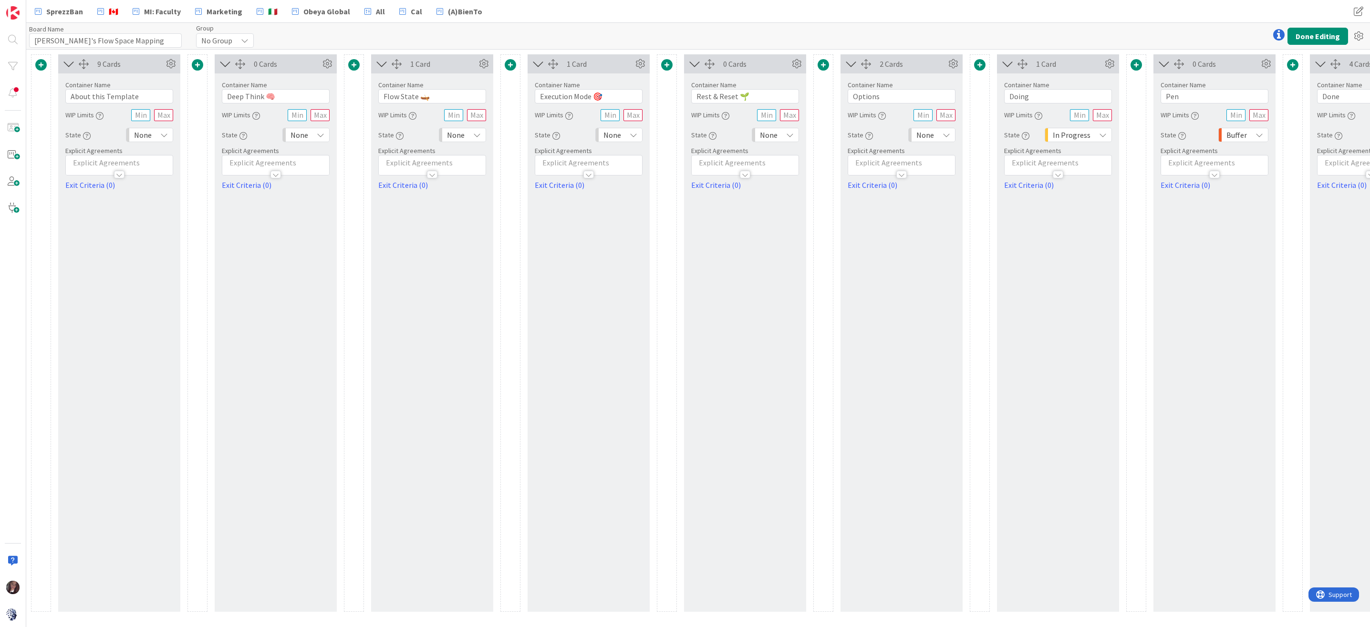
click at [41, 62] on span at bounding box center [40, 64] width 11 height 11
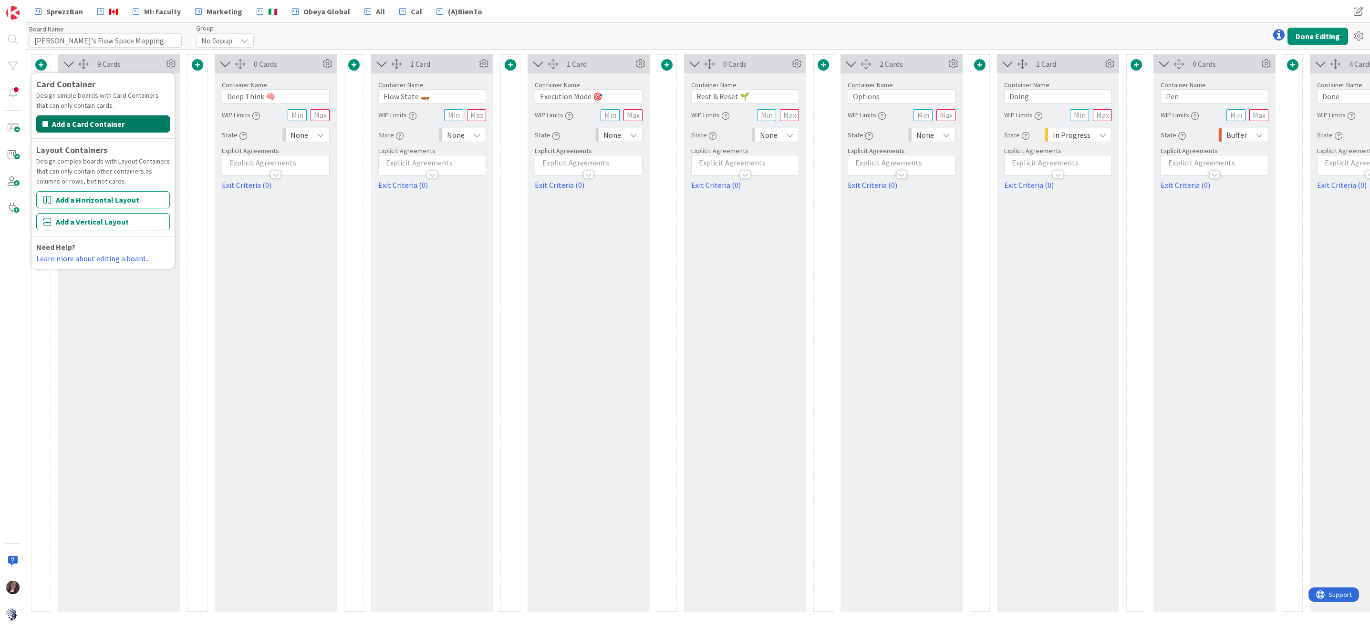
click at [67, 123] on button "Add a Card Container" at bounding box center [103, 123] width 134 height 17
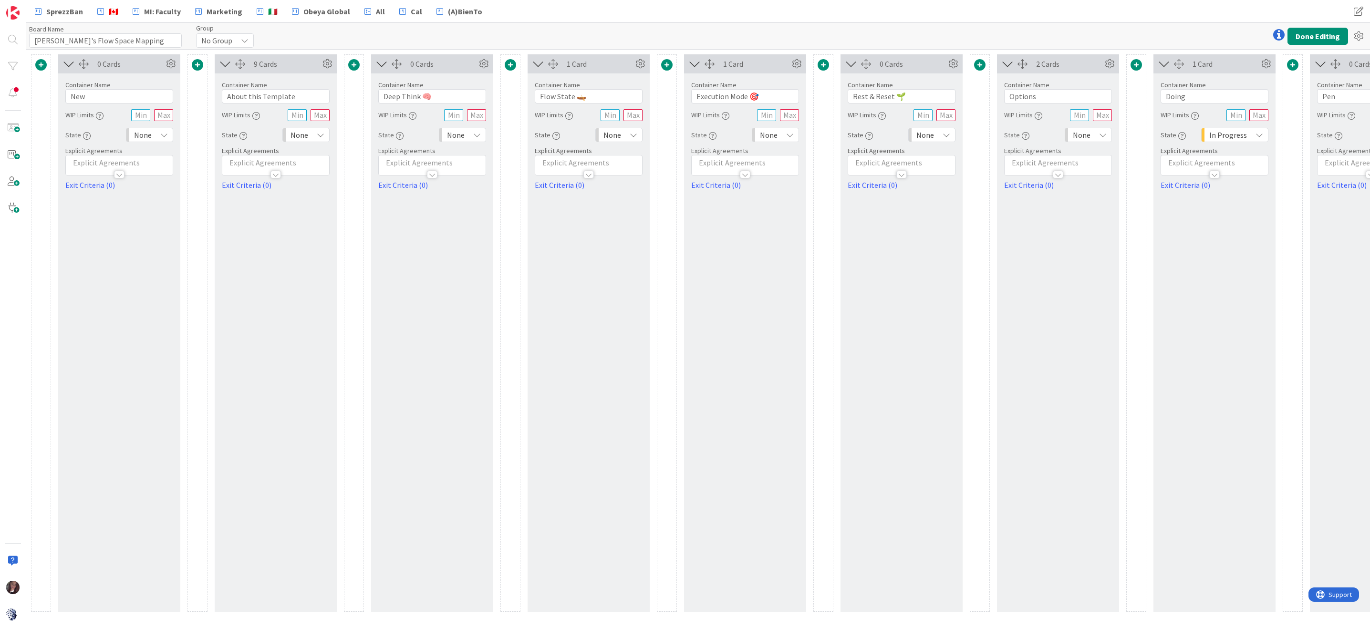
click at [40, 63] on span at bounding box center [40, 64] width 11 height 11
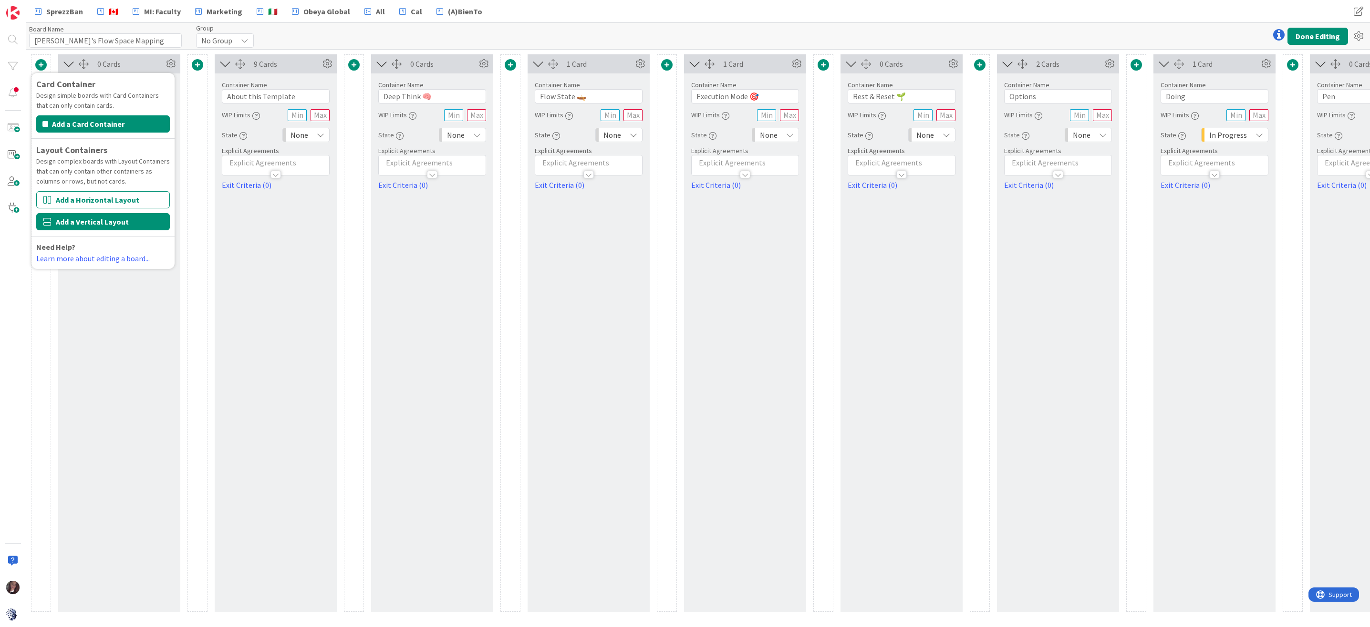
click at [52, 220] on button "Add a Vertical Layout" at bounding box center [103, 221] width 134 height 17
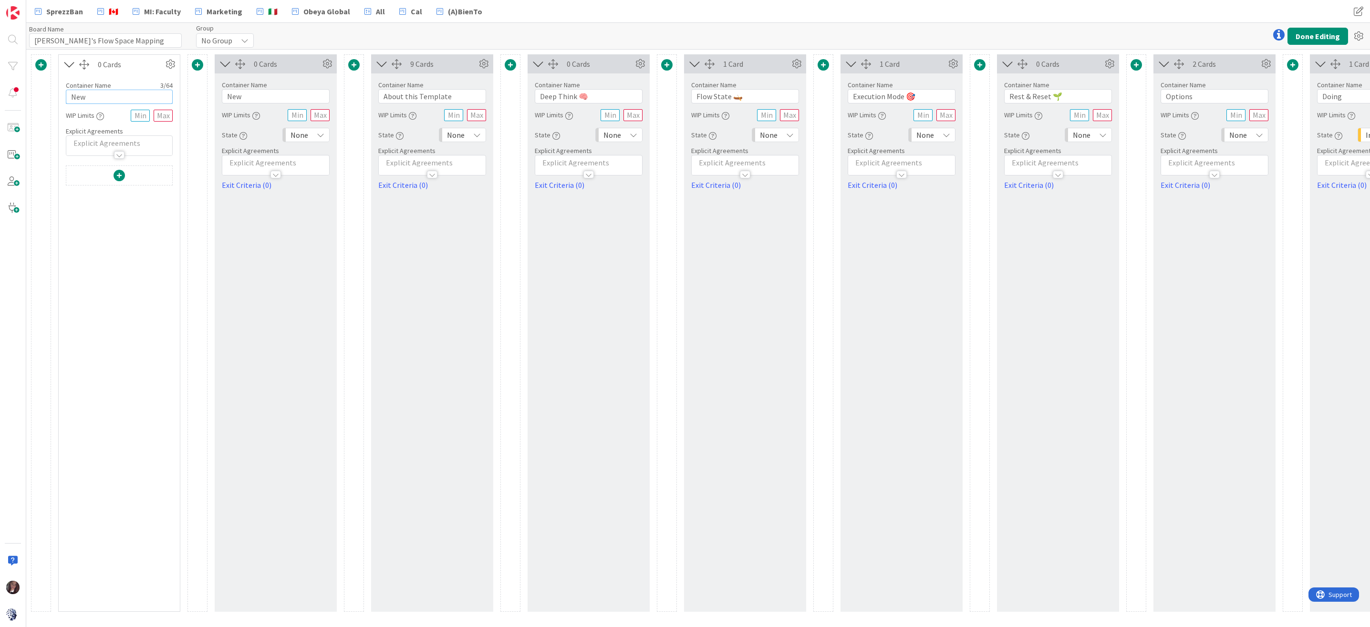
drag, startPoint x: 91, startPoint y: 96, endPoint x: 64, endPoint y: 98, distance: 26.7
click at [66, 97] on input "New" at bounding box center [119, 97] width 107 height 14
click at [172, 62] on icon at bounding box center [170, 64] width 14 height 14
click at [153, 179] on div at bounding box center [119, 177] width 106 height 22
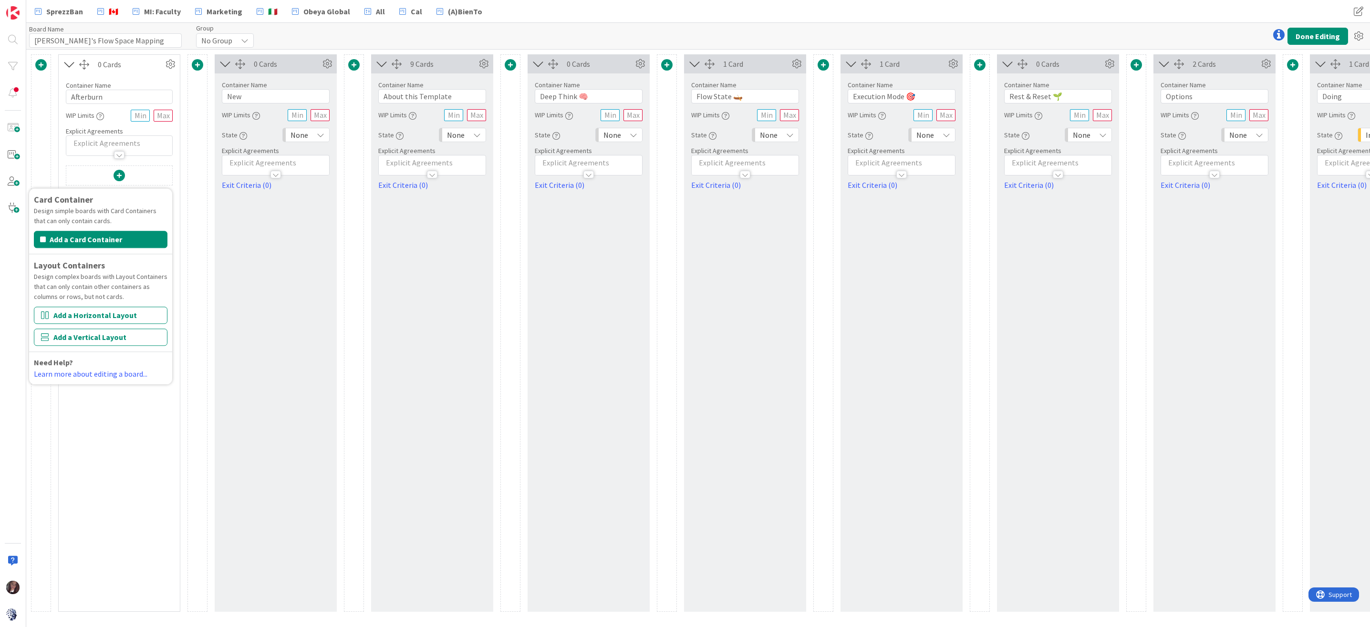
click at [186, 165] on div "Card Container Design simple boards with Card Containers that can only contain …" at bounding box center [979, 332] width 1897 height 557
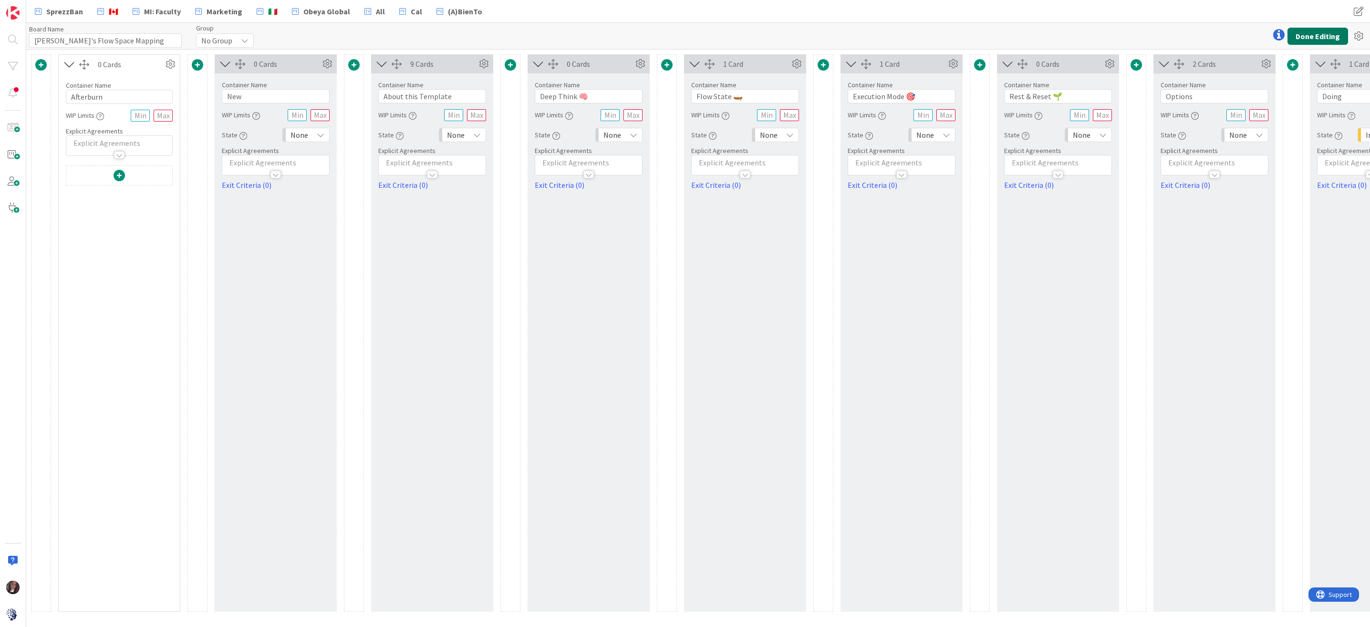
click at [1315, 34] on button "Done Editing" at bounding box center [1317, 36] width 61 height 17
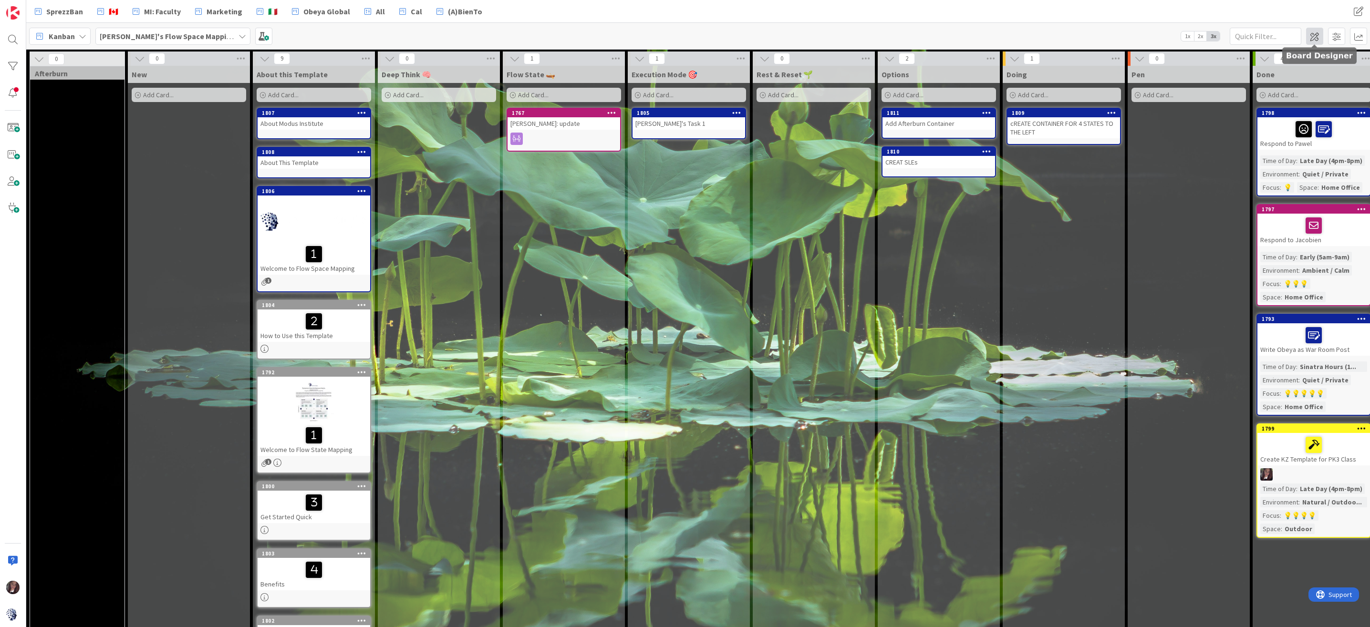
click at [1312, 32] on span at bounding box center [1314, 36] width 17 height 17
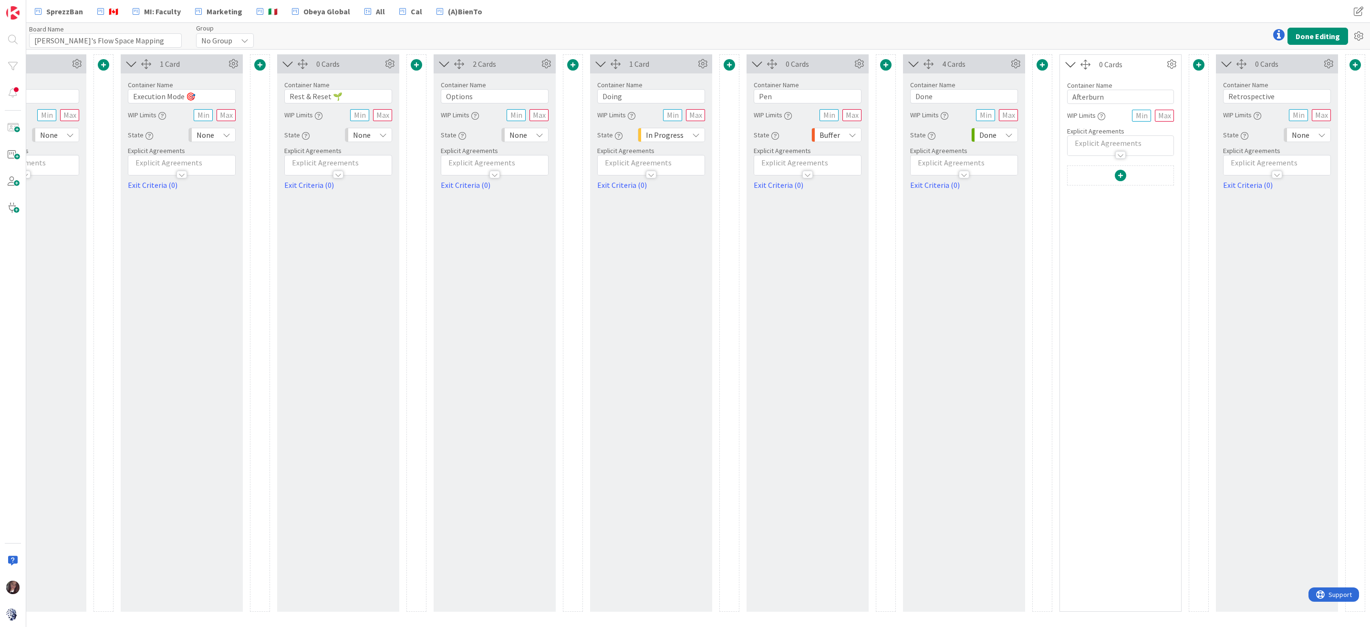
scroll to position [0, 563]
click at [1306, 37] on button "Done Editing" at bounding box center [1317, 36] width 61 height 17
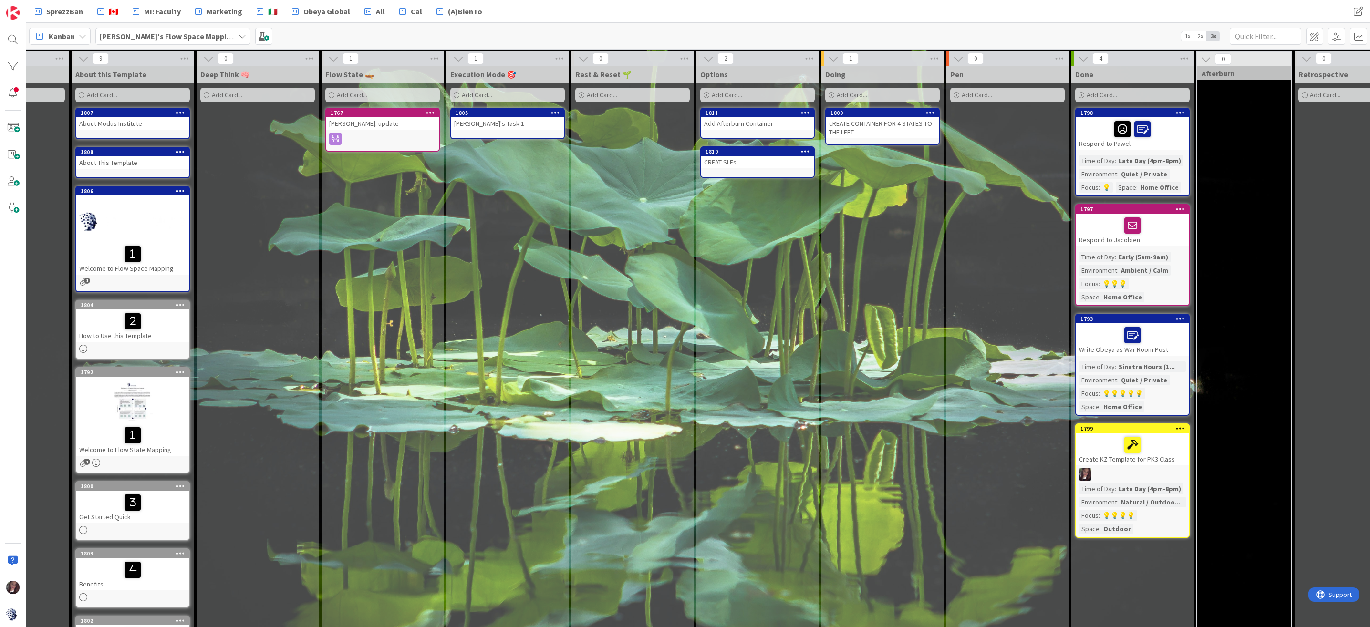
scroll to position [0, 27]
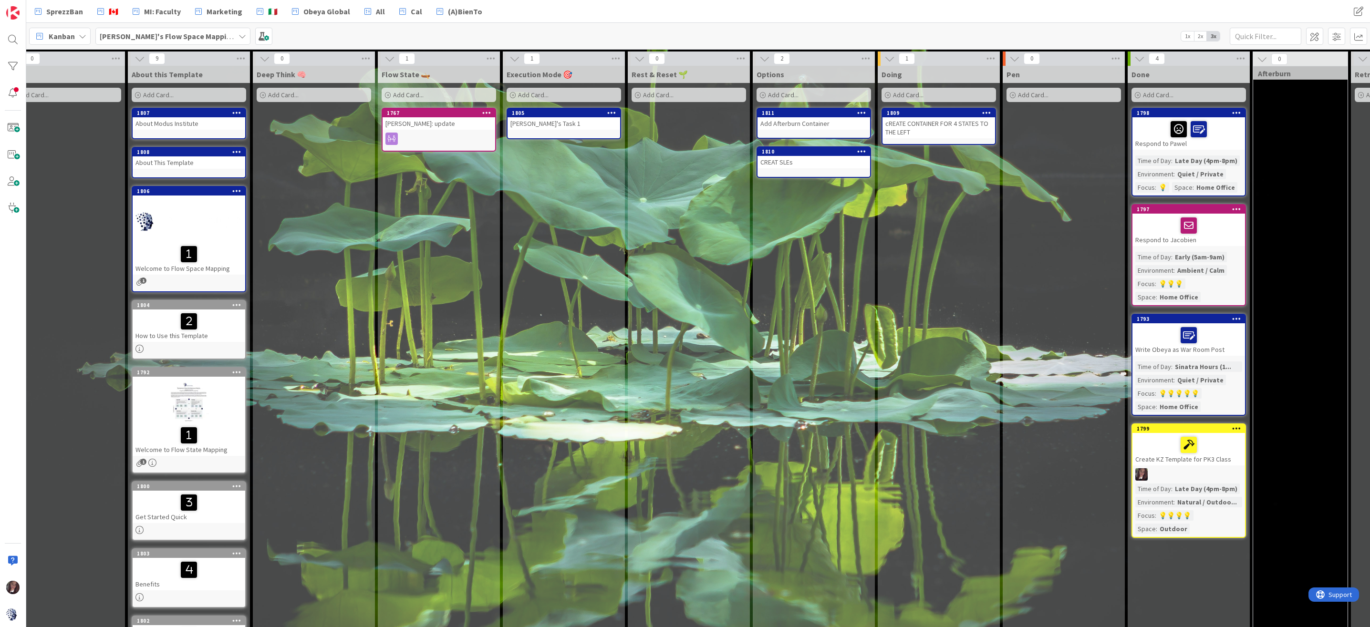
click at [183, 408] on div at bounding box center [189, 402] width 113 height 43
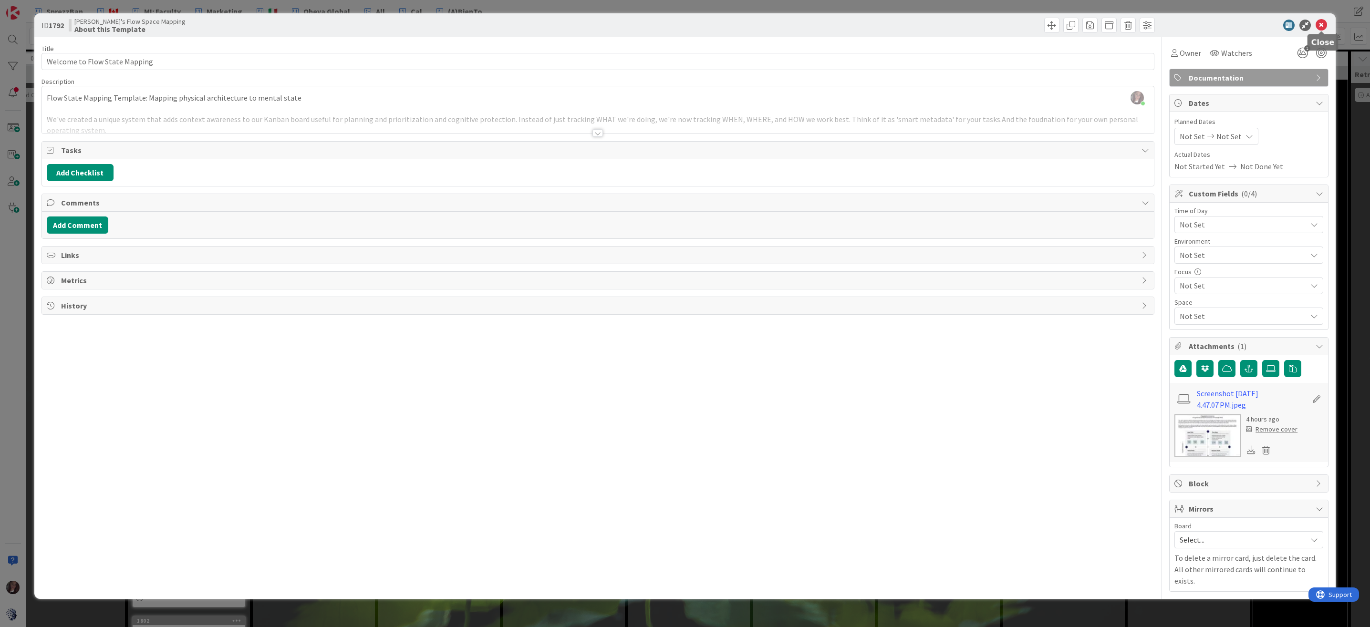
click at [1323, 21] on icon at bounding box center [1320, 25] width 11 height 11
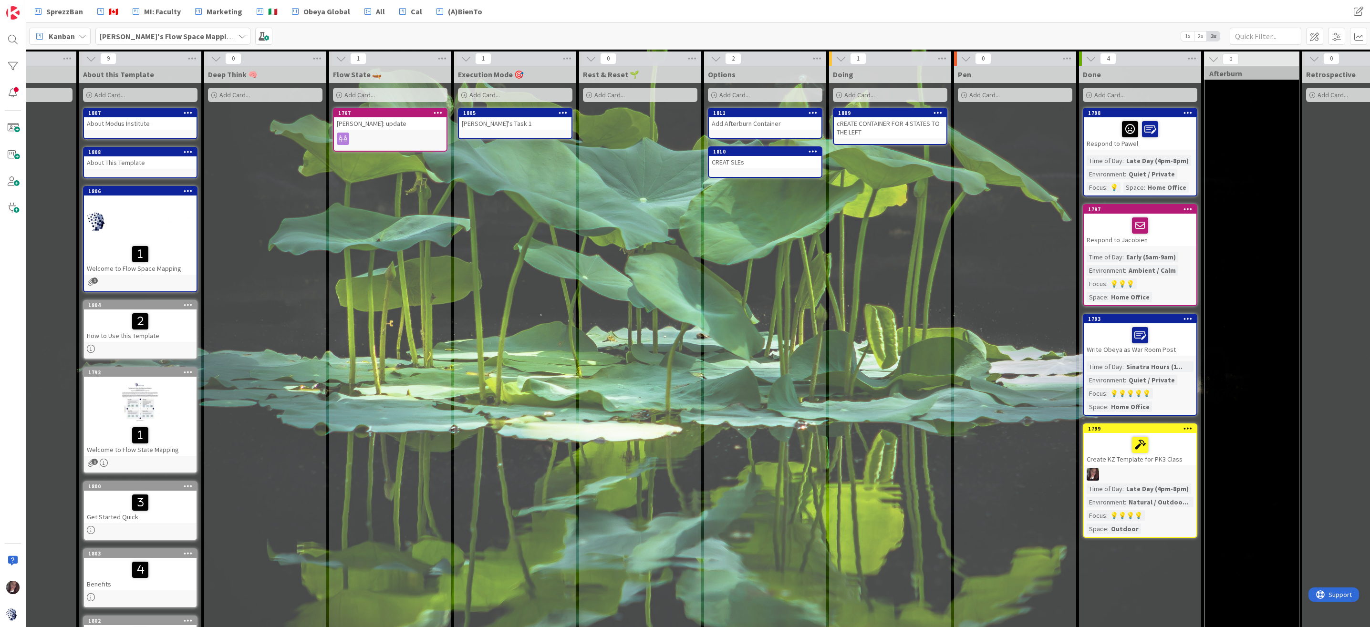
scroll to position [0, 72]
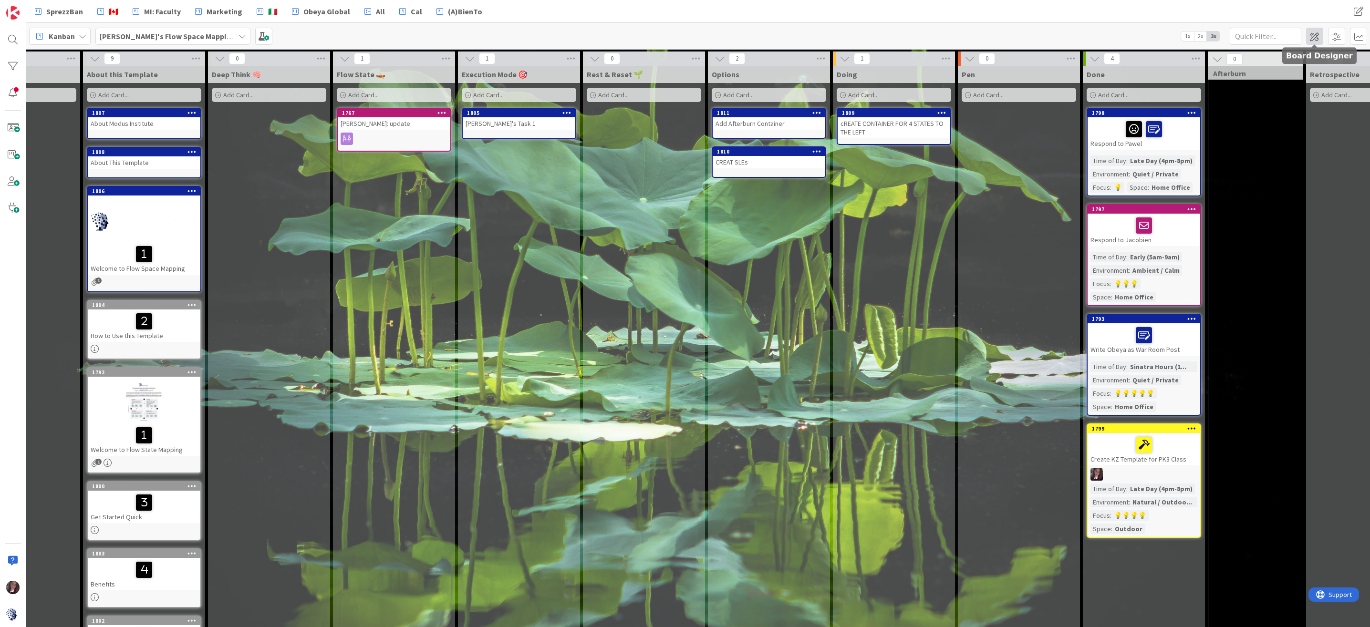
click at [1315, 39] on span at bounding box center [1314, 36] width 17 height 17
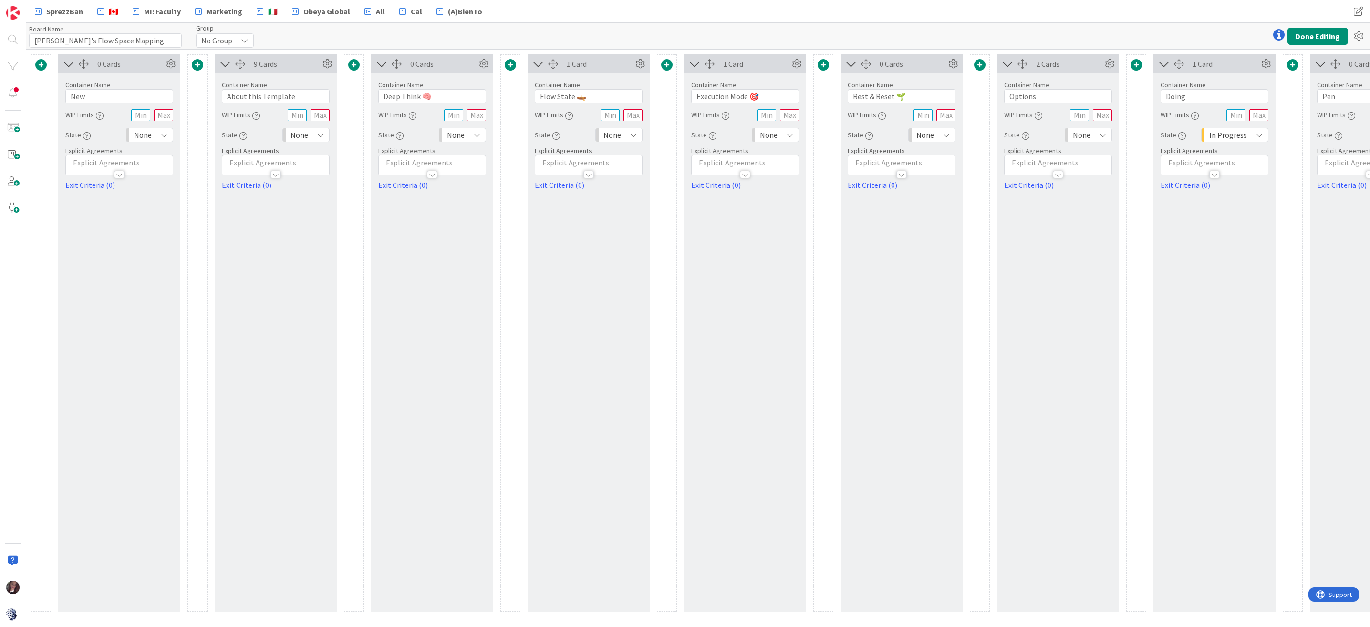
click at [41, 64] on span at bounding box center [40, 64] width 11 height 11
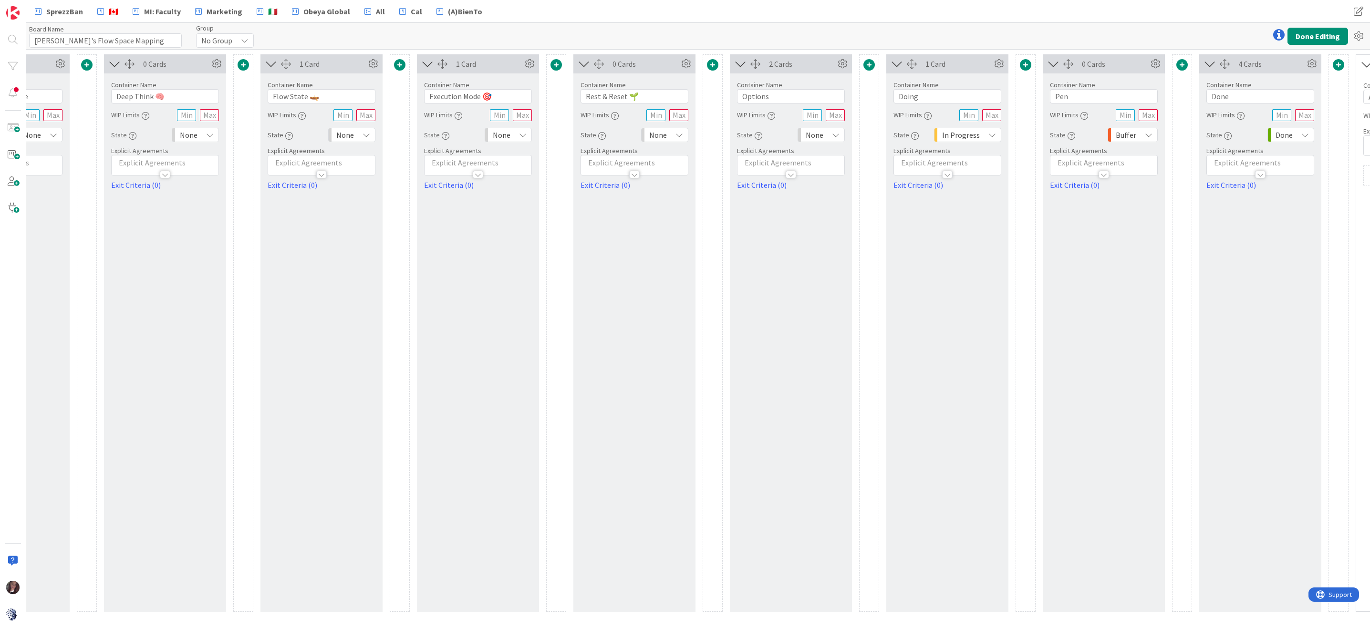
scroll to position [0, 563]
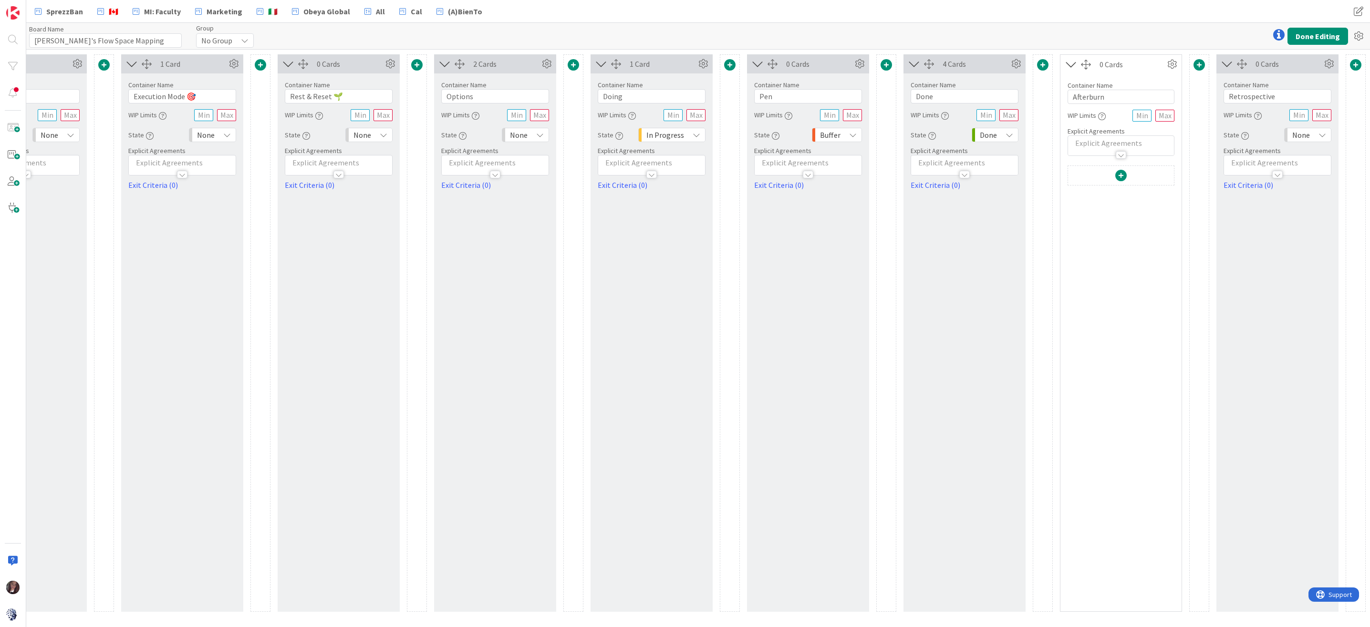
click at [1121, 175] on span at bounding box center [1120, 175] width 11 height 11
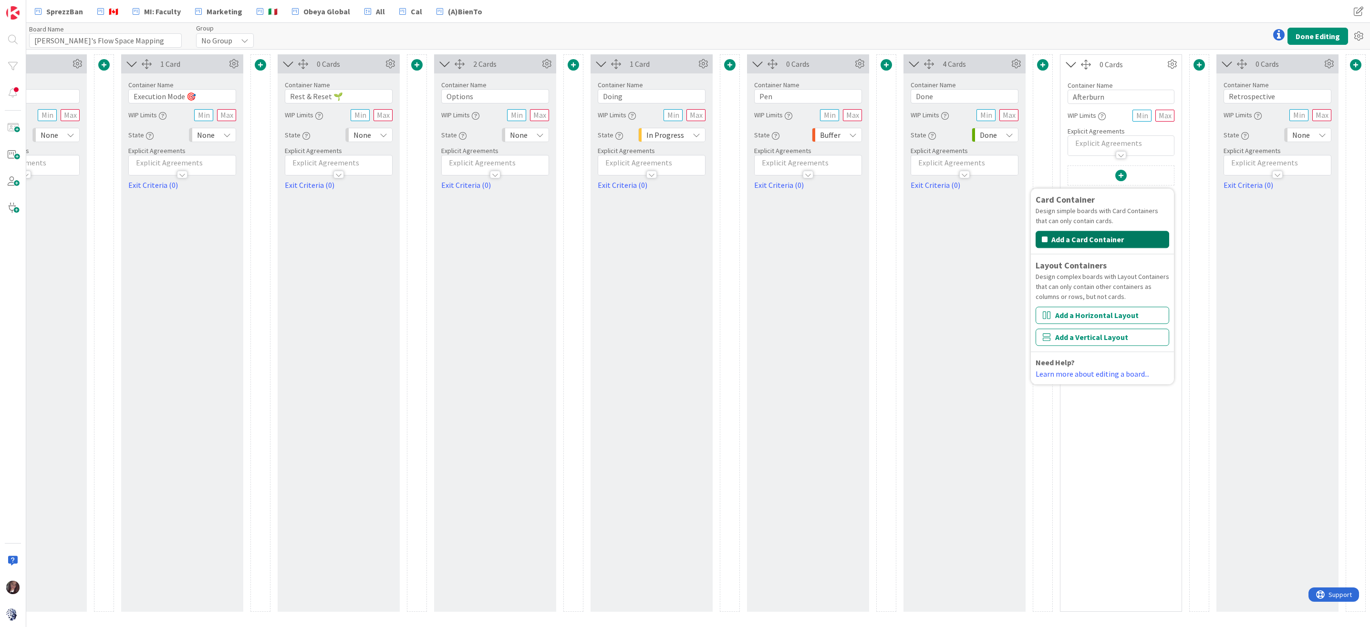
click at [1083, 236] on button "Add a Card Container" at bounding box center [1102, 239] width 134 height 17
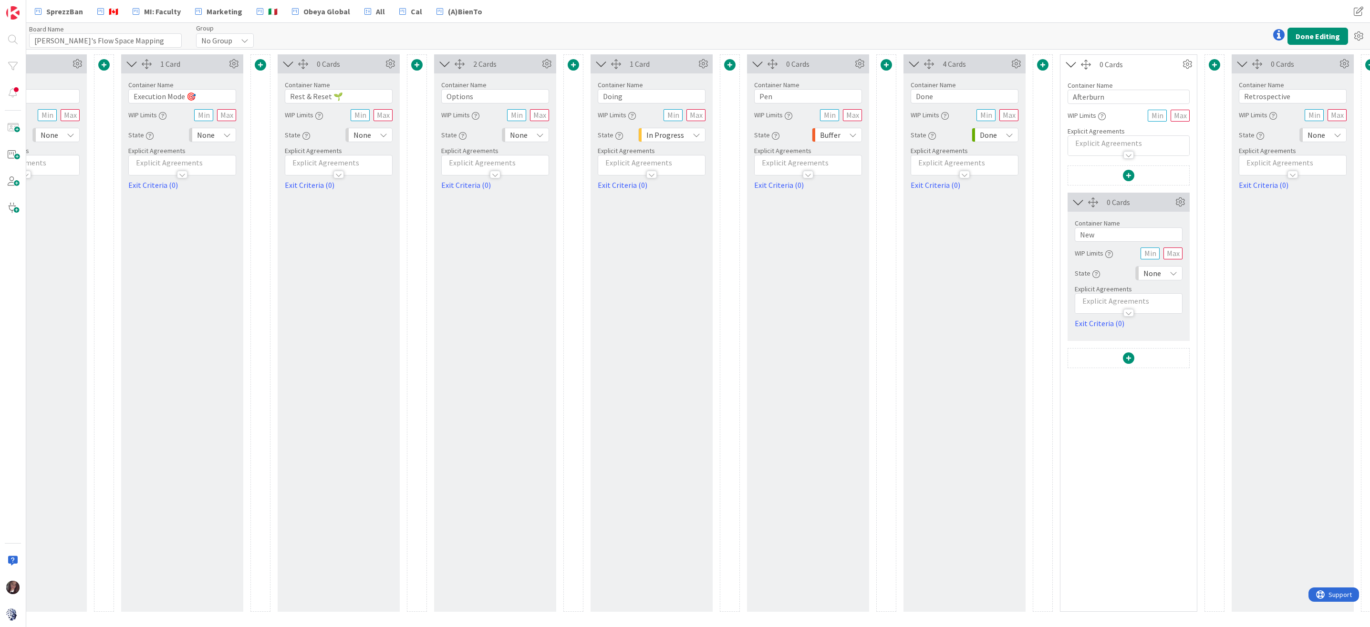
click at [1125, 356] on span at bounding box center [1128, 357] width 11 height 11
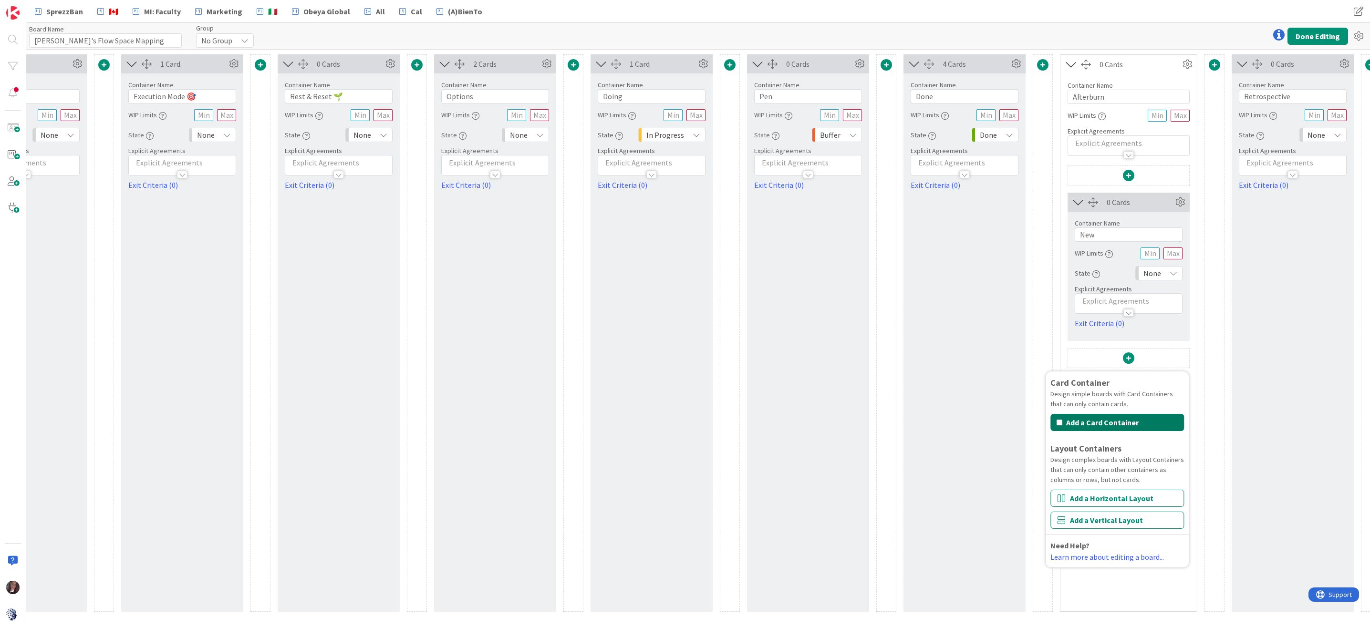
click at [1094, 422] on button "Add a Card Container" at bounding box center [1117, 422] width 134 height 17
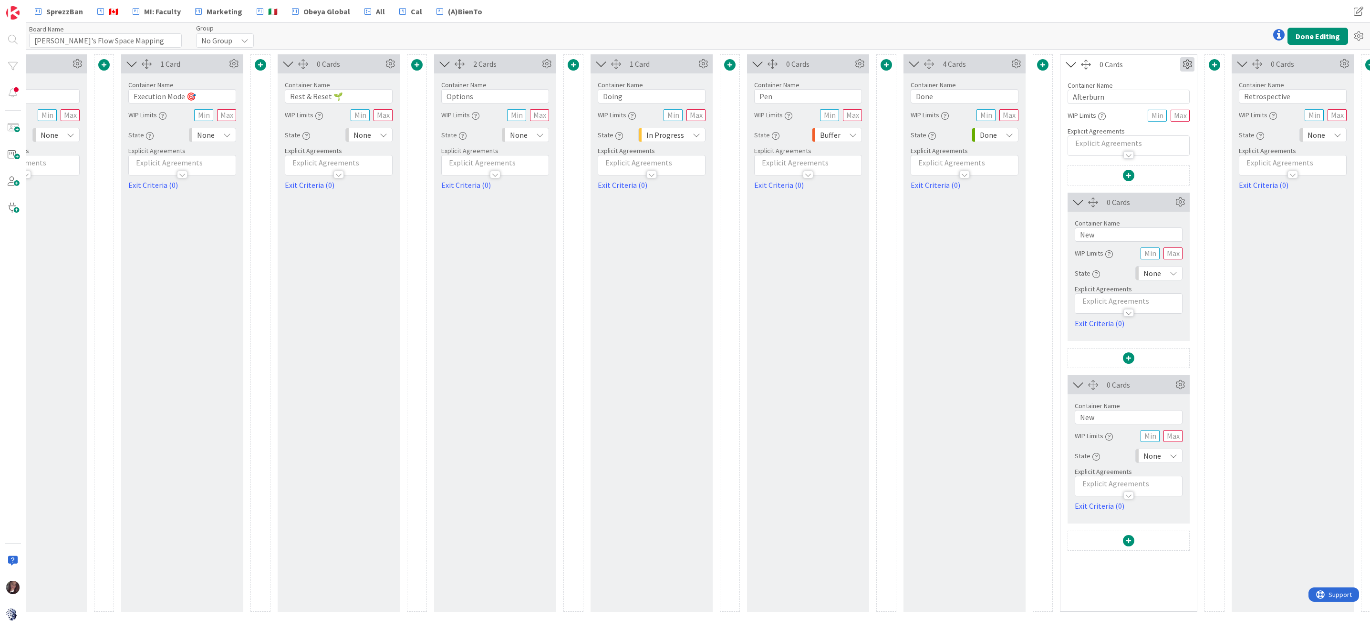
click at [1187, 63] on icon at bounding box center [1187, 64] width 14 height 14
click at [1121, 112] on link "Switch to a Horizontal Layout" at bounding box center [1129, 117] width 129 height 14
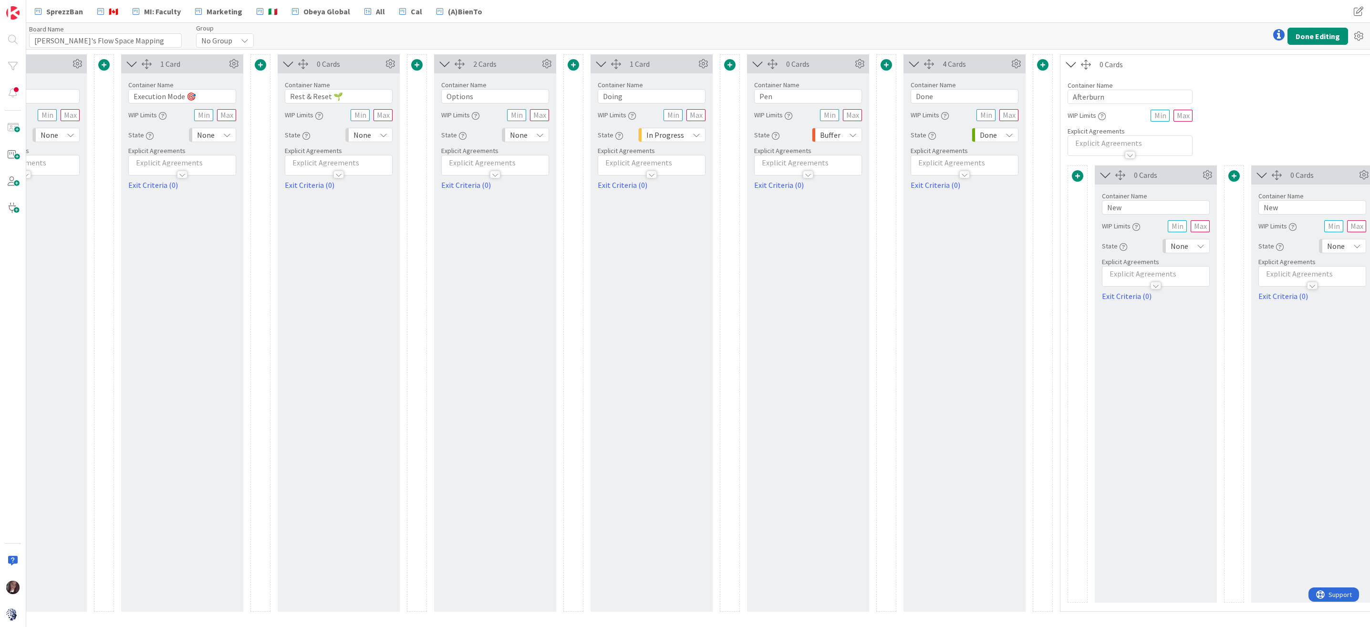
scroll to position [0, 789]
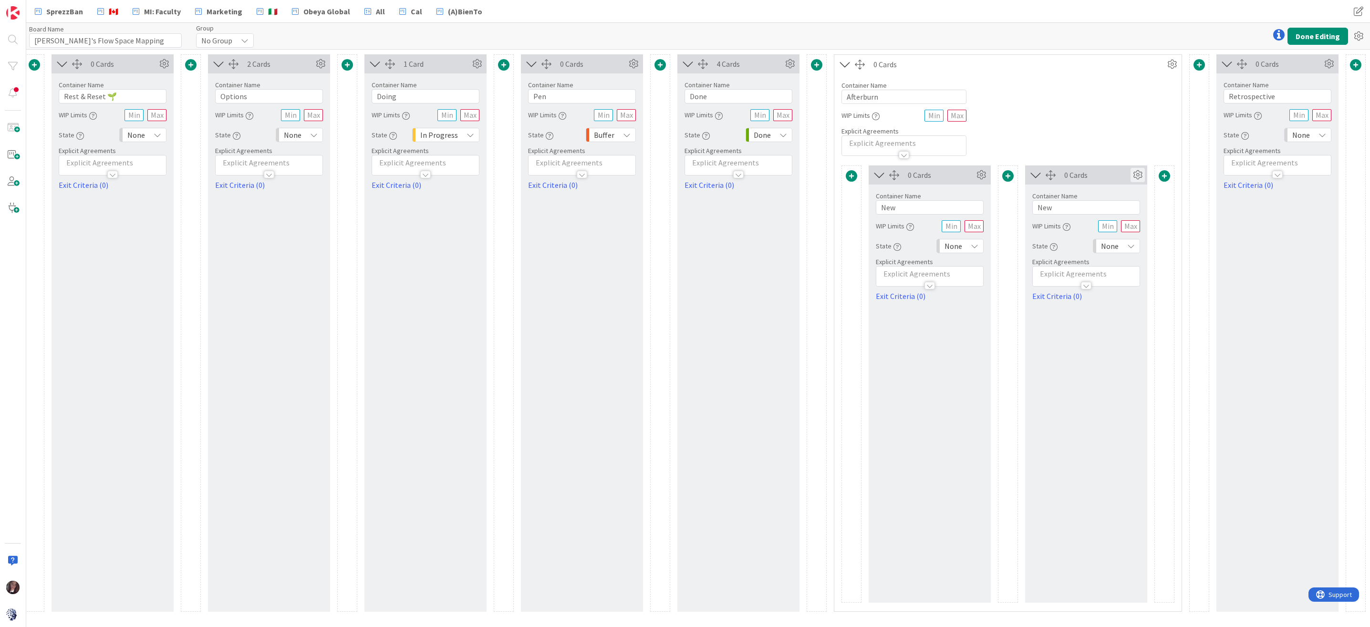
click at [1137, 173] on icon at bounding box center [1137, 175] width 14 height 14
click at [1060, 277] on link "Duplicate this Container" at bounding box center [1080, 279] width 129 height 14
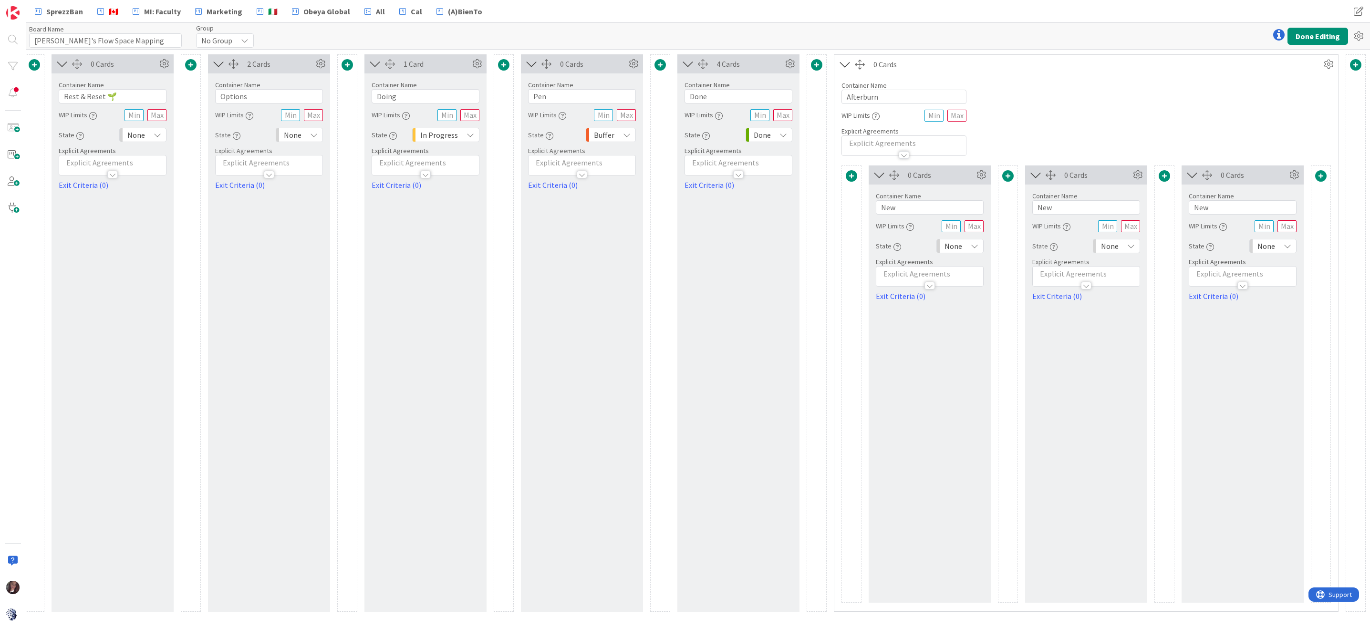
click at [1162, 175] on span at bounding box center [1163, 175] width 11 height 11
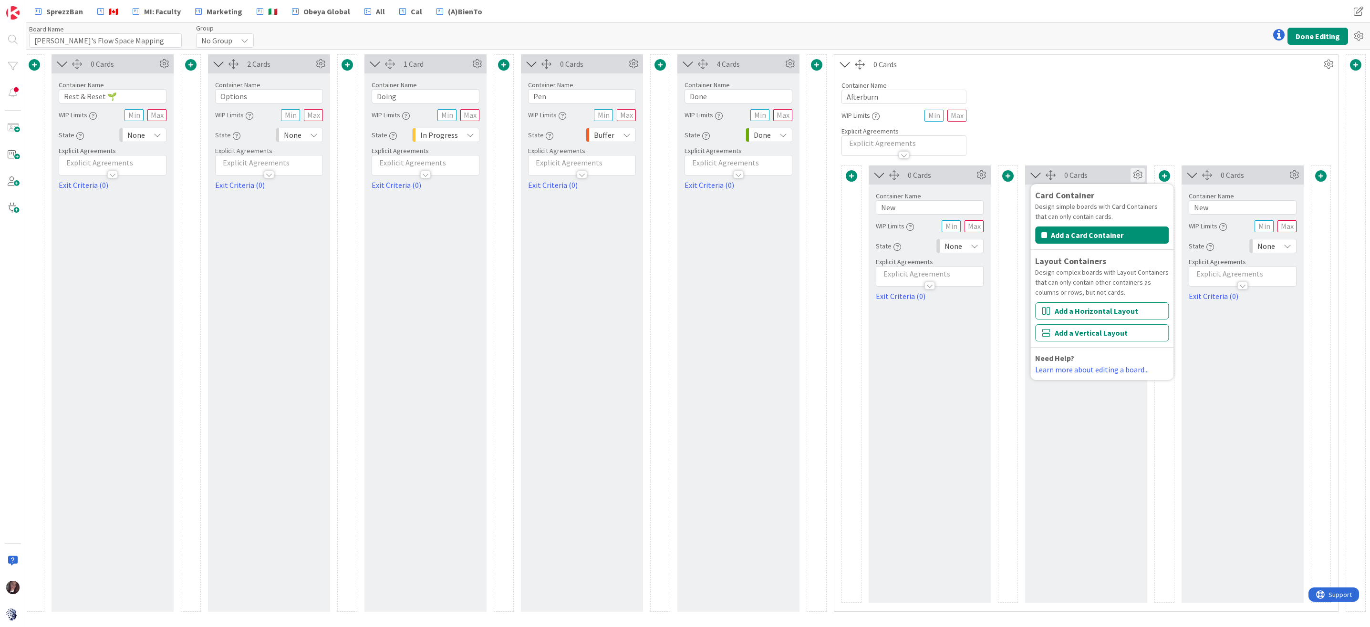
click at [1138, 172] on icon at bounding box center [1137, 175] width 14 height 14
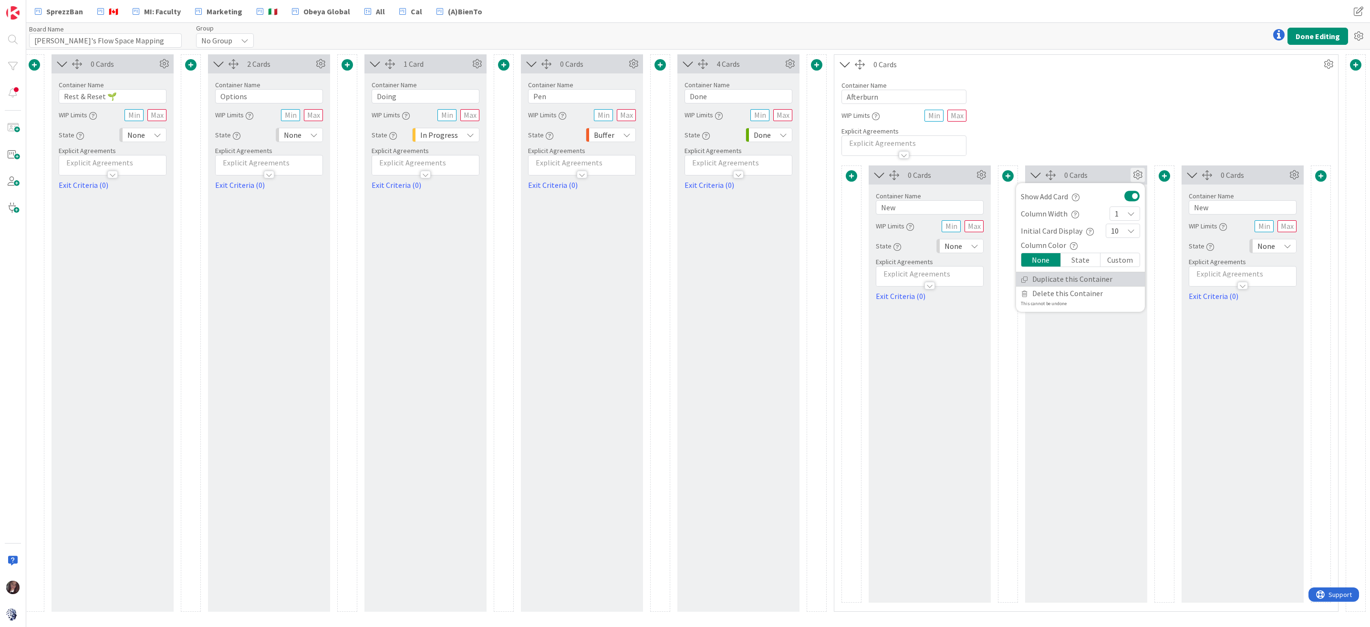
click at [1080, 279] on link "Duplicate this Container" at bounding box center [1080, 279] width 129 height 14
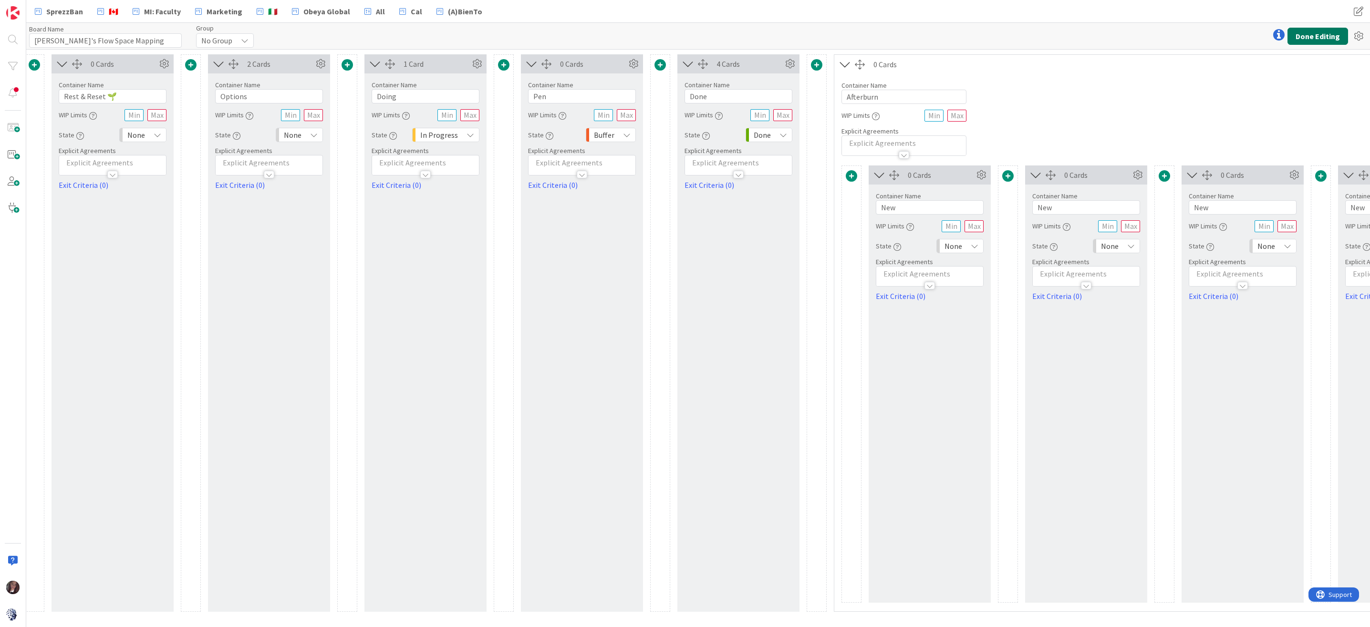
click at [1321, 35] on button "Done Editing" at bounding box center [1317, 36] width 61 height 17
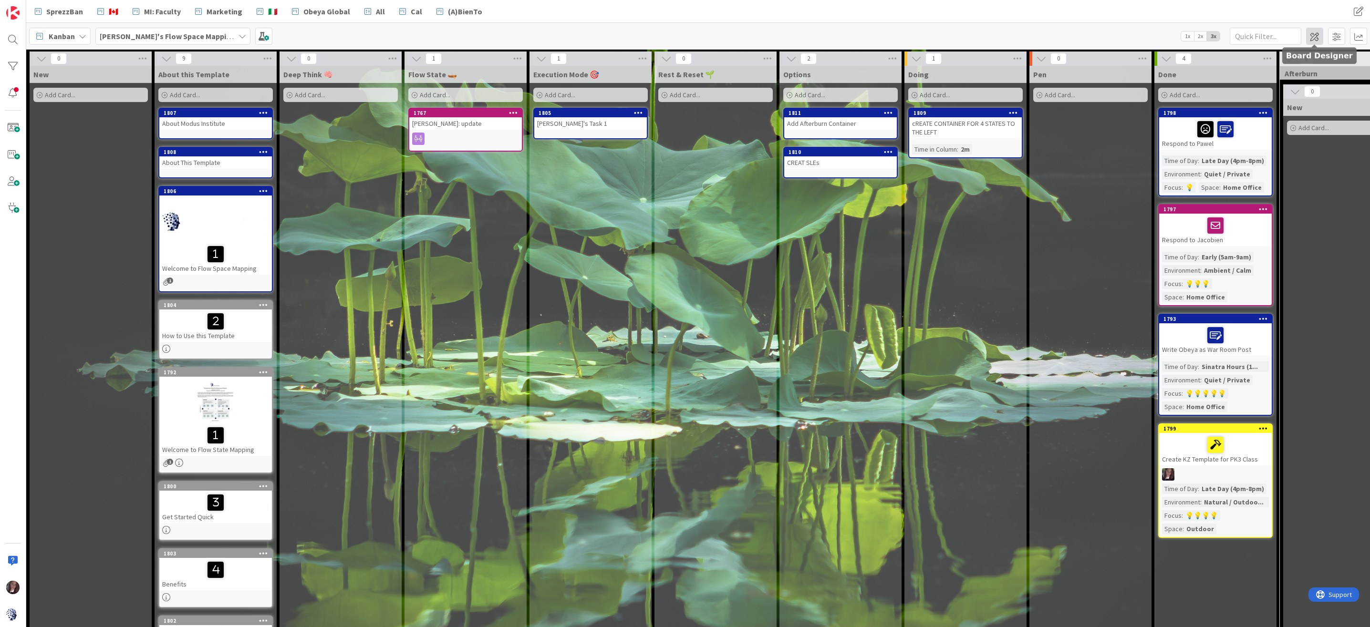
click at [1314, 36] on span at bounding box center [1314, 36] width 17 height 17
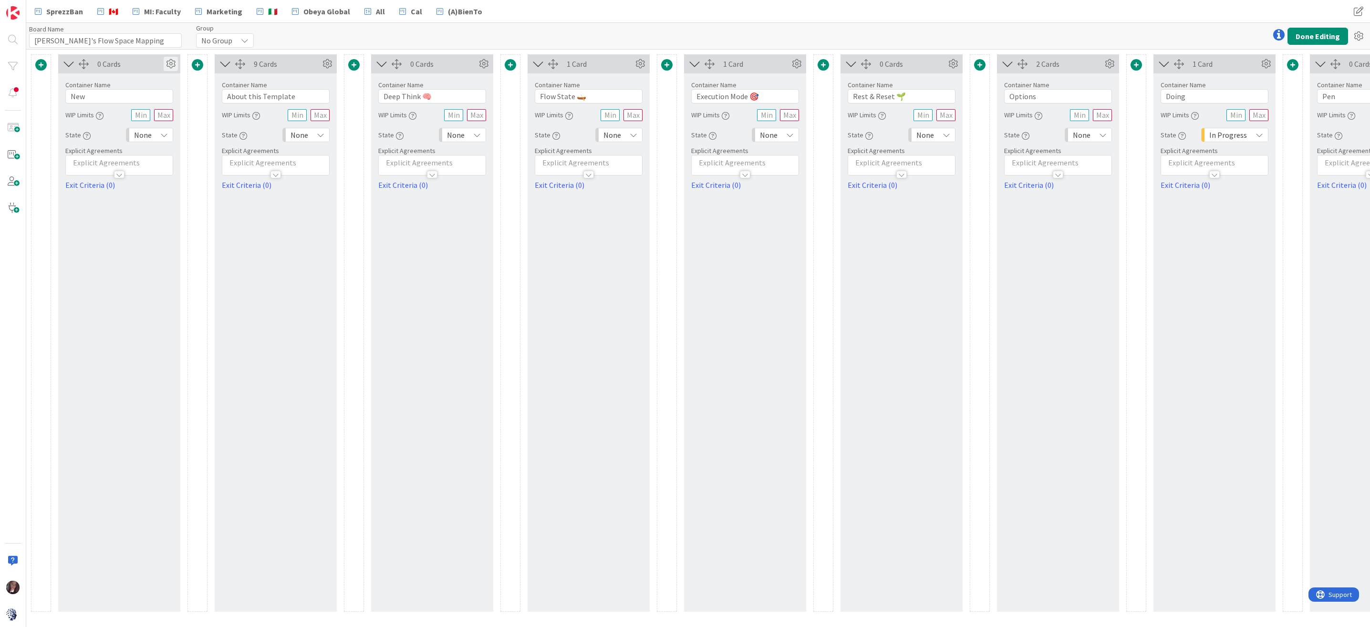
click at [169, 64] on icon at bounding box center [171, 64] width 14 height 14
click at [71, 177] on span "Delete this Container" at bounding box center [100, 182] width 71 height 14
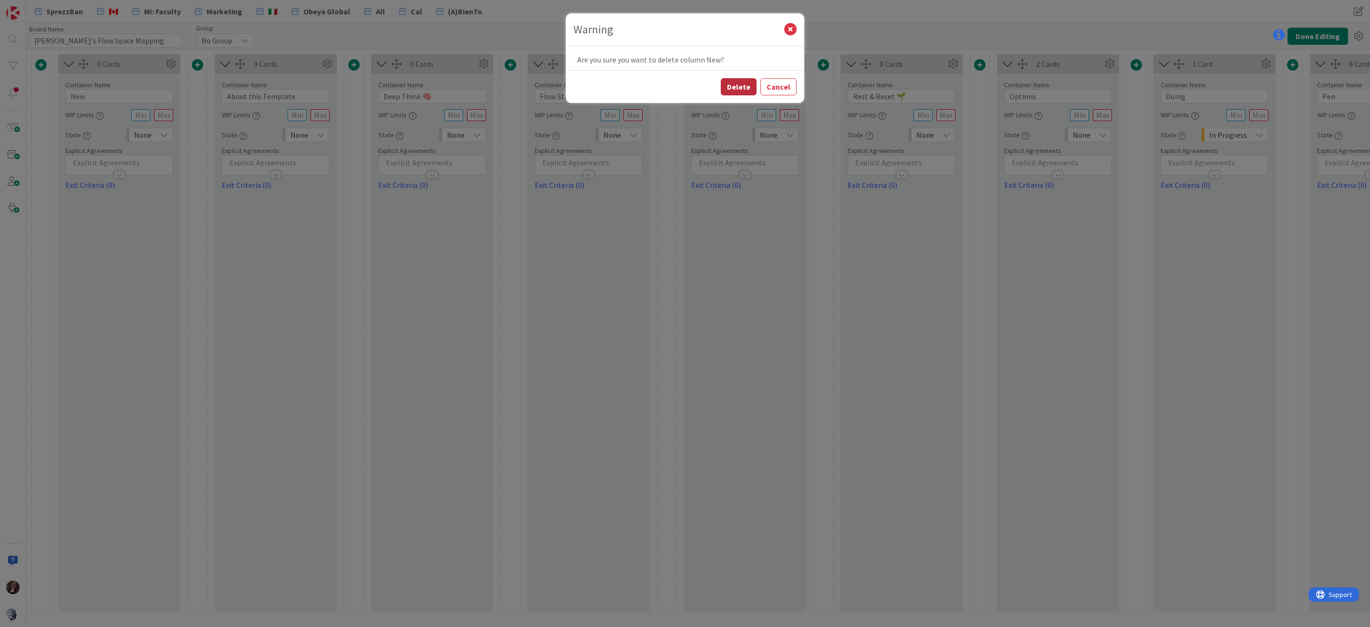
drag, startPoint x: 733, startPoint y: 88, endPoint x: 725, endPoint y: 88, distance: 8.1
click at [733, 88] on button "Delete" at bounding box center [739, 86] width 36 height 17
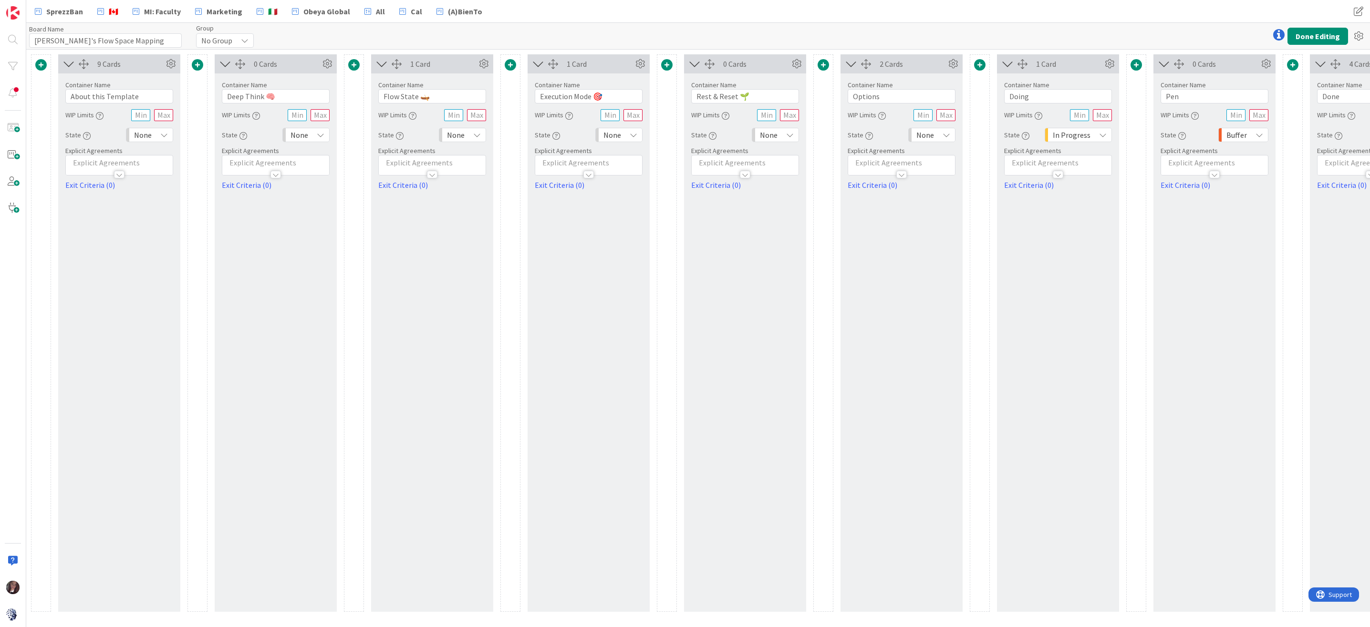
click at [41, 61] on span at bounding box center [40, 64] width 11 height 11
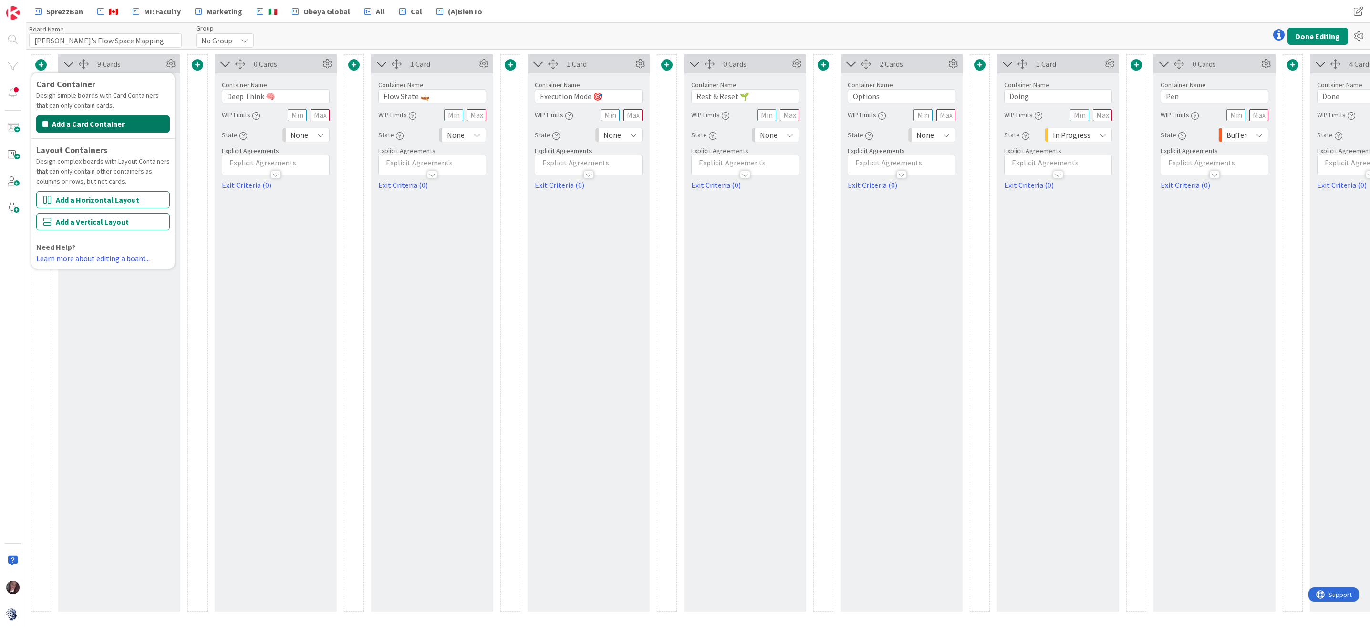
click at [81, 120] on button "Add a Card Container" at bounding box center [103, 123] width 134 height 17
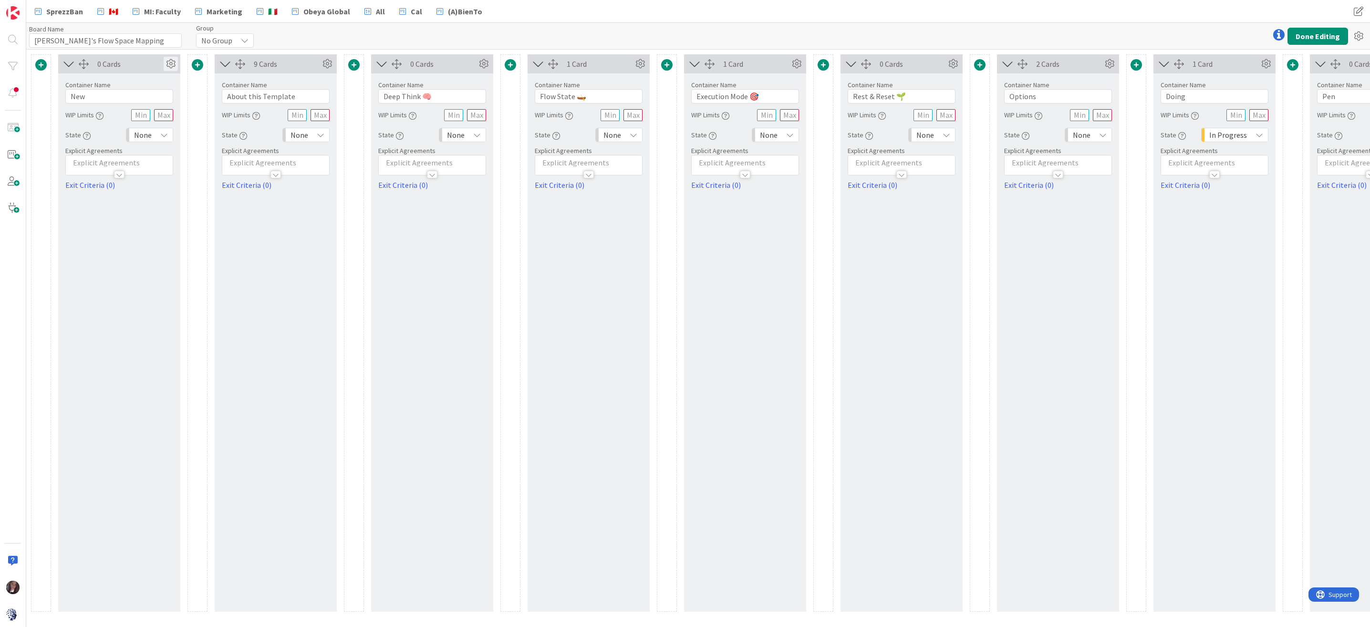
click at [169, 63] on icon at bounding box center [171, 64] width 14 height 14
click at [191, 89] on div at bounding box center [197, 332] width 20 height 557
click at [41, 62] on span at bounding box center [40, 64] width 11 height 11
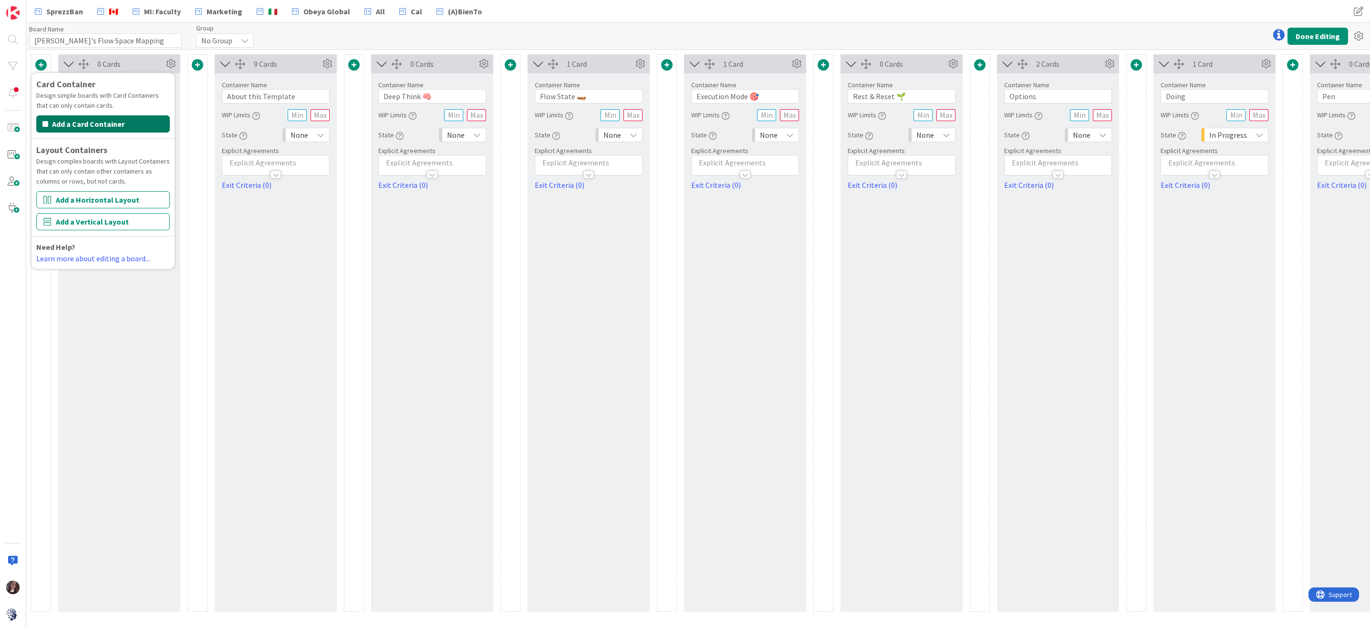
click at [67, 124] on button "Add a Card Container" at bounding box center [103, 123] width 134 height 17
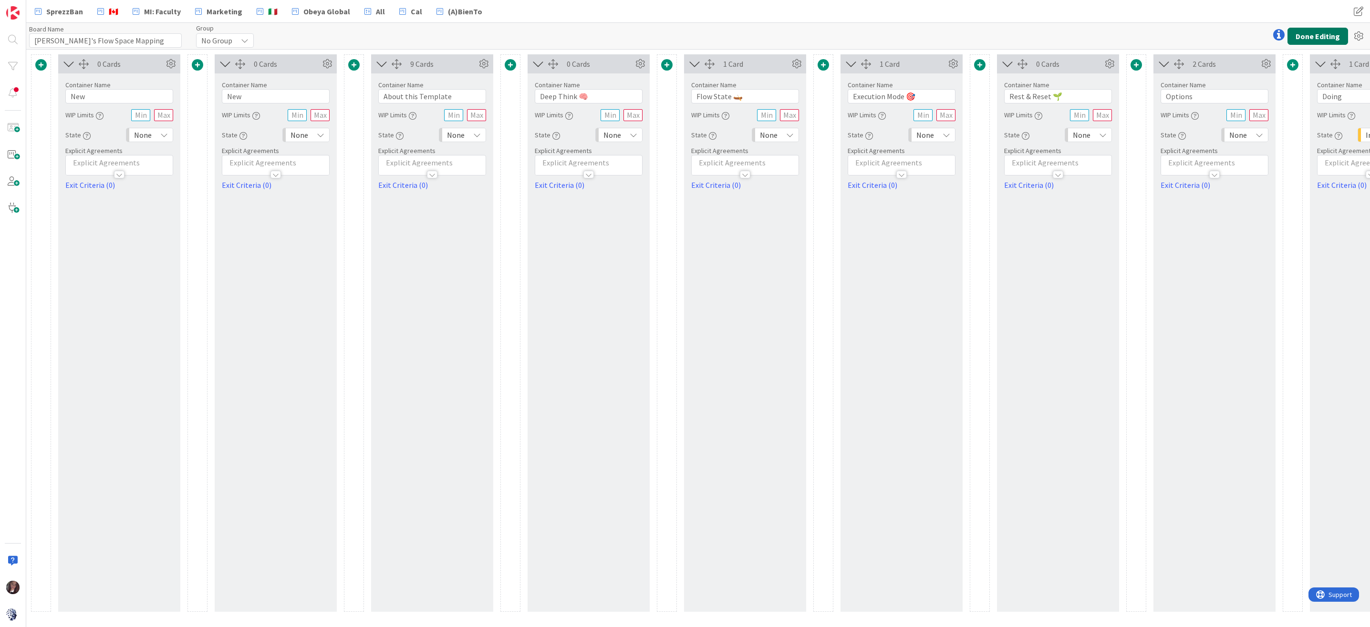
click at [1306, 31] on button "Done Editing" at bounding box center [1317, 36] width 61 height 17
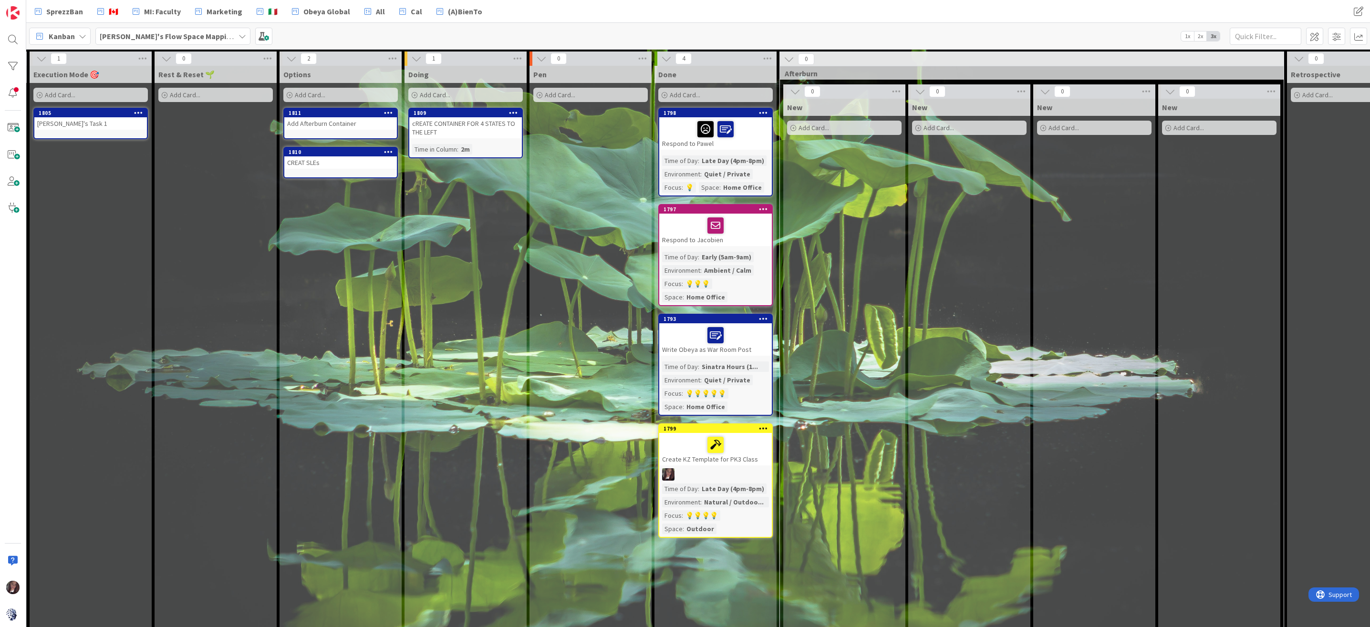
scroll to position [0, 717]
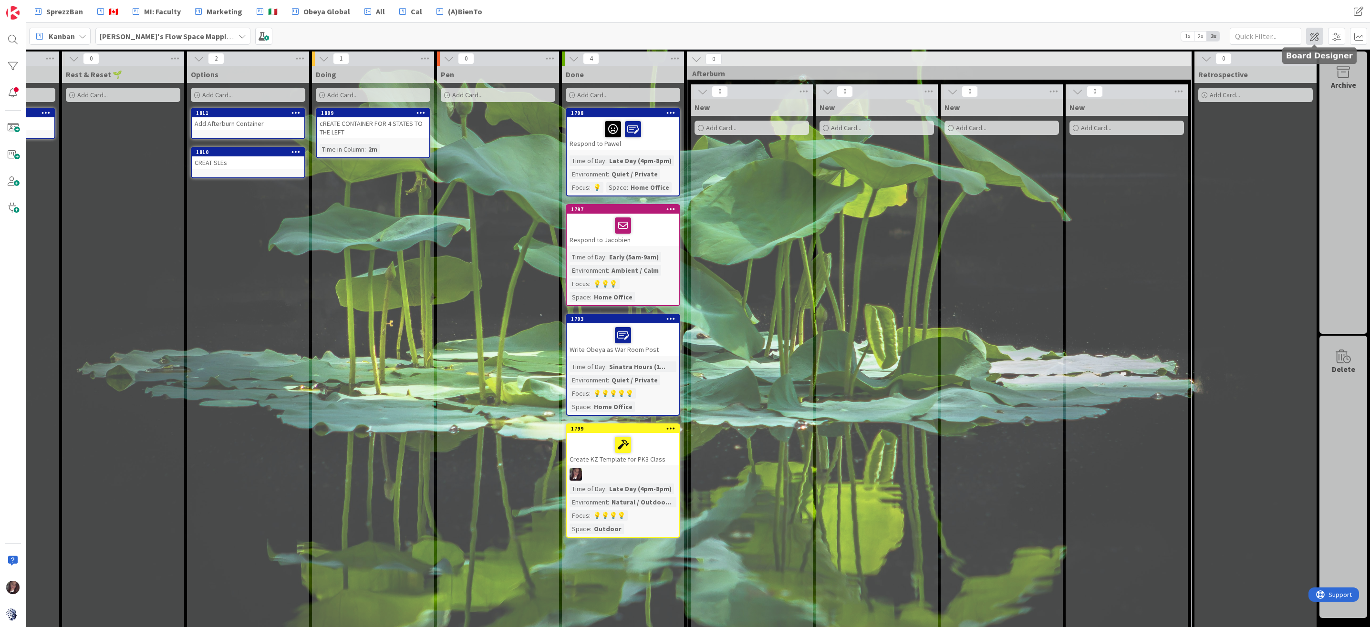
click at [1314, 36] on span at bounding box center [1314, 36] width 17 height 17
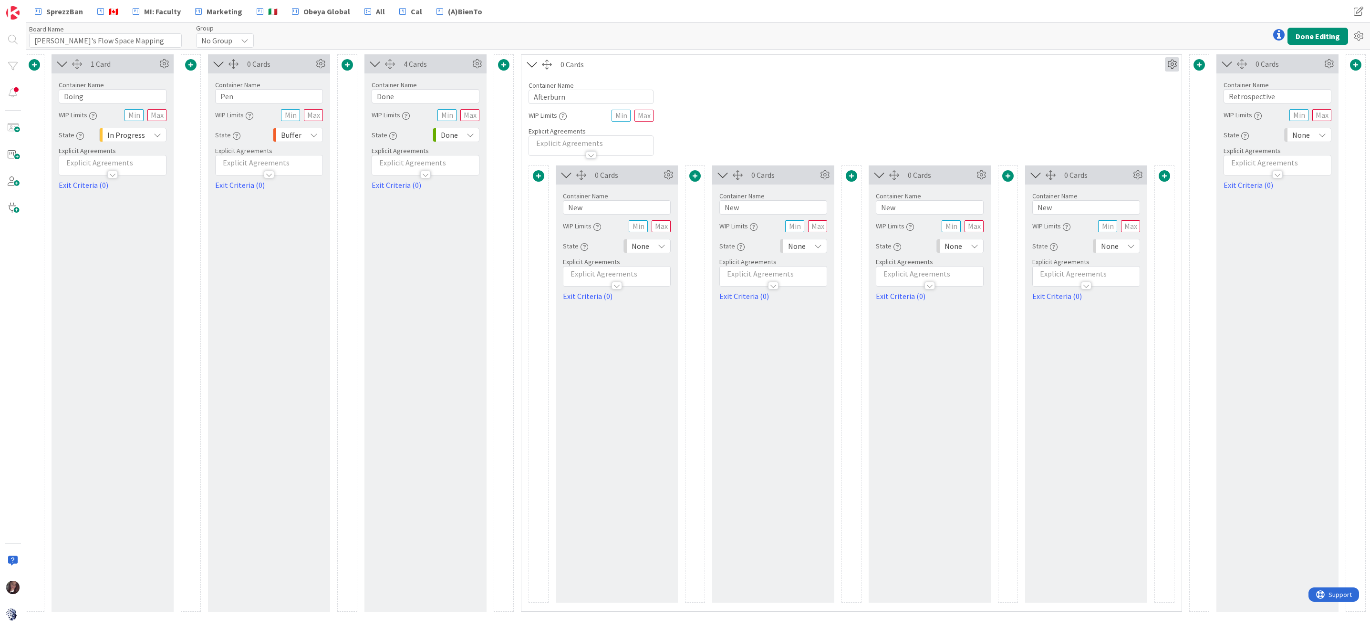
click at [1173, 64] on icon at bounding box center [1172, 64] width 14 height 14
click at [1094, 132] on link "Duplicate this Container" at bounding box center [1114, 131] width 129 height 14
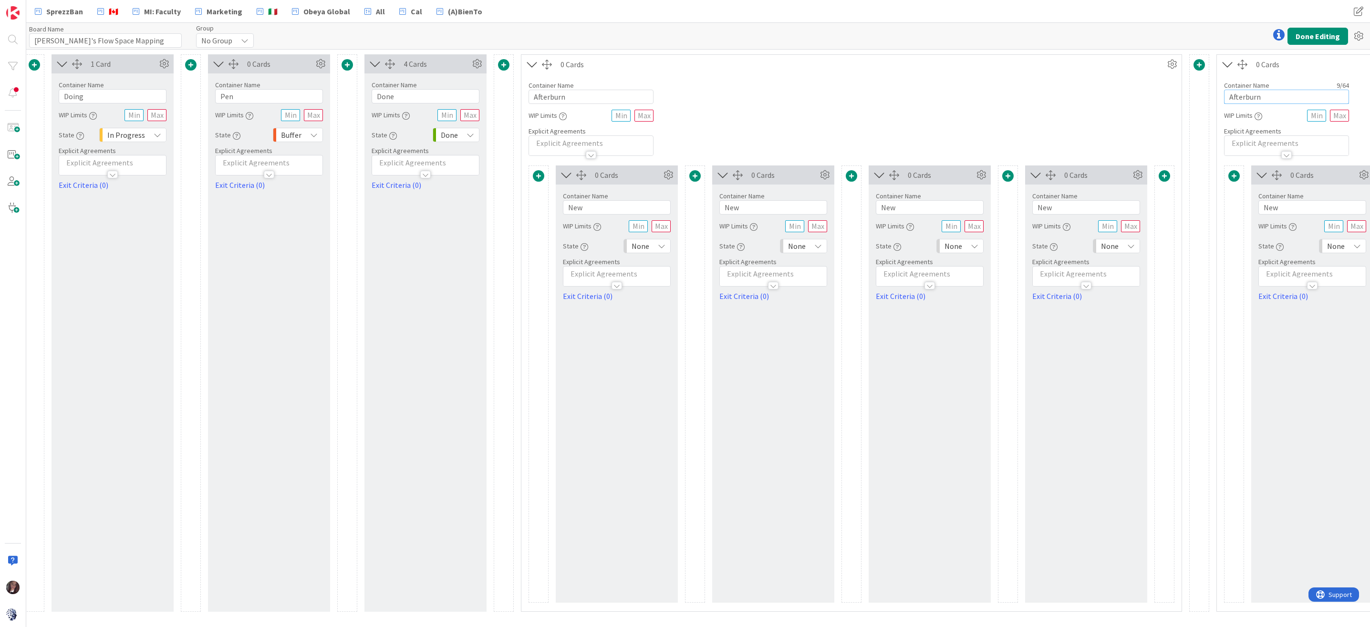
drag, startPoint x: 1268, startPoint y: 97, endPoint x: 1213, endPoint y: 91, distance: 55.1
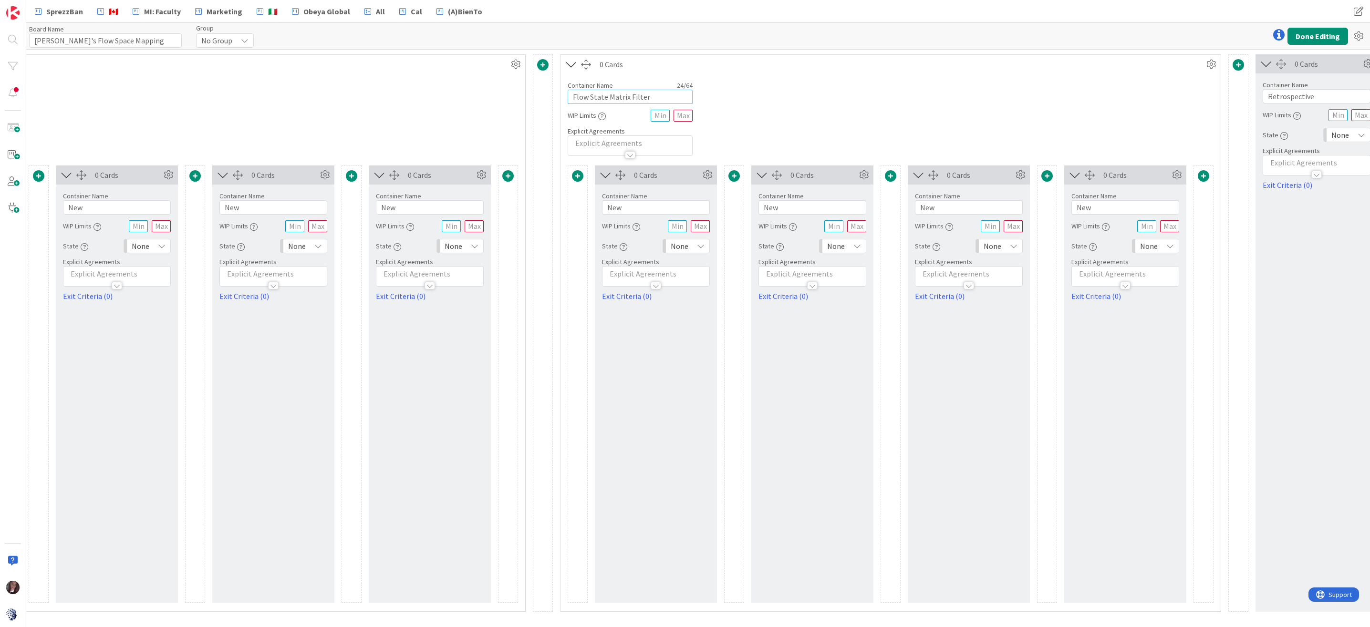
scroll to position [0, 1953]
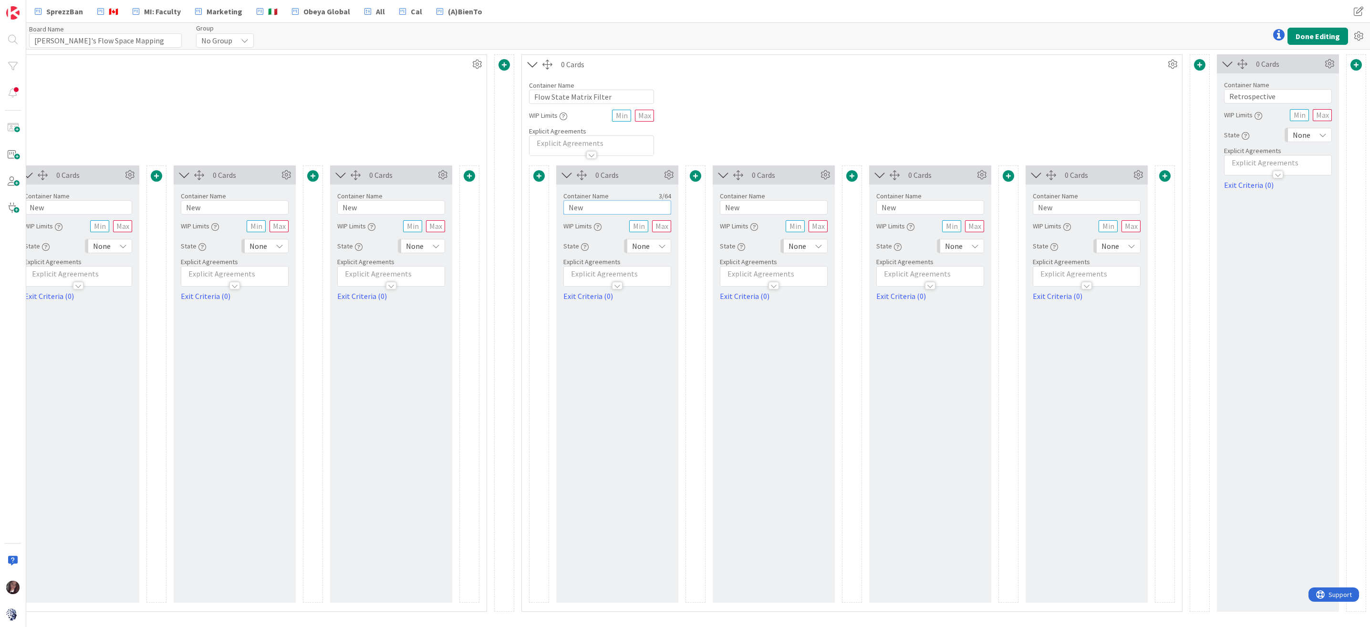
drag, startPoint x: 586, startPoint y: 207, endPoint x: 563, endPoint y: 206, distance: 22.9
click at [564, 206] on input "New" at bounding box center [617, 207] width 108 height 14
click at [1318, 34] on button "Done Editing" at bounding box center [1317, 36] width 61 height 17
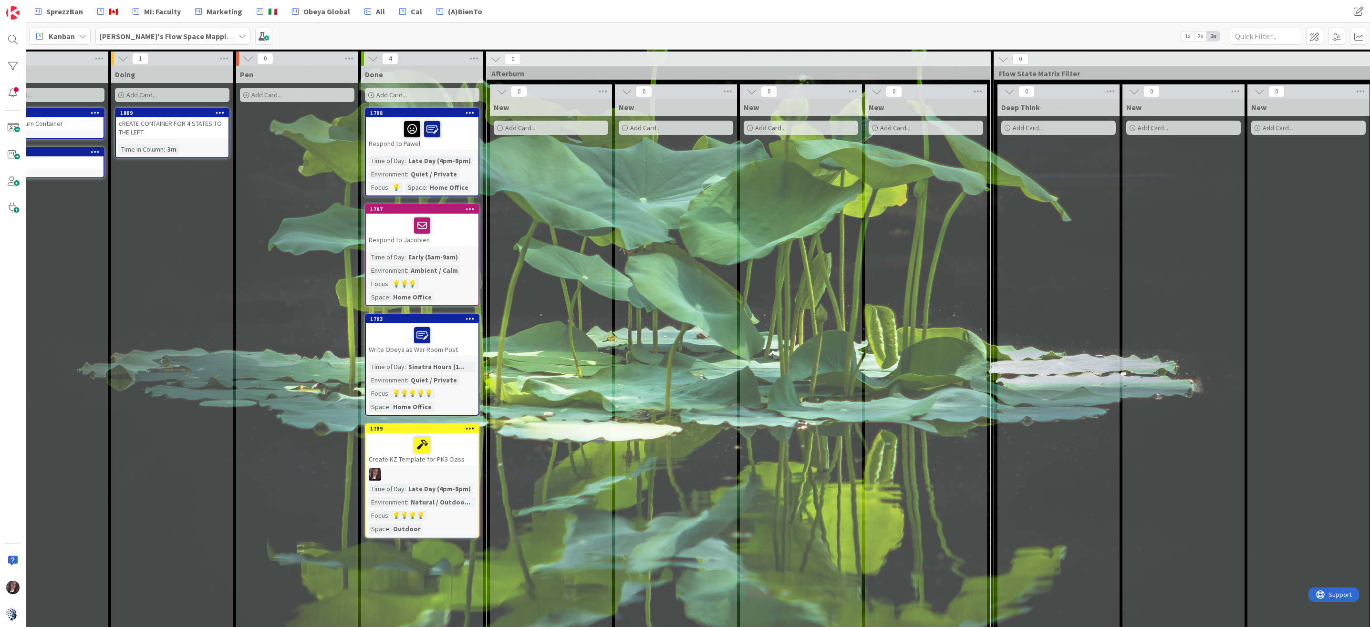
scroll to position [0, 1143]
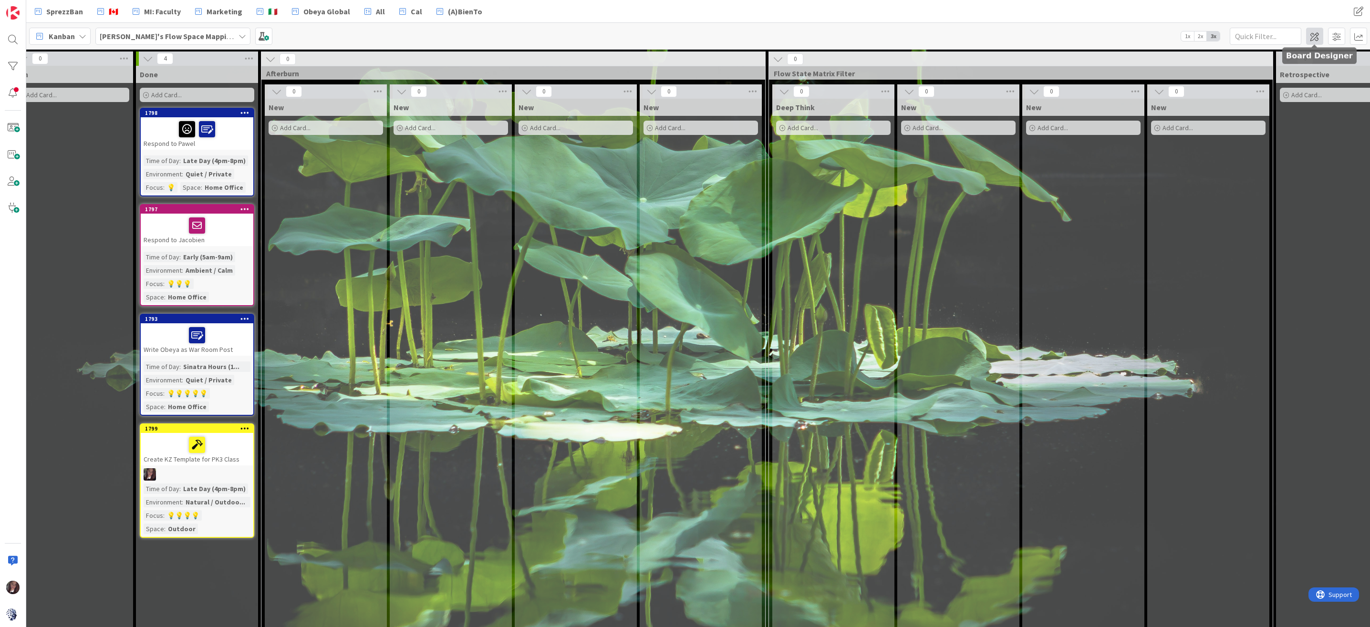
click at [1311, 37] on span at bounding box center [1314, 36] width 17 height 17
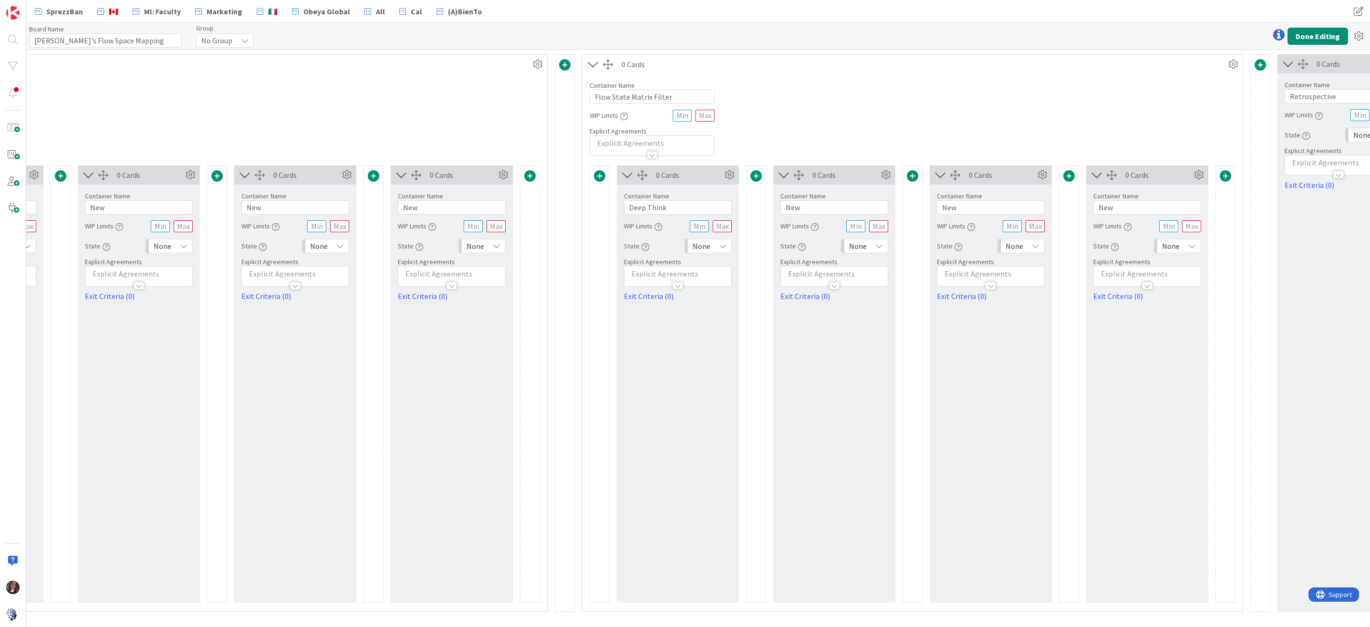
scroll to position [0, 1953]
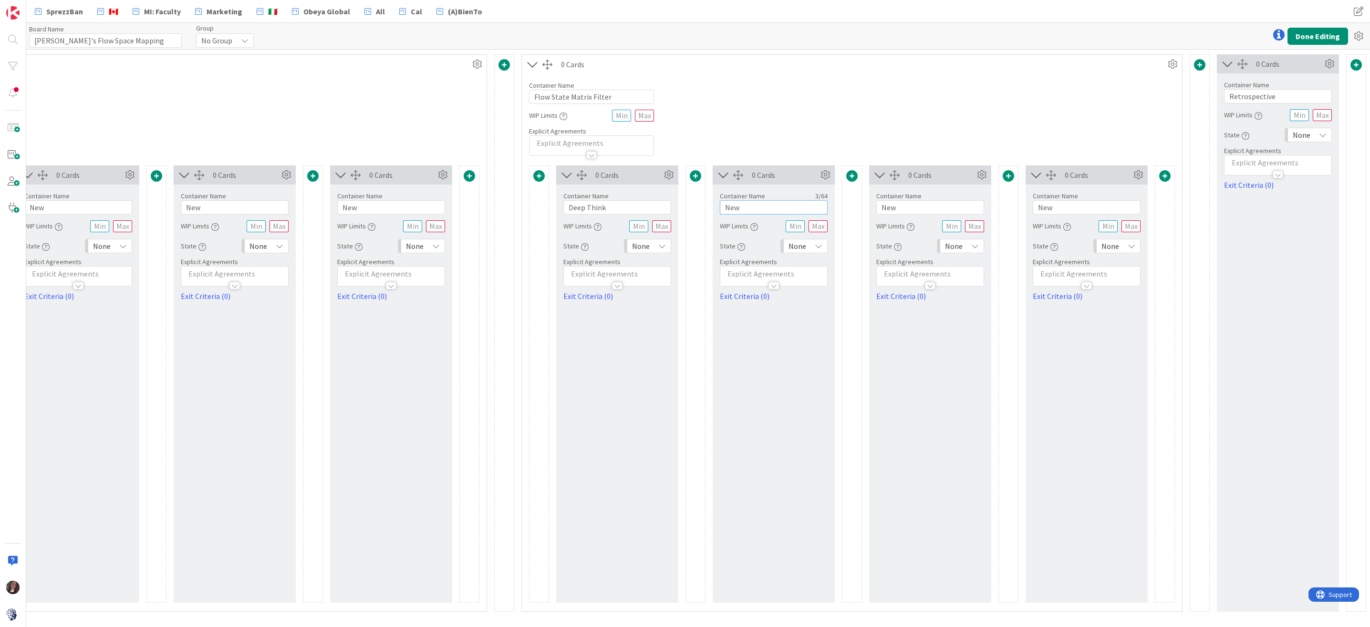
drag, startPoint x: 750, startPoint y: 206, endPoint x: 713, endPoint y: 204, distance: 36.8
click at [715, 206] on div "Container Name 3 / 64 New WIP Limits State None Explicit Agreements Exit Criter…" at bounding box center [773, 243] width 122 height 117
click at [671, 172] on icon at bounding box center [668, 175] width 14 height 14
click at [621, 287] on span "Delete this Container" at bounding box center [598, 294] width 71 height 14
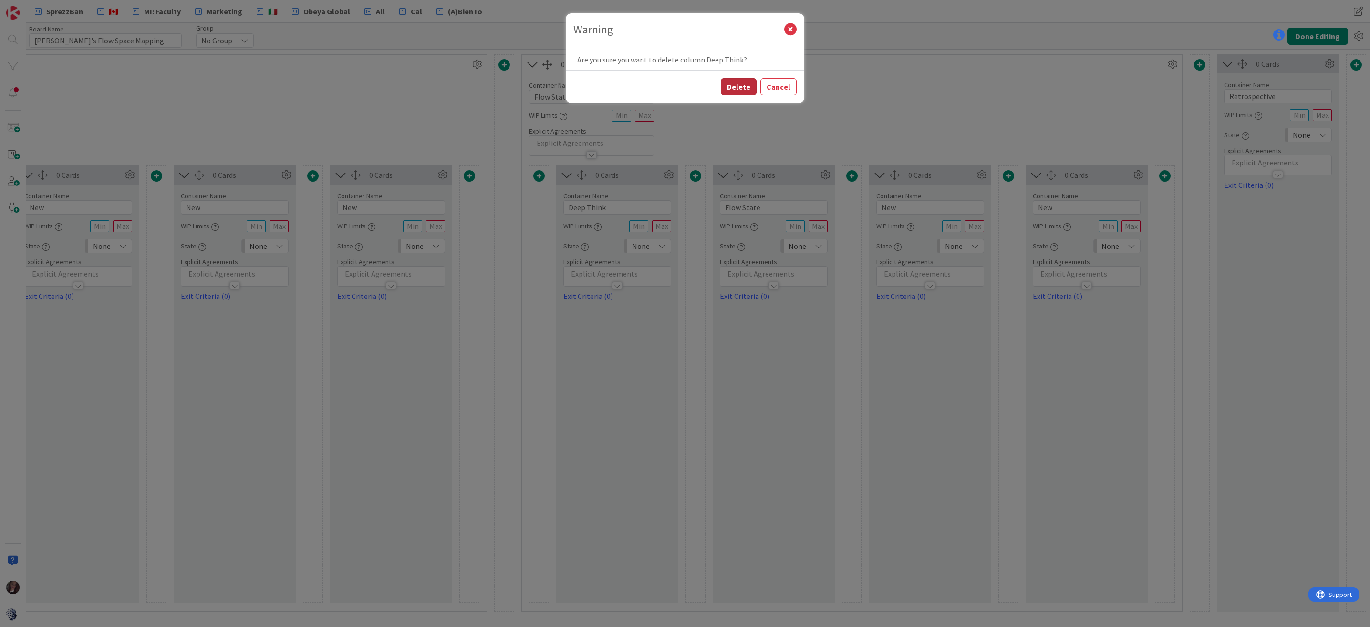
click at [732, 89] on button "Delete" at bounding box center [739, 86] width 36 height 17
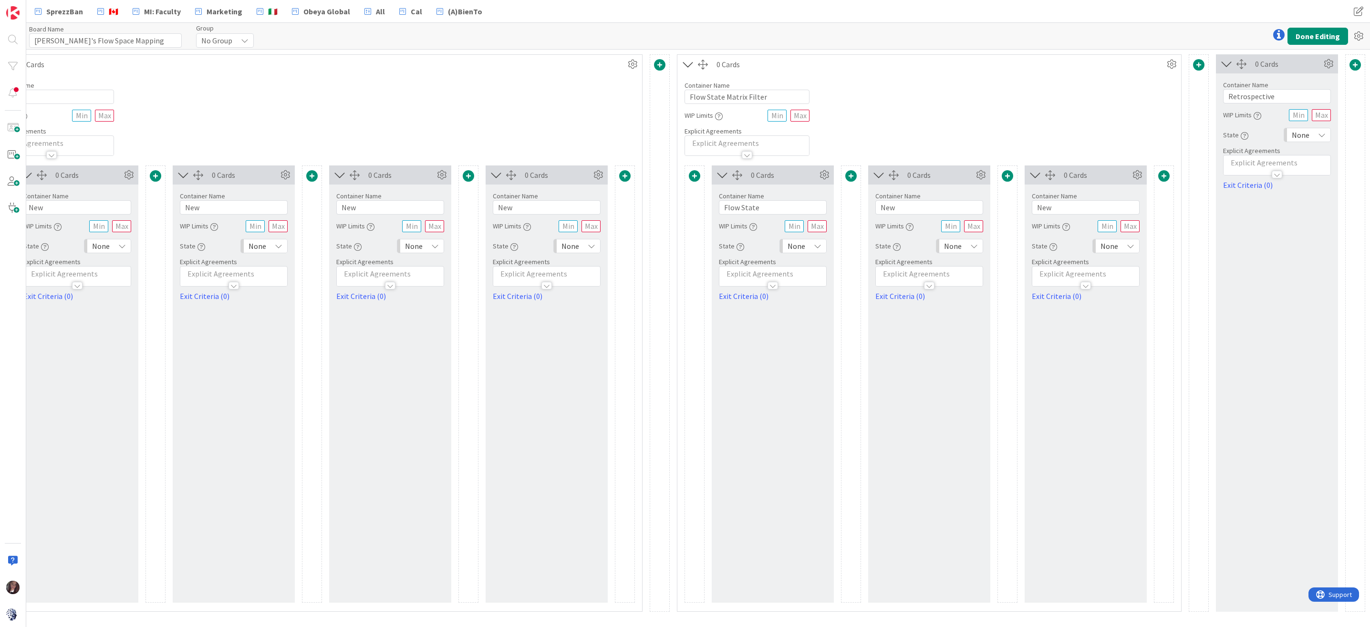
scroll to position [0, 1796]
click at [826, 171] on icon at bounding box center [825, 175] width 14 height 14
click at [754, 291] on span "Delete this Container" at bounding box center [755, 294] width 71 height 14
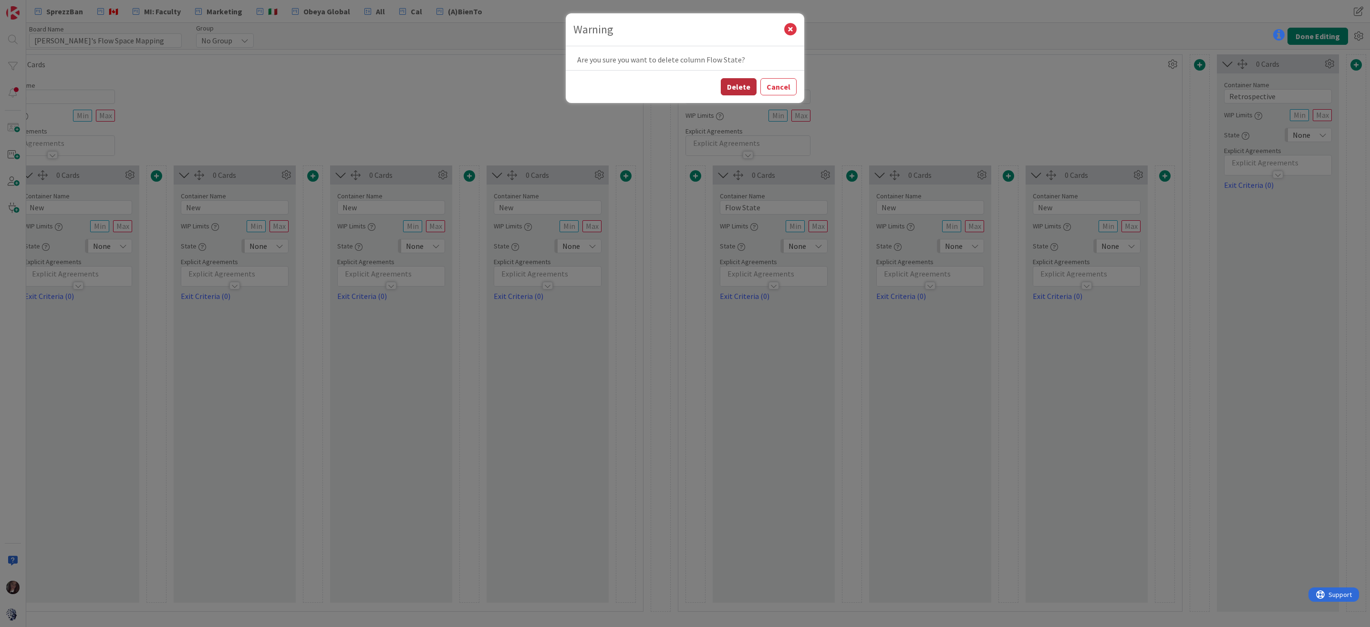
click at [740, 84] on button "Delete" at bounding box center [739, 86] width 36 height 17
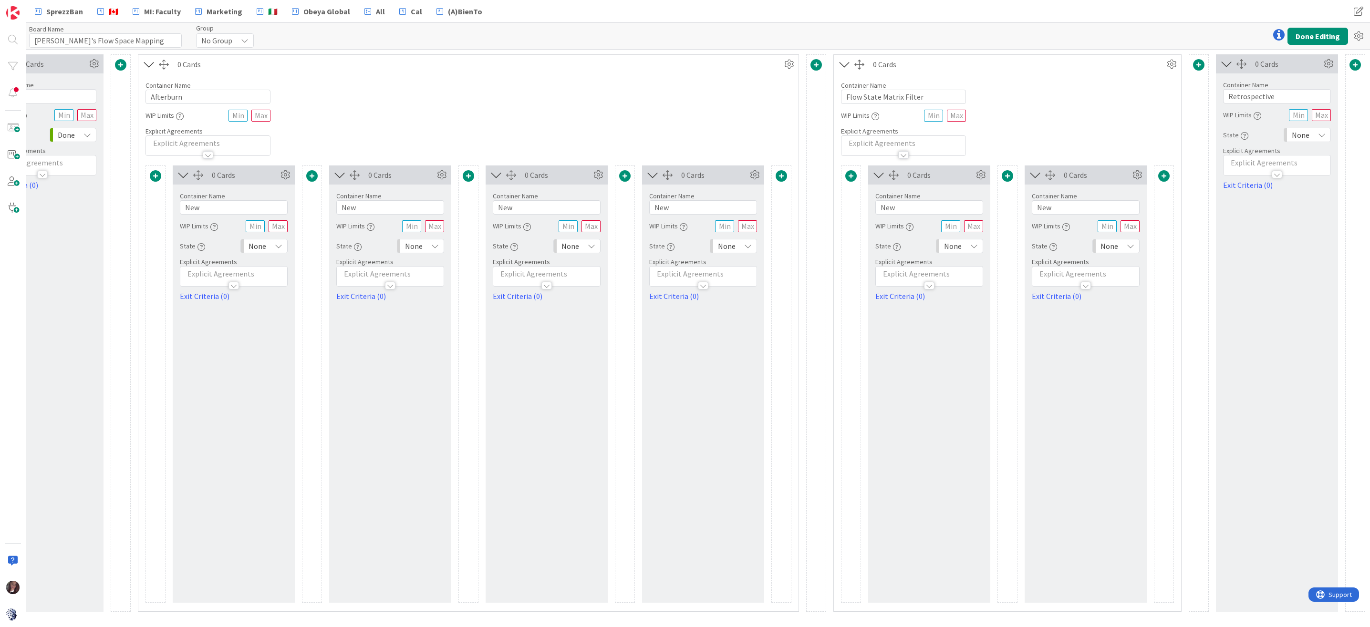
scroll to position [0, 1640]
click at [982, 173] on icon at bounding box center [981, 175] width 14 height 14
click at [919, 294] on span "Delete this Container" at bounding box center [911, 294] width 71 height 14
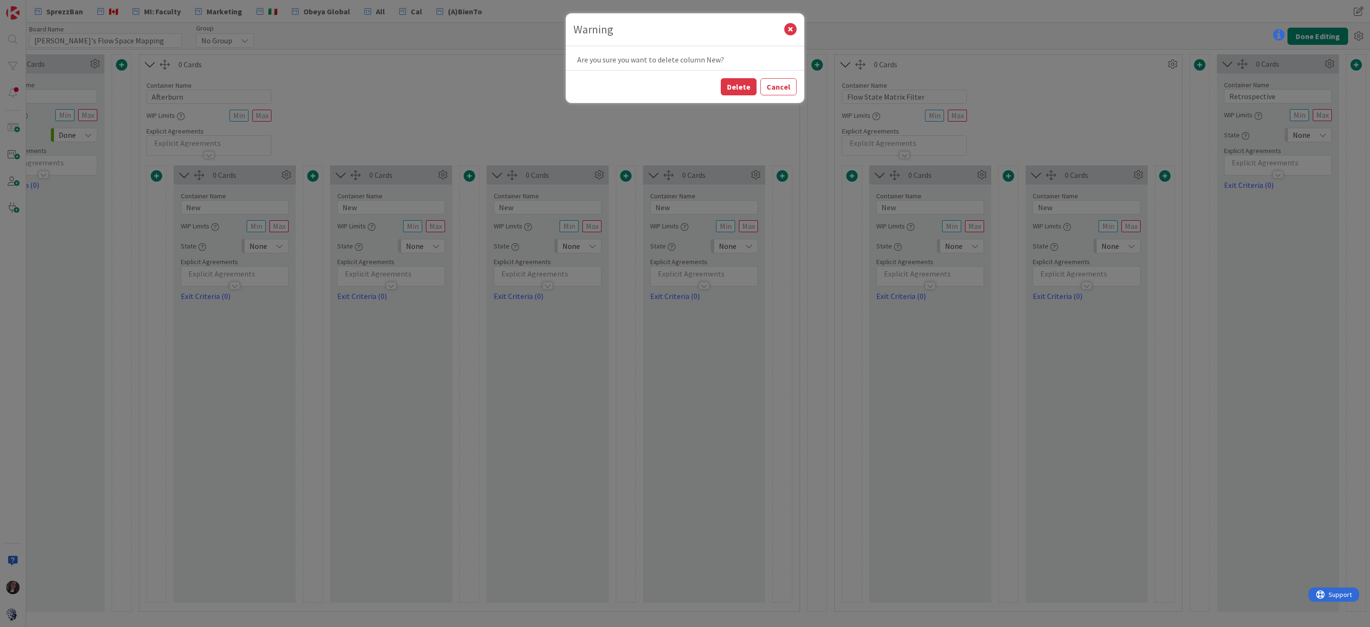
click at [740, 86] on button "Delete" at bounding box center [739, 86] width 36 height 17
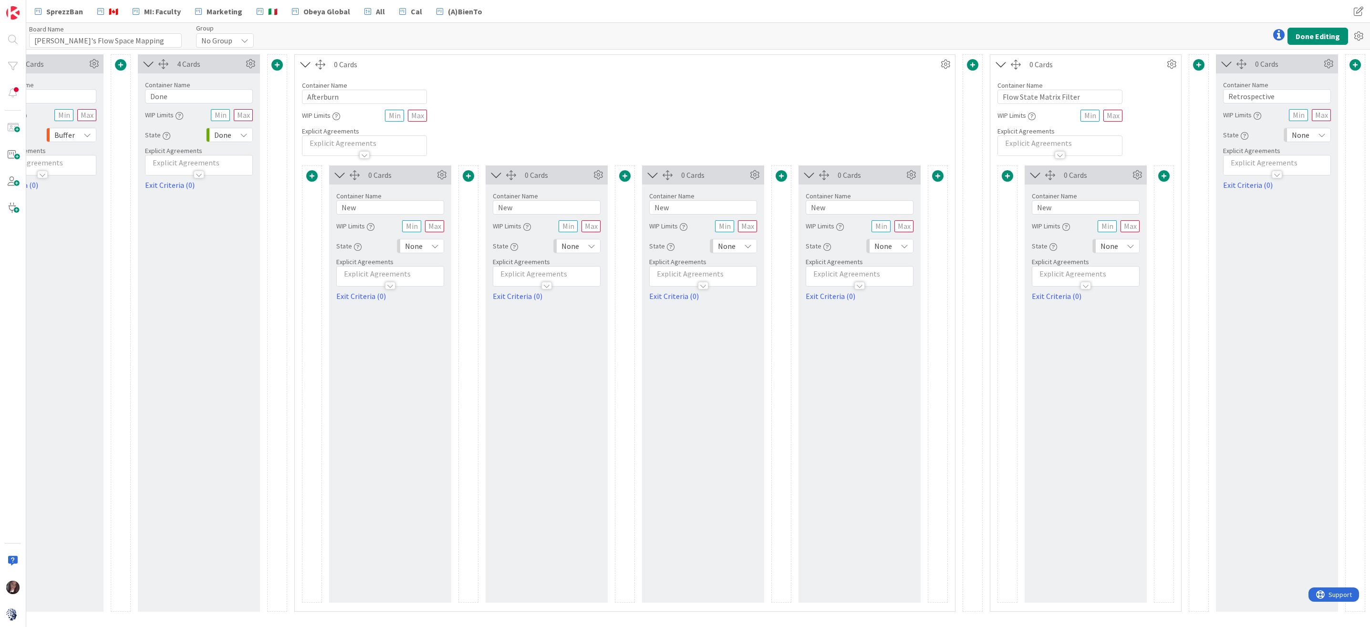
scroll to position [0, 1484]
click at [1136, 173] on icon at bounding box center [1138, 175] width 14 height 14
click at [1066, 293] on span "Delete this Container" at bounding box center [1067, 294] width 71 height 14
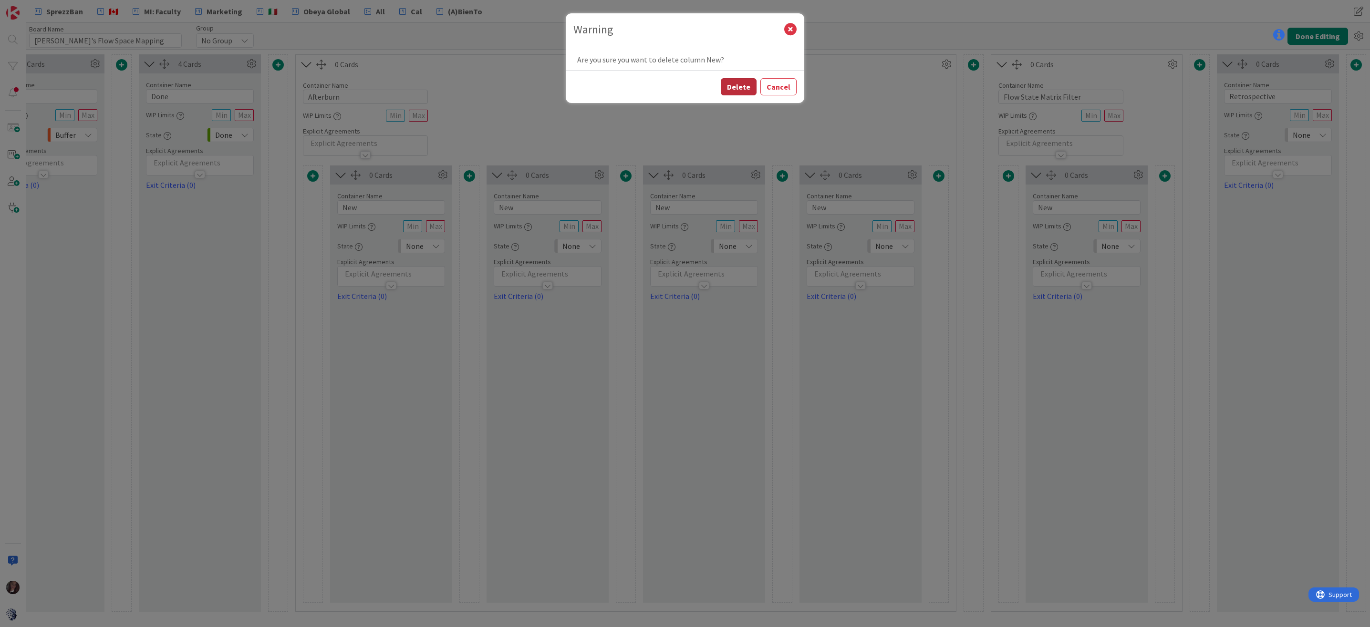
click at [750, 89] on button "Delete" at bounding box center [739, 86] width 36 height 17
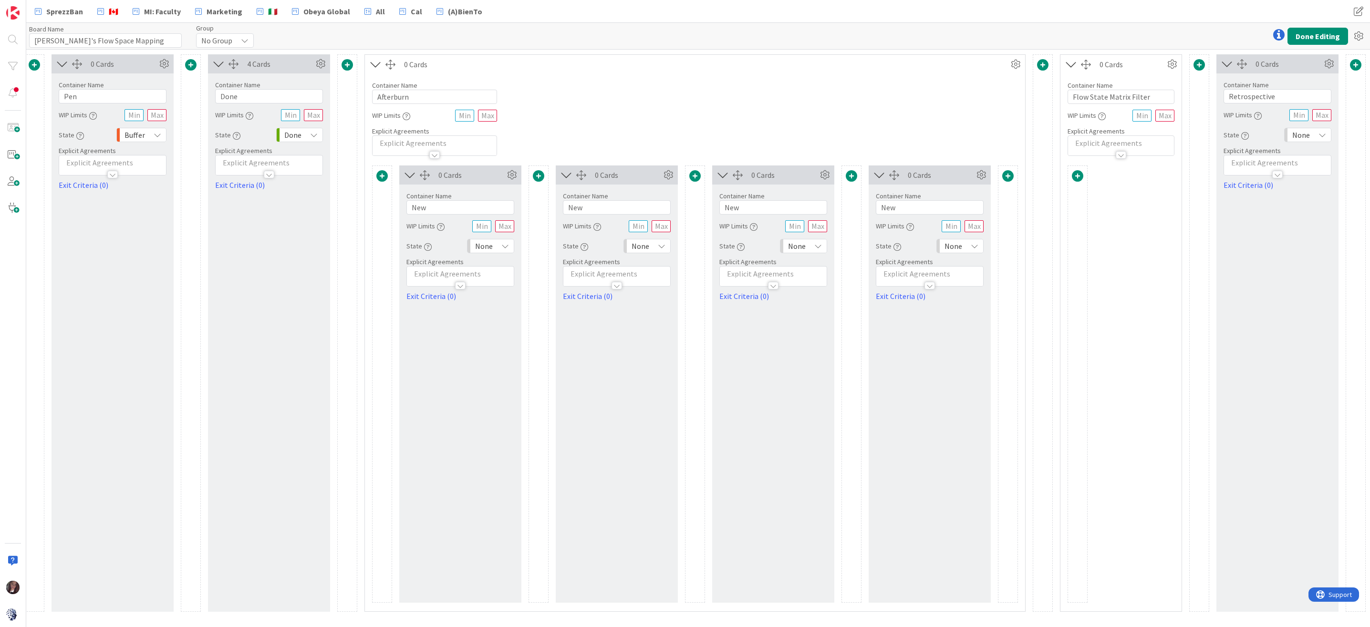
click at [374, 64] on icon at bounding box center [376, 64] width 16 height 12
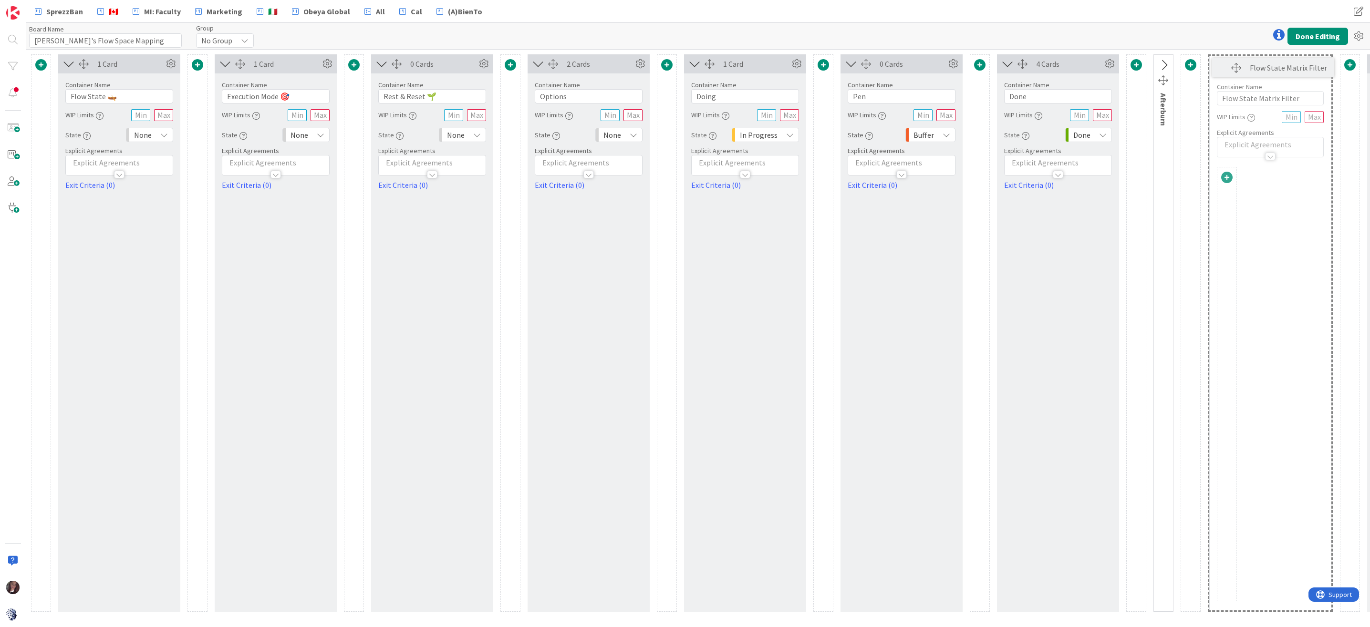
scroll to position [0, 634]
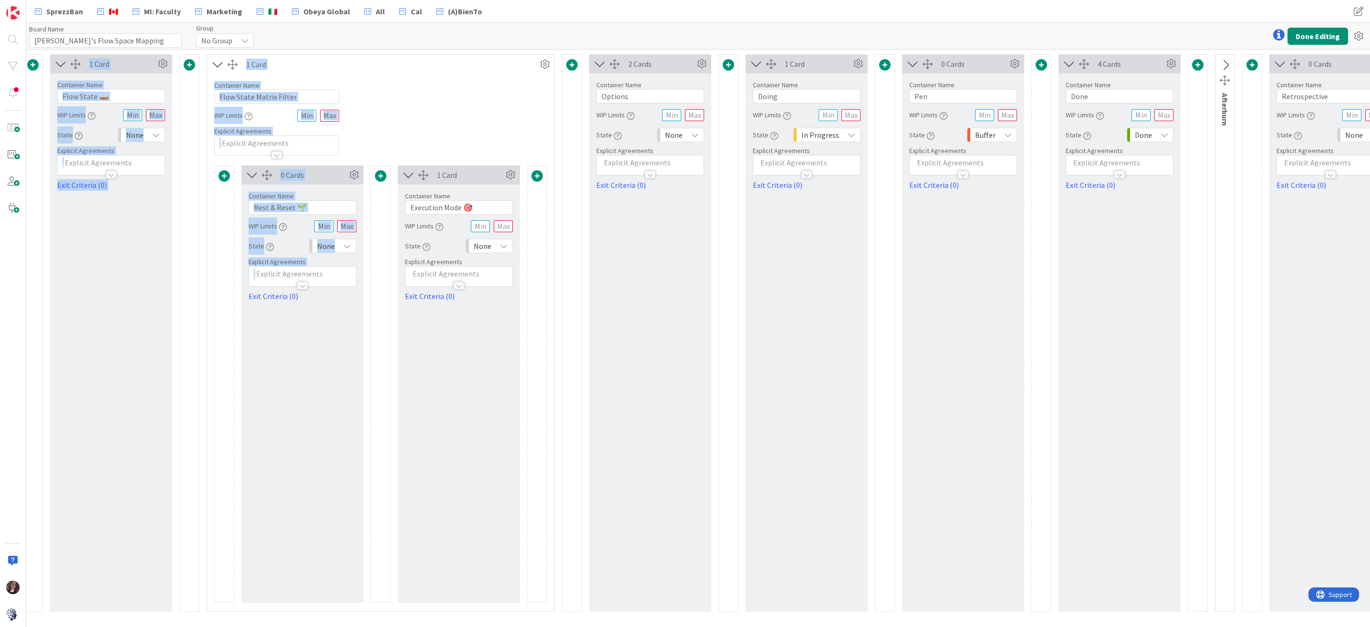
drag, startPoint x: 89, startPoint y: 83, endPoint x: 231, endPoint y: 277, distance: 240.6
click at [231, 277] on div "0 Cards Container Name 3 / 64 New WIP Limits State None Explicit Agreements Exi…" at bounding box center [407, 332] width 2021 height 557
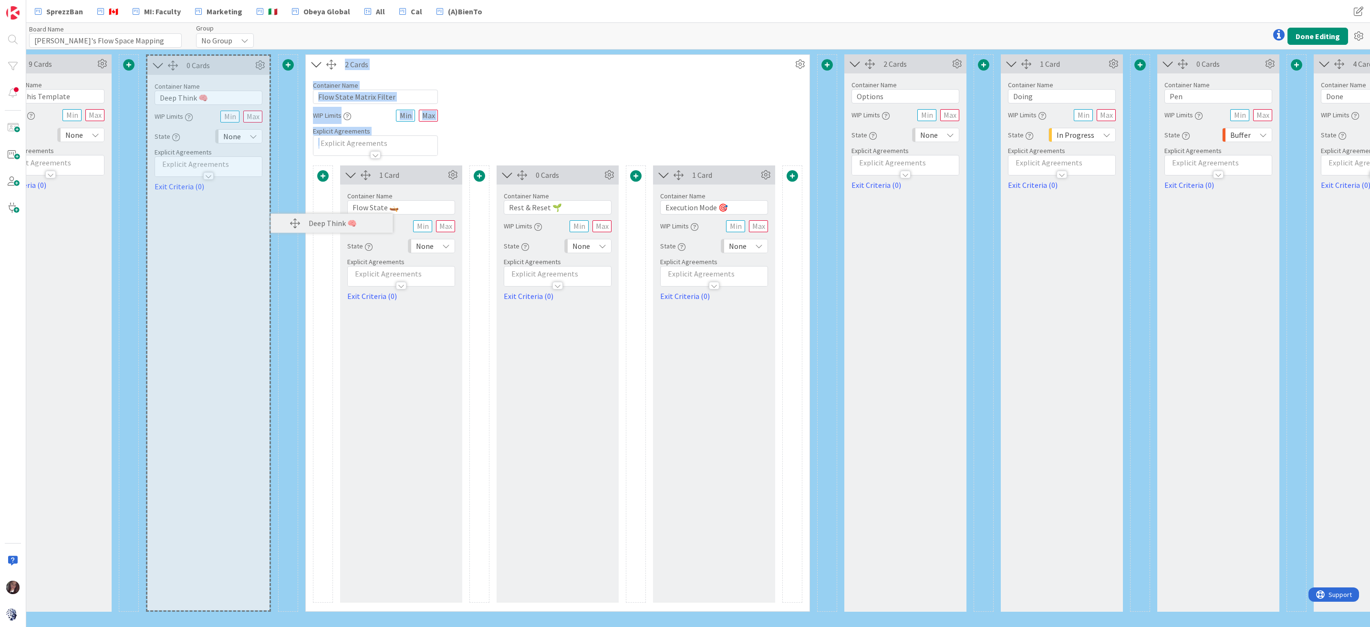
scroll to position [0, 379]
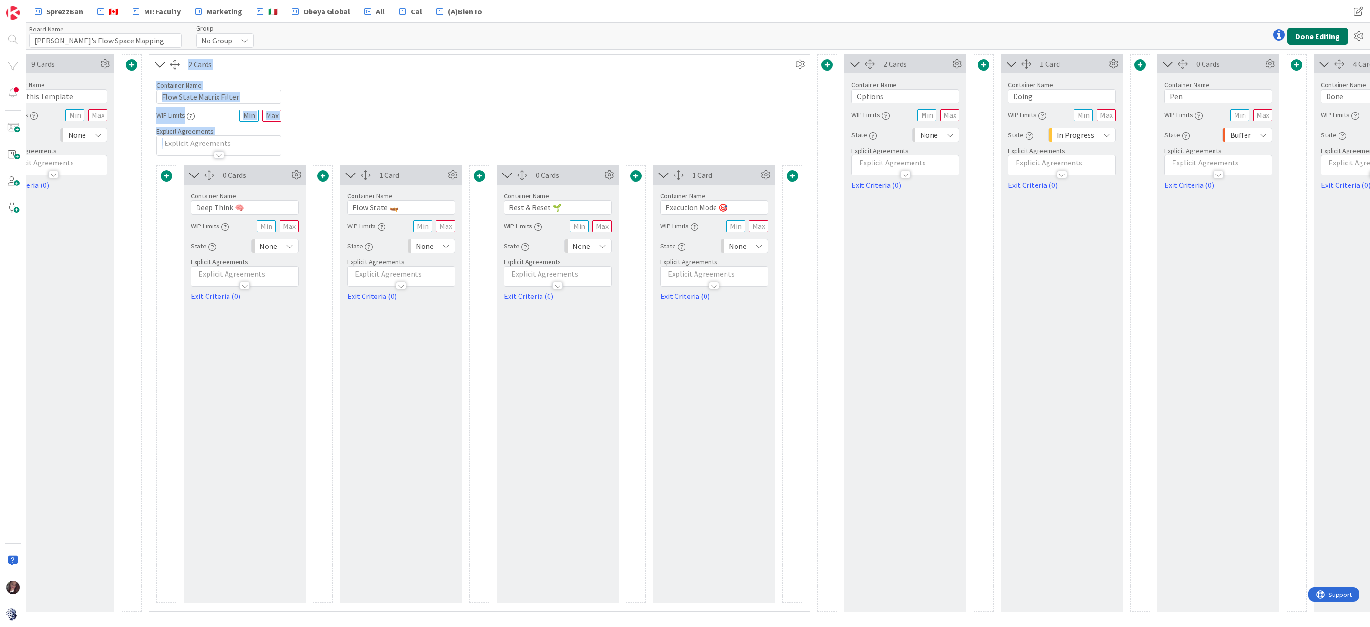
click at [1311, 33] on button "Done Editing" at bounding box center [1317, 36] width 61 height 17
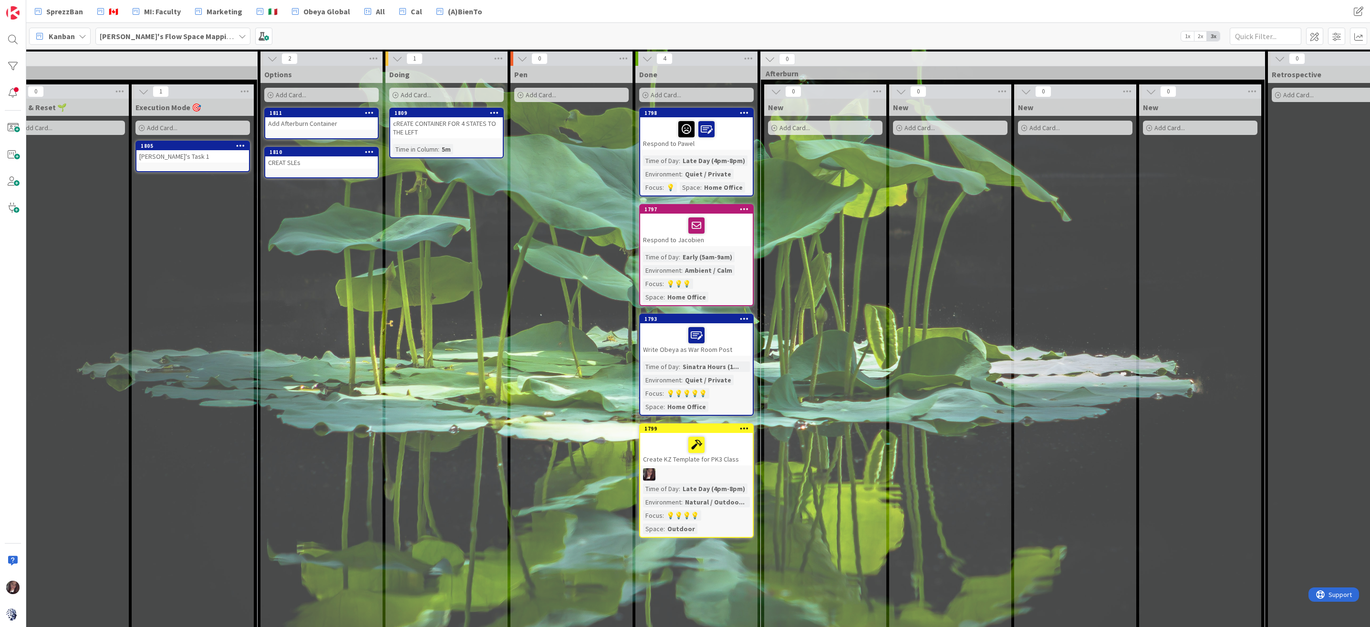
scroll to position [0, 724]
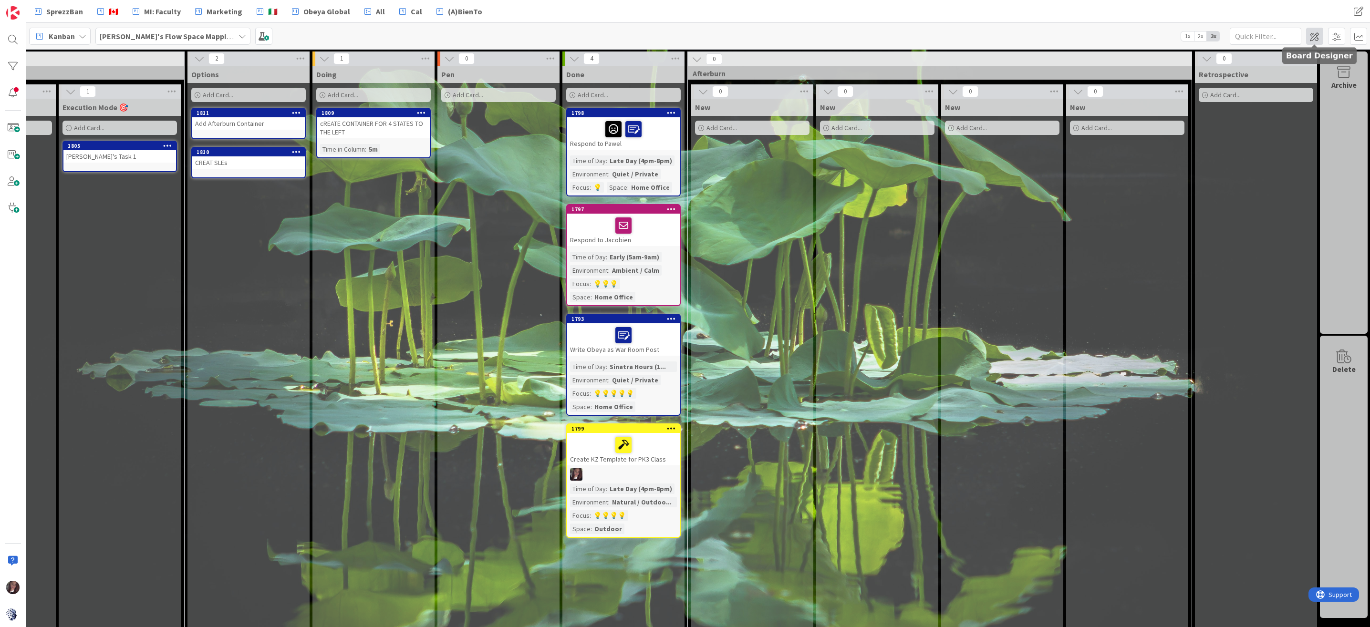
click at [1314, 37] on span at bounding box center [1314, 36] width 17 height 17
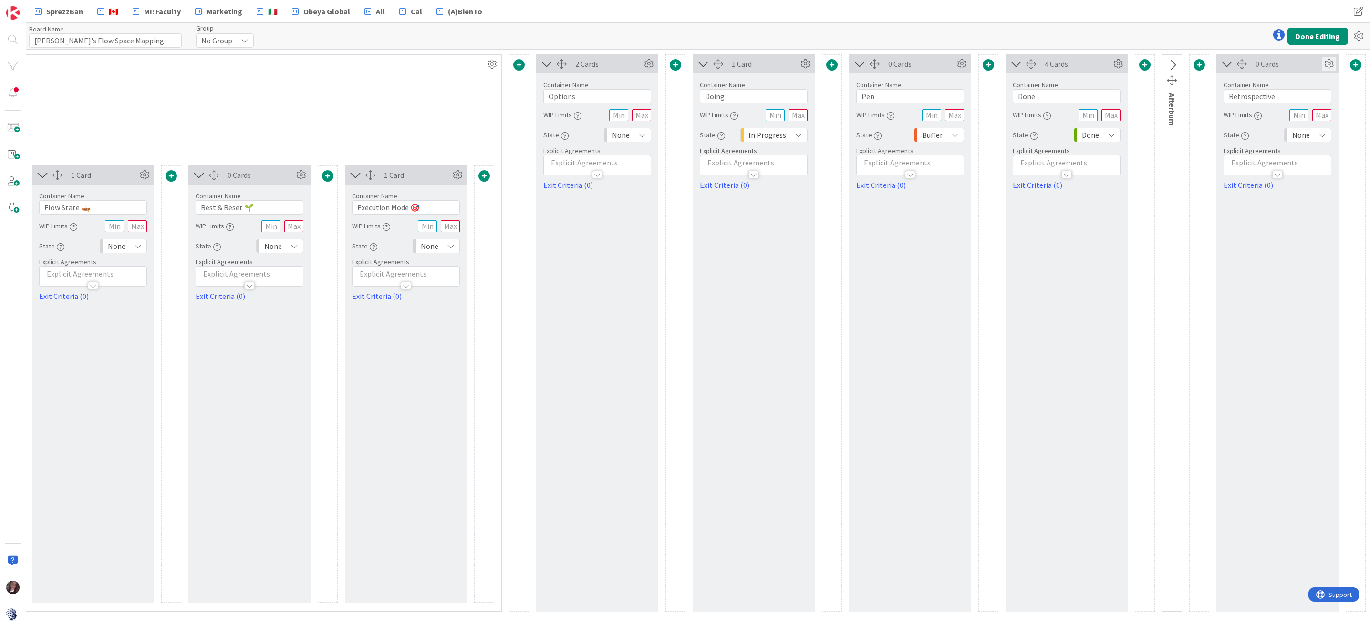
click at [1325, 62] on icon at bounding box center [1328, 64] width 14 height 14
click at [1269, 185] on span "Delete this Container" at bounding box center [1258, 182] width 71 height 14
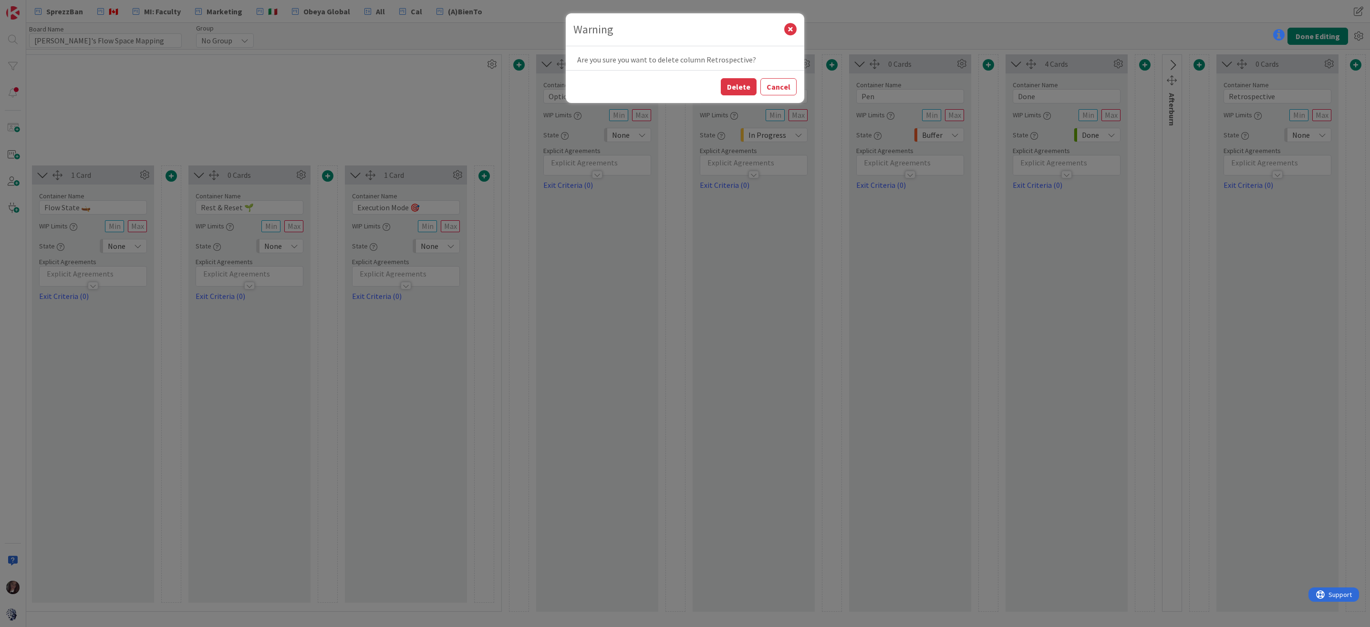
click at [738, 88] on button "Delete" at bounding box center [739, 86] width 36 height 17
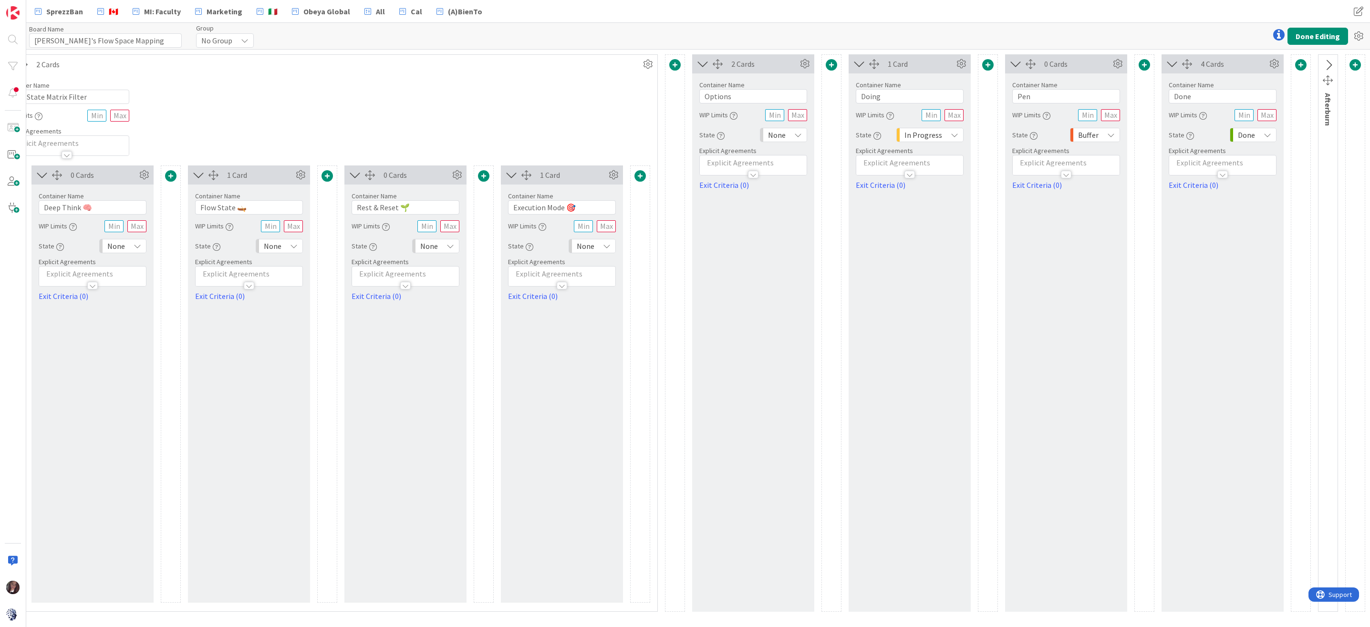
scroll to position [0, 530]
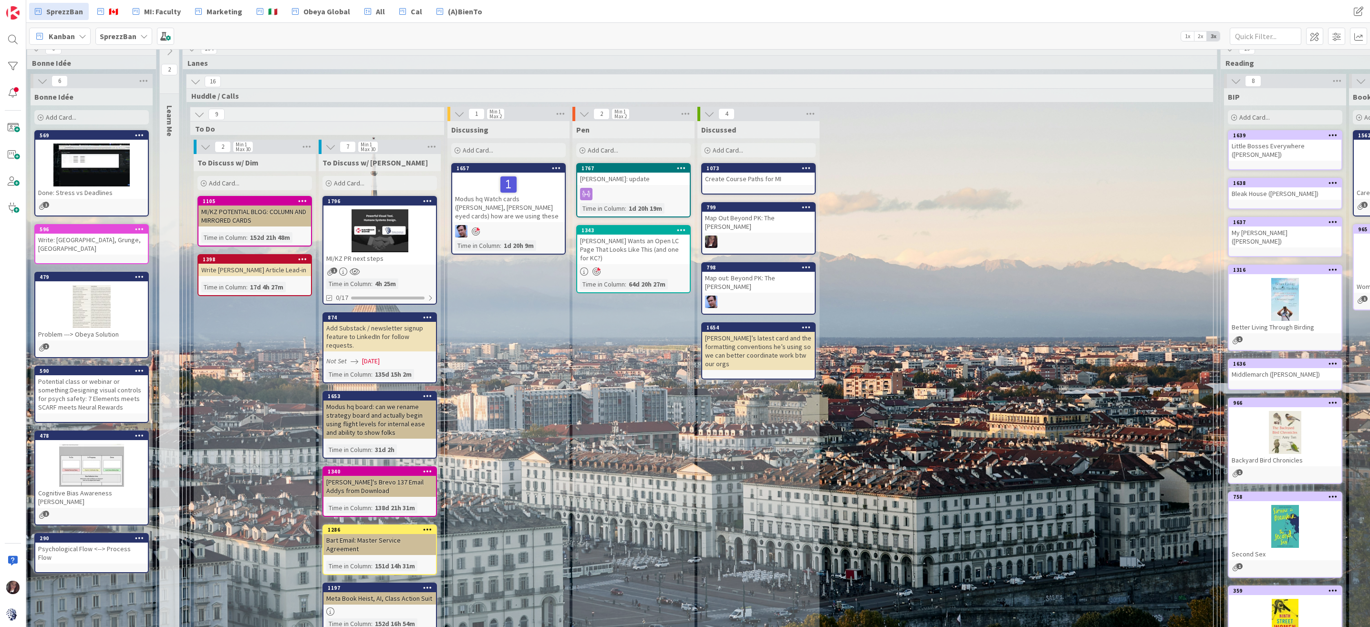
scroll to position [10, 24]
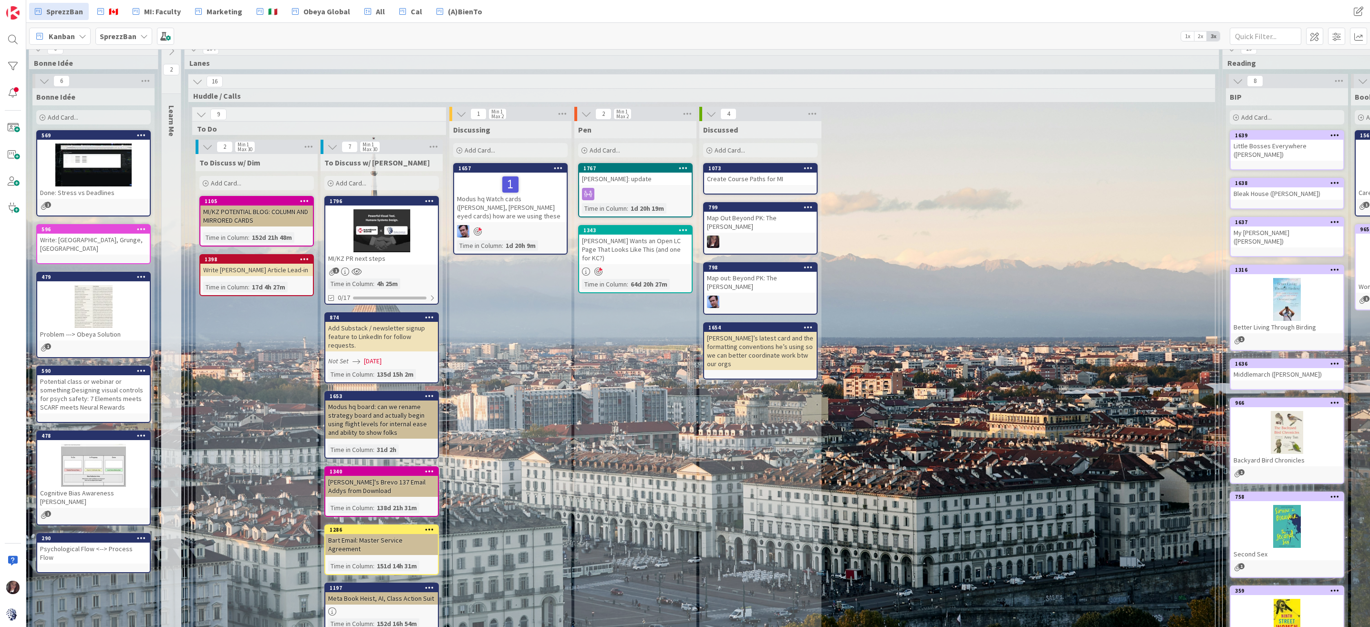
click at [369, 233] on div at bounding box center [381, 230] width 113 height 43
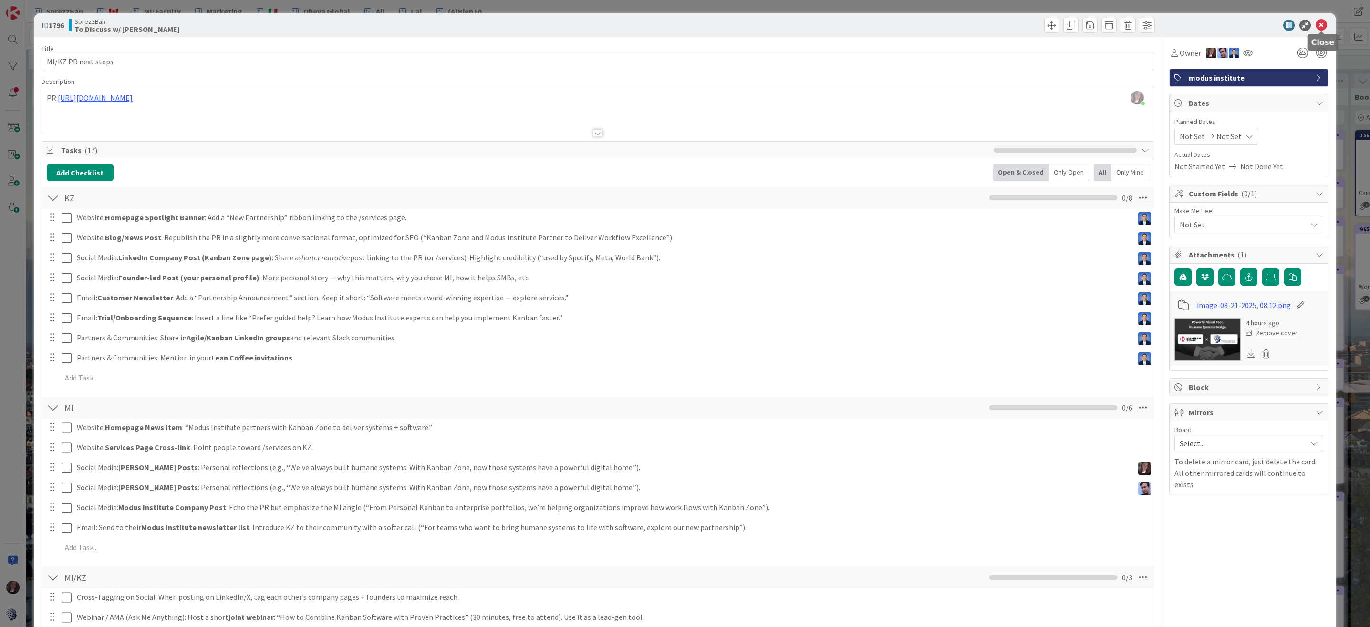
click at [1324, 24] on icon at bounding box center [1320, 25] width 11 height 11
